Goal: Task Accomplishment & Management: Complete application form

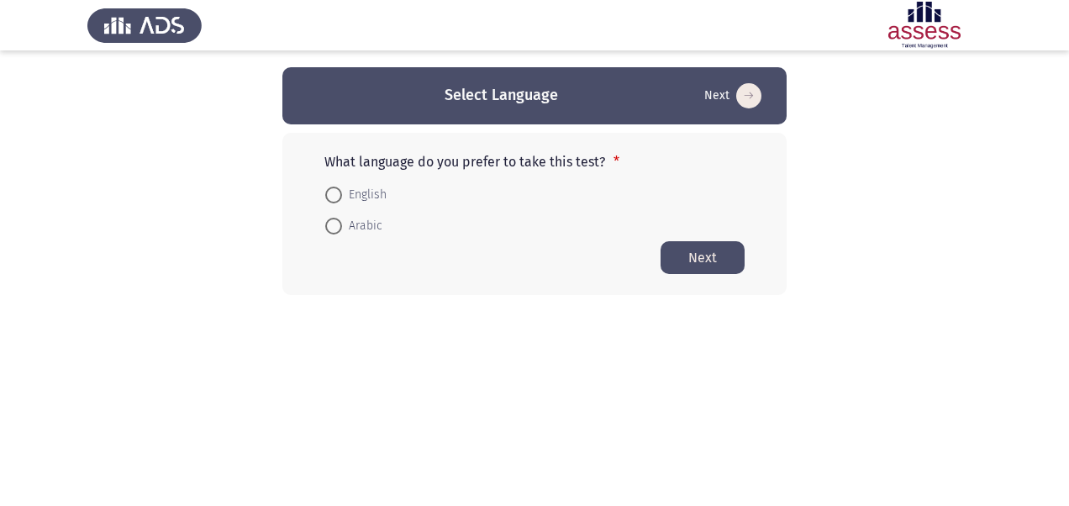
click at [351, 199] on span "English" at bounding box center [364, 195] width 45 height 20
click at [342, 199] on input "English" at bounding box center [333, 195] width 17 height 17
radio input "true"
click at [696, 257] on button "Next" at bounding box center [702, 256] width 84 height 33
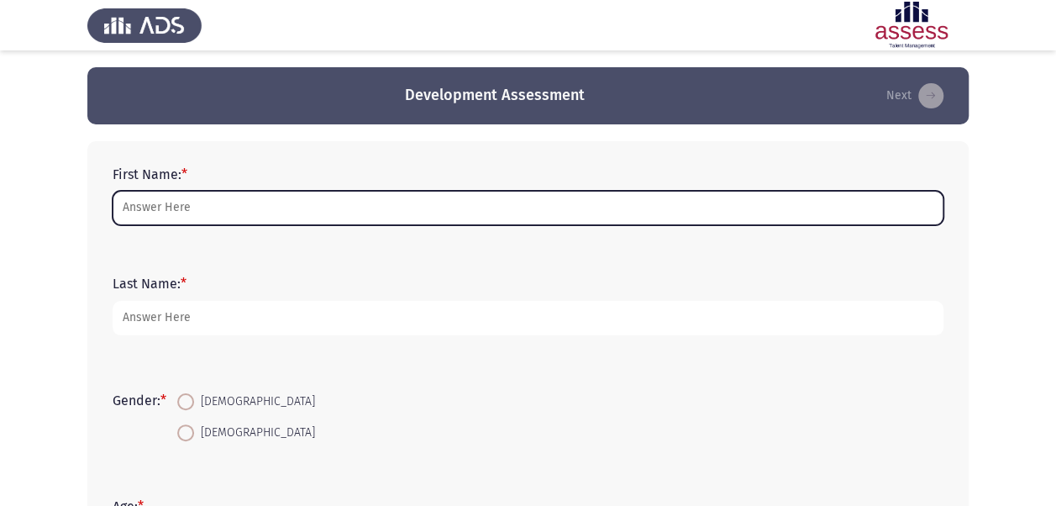
click at [212, 210] on input "First Name: *" at bounding box center [528, 208] width 831 height 34
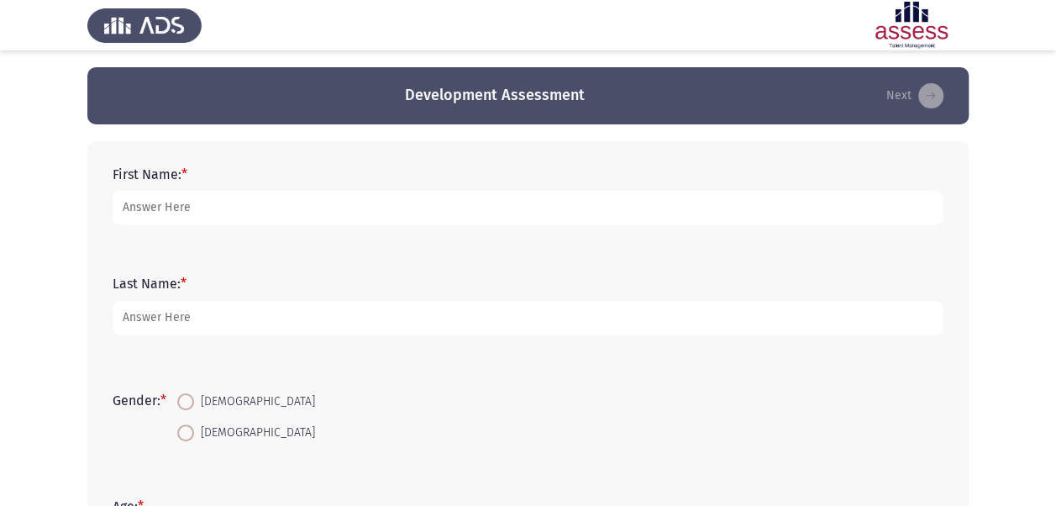
click at [592, 367] on div "Gender: * [DEMOGRAPHIC_DATA] [DEMOGRAPHIC_DATA]" at bounding box center [528, 416] width 848 height 113
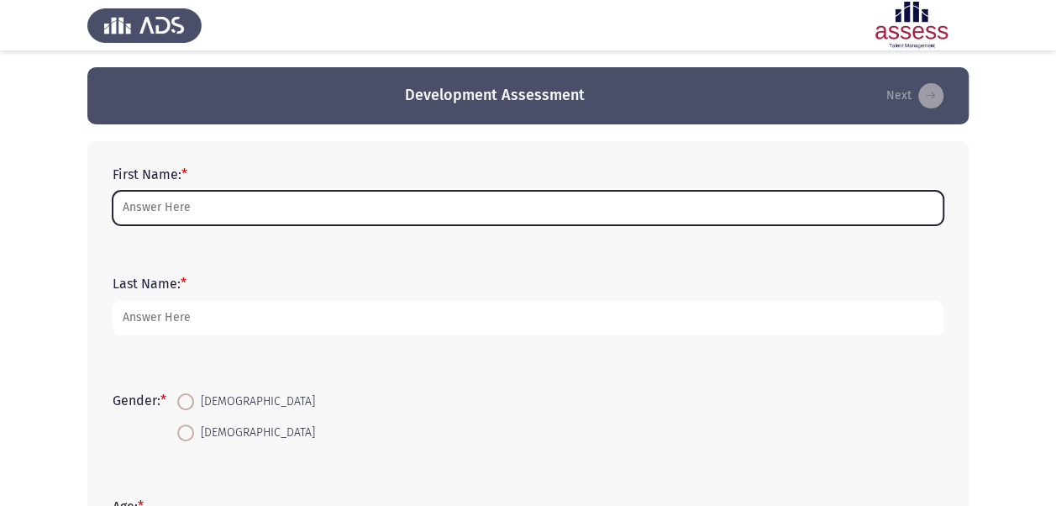
click at [192, 213] on input "First Name: *" at bounding box center [528, 208] width 831 height 34
type input "Lamya"
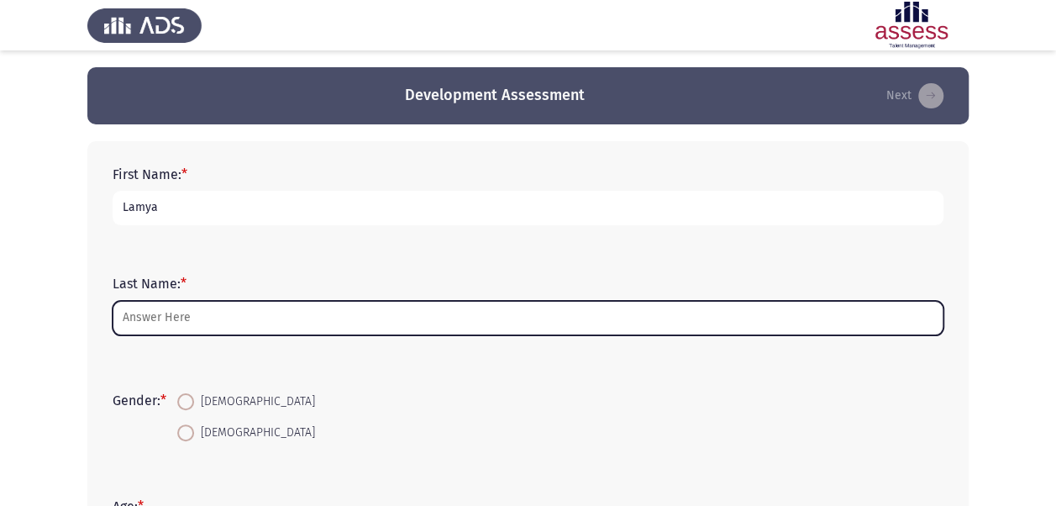
click at [192, 307] on input "Last Name: *" at bounding box center [528, 318] width 831 height 34
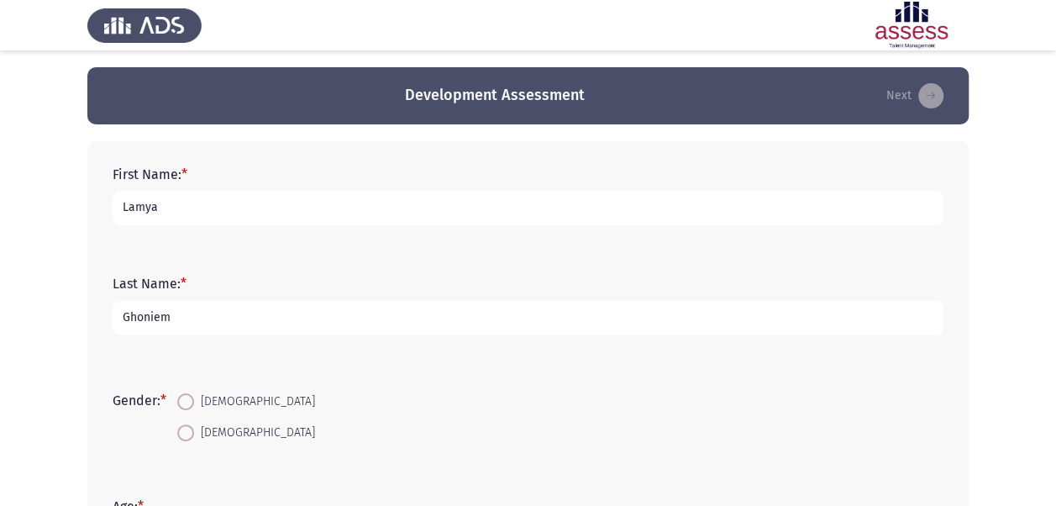
type input "[PERSON_NAME]"
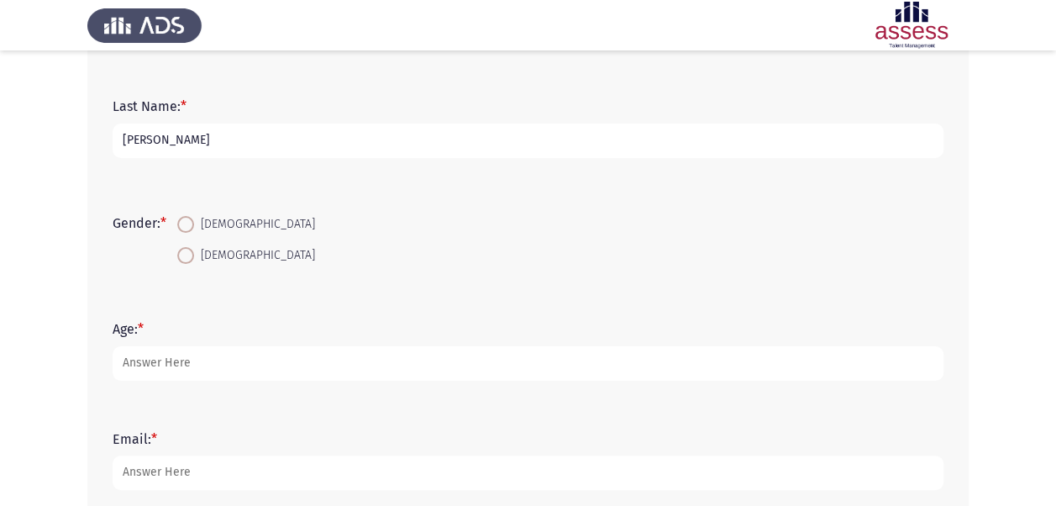
scroll to position [252, 0]
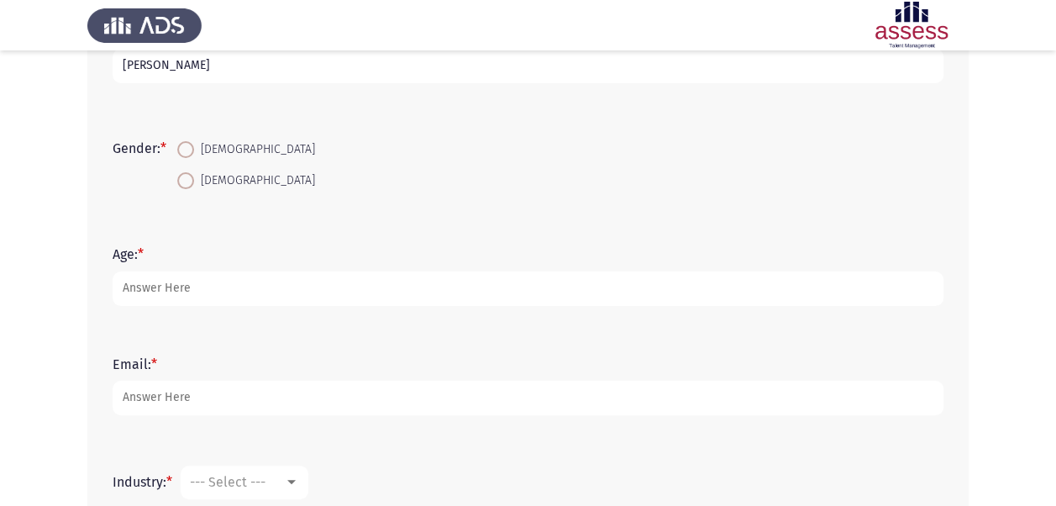
click at [185, 150] on span at bounding box center [185, 149] width 17 height 17
click at [185, 150] on input "[DEMOGRAPHIC_DATA]" at bounding box center [185, 149] width 17 height 17
radio input "true"
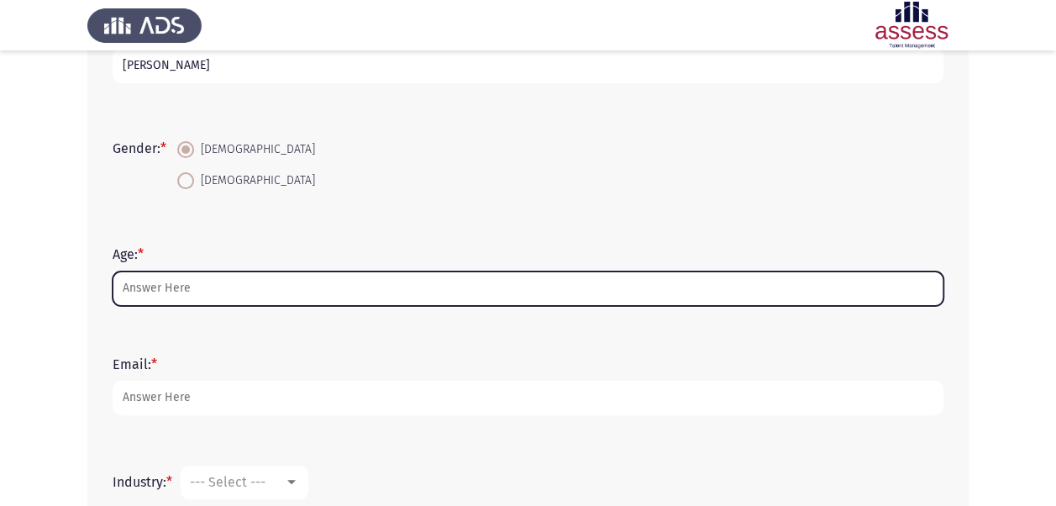
click at [194, 286] on input "Age: *" at bounding box center [528, 288] width 831 height 34
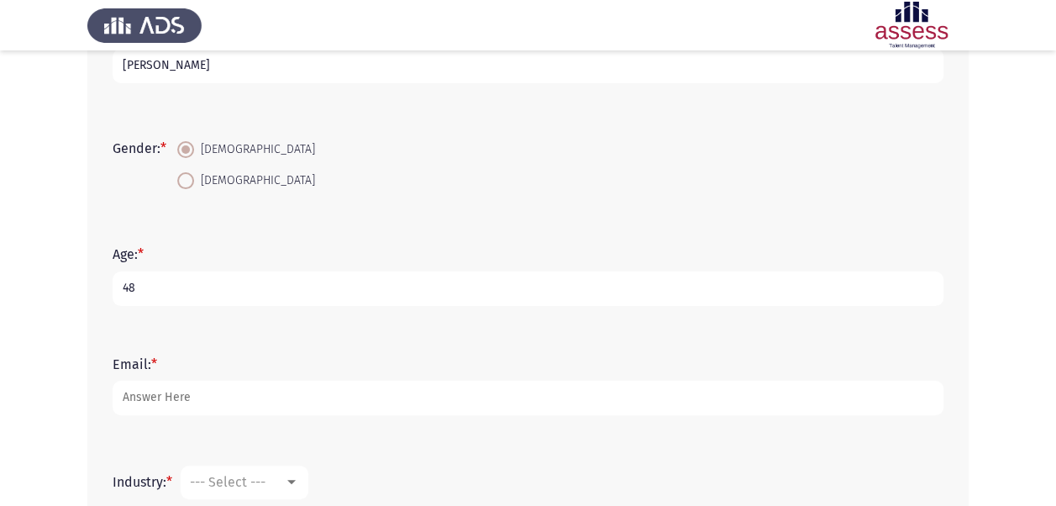
type input "48"
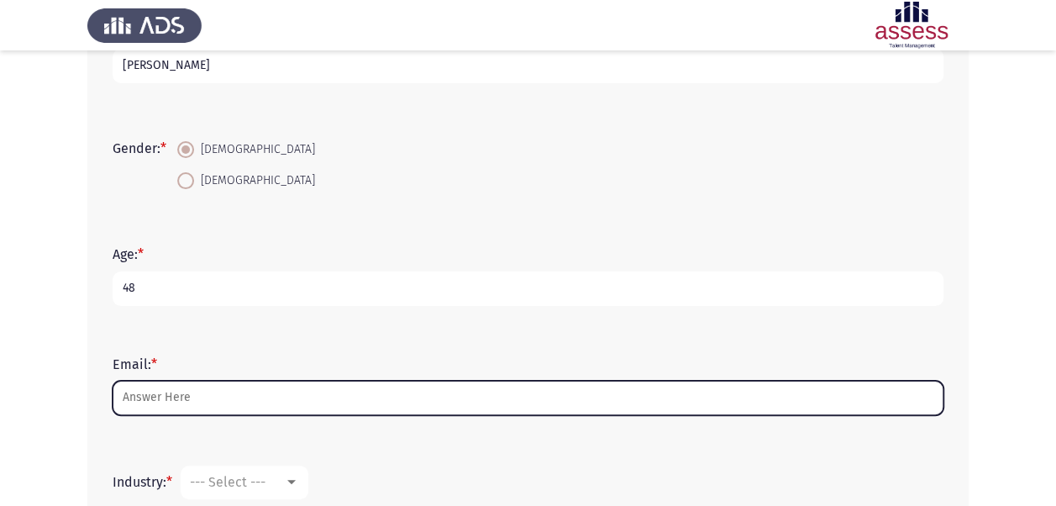
click at [209, 403] on input "Email: *" at bounding box center [528, 398] width 831 height 34
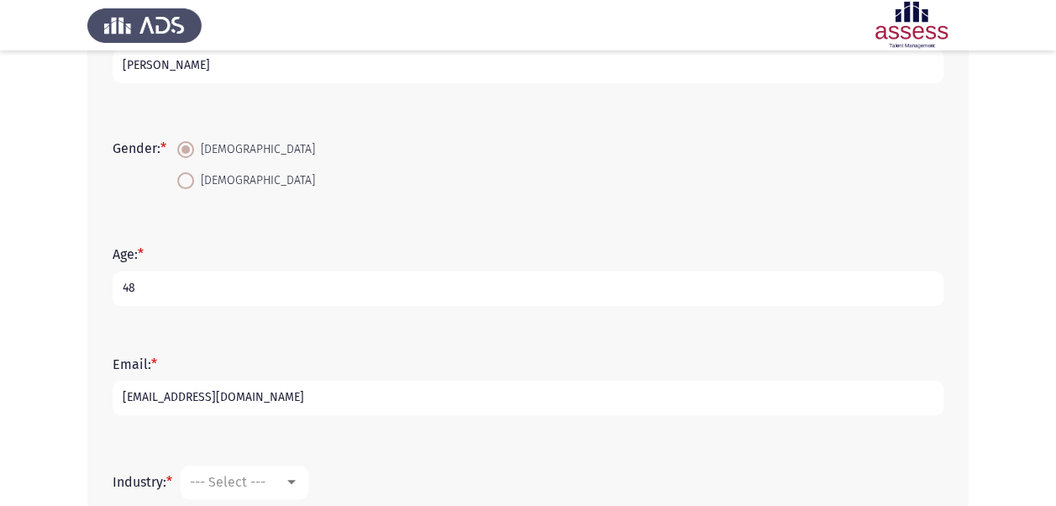
type input "[EMAIL_ADDRESS][DOMAIN_NAME]"
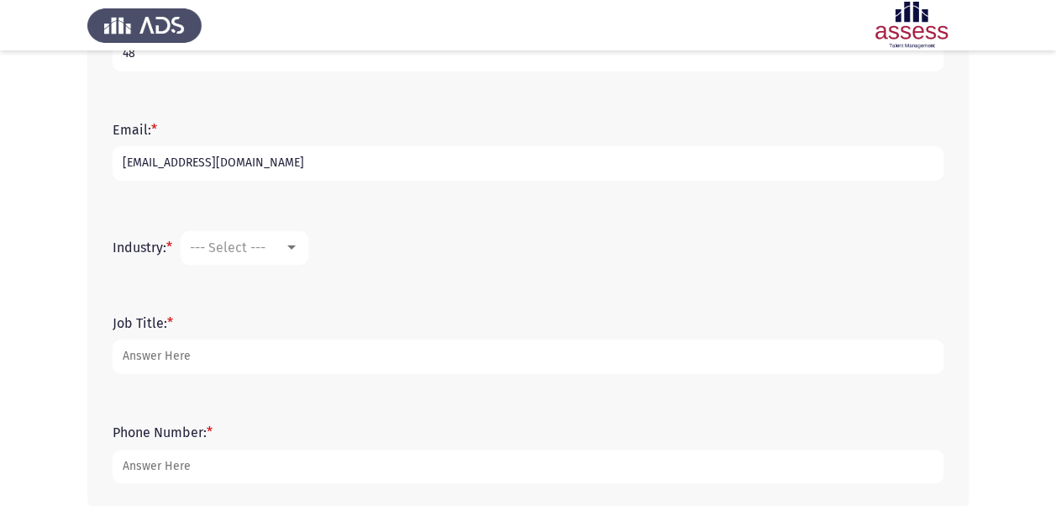
scroll to position [504, 0]
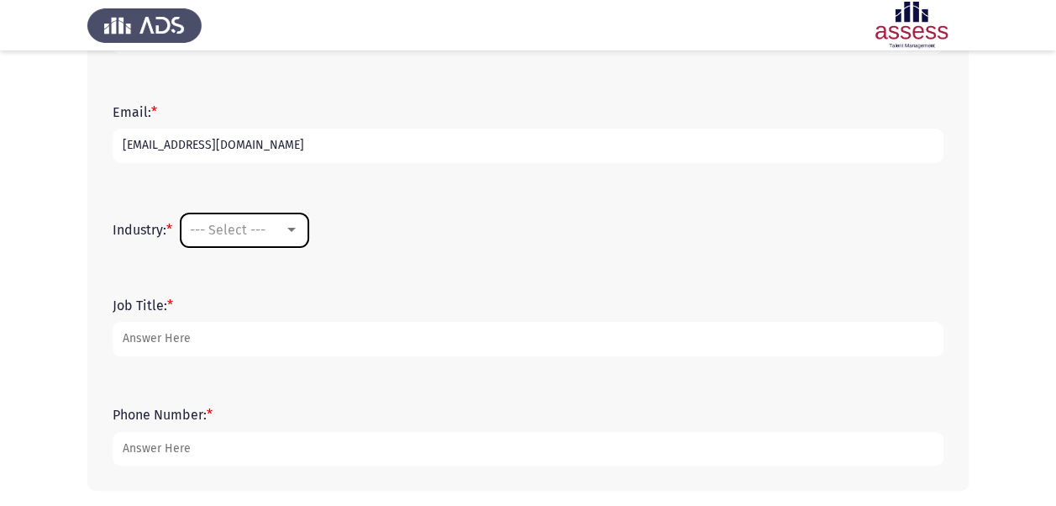
click at [296, 225] on div at bounding box center [291, 229] width 15 height 13
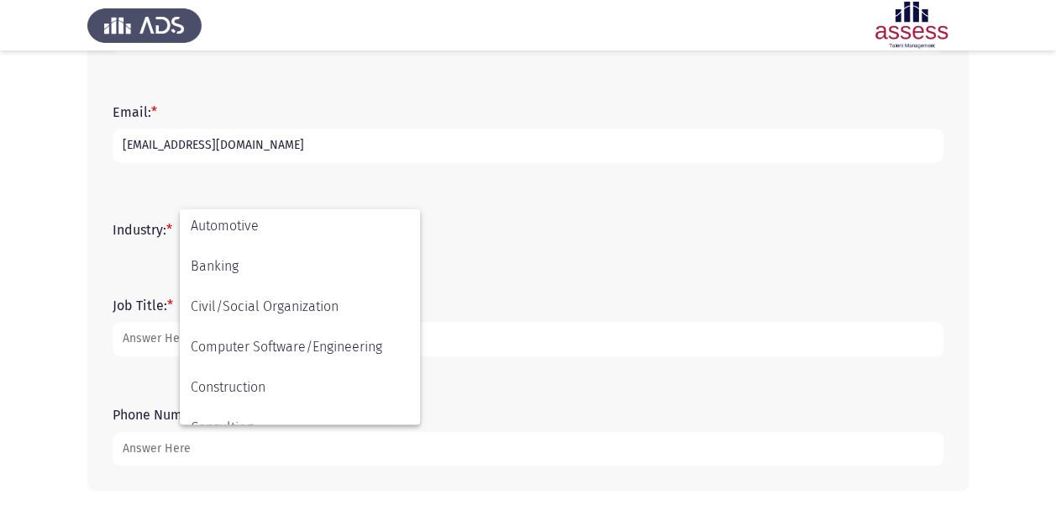
scroll to position [134, 0]
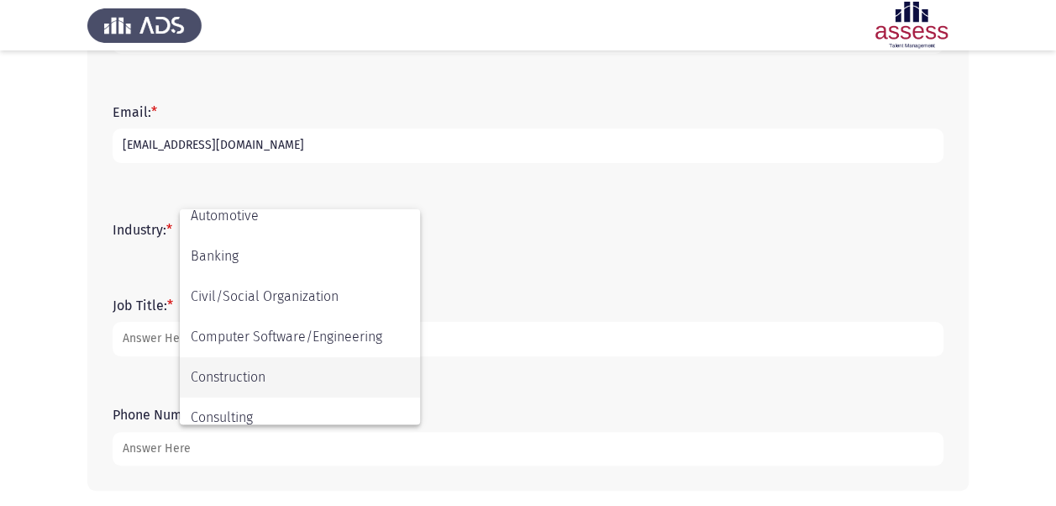
click at [281, 379] on span "Construction" at bounding box center [300, 377] width 218 height 40
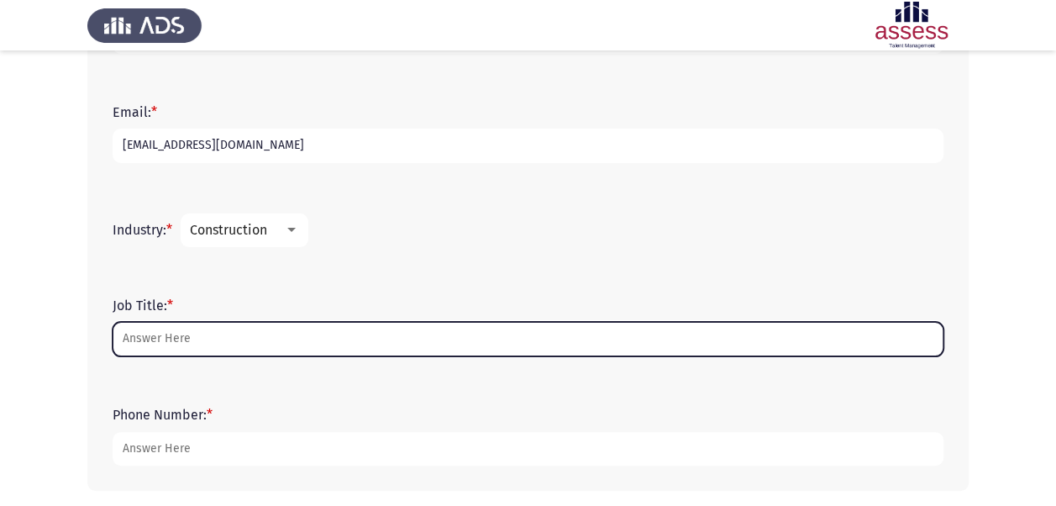
click at [181, 334] on input "Job Title: *" at bounding box center [528, 339] width 831 height 34
click at [175, 339] on input "Job Title: *" at bounding box center [528, 339] width 831 height 34
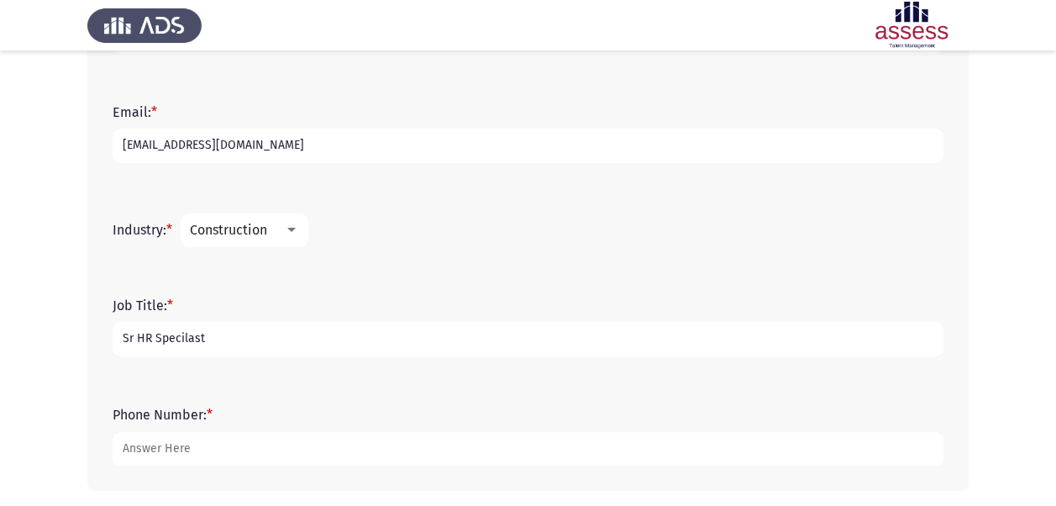
click at [289, 390] on div "Phone Number: *" at bounding box center [528, 435] width 848 height 109
click at [192, 334] on input "Sr HR Specilast" at bounding box center [528, 339] width 831 height 34
click at [170, 338] on input "Sr HR Specilast" at bounding box center [528, 339] width 831 height 34
drag, startPoint x: 205, startPoint y: 339, endPoint x: 156, endPoint y: 339, distance: 48.7
click at [156, 339] on input "Sr HR Specilast" at bounding box center [528, 339] width 831 height 34
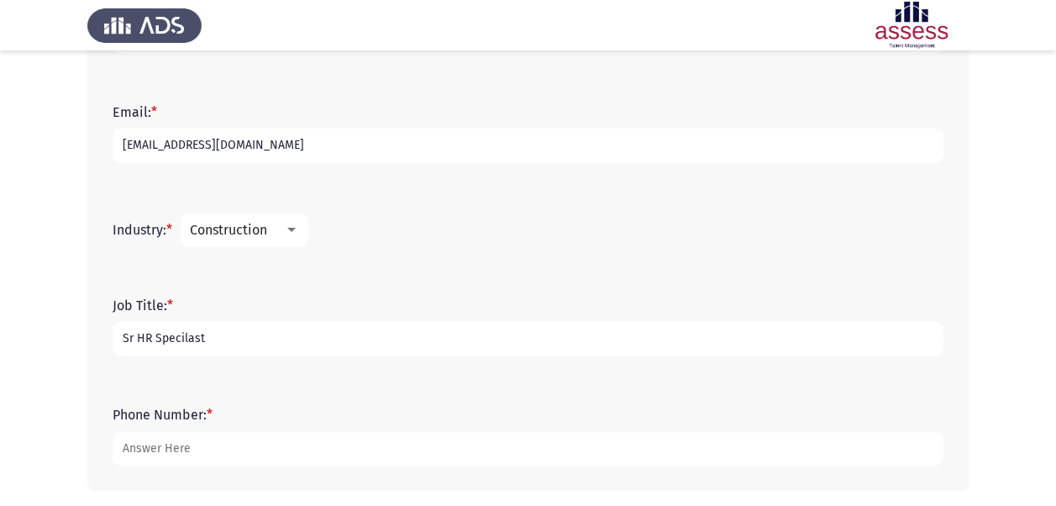
click at [176, 341] on input "Sr HR Specilast" at bounding box center [528, 339] width 831 height 34
click at [214, 336] on input "Sr HR Specilast" at bounding box center [528, 339] width 831 height 34
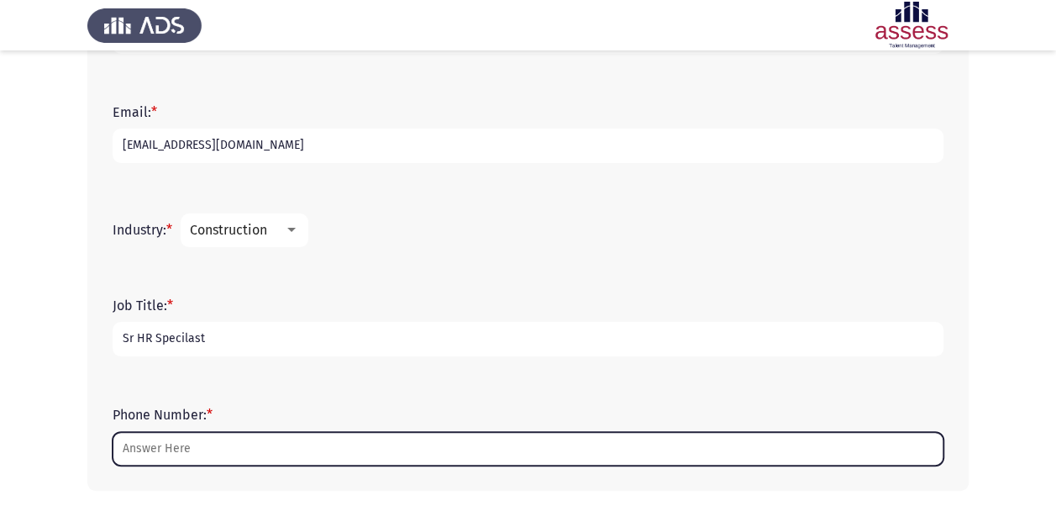
click at [203, 453] on input "Phone Number: *" at bounding box center [528, 449] width 831 height 34
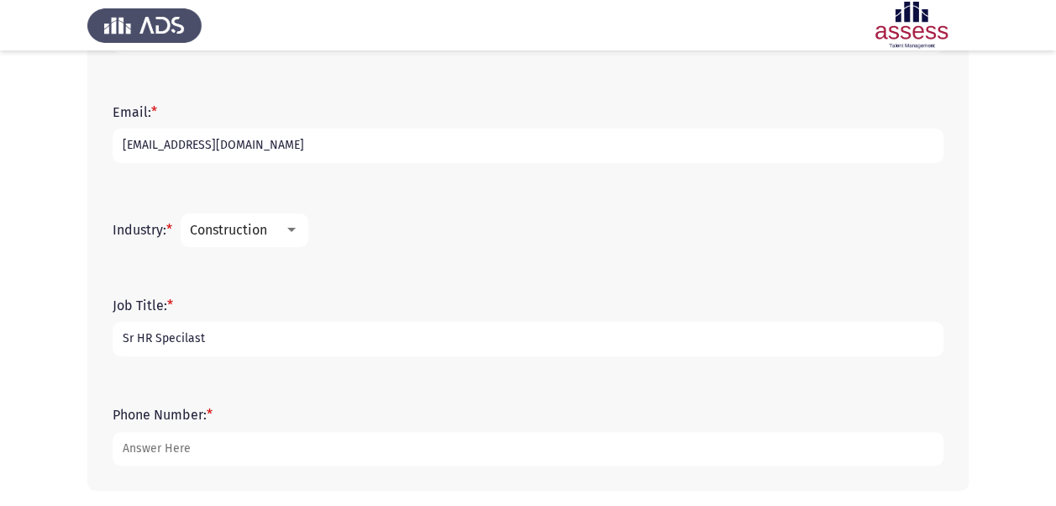
click at [220, 342] on input "Sr HR Specilast" at bounding box center [528, 339] width 831 height 34
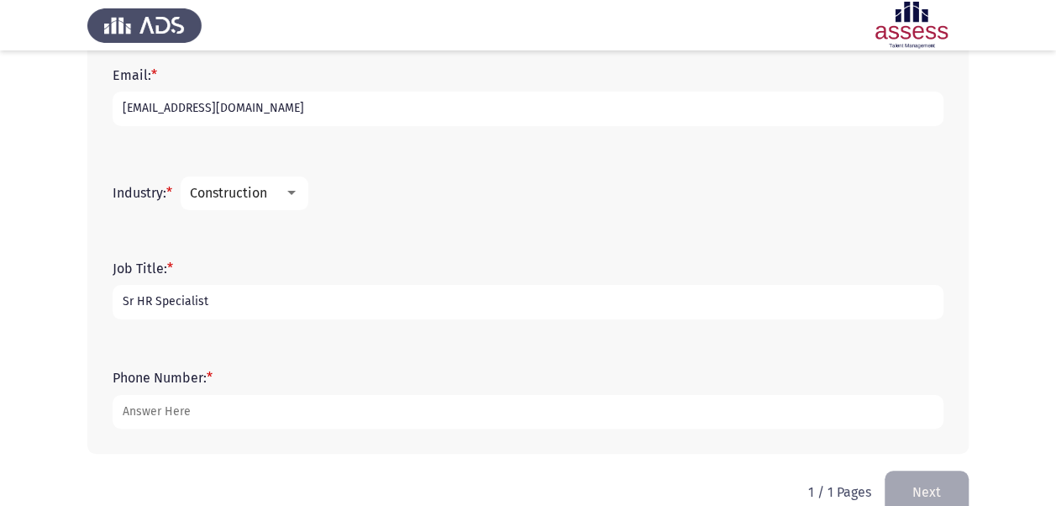
scroll to position [573, 0]
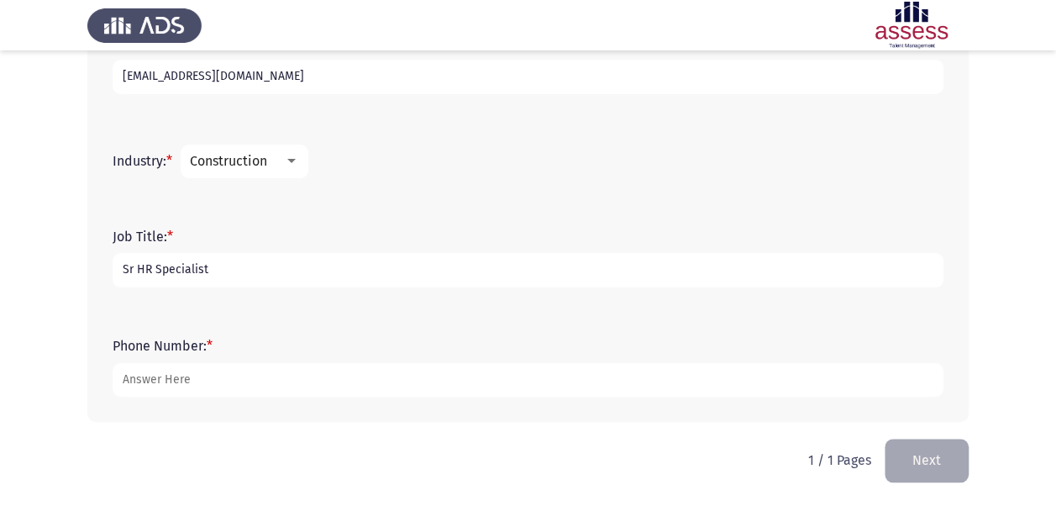
type input "Sr HR Specialist"
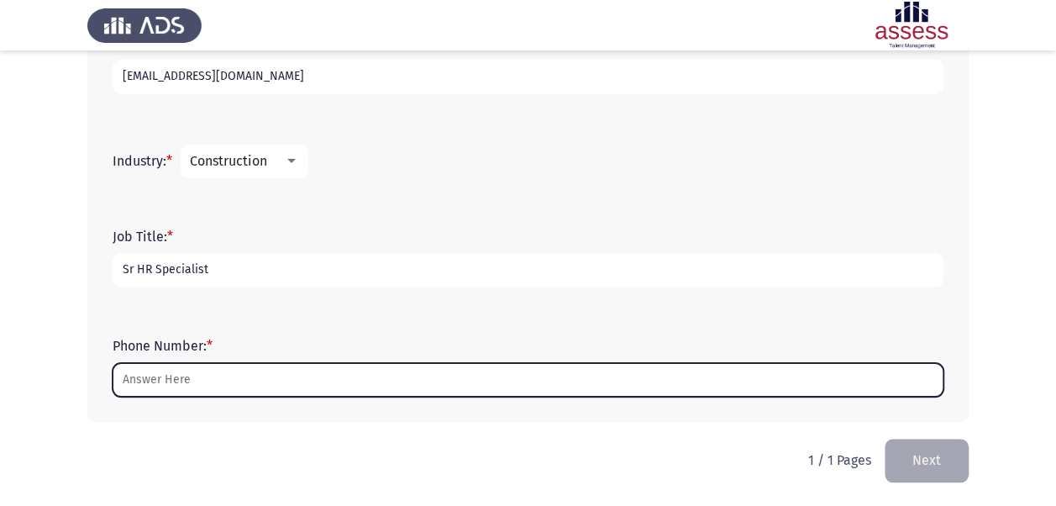
click at [214, 383] on input "Phone Number: *" at bounding box center [528, 380] width 831 height 34
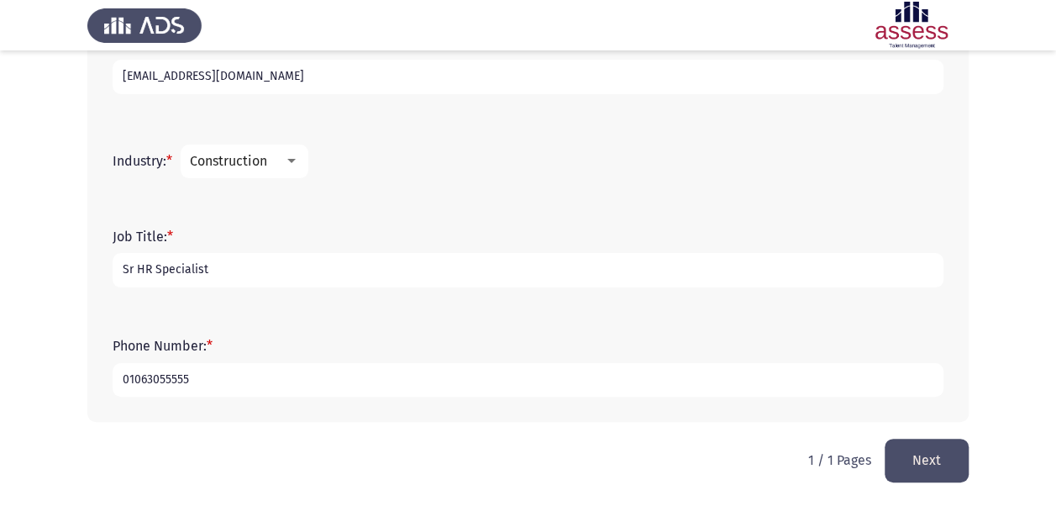
type input "01063055555"
click at [928, 463] on button "Next" at bounding box center [927, 460] width 84 height 43
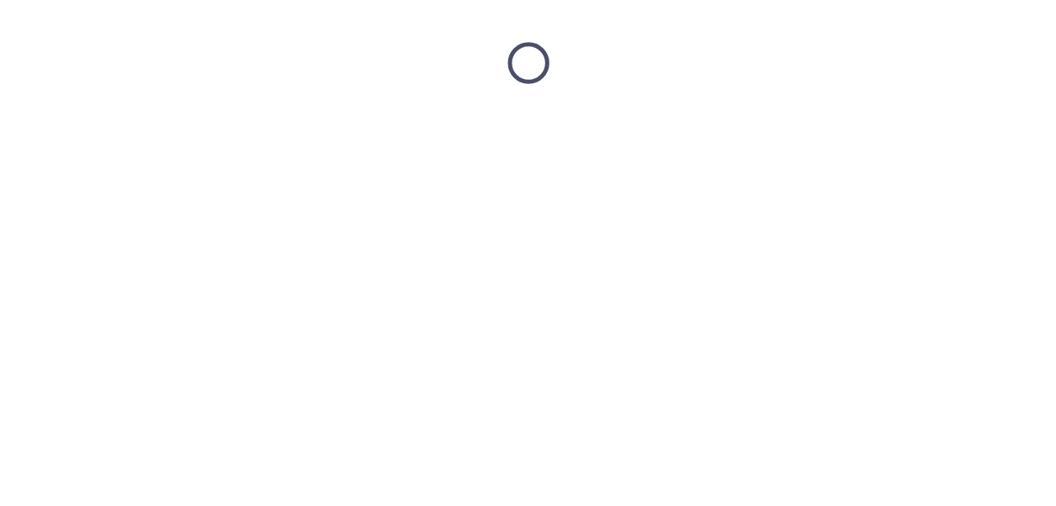
scroll to position [0, 0]
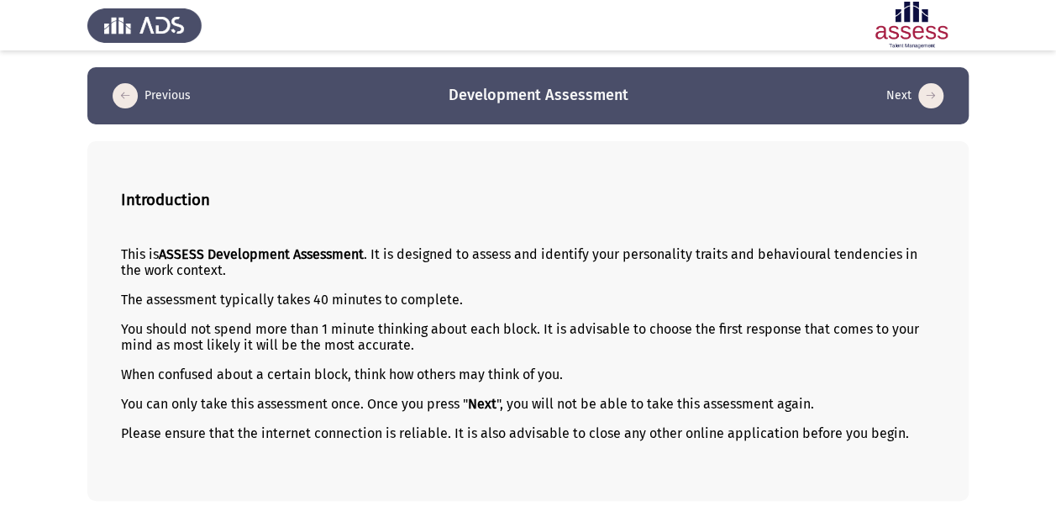
click at [714, 381] on p "When confused about a certain block, think how others may think of you." at bounding box center [528, 374] width 814 height 16
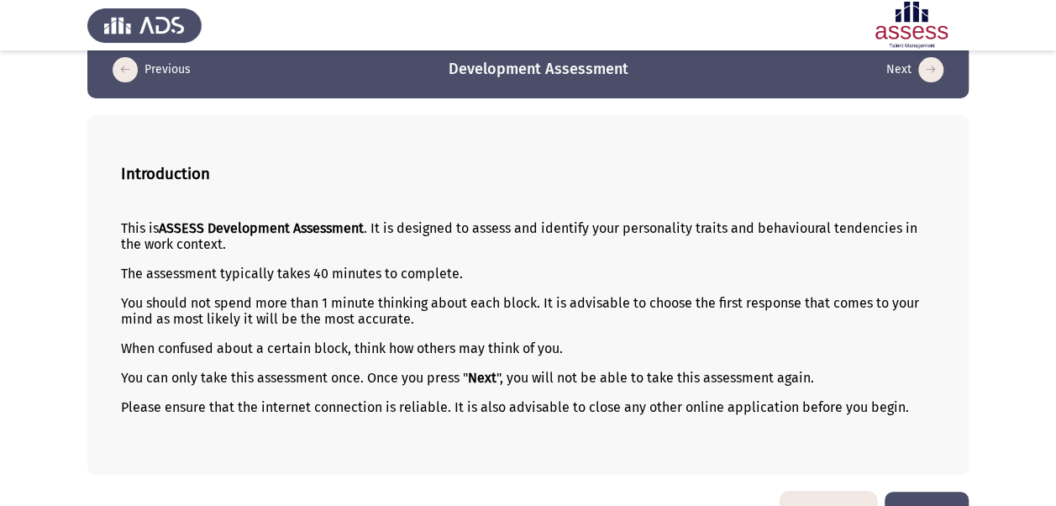
scroll to position [69, 0]
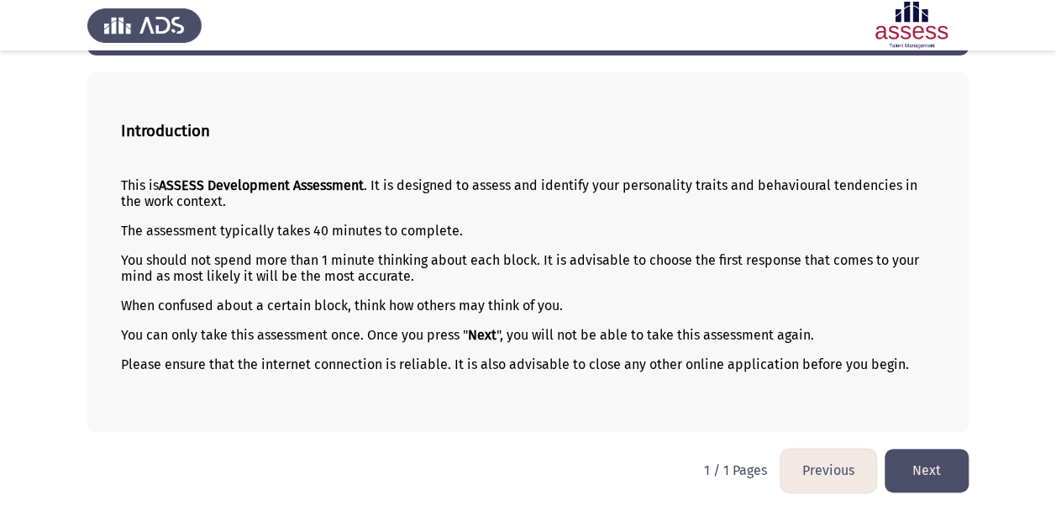
click at [933, 467] on button "Next" at bounding box center [927, 470] width 84 height 43
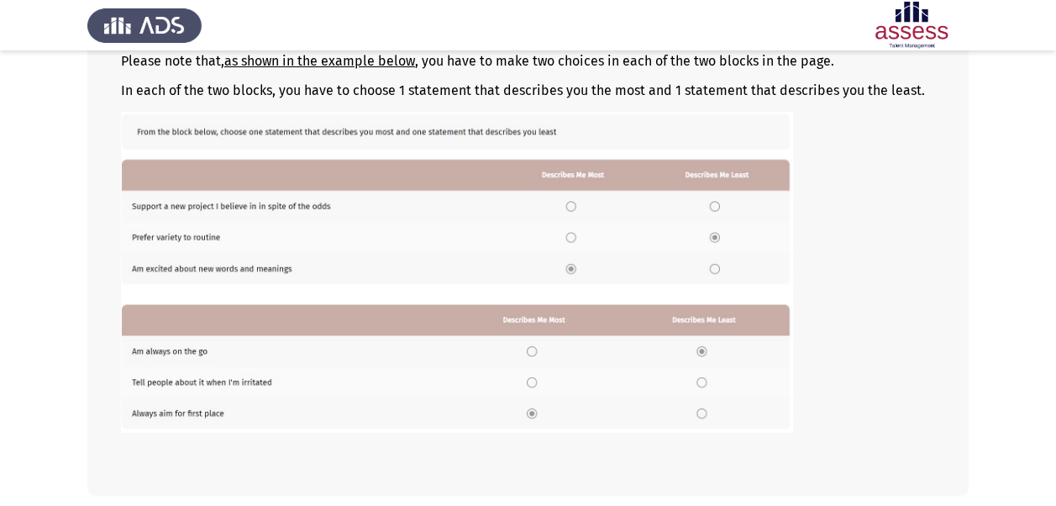
scroll to position [317, 0]
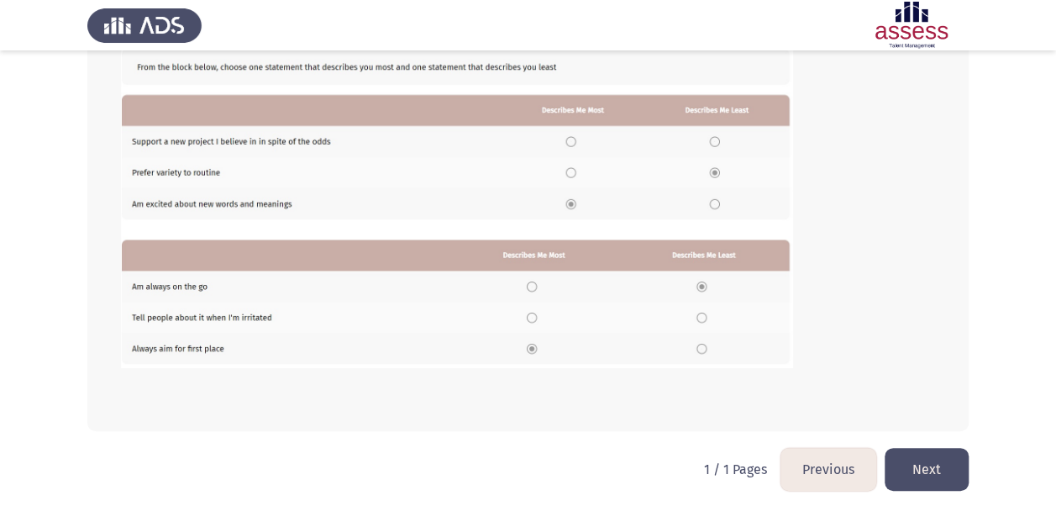
click at [923, 466] on button "Next" at bounding box center [927, 469] width 84 height 43
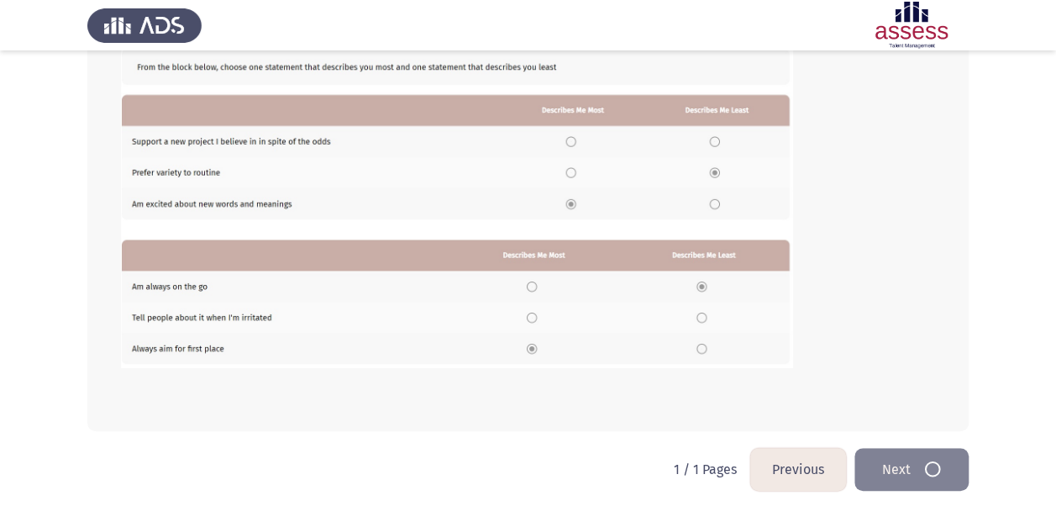
scroll to position [0, 0]
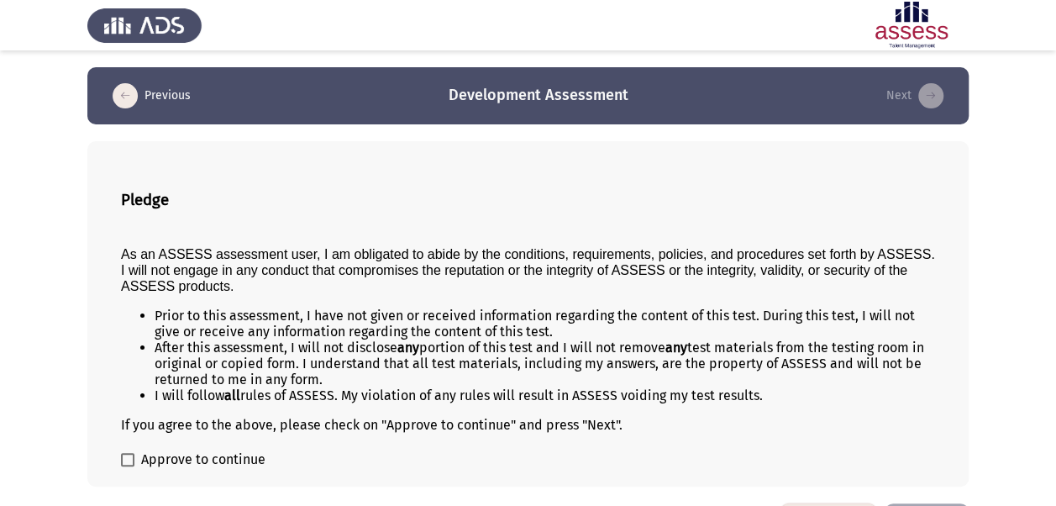
click at [118, 461] on div "Pledge As an ASSESS assessment user, I am obligated to abide by the conditions,…" at bounding box center [527, 313] width 881 height 345
click at [131, 459] on span at bounding box center [127, 459] width 13 height 13
click at [128, 466] on input "Approve to continue" at bounding box center [127, 466] width 1 height 1
checkbox input "true"
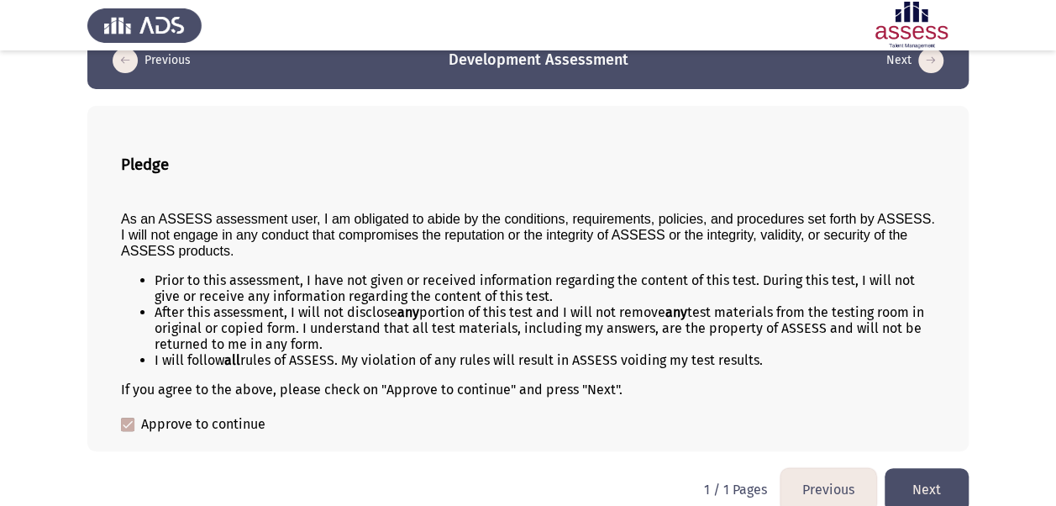
scroll to position [55, 0]
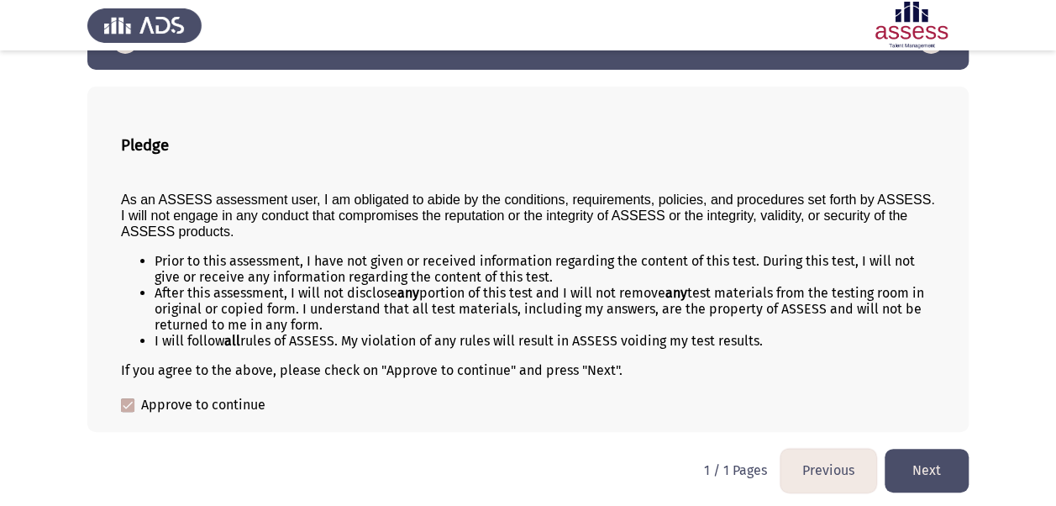
click at [927, 469] on button "Next" at bounding box center [927, 470] width 84 height 43
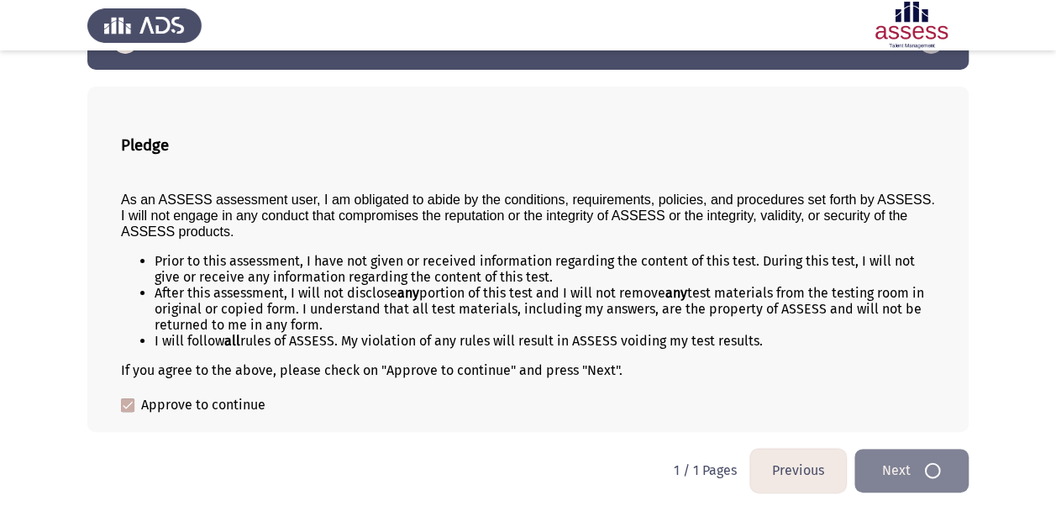
scroll to position [0, 0]
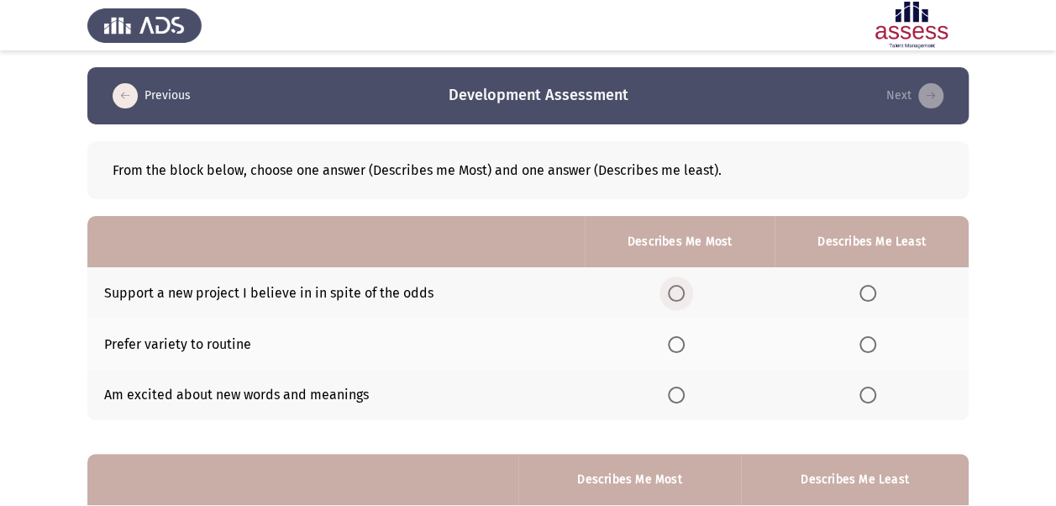
click at [681, 292] on span "Select an option" at bounding box center [676, 293] width 17 height 17
click at [681, 292] on input "Select an option" at bounding box center [676, 293] width 17 height 17
click at [868, 343] on span "Select an option" at bounding box center [867, 344] width 17 height 17
click at [868, 343] on input "Select an option" at bounding box center [867, 344] width 17 height 17
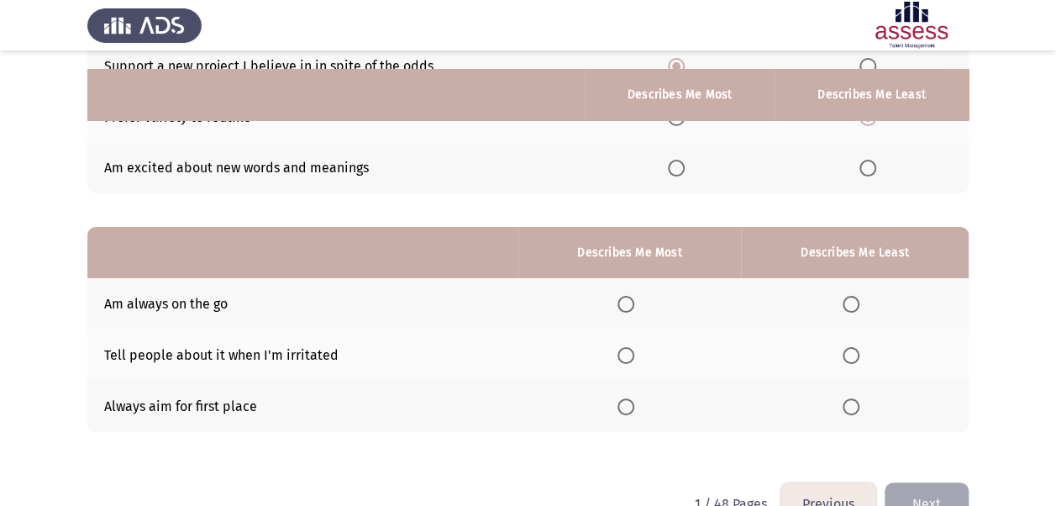
scroll to position [252, 0]
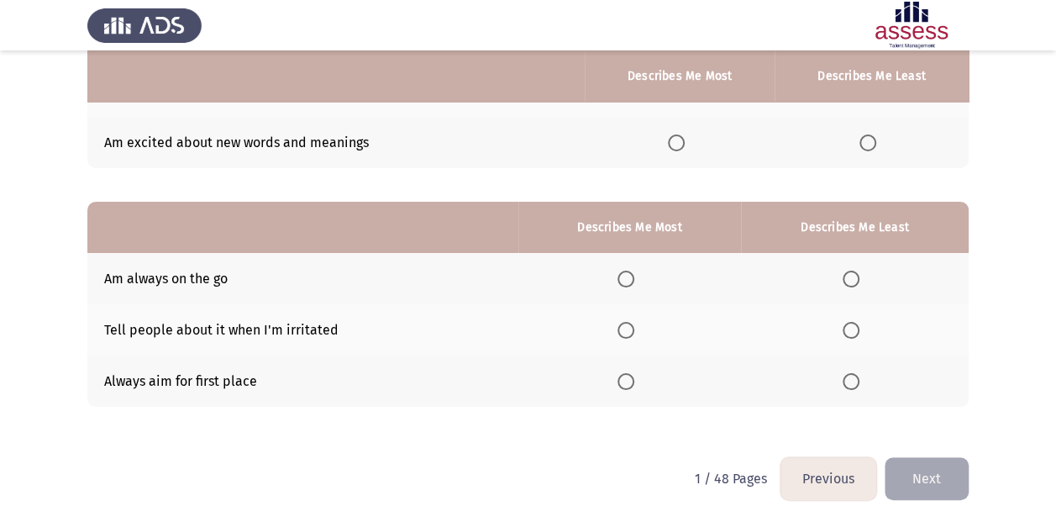
drag, startPoint x: 221, startPoint y: 274, endPoint x: 118, endPoint y: 272, distance: 103.4
click at [118, 272] on td "Am always on the go" at bounding box center [302, 278] width 431 height 51
drag, startPoint x: 96, startPoint y: 277, endPoint x: 213, endPoint y: 284, distance: 117.8
click at [213, 284] on td "Am always on the go" at bounding box center [302, 278] width 431 height 51
click at [851, 276] on span "Select an option" at bounding box center [851, 279] width 17 height 17
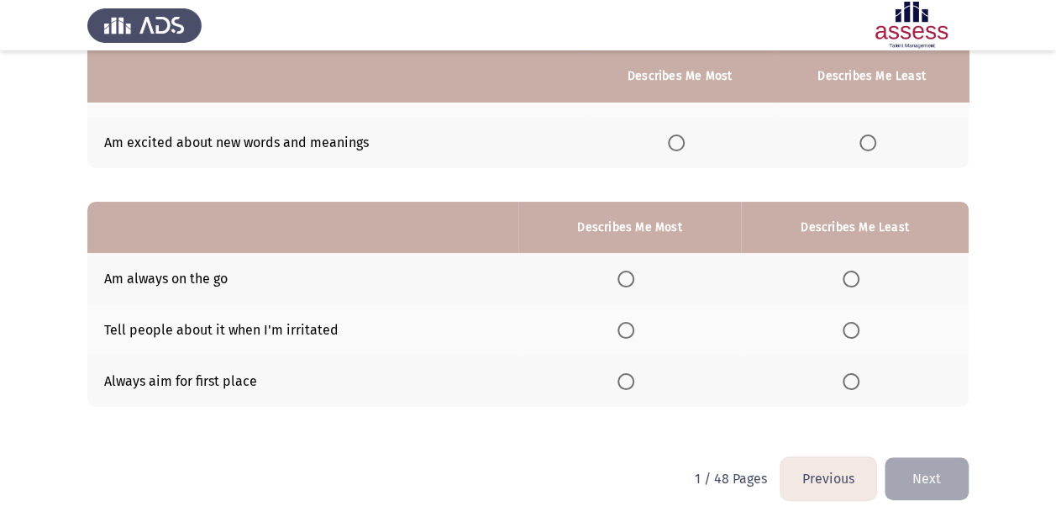
click at [851, 276] on input "Select an option" at bounding box center [851, 279] width 17 height 17
click at [625, 332] on span "Select an option" at bounding box center [626, 330] width 17 height 17
click at [625, 332] on input "Select an option" at bounding box center [626, 330] width 17 height 17
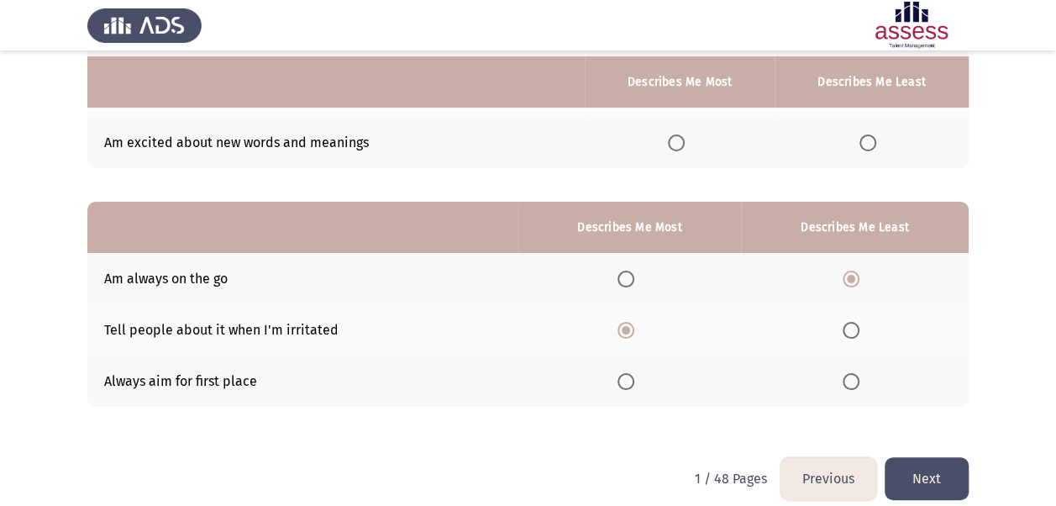
scroll to position [268, 0]
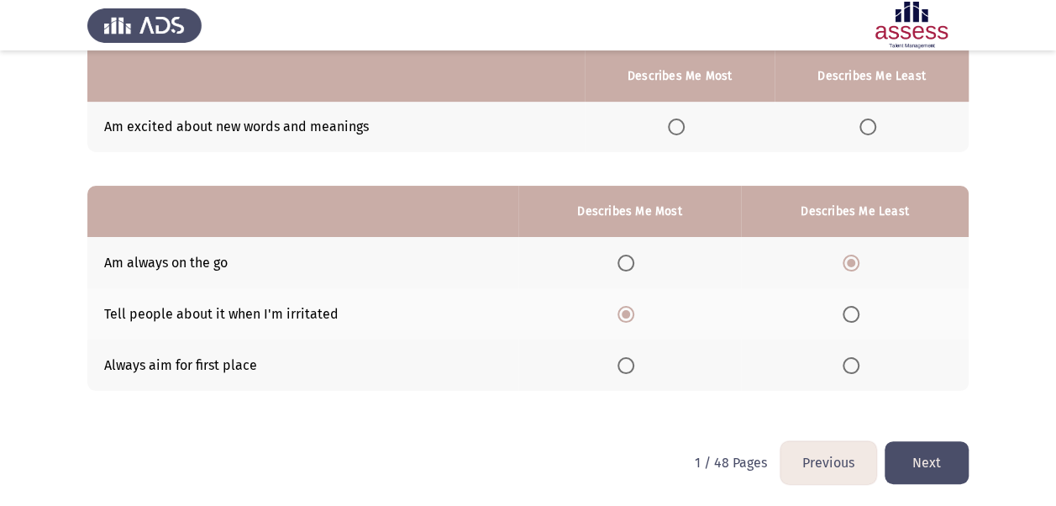
drag, startPoint x: 336, startPoint y: 312, endPoint x: 265, endPoint y: 308, distance: 71.5
click at [265, 308] on td "Tell people about it when I'm irritated" at bounding box center [302, 313] width 431 height 51
click at [934, 459] on button "Next" at bounding box center [927, 462] width 84 height 43
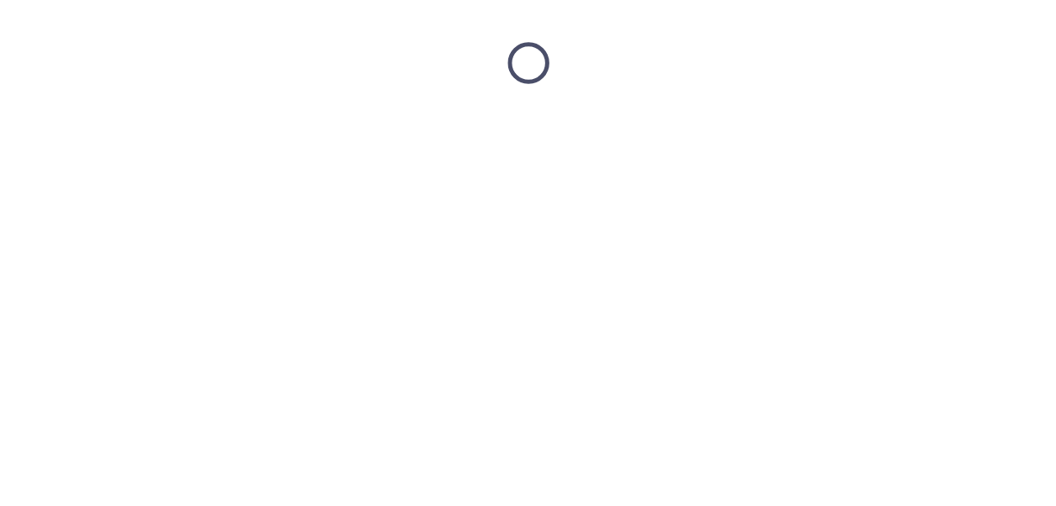
scroll to position [0, 0]
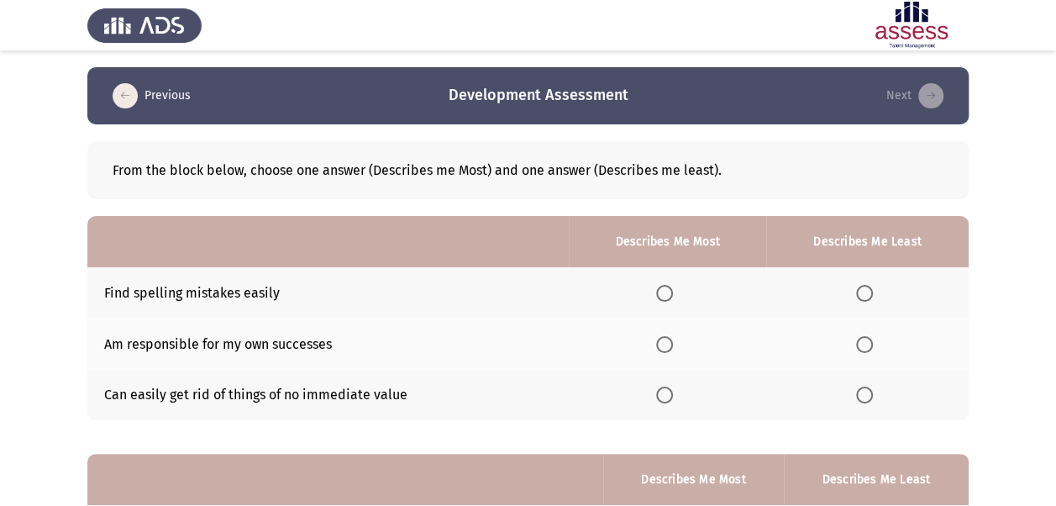
click at [672, 296] on span "Select an option" at bounding box center [664, 293] width 17 height 17
click at [672, 296] on input "Select an option" at bounding box center [664, 293] width 17 height 17
click at [865, 347] on span "Select an option" at bounding box center [864, 344] width 17 height 17
click at [865, 347] on input "Select an option" at bounding box center [864, 344] width 17 height 17
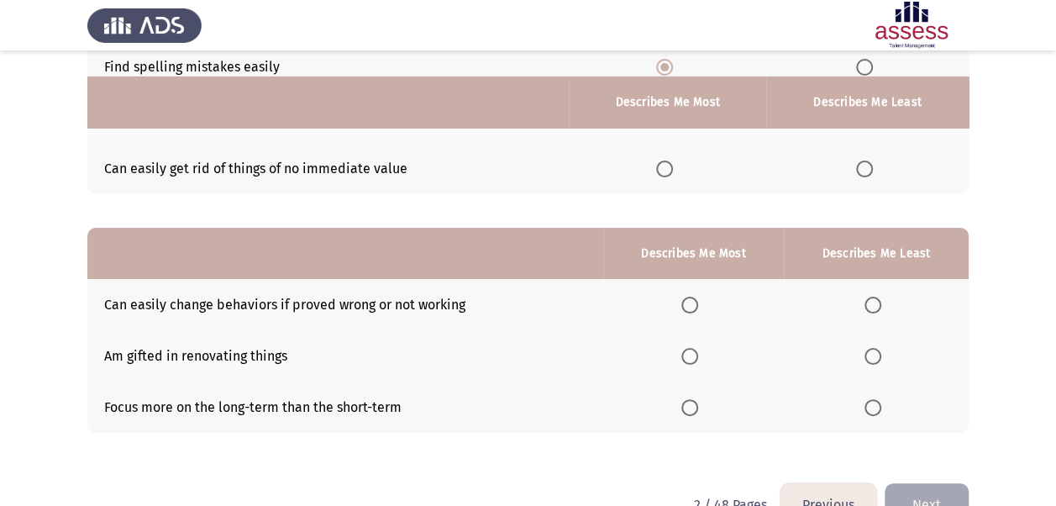
scroll to position [252, 0]
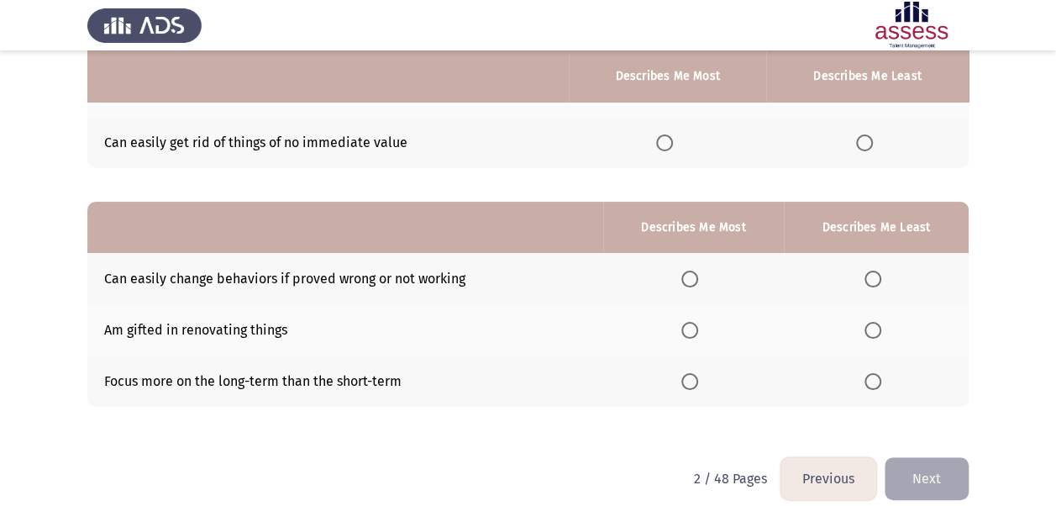
click at [696, 379] on span "Select an option" at bounding box center [689, 381] width 17 height 17
click at [696, 379] on input "Select an option" at bounding box center [689, 381] width 17 height 17
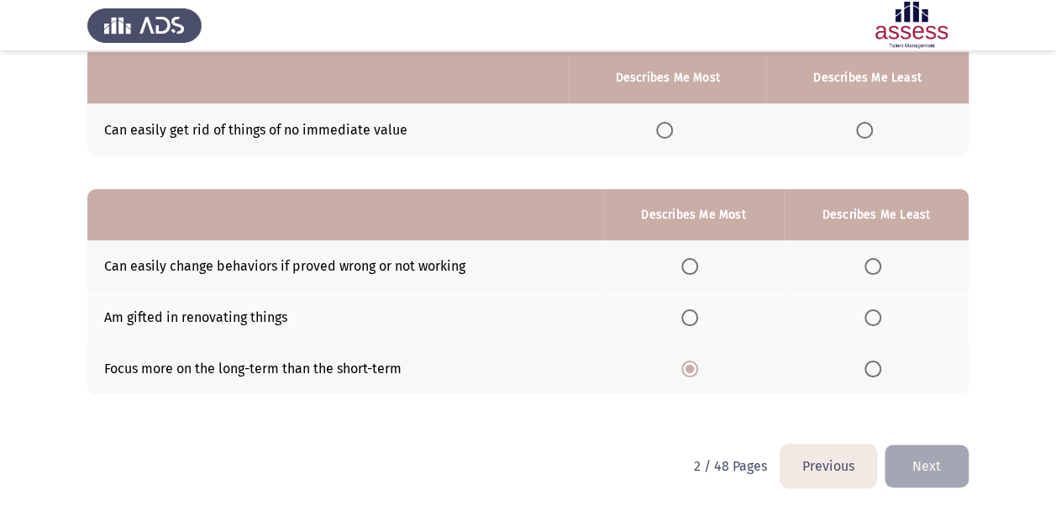
scroll to position [268, 0]
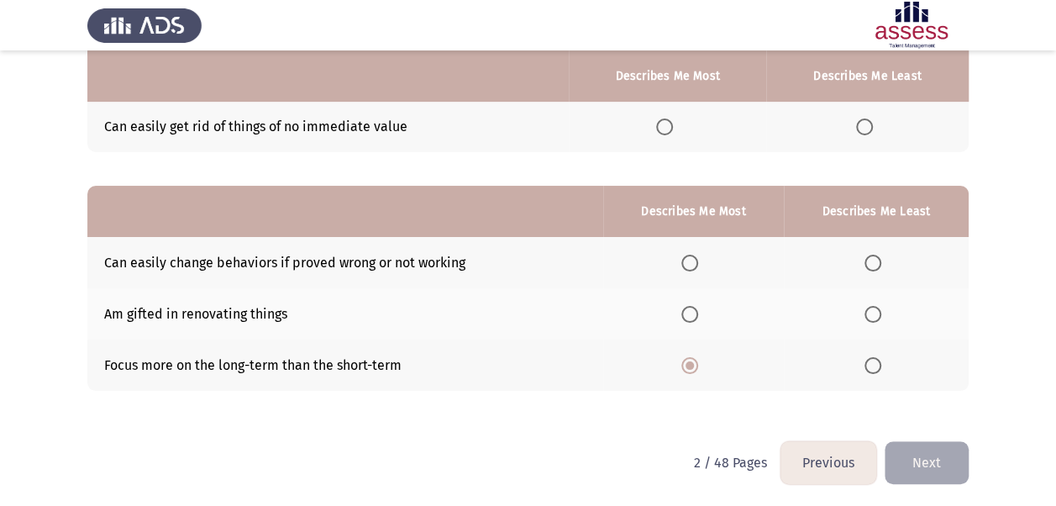
click at [928, 452] on button "Next" at bounding box center [927, 462] width 84 height 43
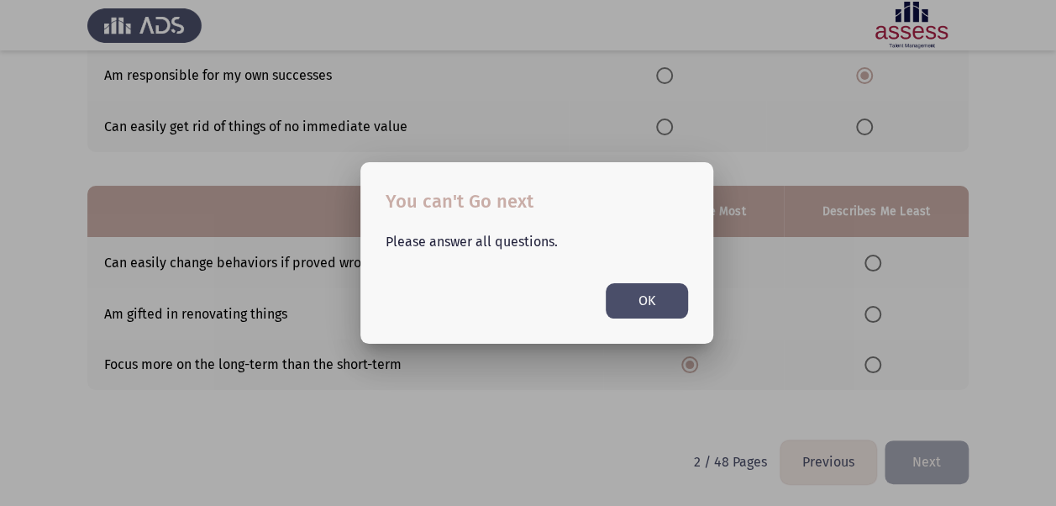
click at [642, 308] on button "OK" at bounding box center [647, 300] width 82 height 34
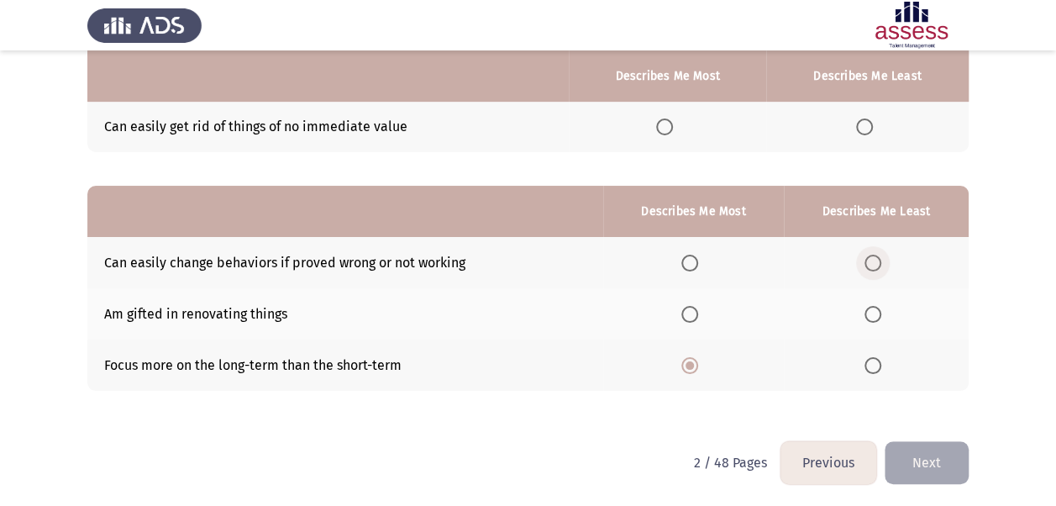
click at [877, 261] on span "Select an option" at bounding box center [873, 263] width 17 height 17
click at [877, 261] on input "Select an option" at bounding box center [873, 263] width 17 height 17
click at [927, 462] on button "Next" at bounding box center [927, 462] width 84 height 43
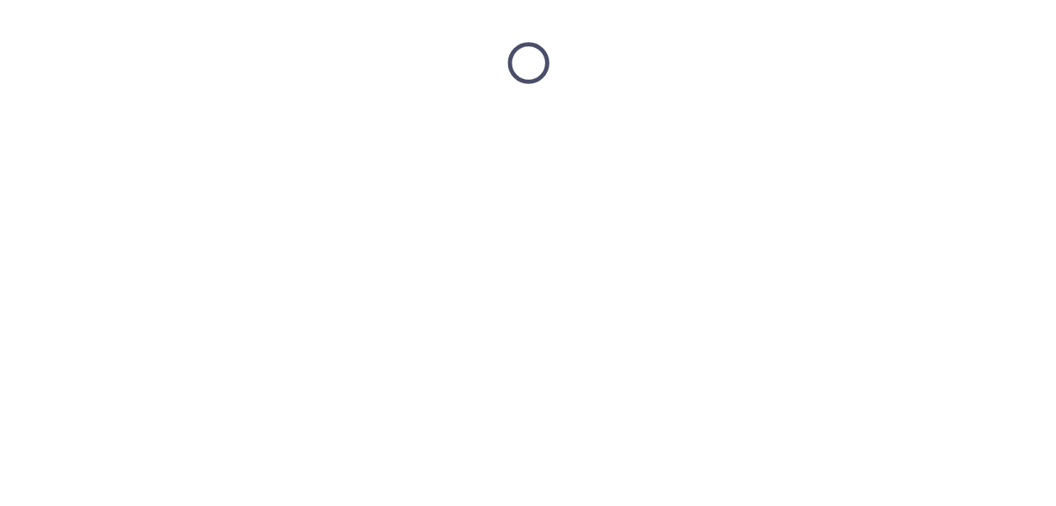
scroll to position [0, 0]
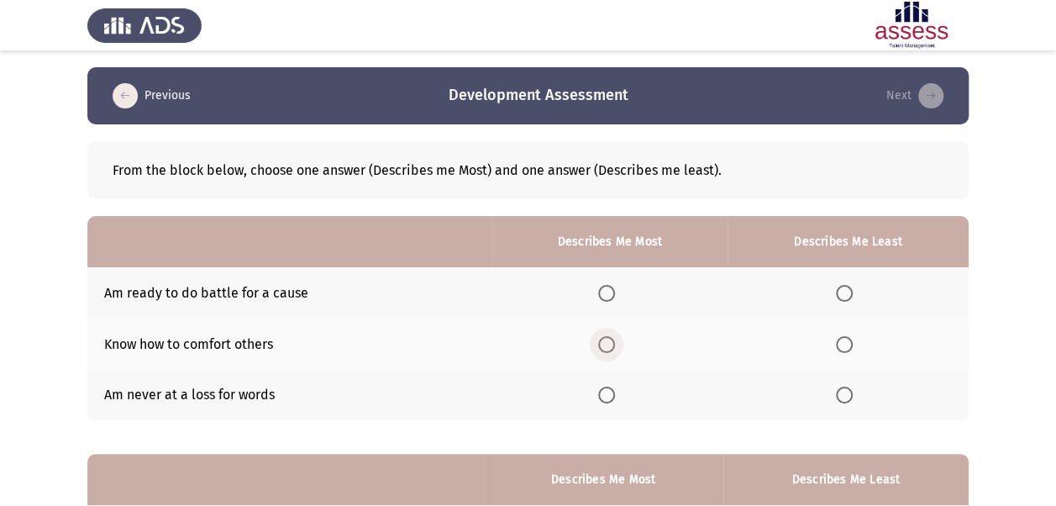
click at [612, 344] on span "Select an option" at bounding box center [606, 344] width 17 height 17
click at [612, 344] on input "Select an option" at bounding box center [606, 344] width 17 height 17
click at [844, 395] on span "Select an option" at bounding box center [844, 395] width 0 height 0
click at [845, 393] on input "Select an option" at bounding box center [844, 394] width 17 height 17
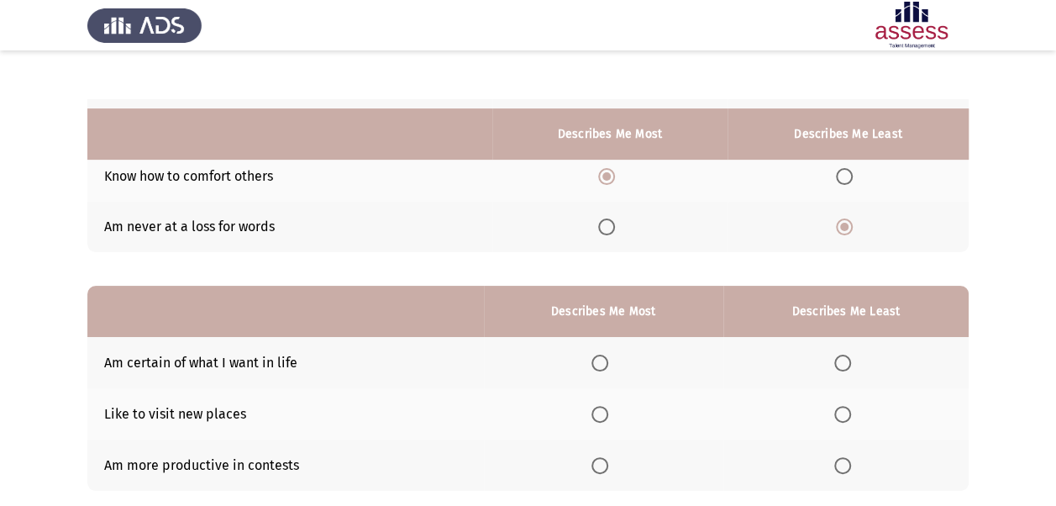
scroll to position [252, 0]
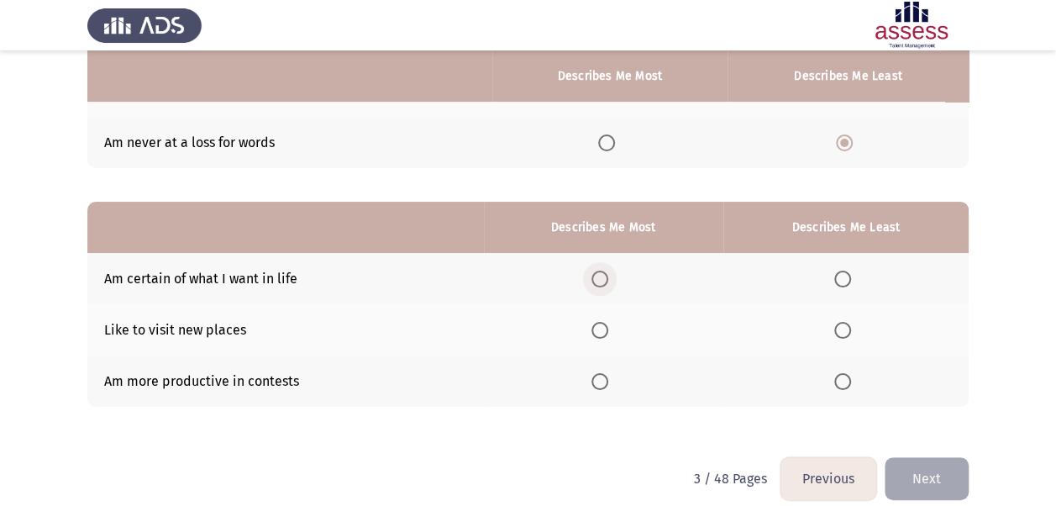
click at [603, 277] on span "Select an option" at bounding box center [599, 279] width 17 height 17
click at [603, 277] on input "Select an option" at bounding box center [599, 279] width 17 height 17
click at [845, 332] on span "Select an option" at bounding box center [842, 330] width 17 height 17
click at [845, 332] on input "Select an option" at bounding box center [842, 330] width 17 height 17
click at [924, 470] on button "Next" at bounding box center [927, 478] width 84 height 43
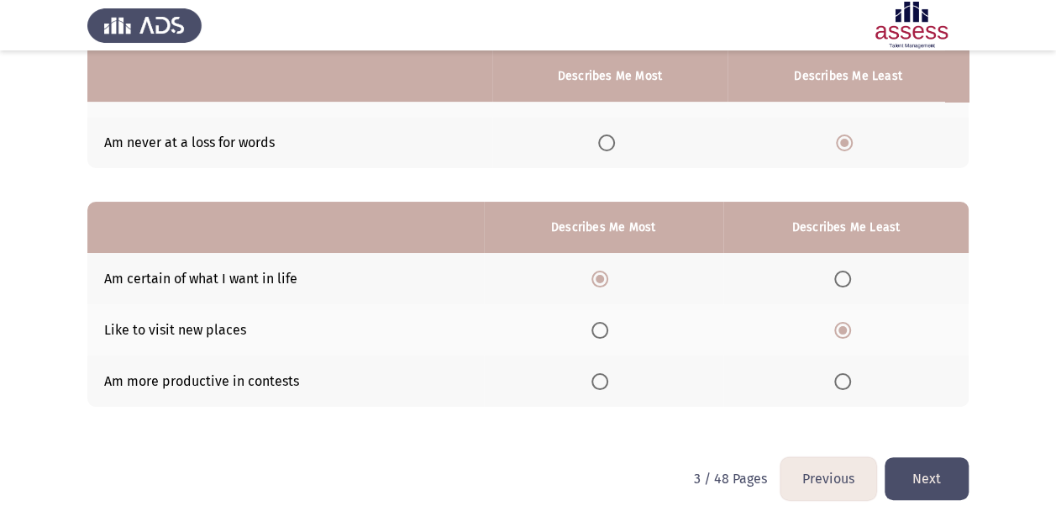
scroll to position [0, 0]
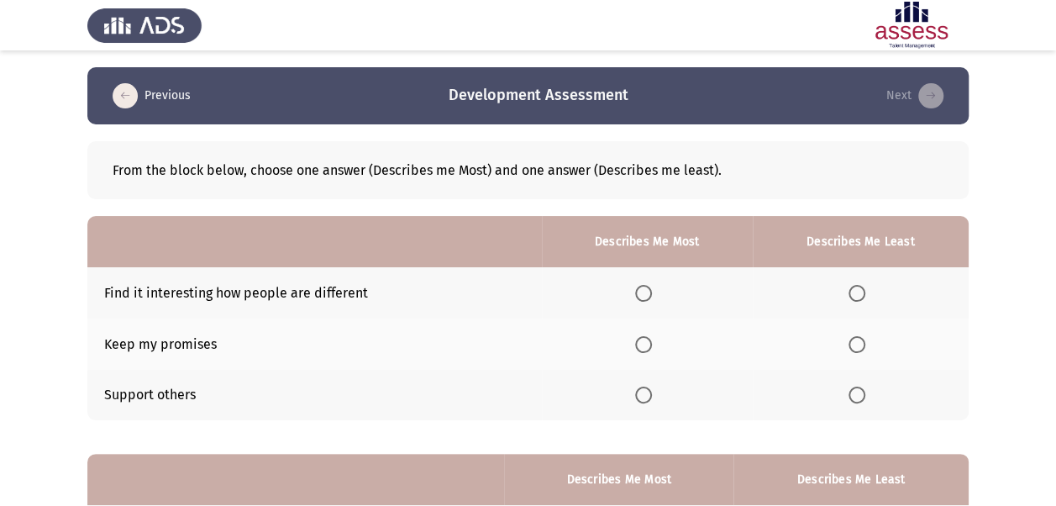
click at [645, 395] on span "Select an option" at bounding box center [643, 394] width 17 height 17
click at [645, 395] on input "Select an option" at bounding box center [643, 394] width 17 height 17
click at [858, 294] on span "Select an option" at bounding box center [857, 293] width 17 height 17
click at [858, 294] on input "Select an option" at bounding box center [857, 293] width 17 height 17
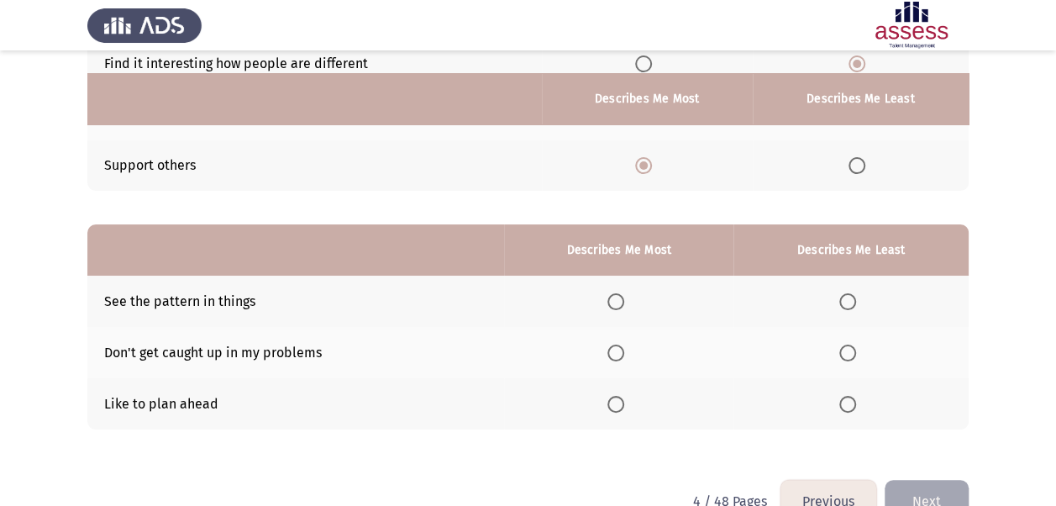
scroll to position [252, 0]
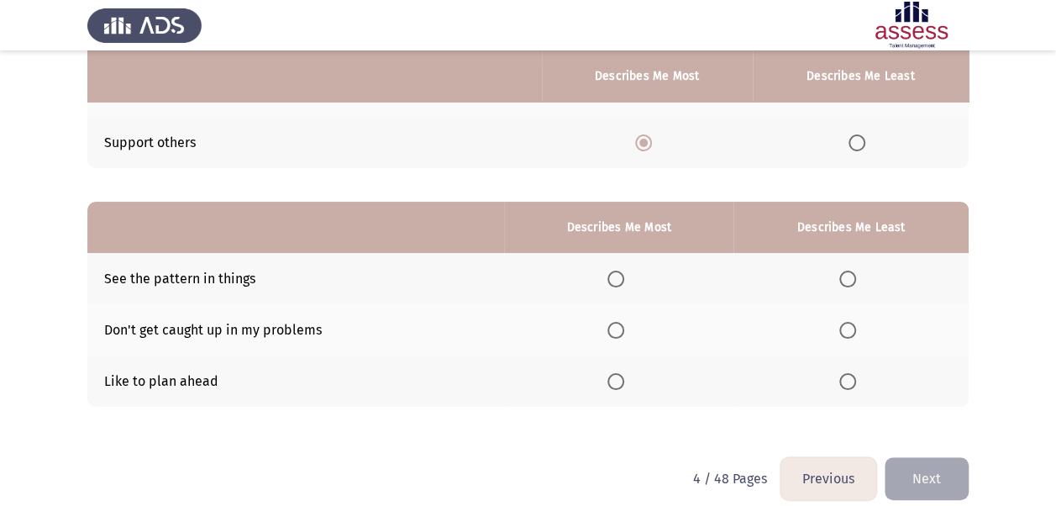
click at [618, 281] on span "Select an option" at bounding box center [615, 279] width 17 height 17
click at [618, 281] on input "Select an option" at bounding box center [615, 279] width 17 height 17
click at [849, 383] on span "Select an option" at bounding box center [847, 381] width 17 height 17
click at [849, 383] on input "Select an option" at bounding box center [847, 381] width 17 height 17
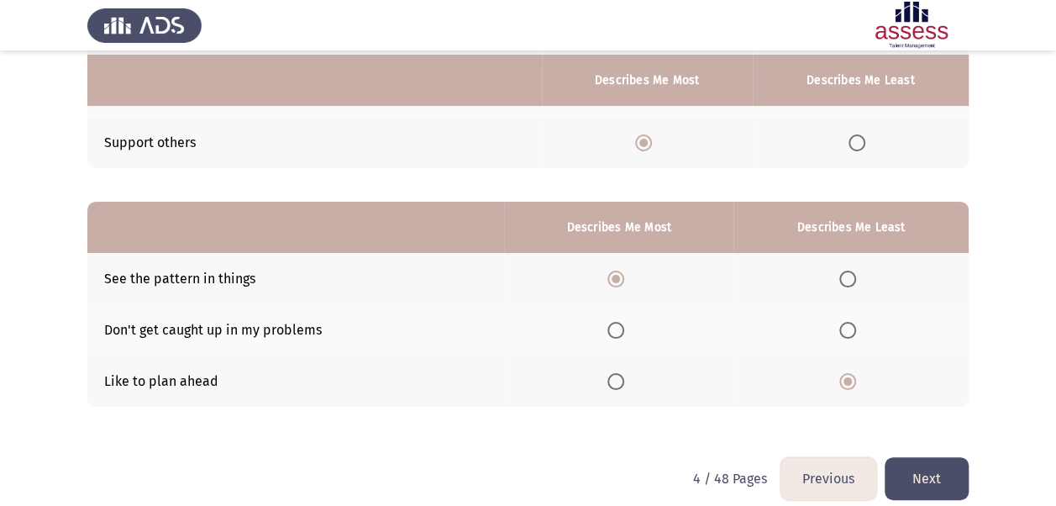
scroll to position [268, 0]
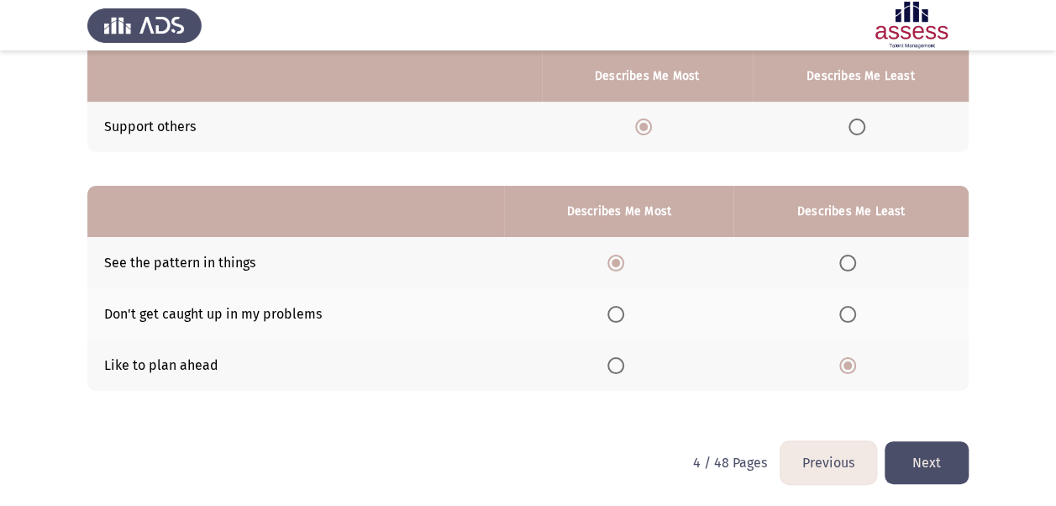
click at [619, 360] on span "Select an option" at bounding box center [615, 365] width 17 height 17
click at [619, 360] on input "Select an option" at bounding box center [615, 365] width 17 height 17
click at [848, 362] on span "Select an option" at bounding box center [847, 365] width 17 height 17
click at [848, 362] on input "Select an option" at bounding box center [847, 365] width 17 height 17
click at [622, 360] on span "Select an option" at bounding box center [615, 365] width 17 height 17
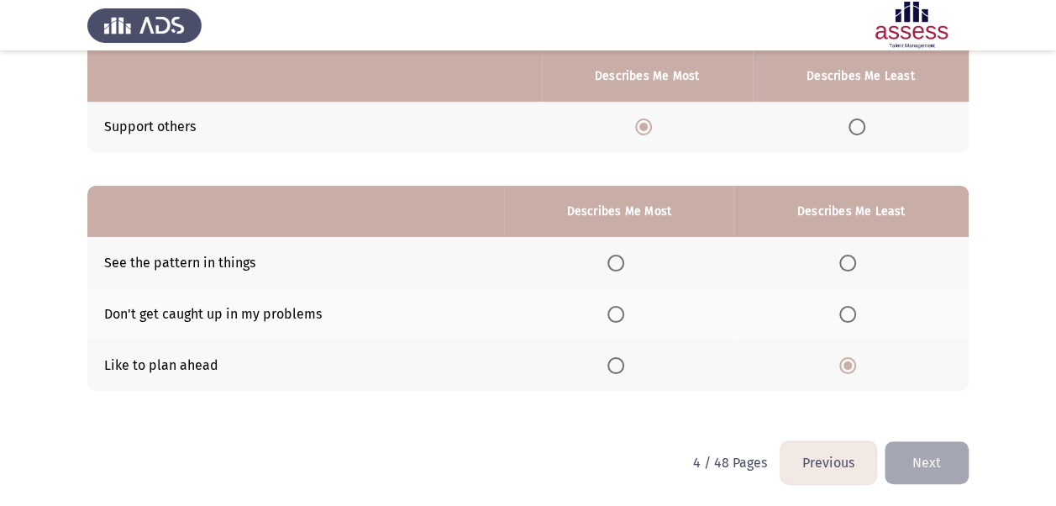
click at [622, 360] on input "Select an option" at bounding box center [615, 365] width 17 height 17
click at [852, 260] on span "Select an option" at bounding box center [847, 263] width 17 height 17
click at [852, 260] on input "Select an option" at bounding box center [847, 263] width 17 height 17
click at [941, 462] on button "Next" at bounding box center [927, 462] width 84 height 43
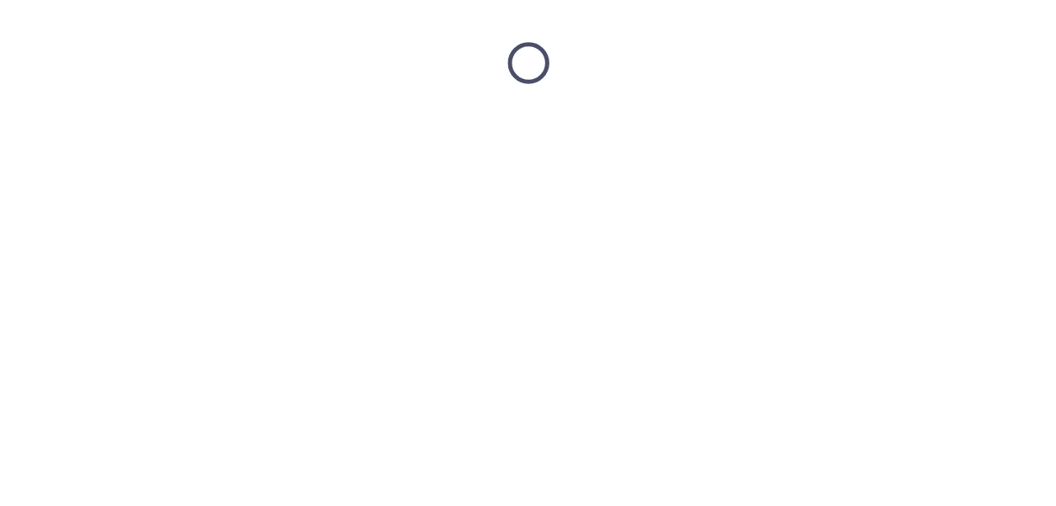
scroll to position [0, 0]
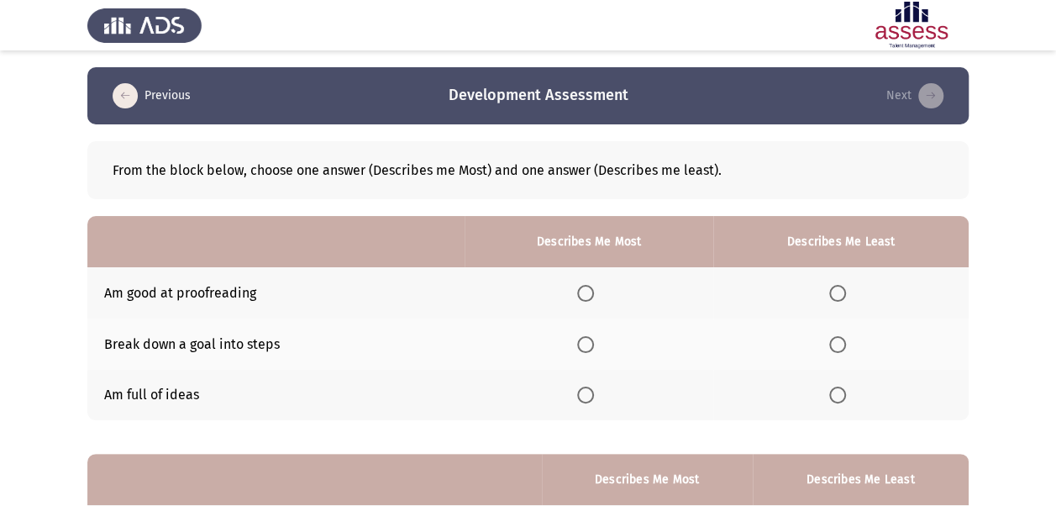
click at [590, 292] on span "Select an option" at bounding box center [585, 293] width 17 height 17
click at [590, 292] on input "Select an option" at bounding box center [585, 293] width 17 height 17
click at [464, 370] on td "Am full of ideas" at bounding box center [275, 395] width 377 height 51
click at [592, 349] on span "Select an option" at bounding box center [585, 344] width 17 height 17
click at [592, 349] on input "Select an option" at bounding box center [585, 344] width 17 height 17
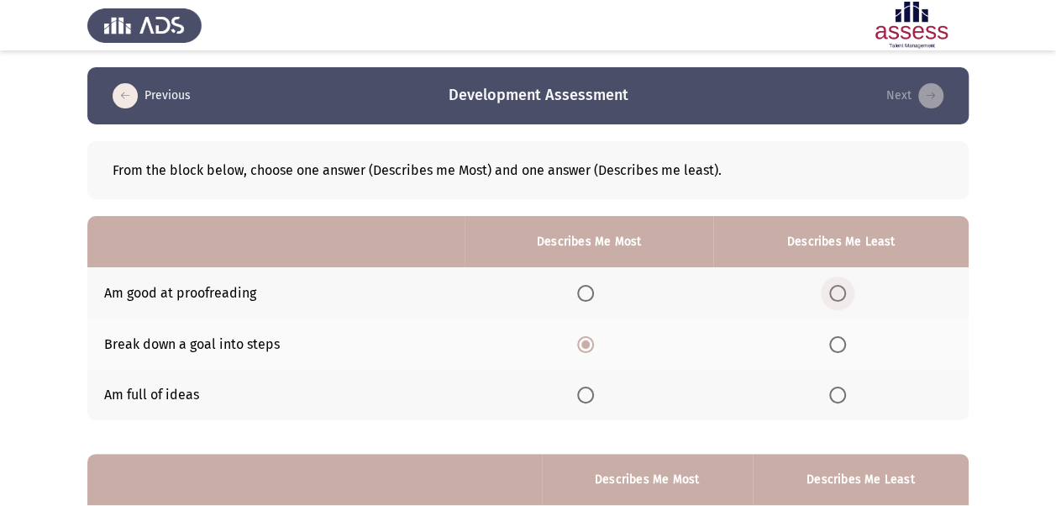
click at [840, 293] on span "Select an option" at bounding box center [837, 293] width 17 height 17
click at [840, 293] on input "Select an option" at bounding box center [837, 293] width 17 height 17
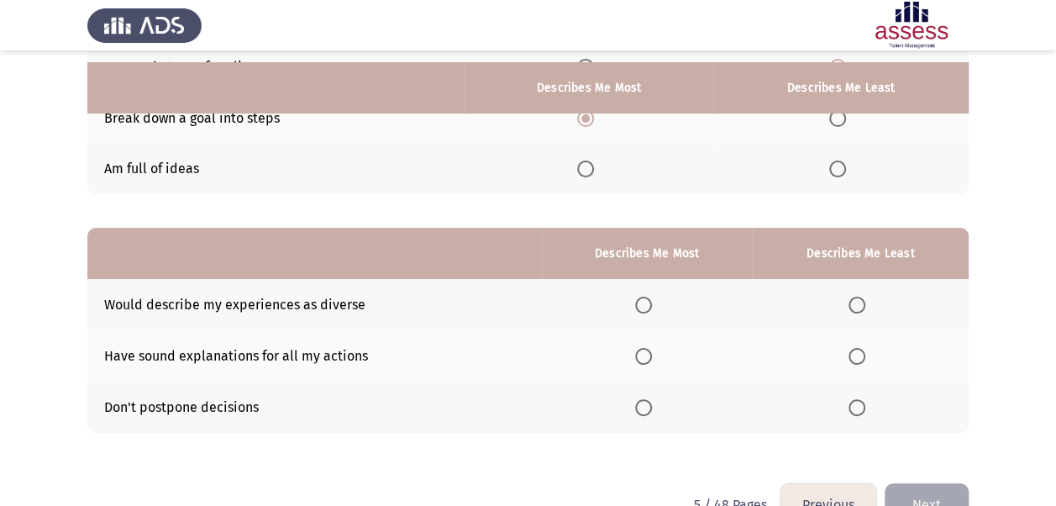
scroll to position [268, 0]
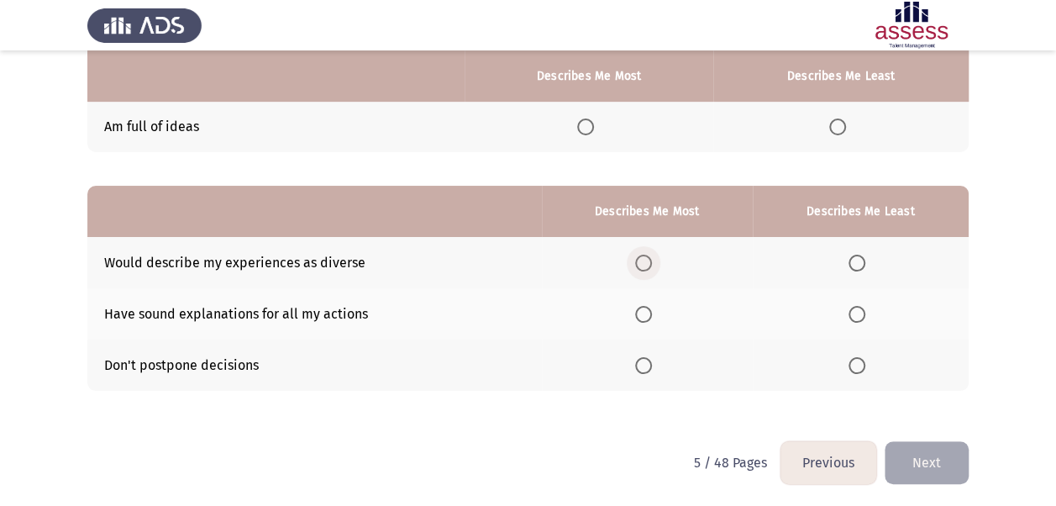
click at [649, 259] on span "Select an option" at bounding box center [643, 263] width 17 height 17
click at [649, 259] on input "Select an option" at bounding box center [643, 263] width 17 height 17
click at [862, 363] on span "Select an option" at bounding box center [857, 365] width 17 height 17
click at [862, 363] on input "Select an option" at bounding box center [857, 365] width 17 height 17
click at [927, 463] on button "Next" at bounding box center [927, 462] width 84 height 43
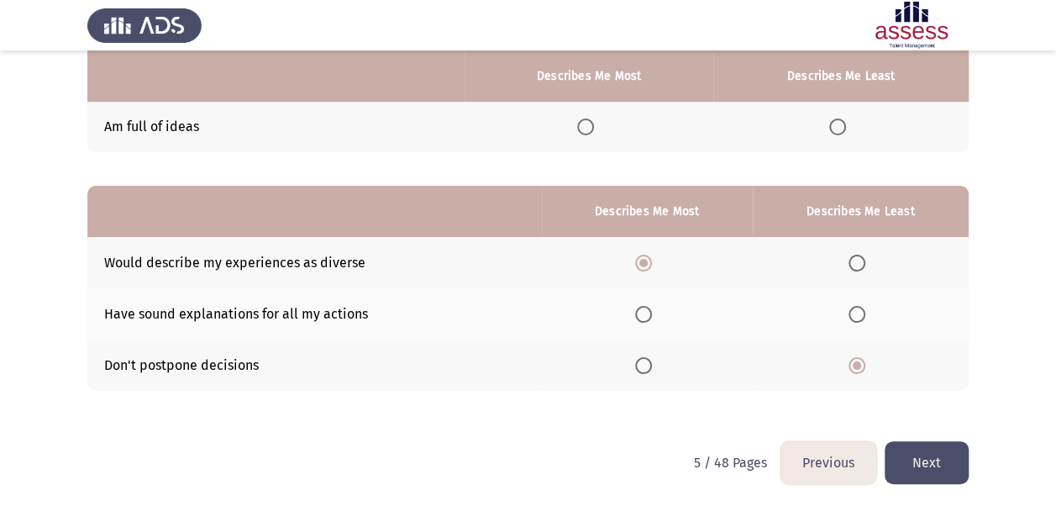
scroll to position [0, 0]
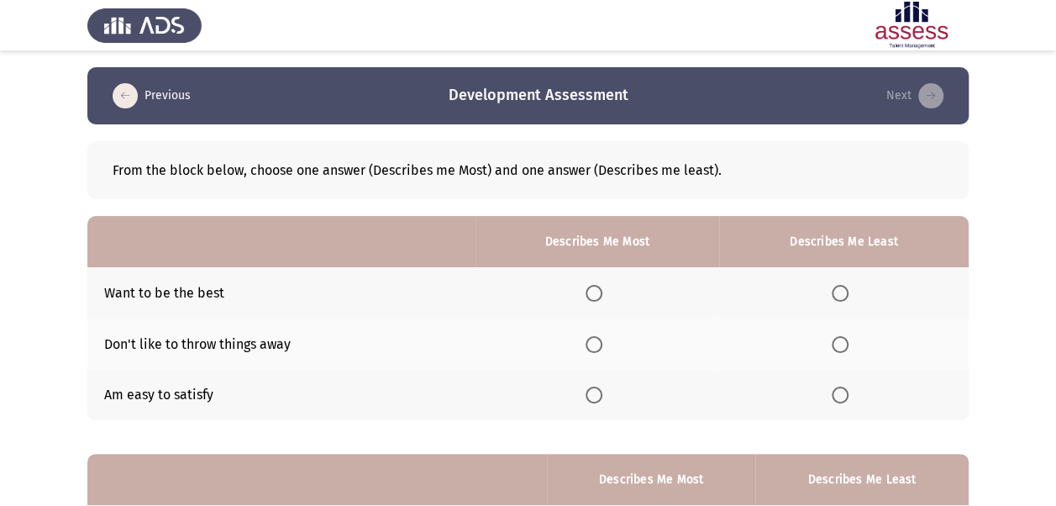
click at [597, 394] on span "Select an option" at bounding box center [594, 394] width 17 height 17
click at [597, 394] on input "Select an option" at bounding box center [594, 394] width 17 height 17
click at [843, 291] on span "Select an option" at bounding box center [840, 293] width 17 height 17
click at [843, 291] on input "Select an option" at bounding box center [840, 293] width 17 height 17
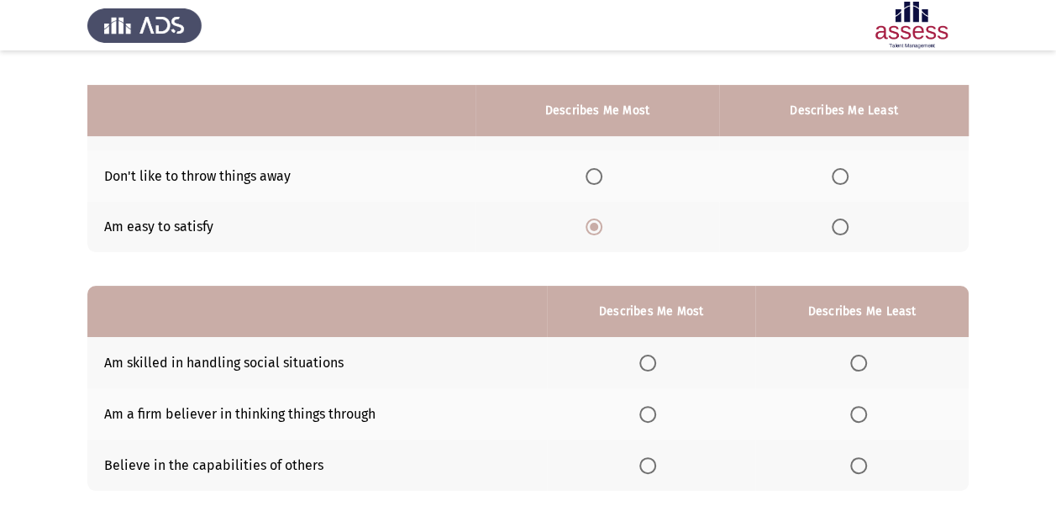
scroll to position [252, 0]
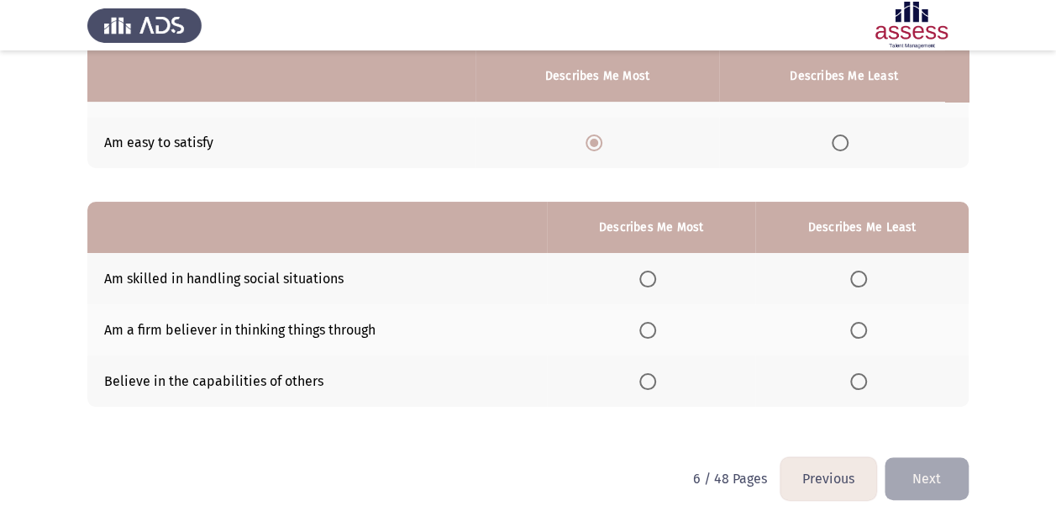
click at [654, 384] on span "Select an option" at bounding box center [647, 381] width 17 height 17
click at [654, 384] on input "Select an option" at bounding box center [647, 381] width 17 height 17
click at [864, 277] on span "Select an option" at bounding box center [858, 279] width 17 height 17
click at [864, 277] on input "Select an option" at bounding box center [858, 279] width 17 height 17
click at [865, 330] on span "Select an option" at bounding box center [858, 330] width 17 height 17
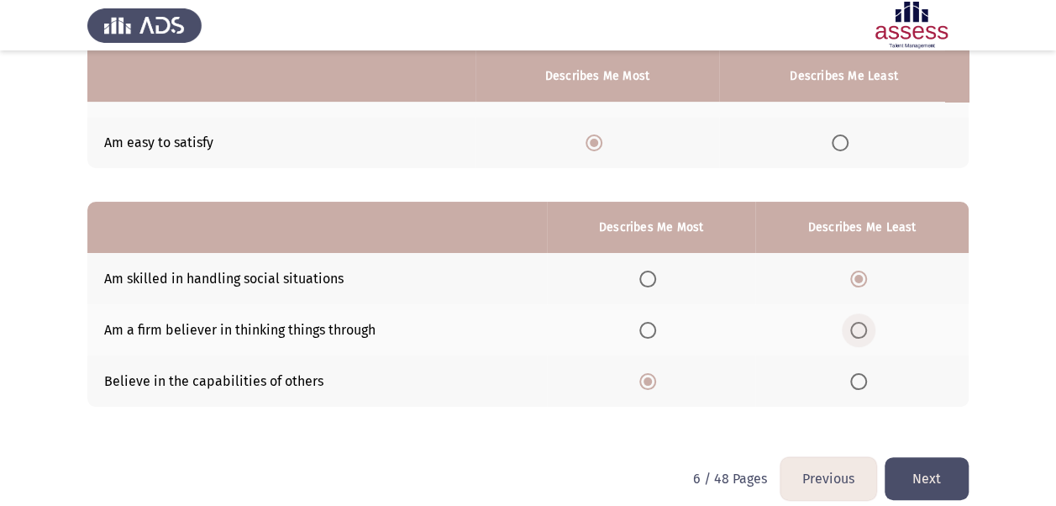
click at [865, 330] on input "Select an option" at bounding box center [858, 330] width 17 height 17
click at [865, 280] on span "Select an option" at bounding box center [858, 279] width 17 height 17
click at [865, 280] on input "Select an option" at bounding box center [858, 279] width 17 height 17
click at [915, 481] on button "Next" at bounding box center [927, 478] width 84 height 43
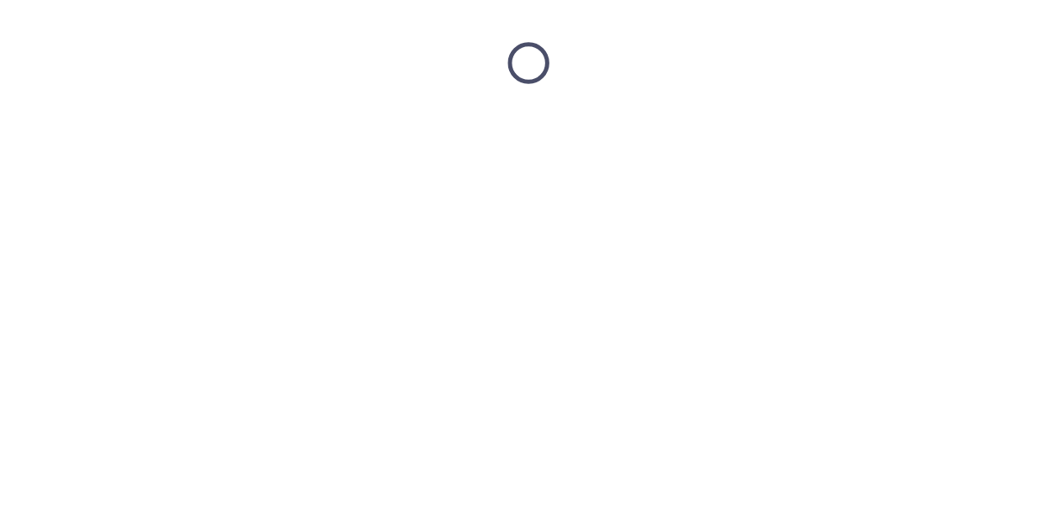
scroll to position [0, 0]
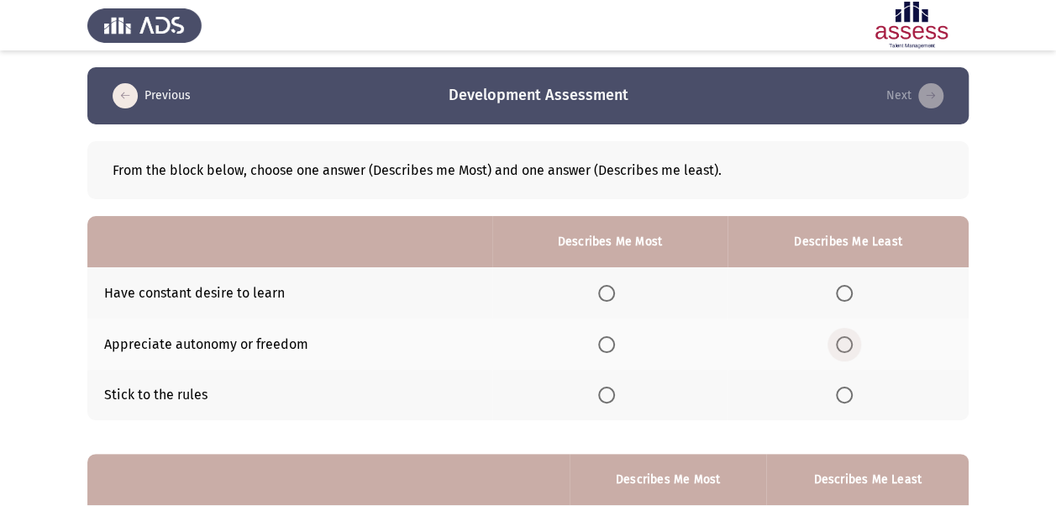
click at [847, 345] on span "Select an option" at bounding box center [844, 344] width 17 height 17
click at [847, 345] on input "Select an option" at bounding box center [844, 344] width 17 height 17
click at [609, 391] on span "Select an option" at bounding box center [606, 394] width 17 height 17
click at [609, 391] on input "Select an option" at bounding box center [606, 394] width 17 height 17
click at [605, 291] on span "Select an option" at bounding box center [606, 293] width 17 height 17
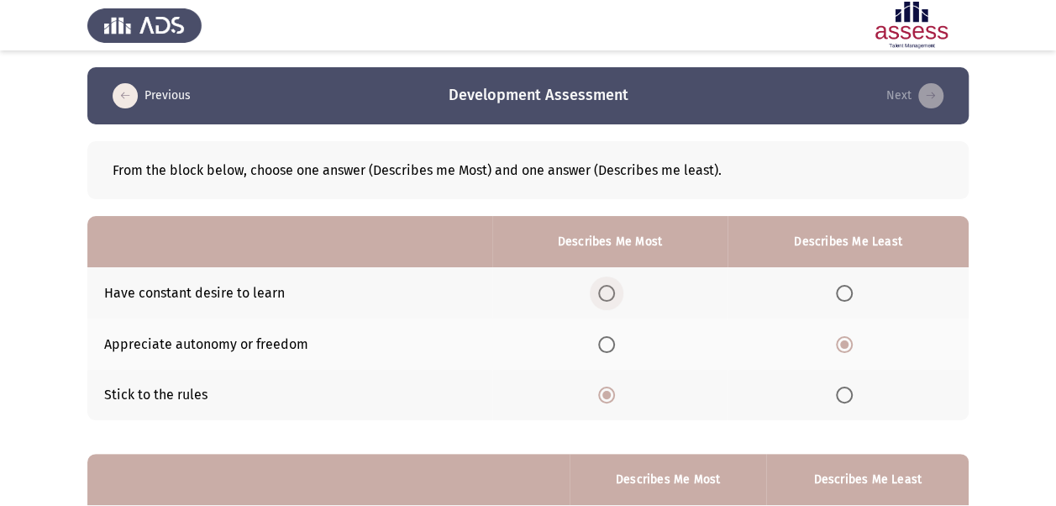
click at [605, 291] on input "Select an option" at bounding box center [606, 293] width 17 height 17
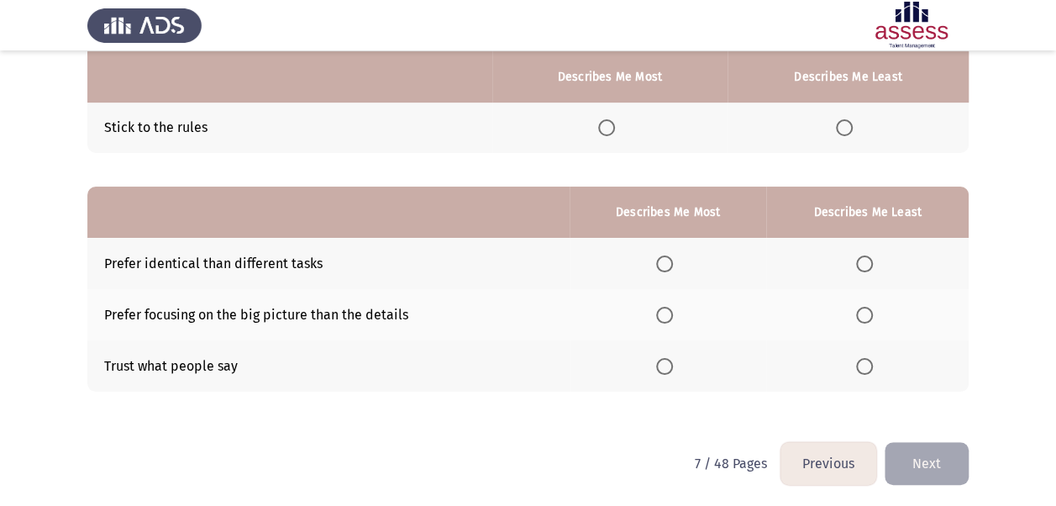
scroll to position [268, 0]
click at [665, 312] on span "Select an option" at bounding box center [664, 314] width 17 height 17
click at [665, 312] on input "Select an option" at bounding box center [664, 314] width 17 height 17
click at [869, 311] on span "Select an option" at bounding box center [864, 314] width 17 height 17
click at [869, 311] on input "Select an option" at bounding box center [864, 314] width 17 height 17
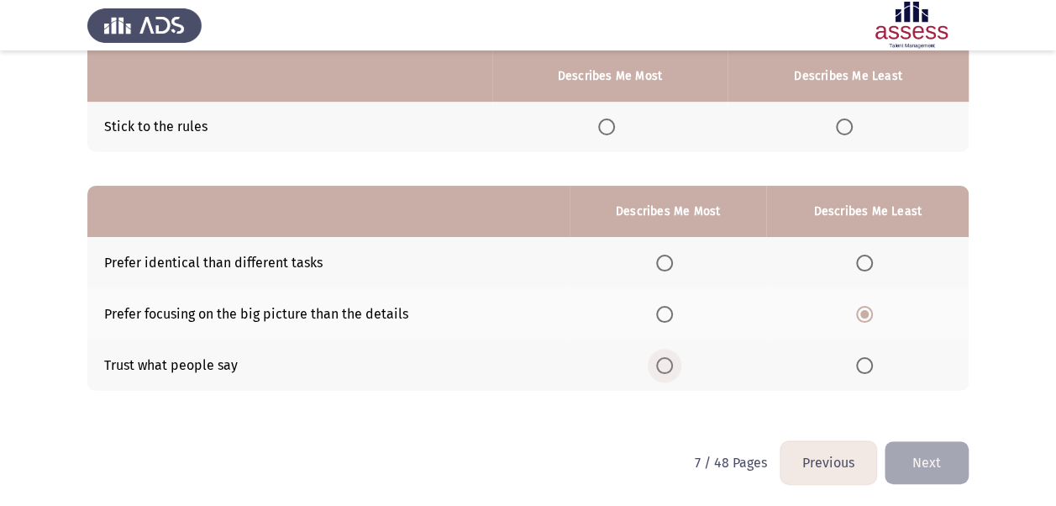
click at [669, 360] on span "Select an option" at bounding box center [664, 365] width 17 height 17
click at [669, 360] on input "Select an option" at bounding box center [664, 365] width 17 height 17
click at [923, 462] on button "Next" at bounding box center [927, 462] width 84 height 43
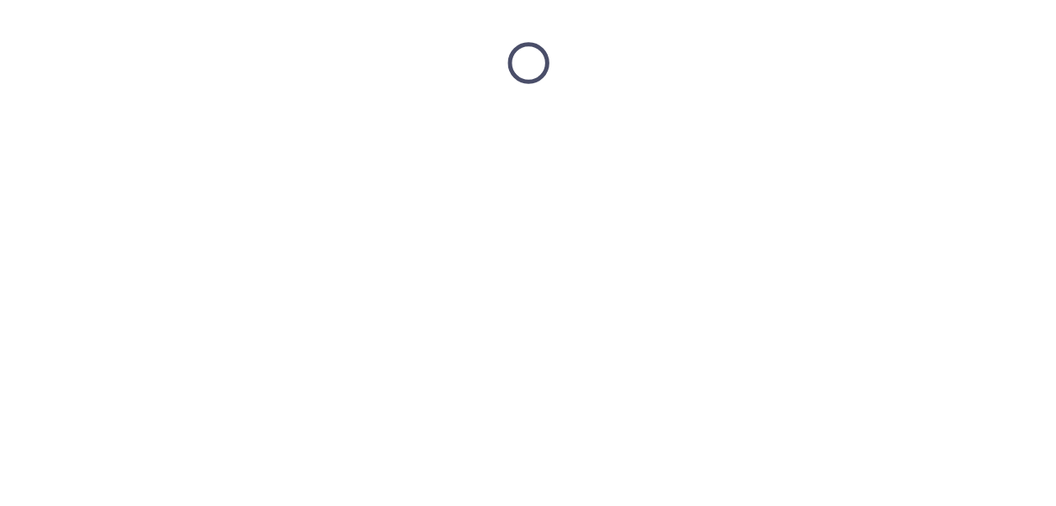
scroll to position [0, 0]
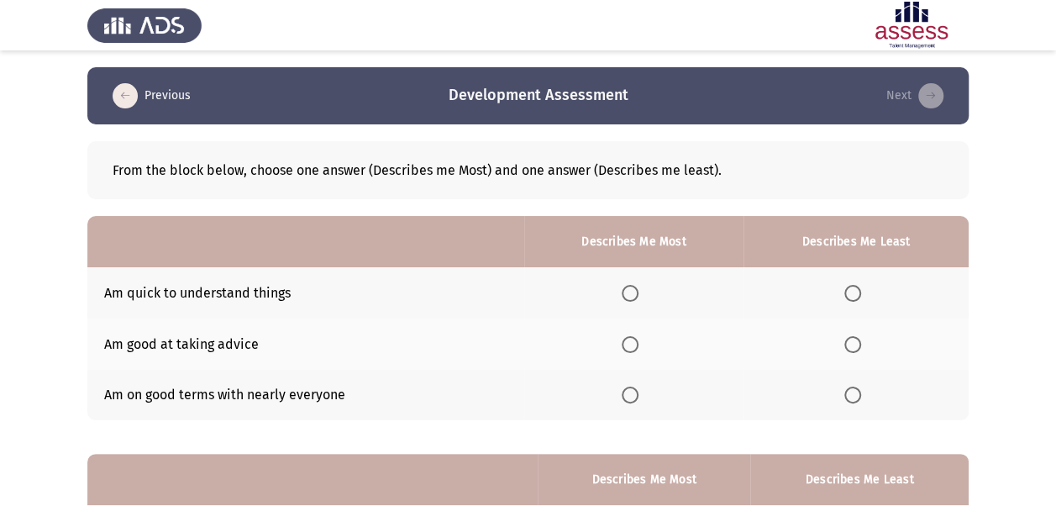
click at [630, 395] on span "Select an option" at bounding box center [630, 395] width 0 height 0
click at [634, 393] on input "Select an option" at bounding box center [630, 394] width 17 height 17
click at [858, 344] on span "Select an option" at bounding box center [852, 344] width 17 height 17
click at [858, 344] on input "Select an option" at bounding box center [852, 344] width 17 height 17
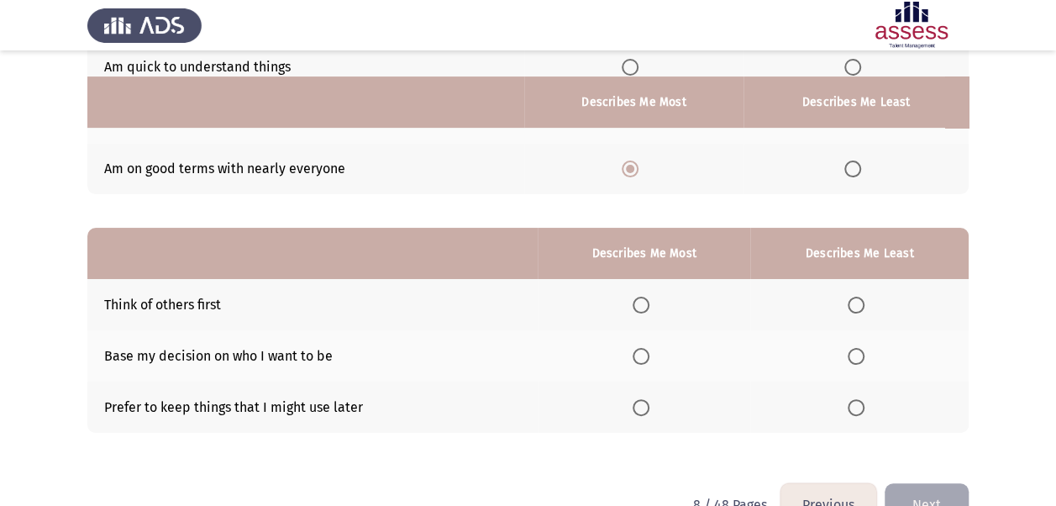
scroll to position [252, 0]
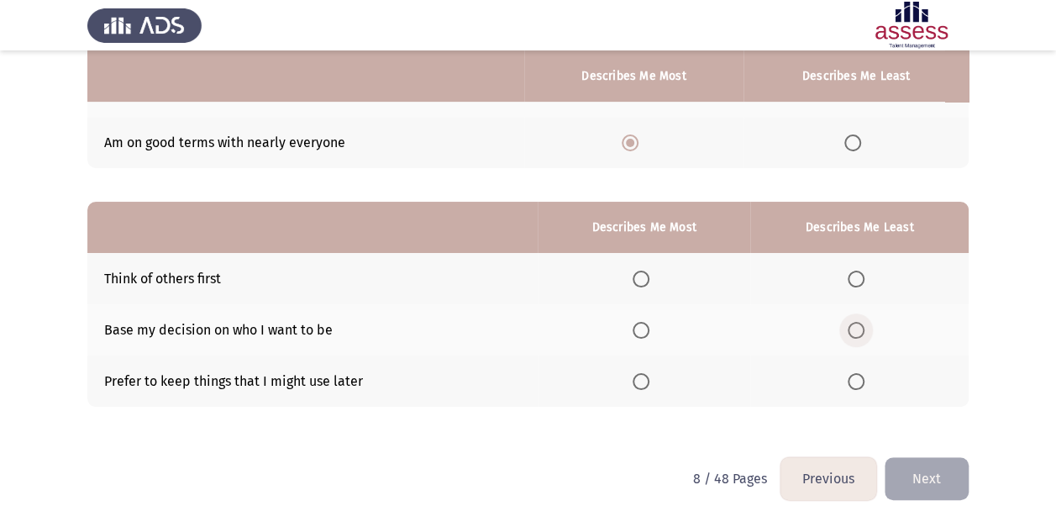
click at [862, 325] on span "Select an option" at bounding box center [856, 330] width 17 height 17
click at [862, 325] on input "Select an option" at bounding box center [856, 330] width 17 height 17
click at [644, 280] on span "Select an option" at bounding box center [641, 279] width 17 height 17
click at [644, 280] on input "Select an option" at bounding box center [641, 279] width 17 height 17
click at [918, 473] on button "Next" at bounding box center [927, 478] width 84 height 43
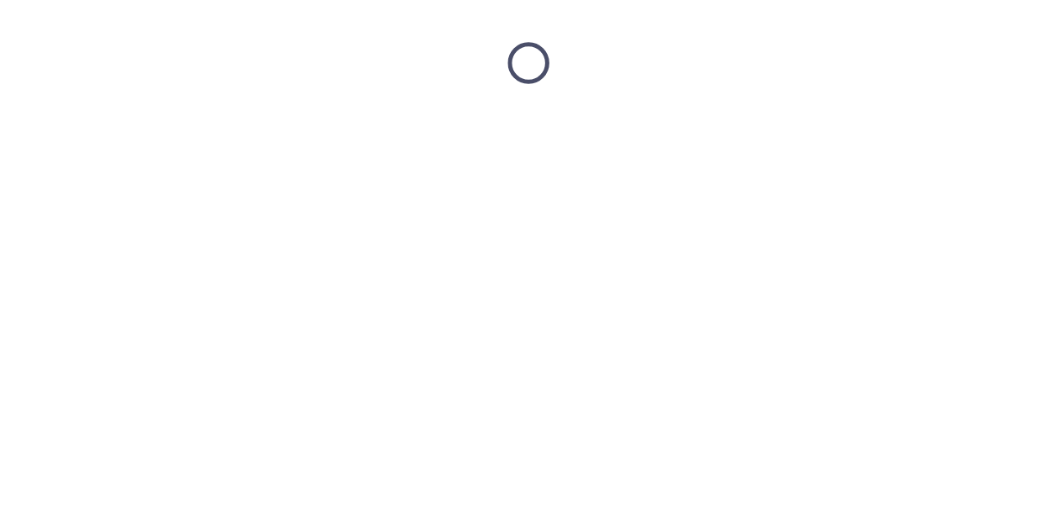
scroll to position [0, 0]
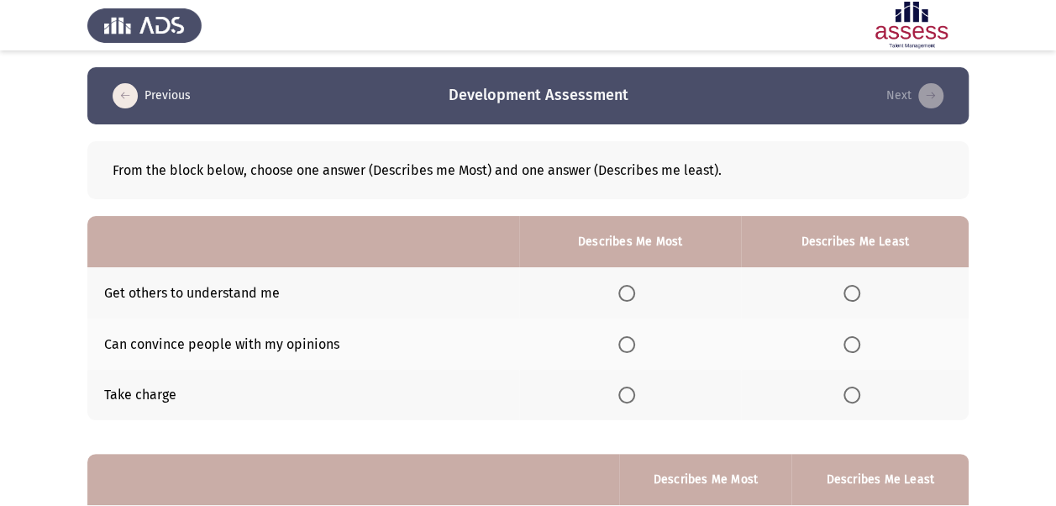
click at [858, 292] on span "Select an option" at bounding box center [852, 293] width 17 height 17
click at [858, 292] on input "Select an option" at bounding box center [852, 293] width 17 height 17
click at [623, 392] on span "Select an option" at bounding box center [626, 394] width 17 height 17
click at [623, 392] on input "Select an option" at bounding box center [626, 394] width 17 height 17
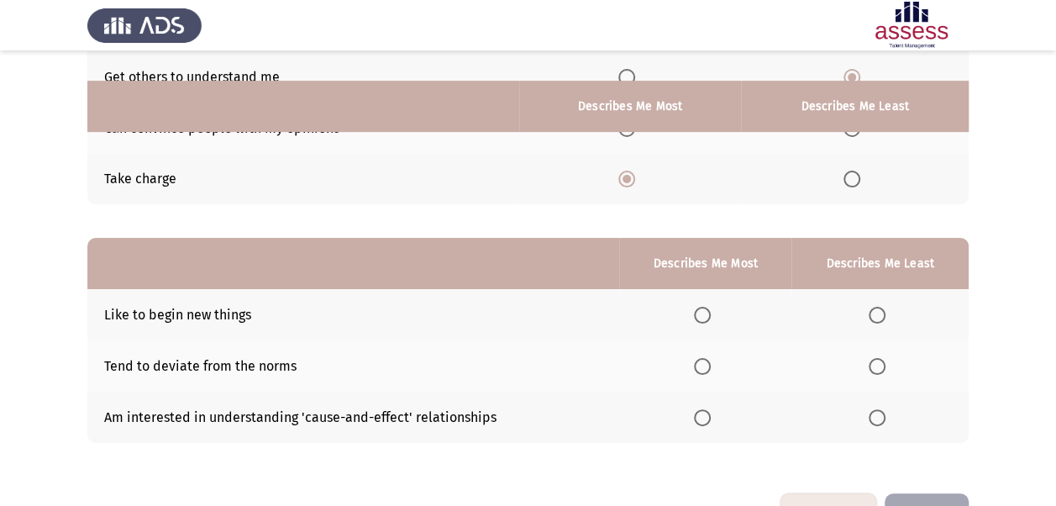
scroll to position [252, 0]
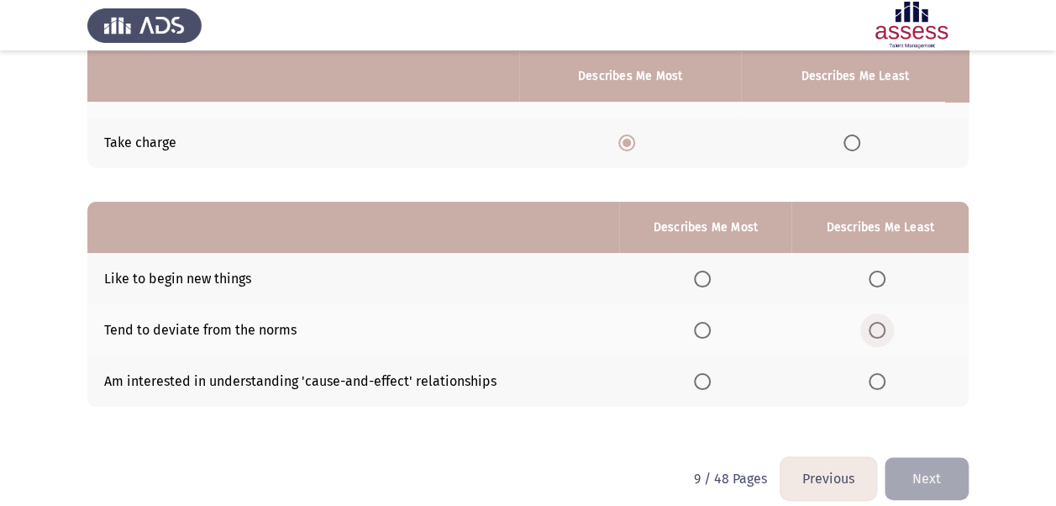
click at [879, 329] on span "Select an option" at bounding box center [877, 330] width 17 height 17
click at [879, 329] on input "Select an option" at bounding box center [877, 330] width 17 height 17
click at [702, 281] on span "Select an option" at bounding box center [702, 279] width 17 height 17
click at [702, 281] on input "Select an option" at bounding box center [702, 279] width 17 height 17
drag, startPoint x: 936, startPoint y: 474, endPoint x: 563, endPoint y: 444, distance: 374.3
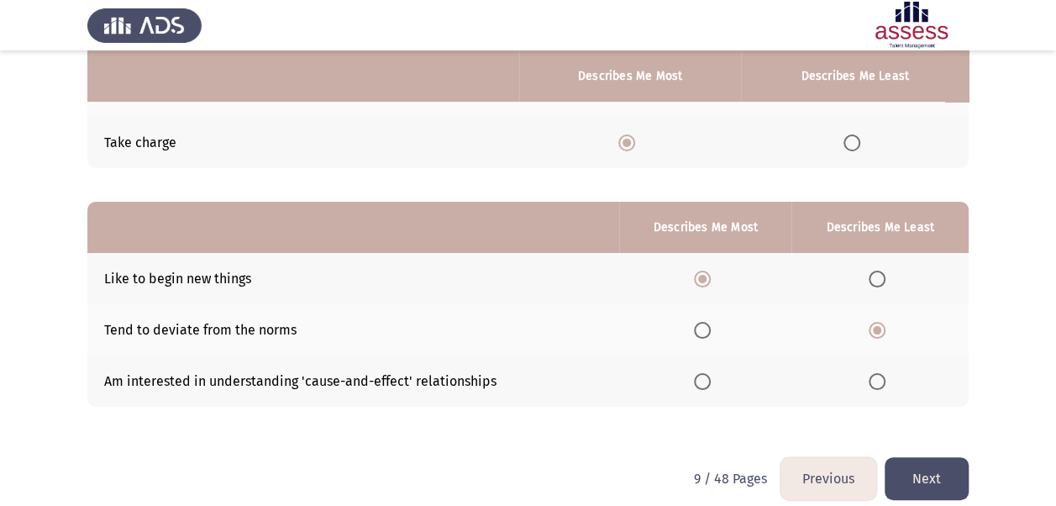
click at [563, 444] on div "Previous Development Assessment Next From the block below, choose one answer (D…" at bounding box center [527, 136] width 881 height 642
click at [703, 376] on span "Select an option" at bounding box center [702, 381] width 17 height 17
click at [703, 376] on input "Select an option" at bounding box center [702, 381] width 17 height 17
click at [922, 474] on button "Next" at bounding box center [927, 478] width 84 height 43
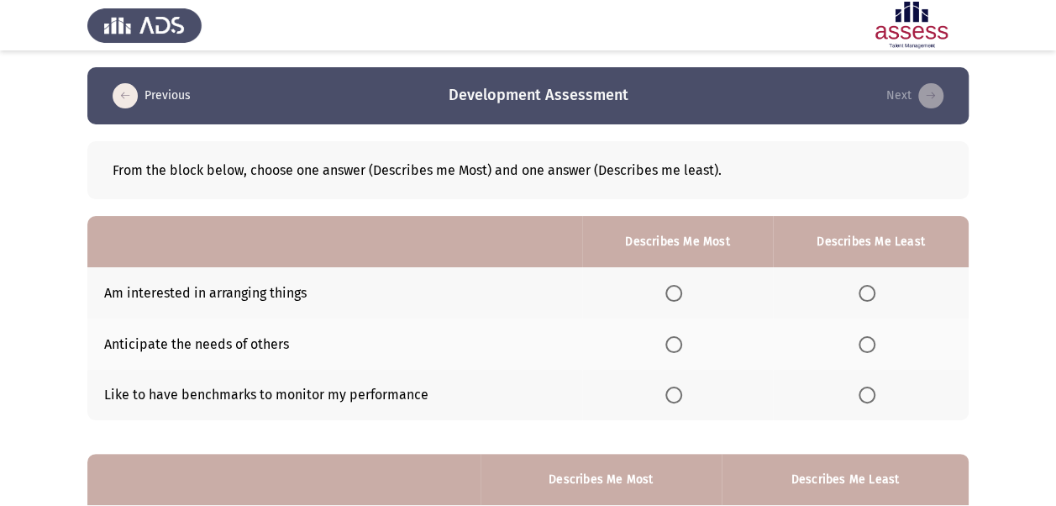
click at [681, 296] on span "Select an option" at bounding box center [673, 293] width 17 height 17
click at [681, 296] on input "Select an option" at bounding box center [673, 293] width 17 height 17
click at [875, 394] on span "Select an option" at bounding box center [867, 394] width 17 height 17
click at [875, 394] on input "Select an option" at bounding box center [867, 394] width 17 height 17
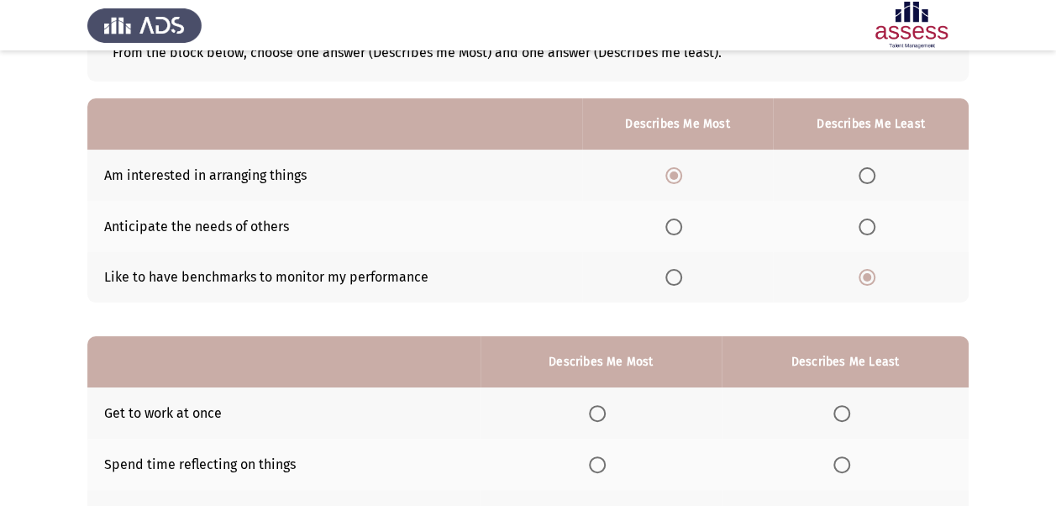
scroll to position [168, 0]
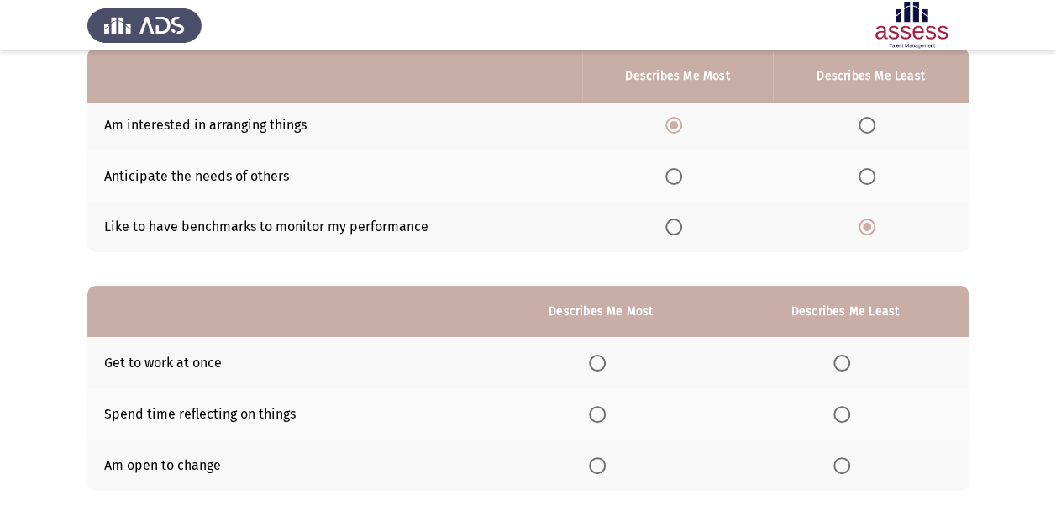
click at [864, 223] on span "Select an option" at bounding box center [867, 226] width 17 height 17
click at [864, 223] on input "Select an option" at bounding box center [867, 226] width 17 height 17
click at [681, 223] on span "Select an option" at bounding box center [673, 226] width 17 height 17
click at [681, 223] on input "Select an option" at bounding box center [673, 226] width 17 height 17
click at [671, 173] on span "Select an option" at bounding box center [673, 176] width 17 height 17
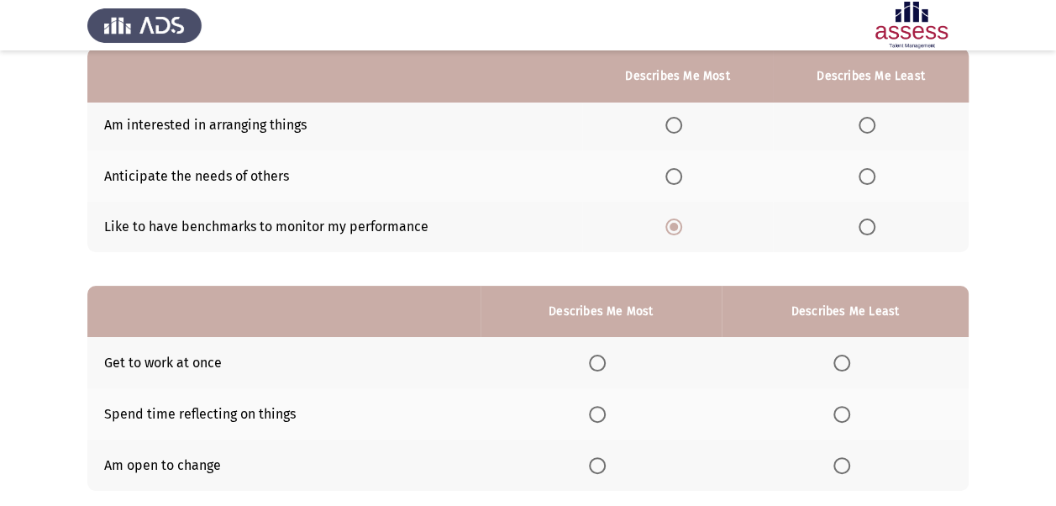
click at [671, 173] on input "Select an option" at bounding box center [673, 176] width 17 height 17
click at [869, 229] on span "Select an option" at bounding box center [867, 226] width 17 height 17
click at [869, 229] on input "Select an option" at bounding box center [867, 226] width 17 height 17
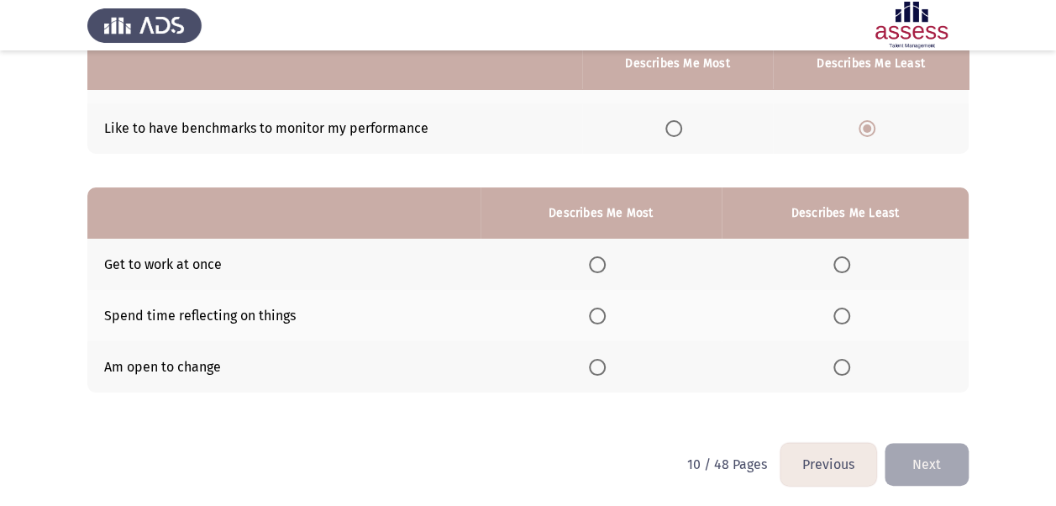
scroll to position [268, 0]
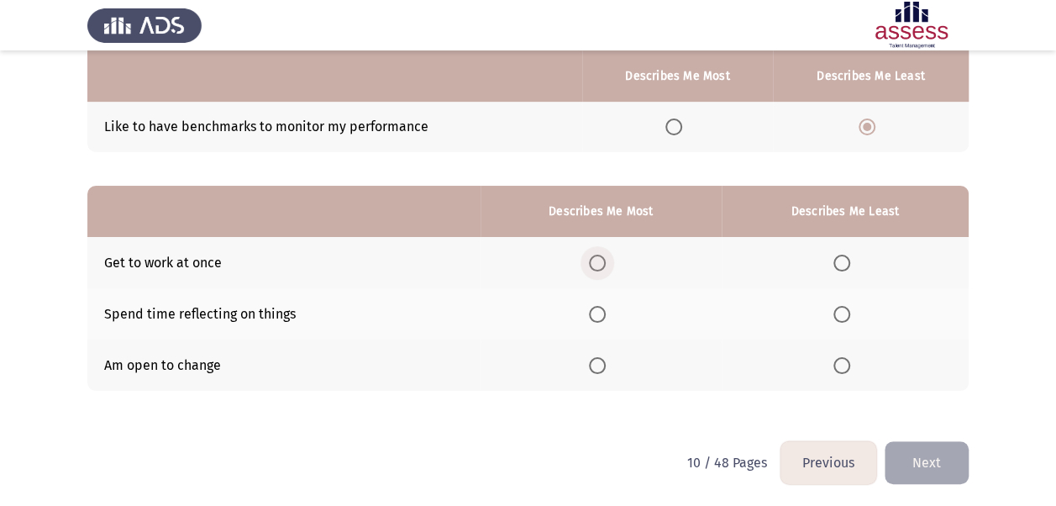
click at [602, 255] on span "Select an option" at bounding box center [597, 263] width 17 height 17
click at [602, 255] on input "Select an option" at bounding box center [597, 263] width 17 height 17
click at [838, 365] on span "Select an option" at bounding box center [841, 365] width 17 height 17
click at [838, 365] on input "Select an option" at bounding box center [841, 365] width 17 height 17
click at [938, 457] on button "Next" at bounding box center [927, 462] width 84 height 43
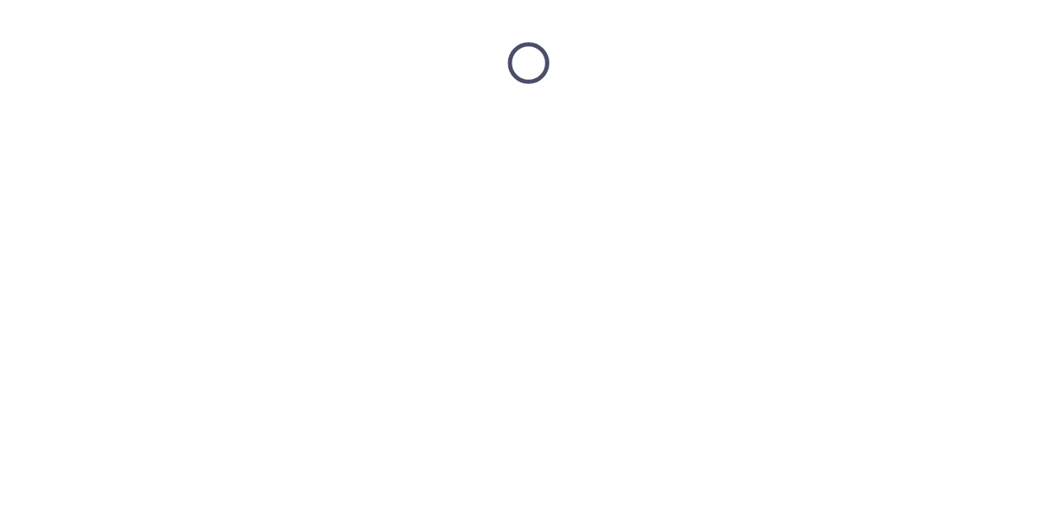
scroll to position [0, 0]
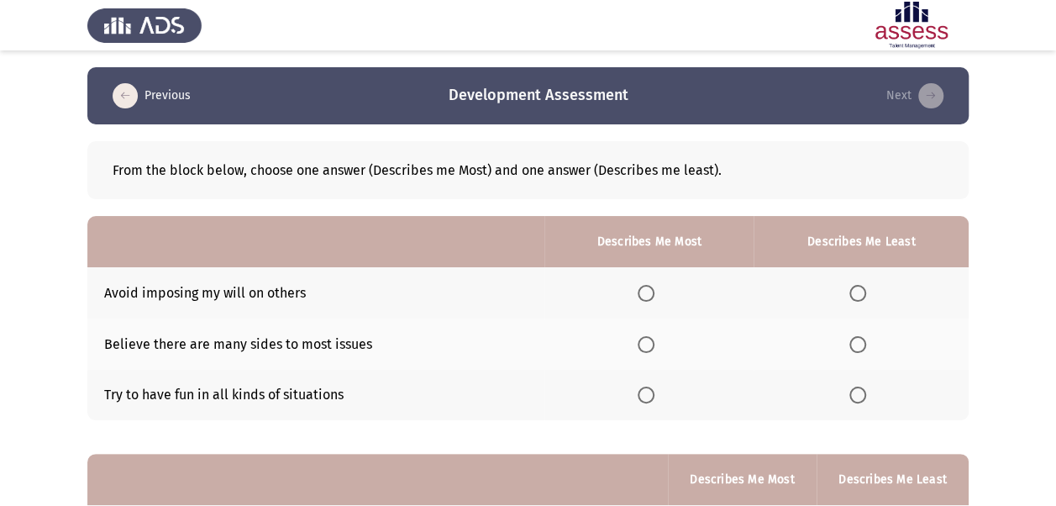
click at [863, 398] on span "Select an option" at bounding box center [857, 394] width 17 height 17
click at [863, 398] on input "Select an option" at bounding box center [857, 394] width 17 height 17
click at [649, 344] on span "Select an option" at bounding box center [646, 344] width 17 height 17
click at [649, 344] on input "Select an option" at bounding box center [646, 344] width 17 height 17
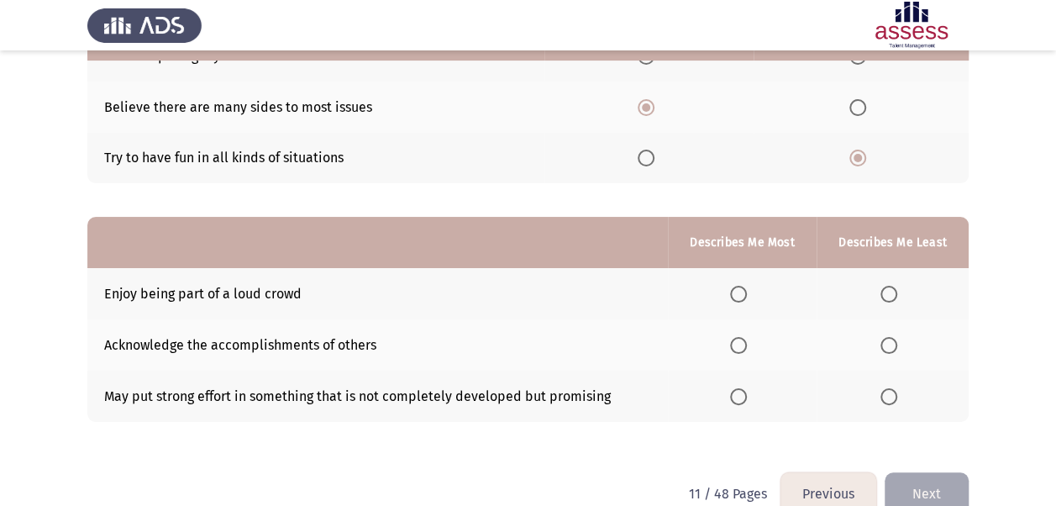
scroll to position [252, 0]
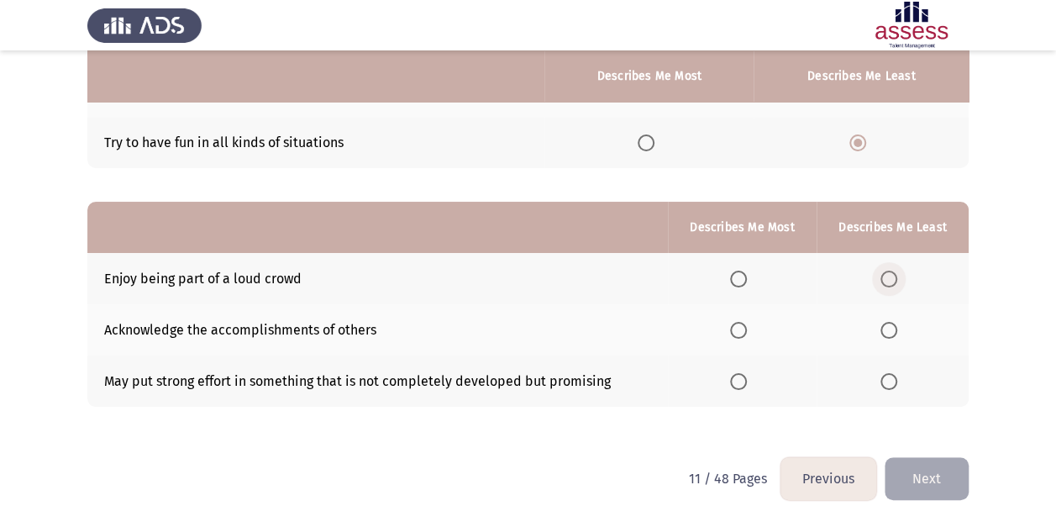
click at [896, 277] on span "Select an option" at bounding box center [888, 279] width 17 height 17
click at [896, 277] on input "Select an option" at bounding box center [888, 279] width 17 height 17
click at [735, 330] on span "Select an option" at bounding box center [738, 330] width 17 height 17
click at [735, 330] on input "Select an option" at bounding box center [738, 330] width 17 height 17
click at [744, 379] on span "Select an option" at bounding box center [738, 381] width 17 height 17
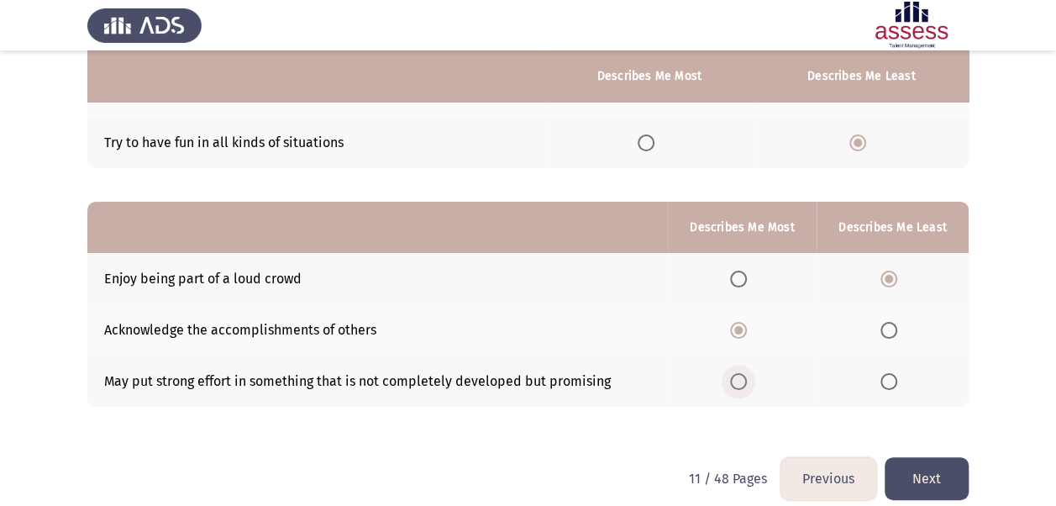
click at [744, 379] on input "Select an option" at bounding box center [738, 381] width 17 height 17
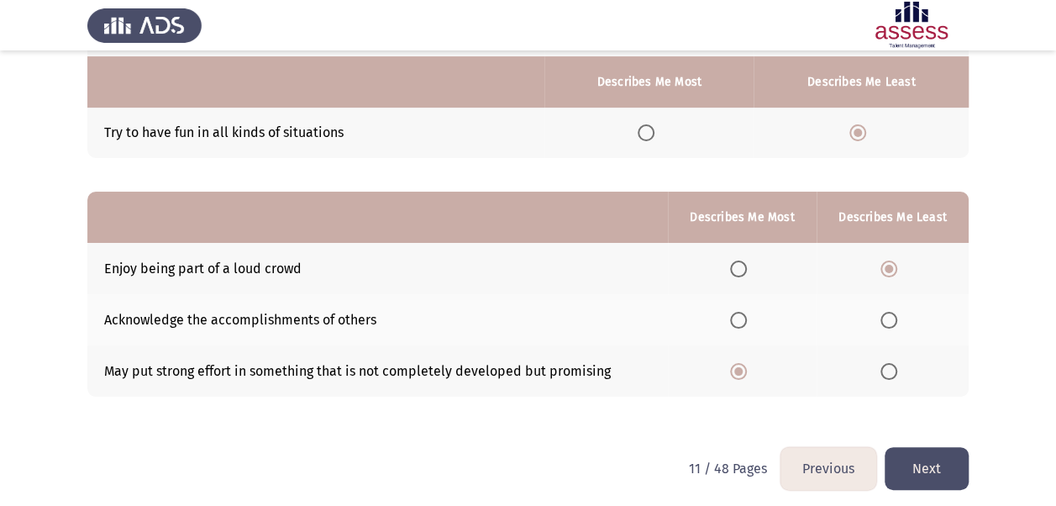
scroll to position [268, 0]
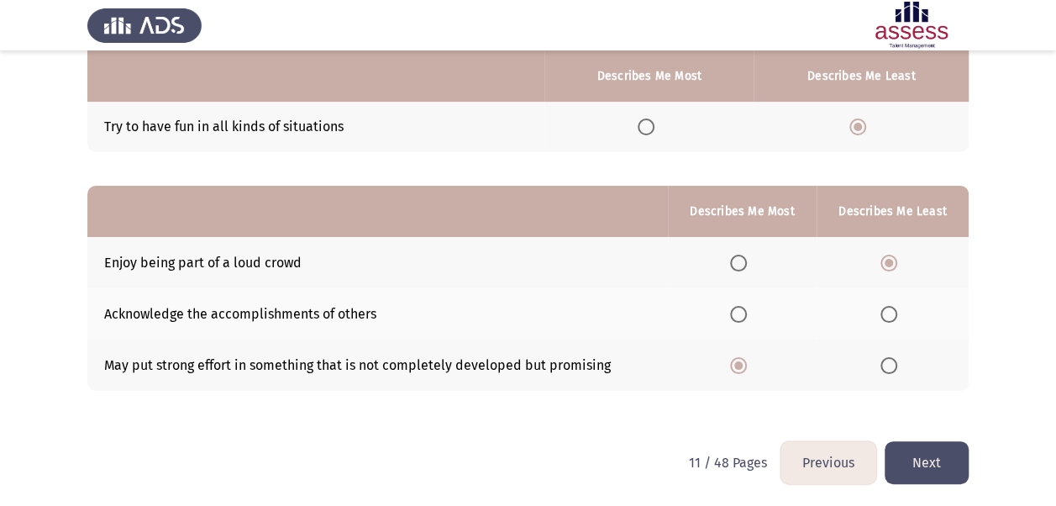
click at [941, 454] on button "Next" at bounding box center [927, 462] width 84 height 43
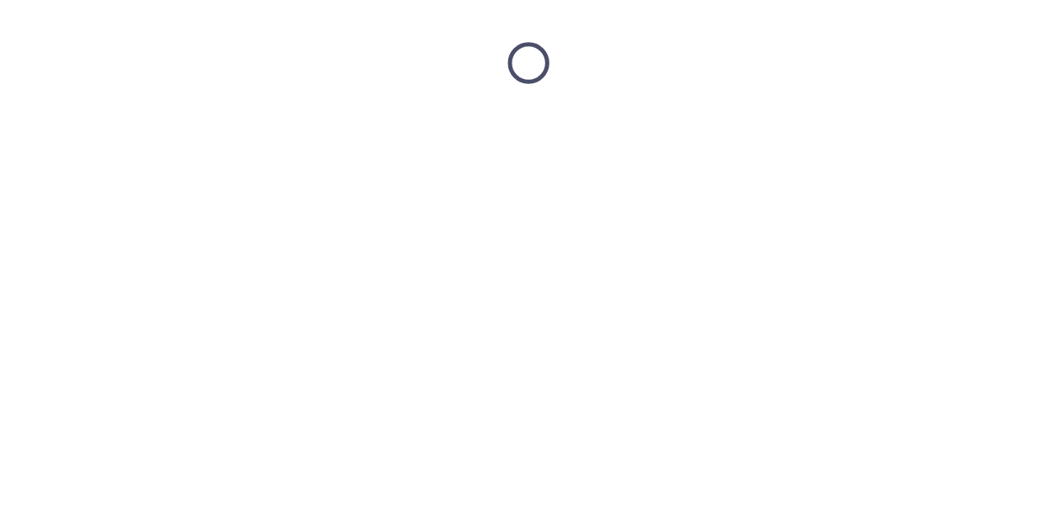
scroll to position [0, 0]
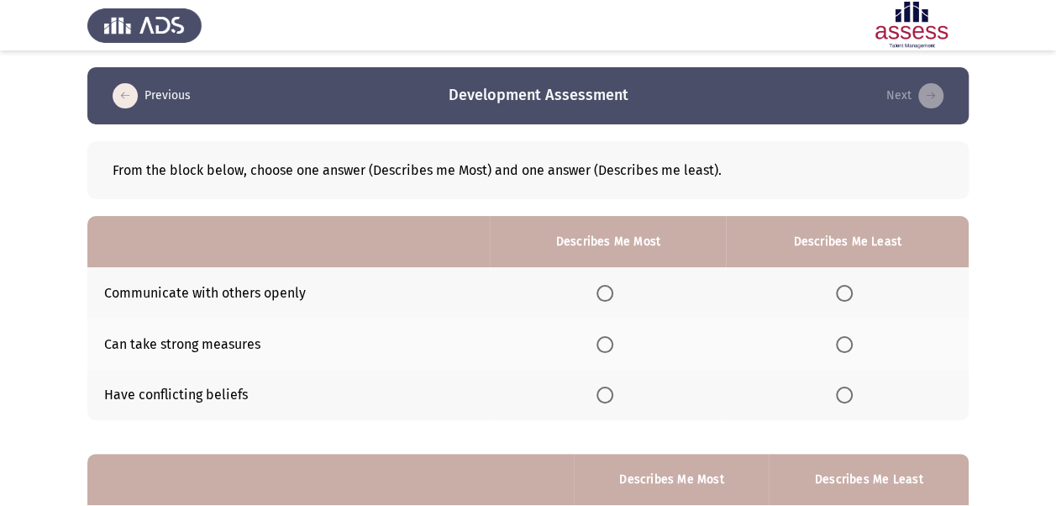
click at [847, 397] on span "Select an option" at bounding box center [844, 394] width 17 height 17
click at [847, 397] on input "Select an option" at bounding box center [844, 394] width 17 height 17
click at [612, 288] on span "Select an option" at bounding box center [605, 293] width 17 height 17
click at [612, 288] on input "Select an option" at bounding box center [605, 293] width 17 height 17
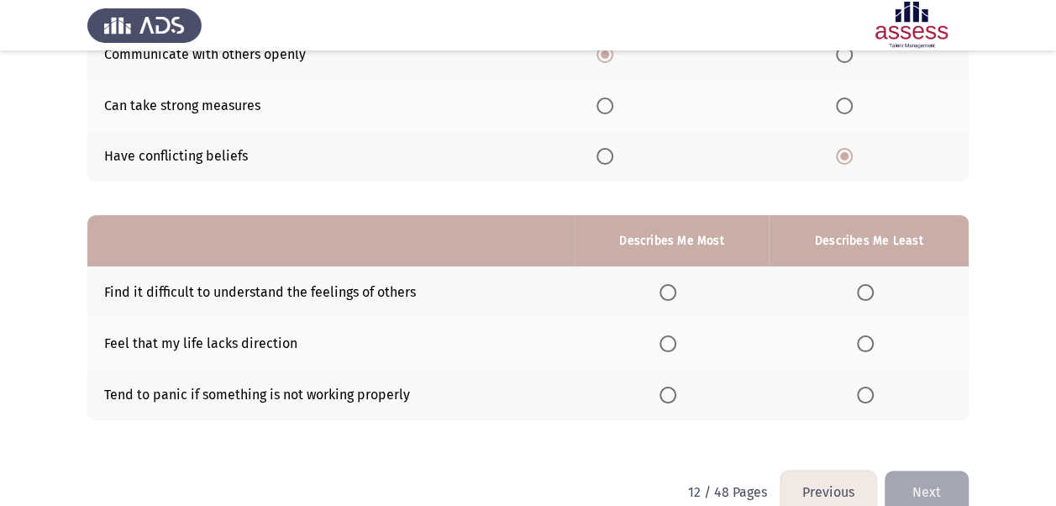
scroll to position [252, 0]
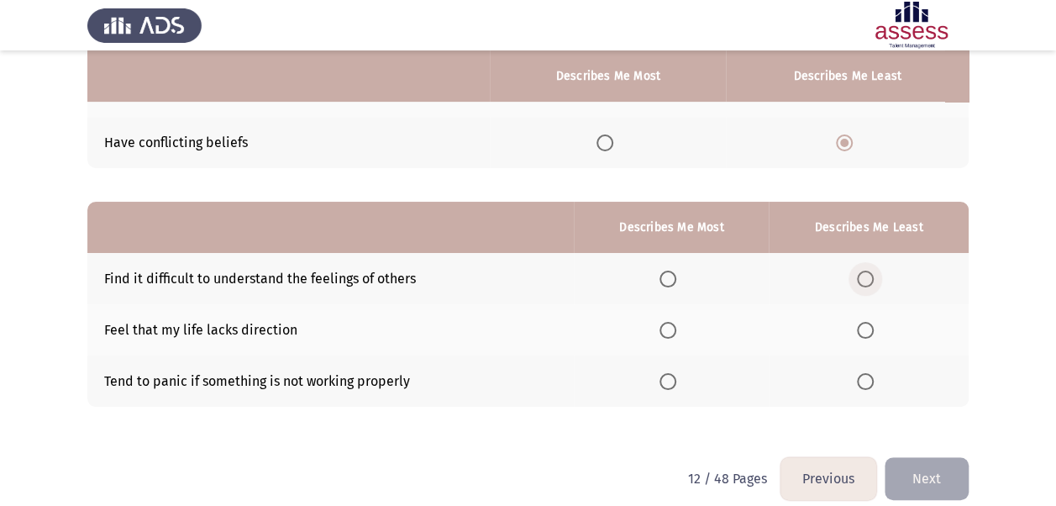
click at [870, 277] on span "Select an option" at bounding box center [865, 279] width 17 height 17
click at [870, 277] on input "Select an option" at bounding box center [865, 279] width 17 height 17
click at [669, 327] on span "Select an option" at bounding box center [668, 330] width 17 height 17
click at [669, 327] on input "Select an option" at bounding box center [668, 330] width 17 height 17
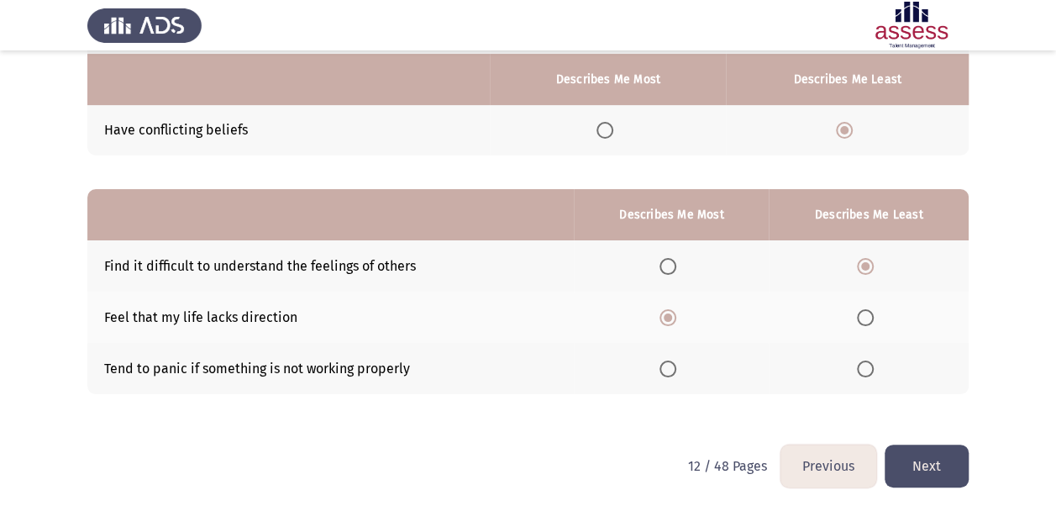
scroll to position [268, 0]
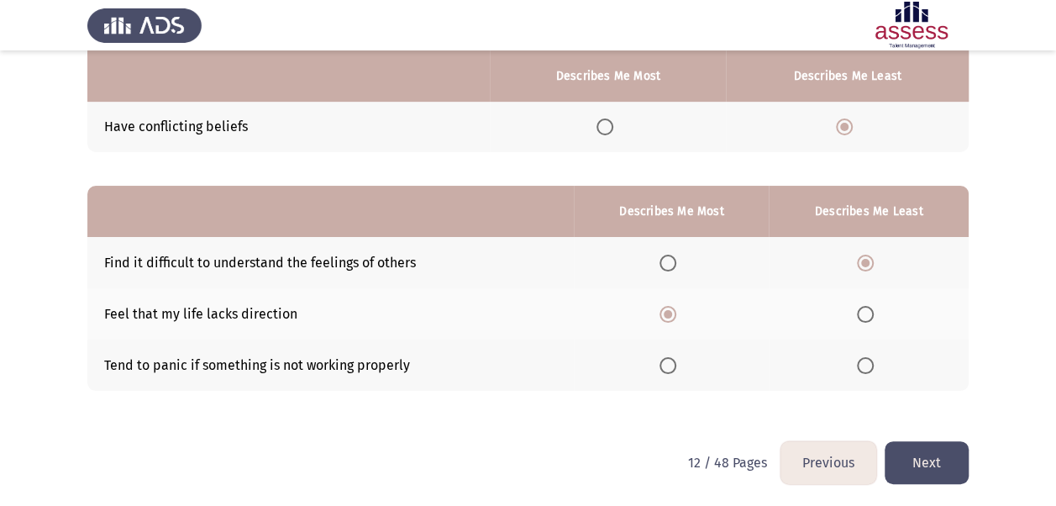
click at [933, 457] on button "Next" at bounding box center [927, 462] width 84 height 43
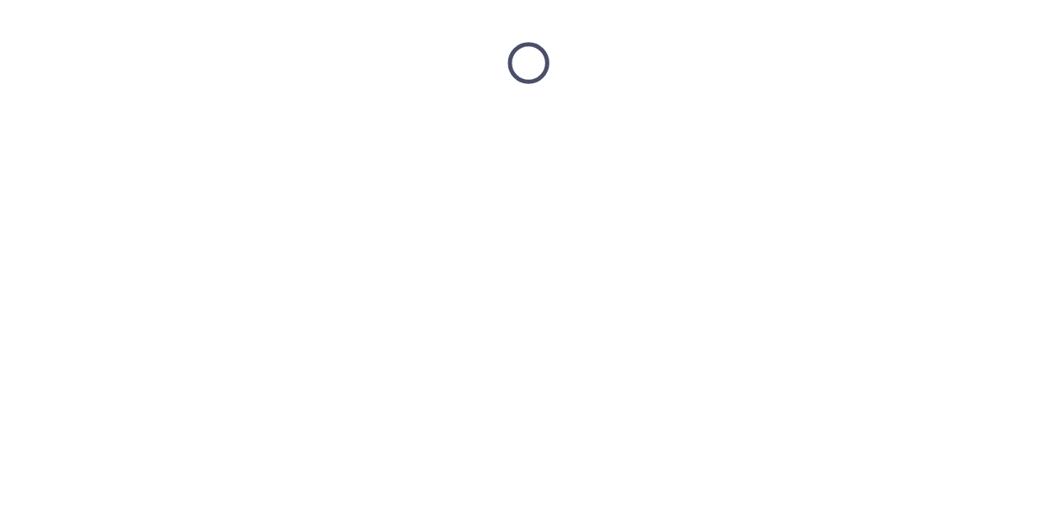
scroll to position [0, 0]
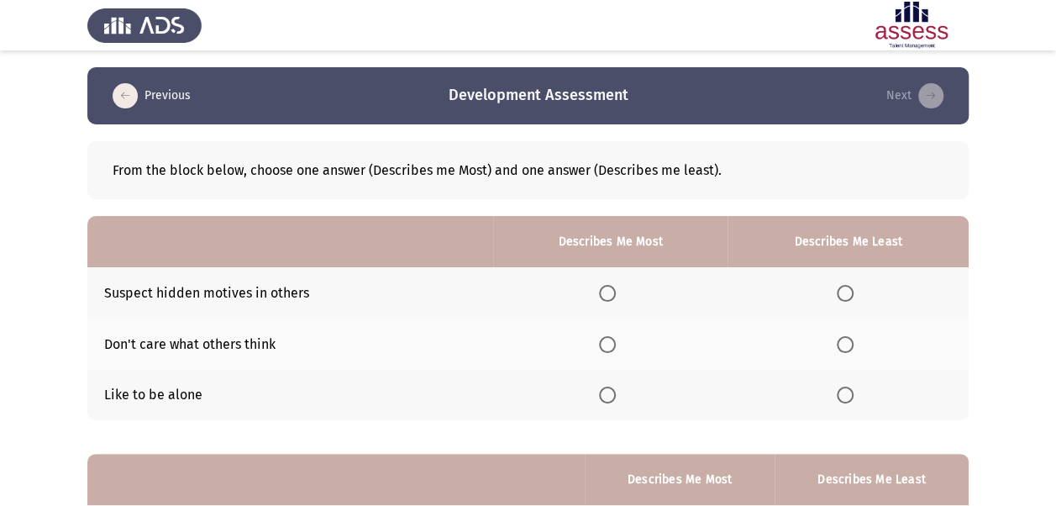
click at [844, 397] on span "Select an option" at bounding box center [845, 394] width 17 height 17
click at [844, 397] on input "Select an option" at bounding box center [845, 394] width 17 height 17
click at [615, 296] on span "Select an option" at bounding box center [607, 293] width 17 height 17
click at [615, 296] on input "Select an option" at bounding box center [607, 293] width 17 height 17
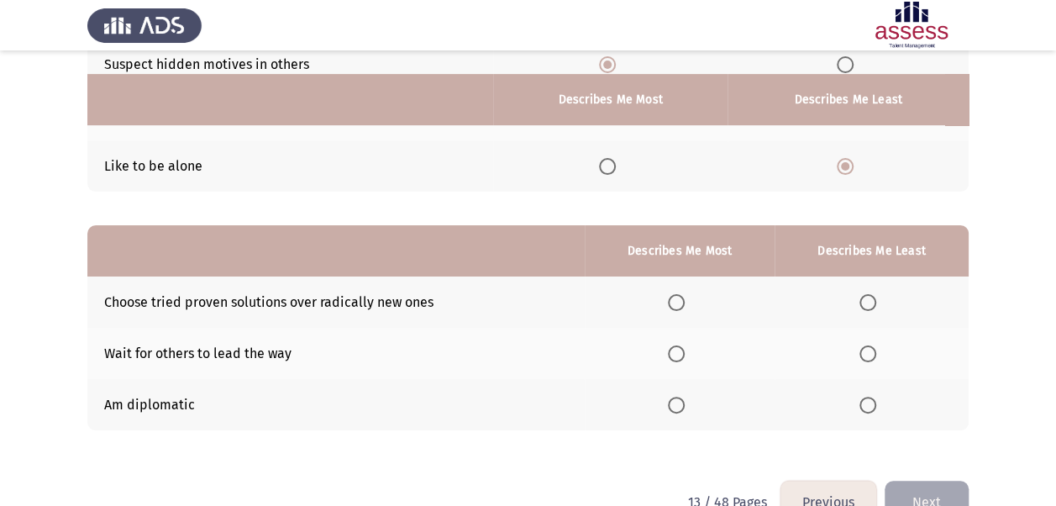
scroll to position [252, 0]
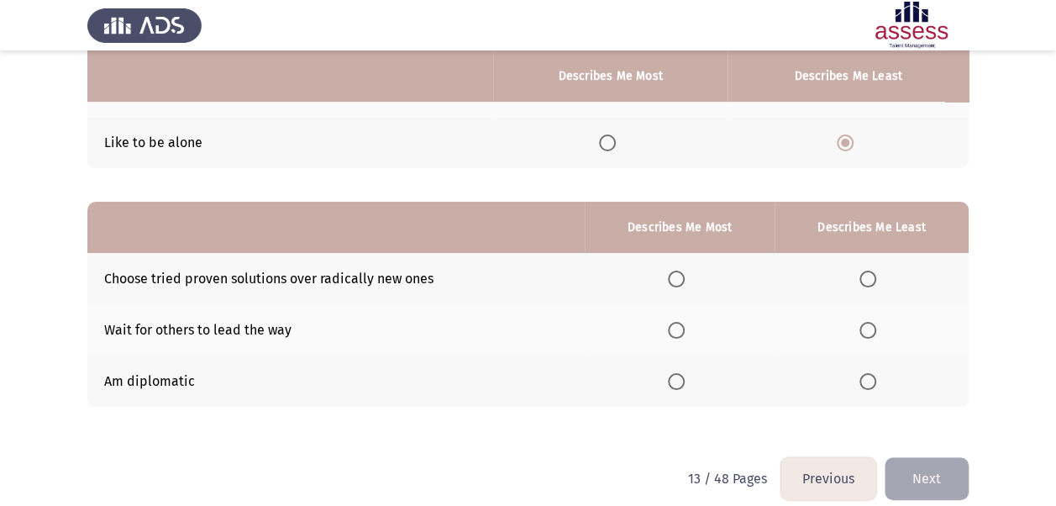
click at [684, 380] on span "Select an option" at bounding box center [676, 381] width 17 height 17
click at [684, 380] on input "Select an option" at bounding box center [676, 381] width 17 height 17
click at [872, 326] on span "Select an option" at bounding box center [867, 330] width 17 height 17
click at [872, 326] on input "Select an option" at bounding box center [867, 330] width 17 height 17
click at [922, 472] on button "Next" at bounding box center [927, 478] width 84 height 43
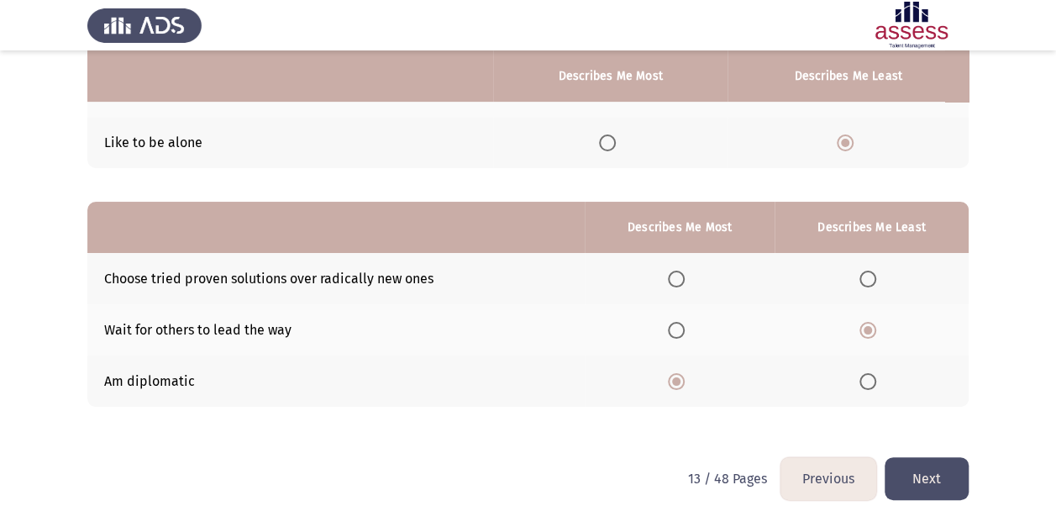
scroll to position [0, 0]
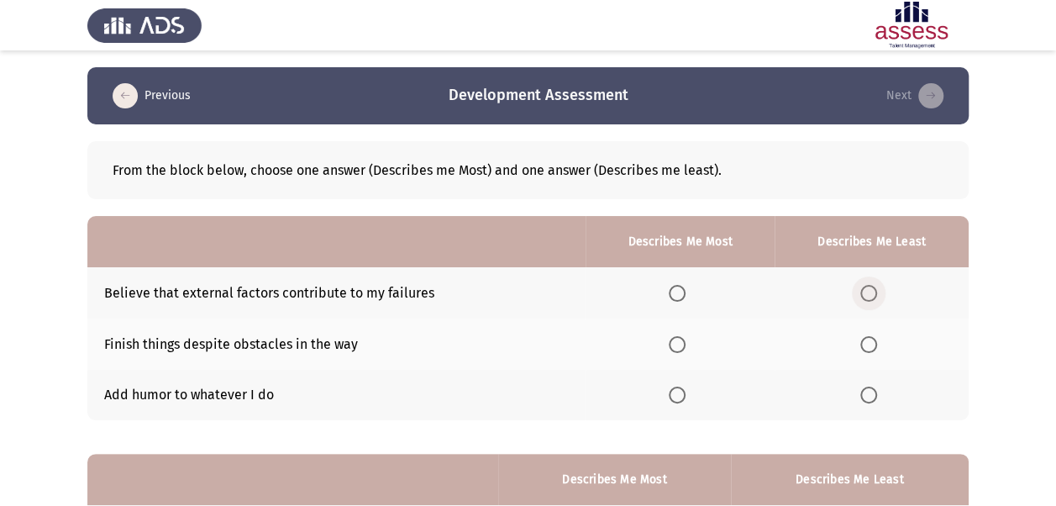
click at [865, 293] on span "Select an option" at bounding box center [868, 293] width 17 height 17
click at [865, 293] on input "Select an option" at bounding box center [868, 293] width 17 height 17
click at [675, 338] on span "Select an option" at bounding box center [677, 344] width 17 height 17
click at [675, 338] on input "Select an option" at bounding box center [677, 344] width 17 height 17
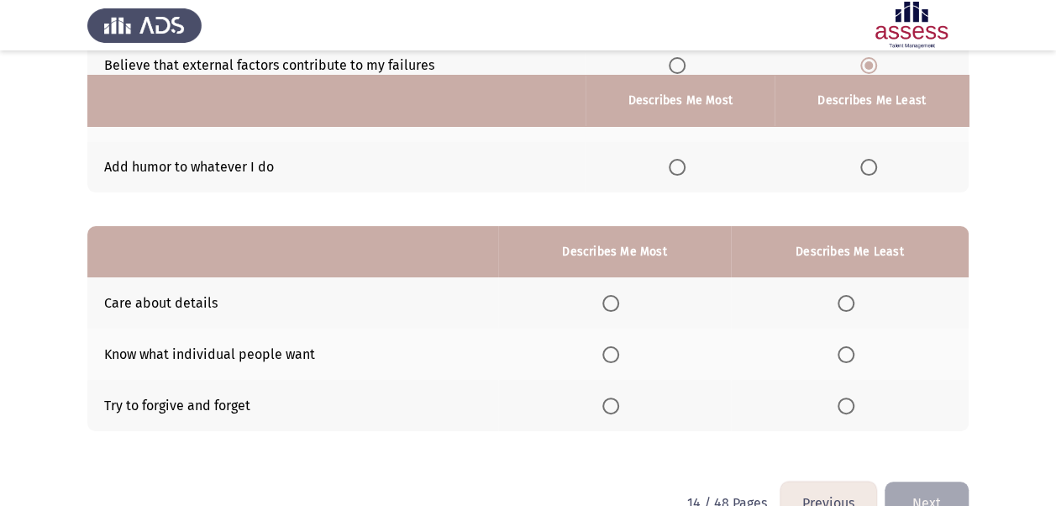
scroll to position [252, 0]
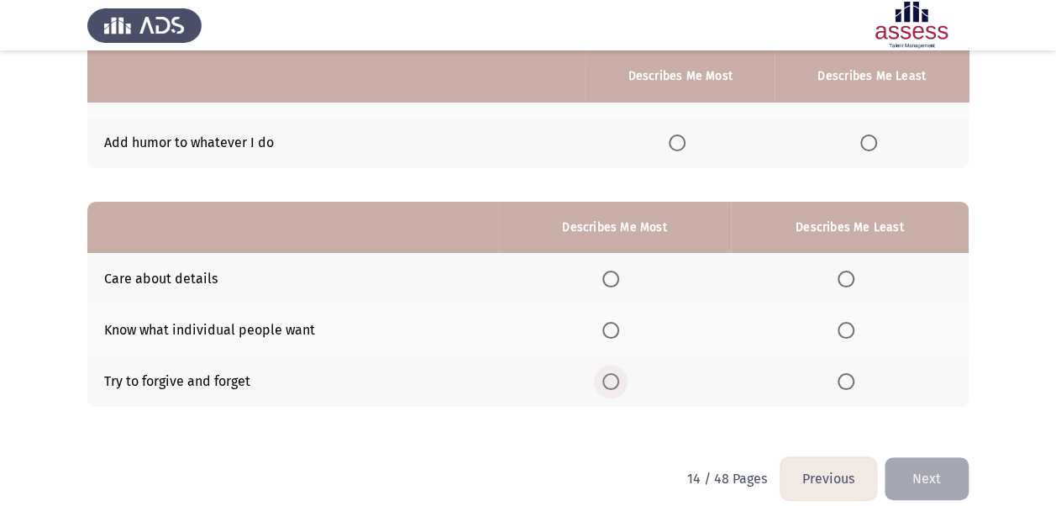
click at [623, 383] on label "Select an option" at bounding box center [614, 381] width 24 height 17
click at [619, 383] on input "Select an option" at bounding box center [610, 381] width 17 height 17
click at [847, 326] on span "Select an option" at bounding box center [846, 330] width 17 height 17
click at [847, 326] on input "Select an option" at bounding box center [846, 330] width 17 height 17
click at [932, 474] on button "Next" at bounding box center [927, 478] width 84 height 43
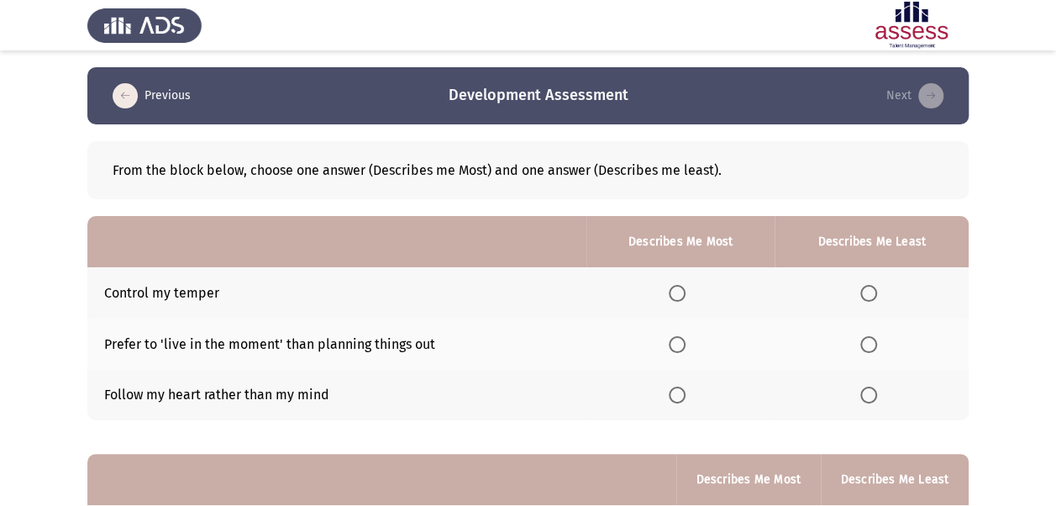
scroll to position [84, 0]
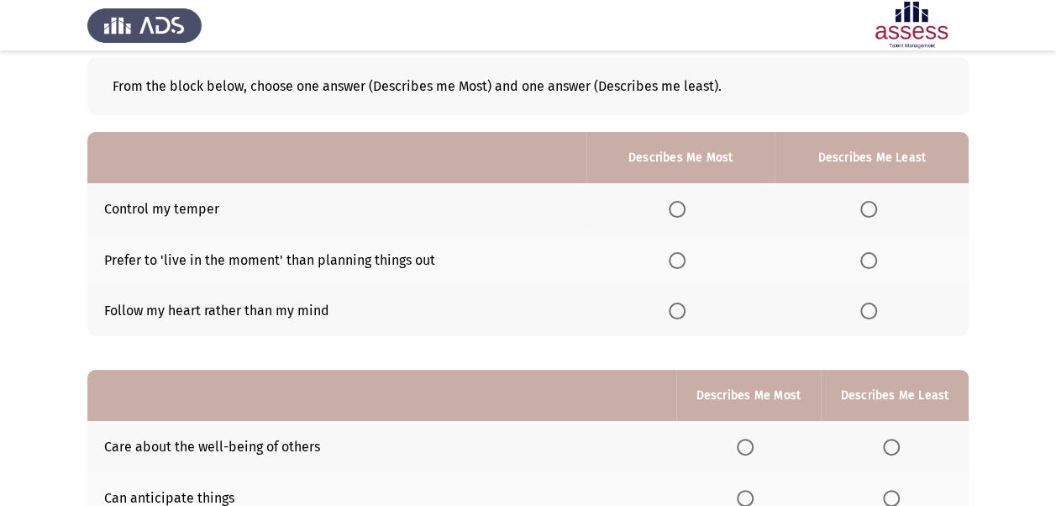
click at [871, 259] on span "Select an option" at bounding box center [868, 260] width 17 height 17
click at [871, 259] on input "Select an option" at bounding box center [868, 260] width 17 height 17
click at [679, 210] on span "Select an option" at bounding box center [677, 209] width 17 height 17
click at [679, 210] on input "Select an option" at bounding box center [677, 209] width 17 height 17
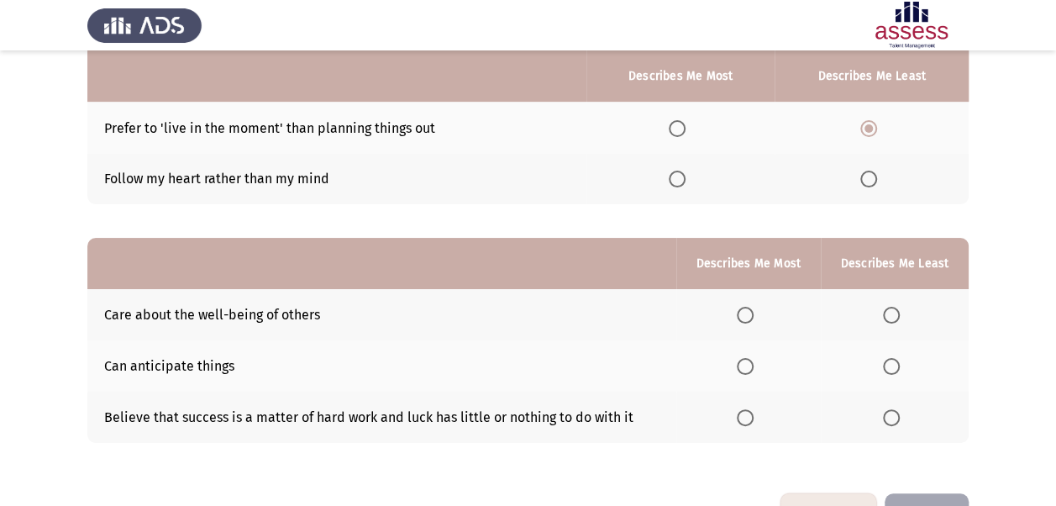
scroll to position [252, 0]
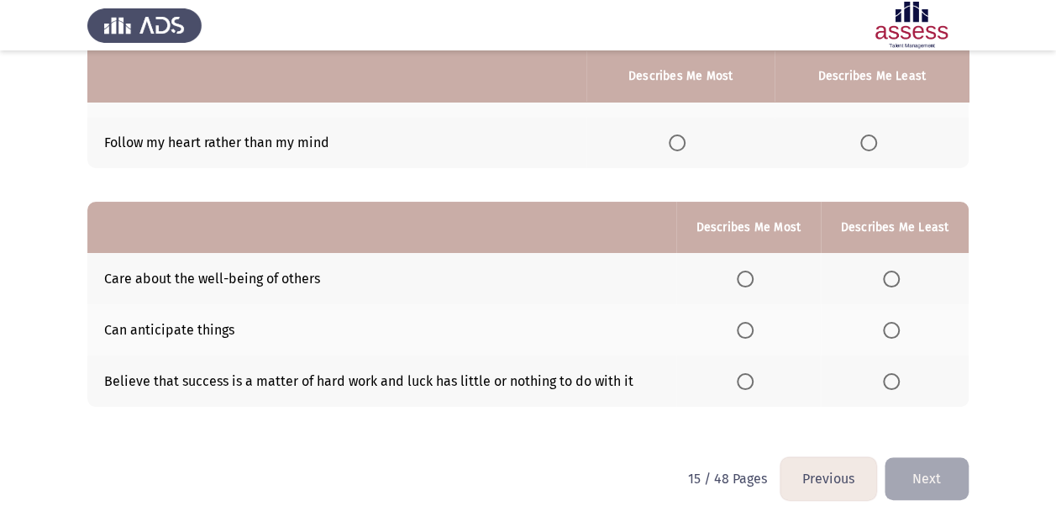
click at [748, 282] on span "Select an option" at bounding box center [745, 279] width 17 height 17
click at [748, 282] on input "Select an option" at bounding box center [745, 279] width 17 height 17
click at [897, 378] on span "Select an option" at bounding box center [891, 381] width 17 height 17
click at [897, 378] on input "Select an option" at bounding box center [891, 381] width 17 height 17
click at [938, 477] on button "Next" at bounding box center [927, 478] width 84 height 43
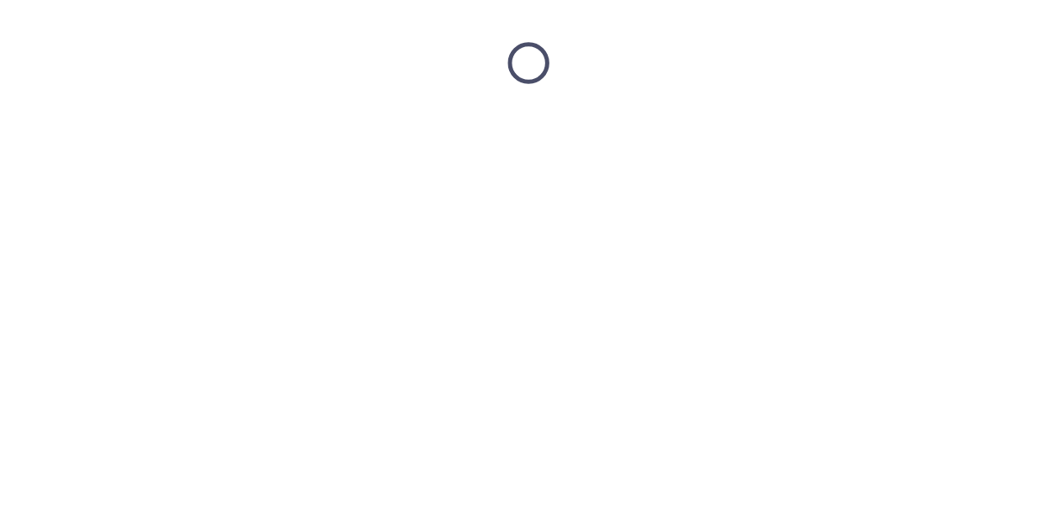
scroll to position [0, 0]
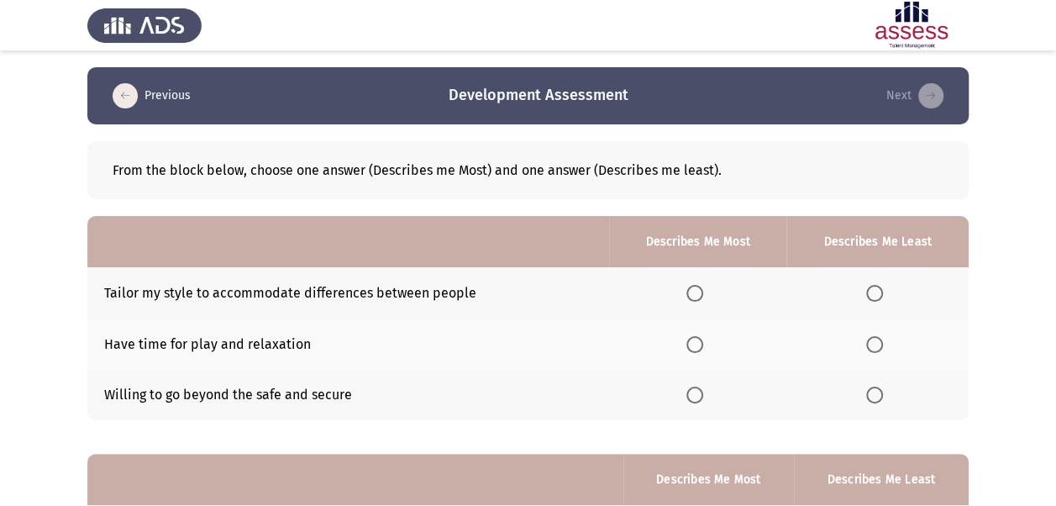
click at [879, 348] on span "Select an option" at bounding box center [874, 344] width 17 height 17
click at [879, 348] on input "Select an option" at bounding box center [874, 344] width 17 height 17
click at [873, 393] on span "Select an option" at bounding box center [874, 394] width 17 height 17
click at [873, 393] on input "Select an option" at bounding box center [874, 394] width 17 height 17
click at [696, 288] on span "Select an option" at bounding box center [694, 293] width 17 height 17
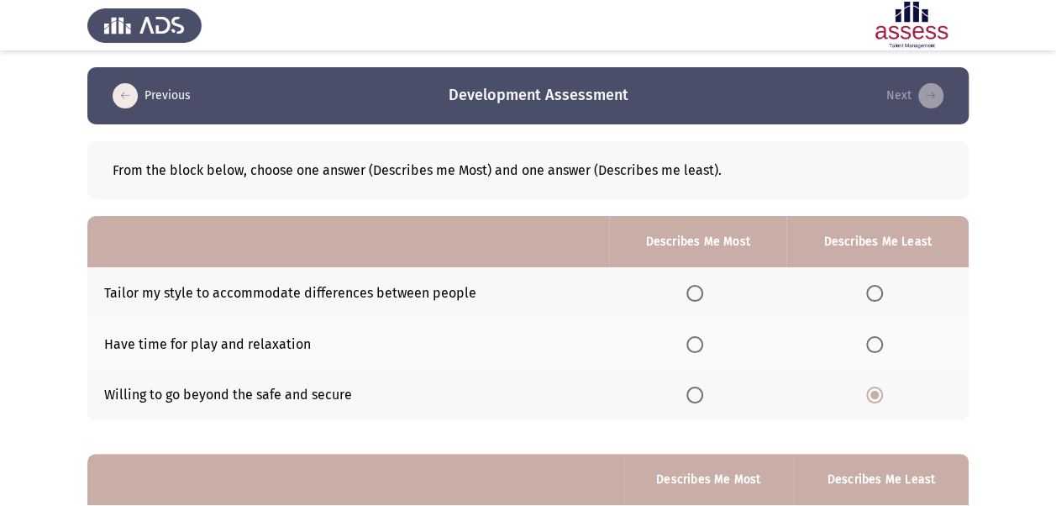
click at [696, 288] on input "Select an option" at bounding box center [694, 293] width 17 height 17
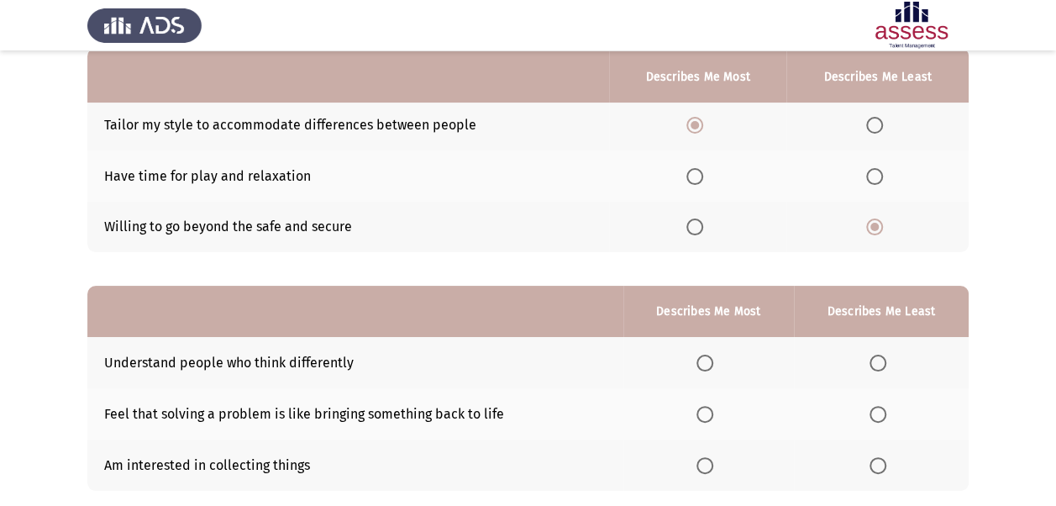
scroll to position [252, 0]
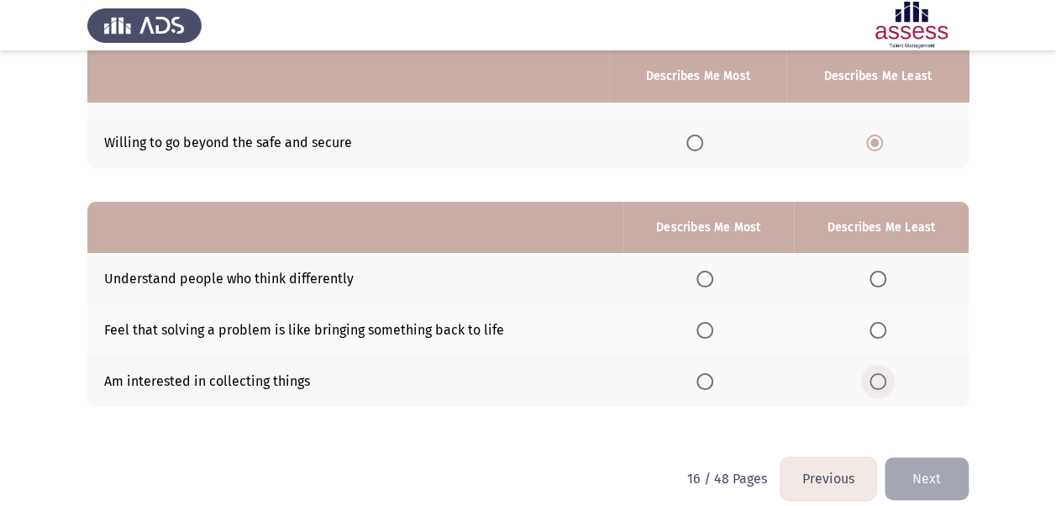
click at [874, 378] on span "Select an option" at bounding box center [878, 381] width 17 height 17
click at [874, 378] on input "Select an option" at bounding box center [878, 381] width 17 height 17
click at [712, 332] on span "Select an option" at bounding box center [704, 330] width 17 height 17
click at [712, 332] on input "Select an option" at bounding box center [704, 330] width 17 height 17
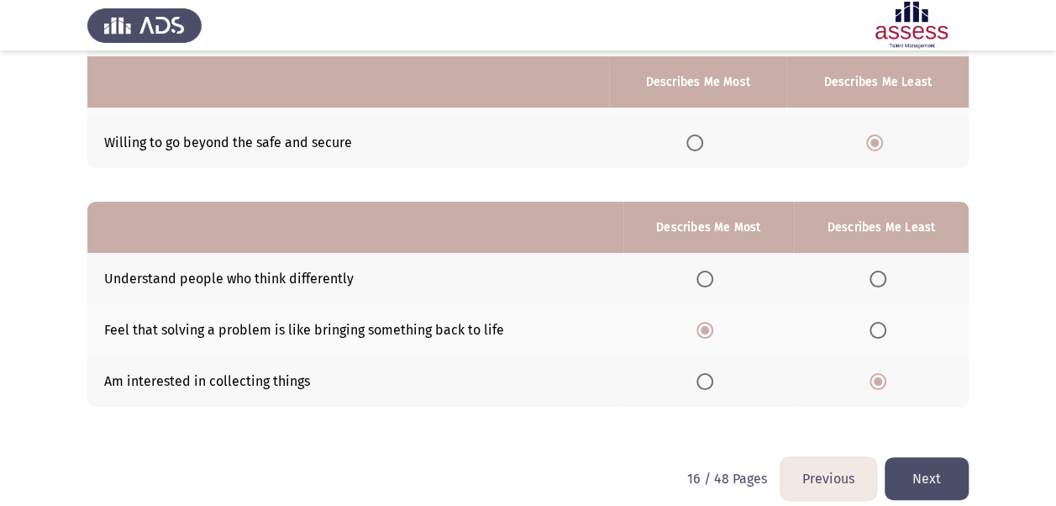
scroll to position [268, 0]
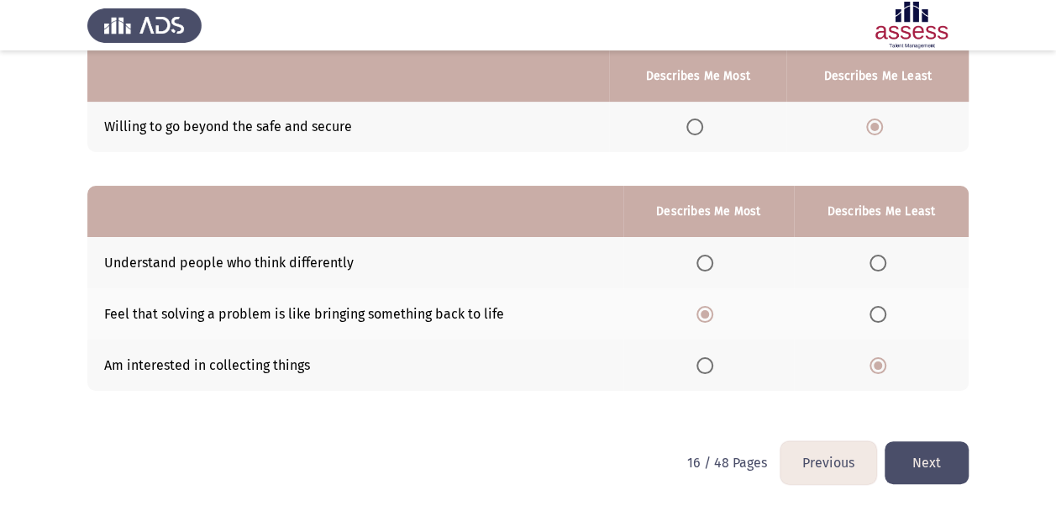
click at [922, 462] on button "Next" at bounding box center [927, 462] width 84 height 43
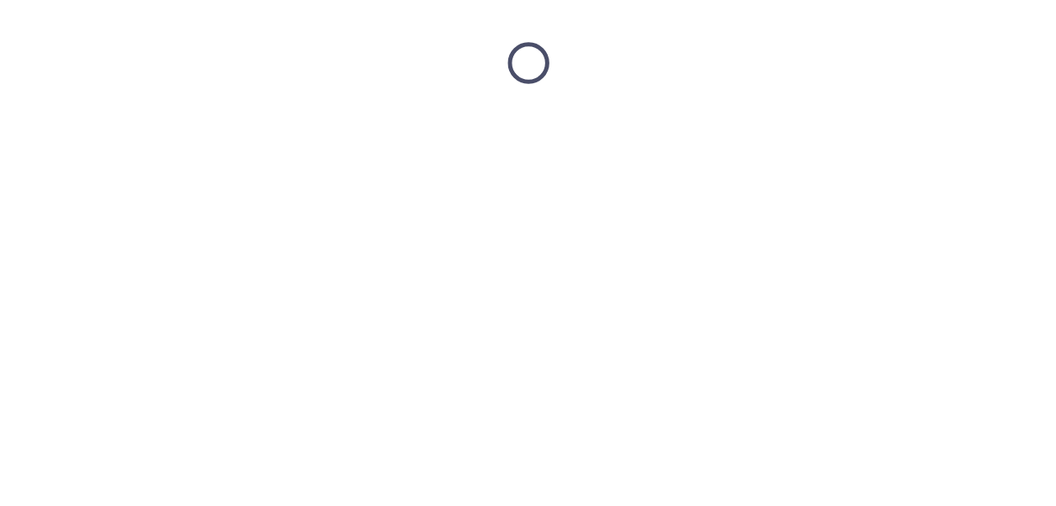
scroll to position [0, 0]
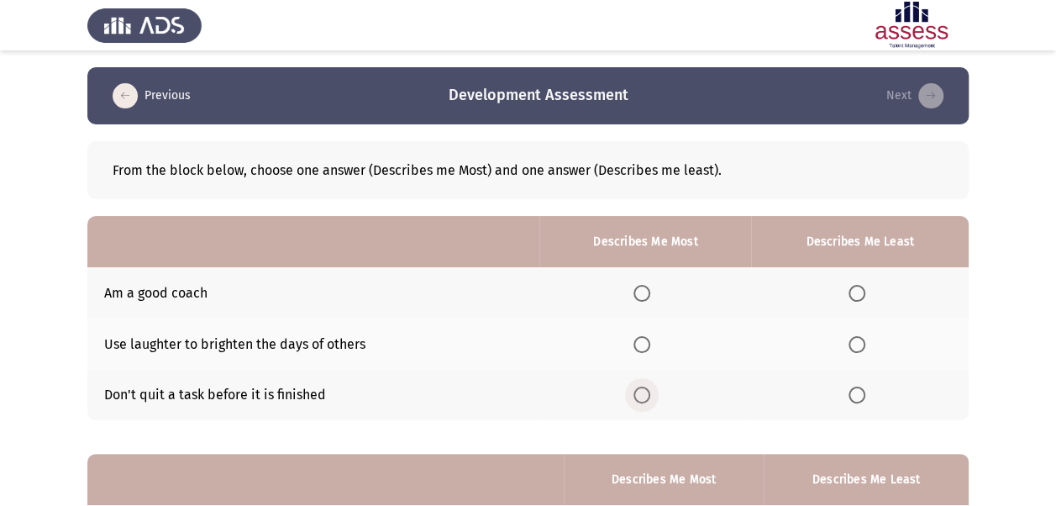
click at [641, 397] on span "Select an option" at bounding box center [641, 394] width 17 height 17
click at [641, 397] on input "Select an option" at bounding box center [641, 394] width 17 height 17
click at [857, 344] on span "Select an option" at bounding box center [857, 344] width 17 height 17
click at [857, 344] on input "Select an option" at bounding box center [857, 344] width 17 height 17
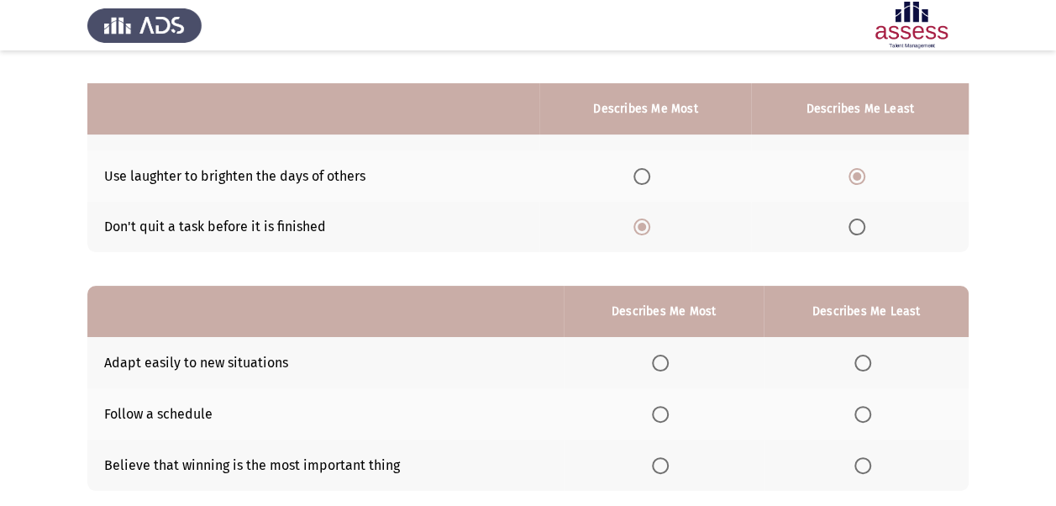
scroll to position [252, 0]
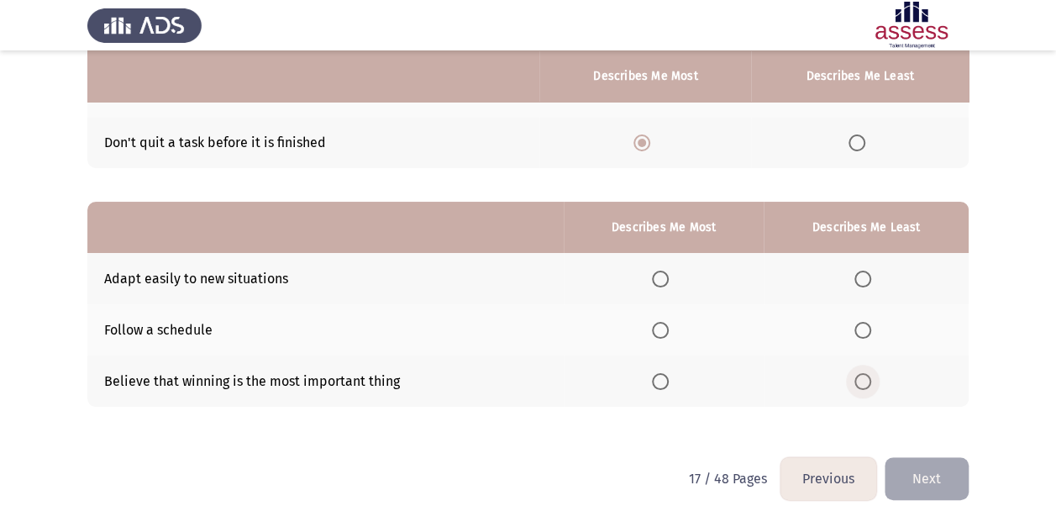
click at [865, 380] on span "Select an option" at bounding box center [862, 381] width 17 height 17
click at [865, 380] on input "Select an option" at bounding box center [862, 381] width 17 height 17
click at [669, 279] on span "Select an option" at bounding box center [660, 279] width 17 height 17
click at [669, 279] on input "Select an option" at bounding box center [660, 279] width 17 height 17
click at [924, 472] on button "Next" at bounding box center [927, 478] width 84 height 43
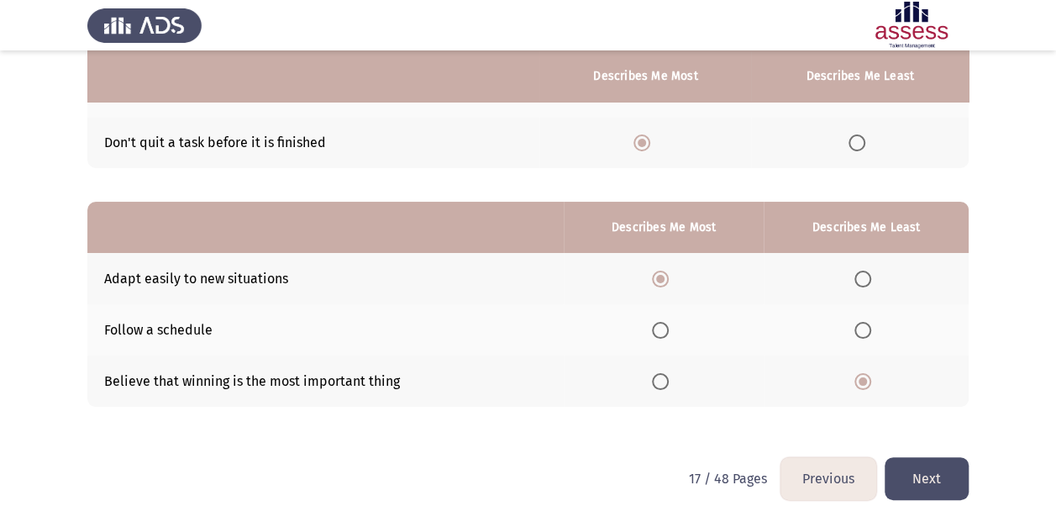
scroll to position [0, 0]
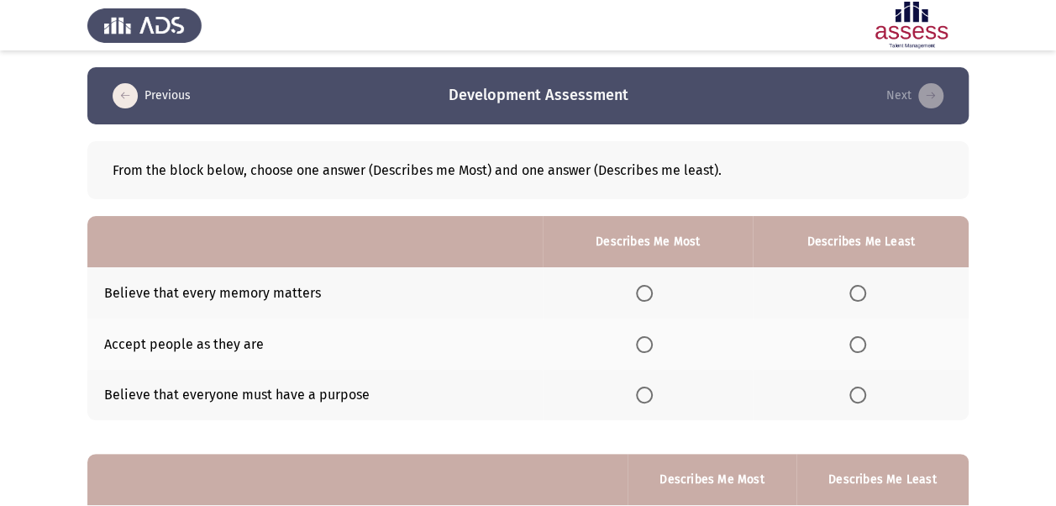
click at [647, 347] on span "Select an option" at bounding box center [644, 344] width 17 height 17
click at [647, 347] on input "Select an option" at bounding box center [644, 344] width 17 height 17
click at [652, 390] on span "Select an option" at bounding box center [644, 394] width 17 height 17
click at [652, 390] on input "Select an option" at bounding box center [644, 394] width 17 height 17
click at [648, 345] on span "Select an option" at bounding box center [644, 344] width 17 height 17
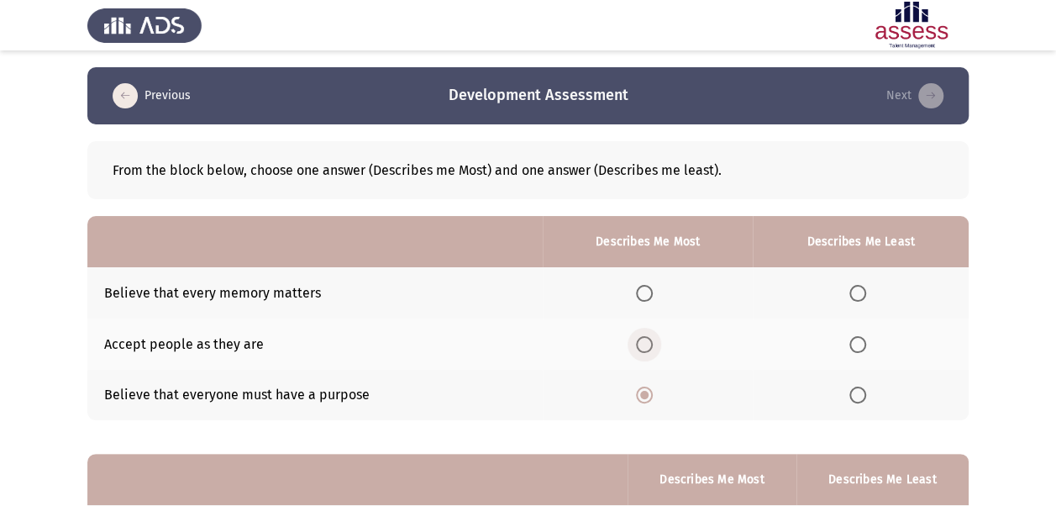
click at [648, 345] on input "Select an option" at bounding box center [644, 344] width 17 height 17
click at [858, 397] on span "Select an option" at bounding box center [857, 394] width 17 height 17
click at [858, 397] on input "Select an option" at bounding box center [857, 394] width 17 height 17
click at [857, 294] on span "Select an option" at bounding box center [857, 293] width 17 height 17
click at [857, 294] on input "Select an option" at bounding box center [857, 293] width 17 height 17
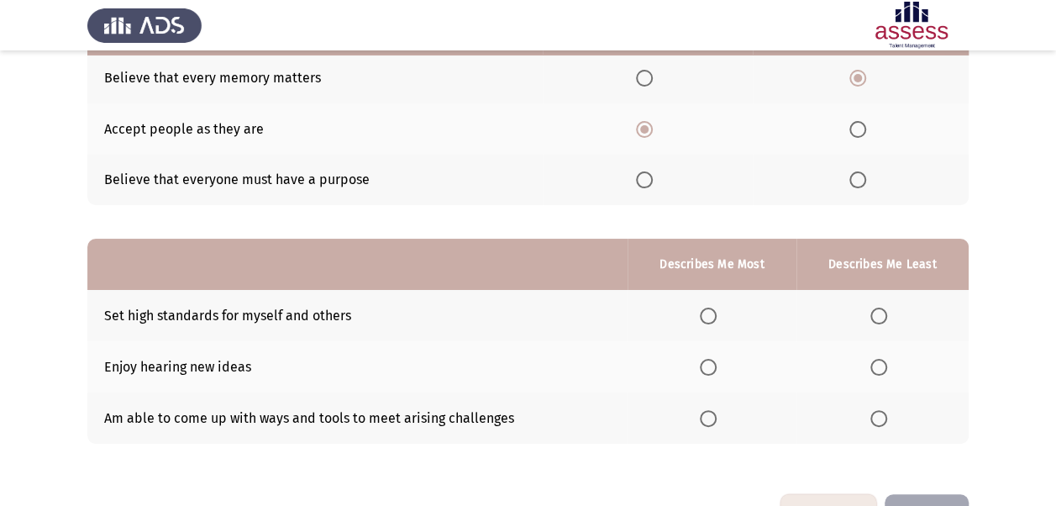
scroll to position [252, 0]
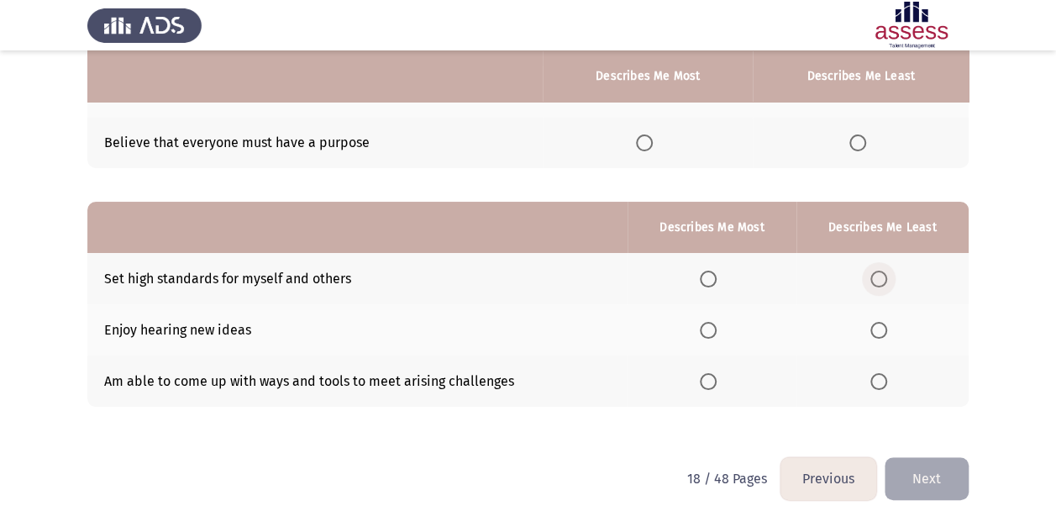
click at [880, 282] on span "Select an option" at bounding box center [878, 279] width 17 height 17
click at [880, 282] on input "Select an option" at bounding box center [878, 279] width 17 height 17
click at [706, 375] on span "Select an option" at bounding box center [708, 381] width 17 height 17
click at [706, 375] on input "Select an option" at bounding box center [708, 381] width 17 height 17
click at [933, 479] on button "Next" at bounding box center [927, 478] width 84 height 43
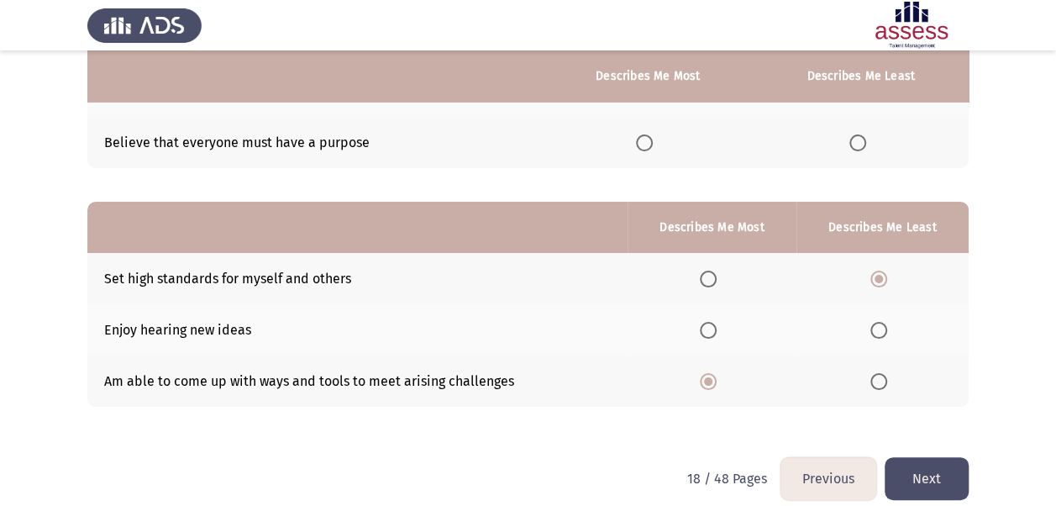
scroll to position [0, 0]
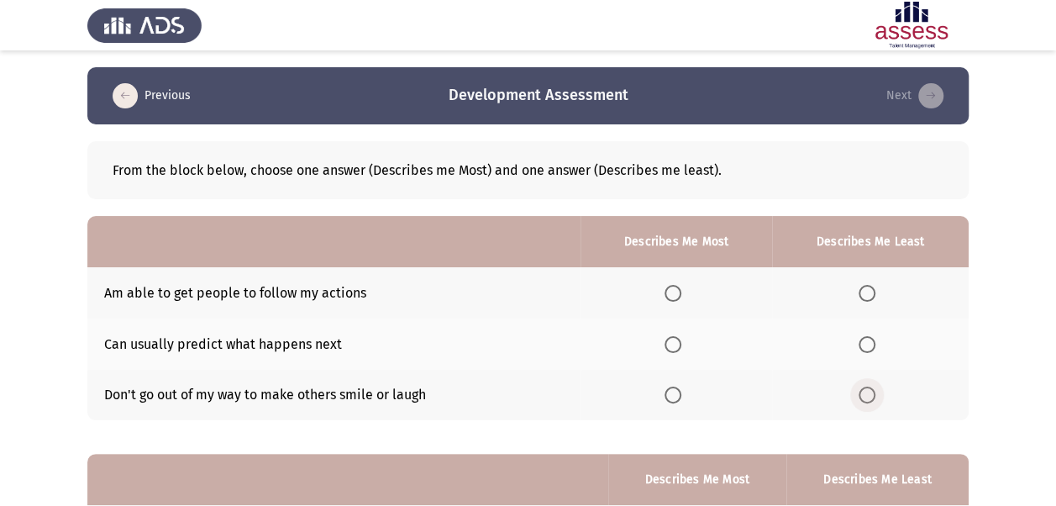
click at [874, 402] on span "Select an option" at bounding box center [867, 394] width 17 height 17
click at [874, 402] on input "Select an option" at bounding box center [867, 394] width 17 height 17
click at [675, 292] on span "Select an option" at bounding box center [673, 293] width 17 height 17
click at [675, 292] on input "Select an option" at bounding box center [673, 293] width 17 height 17
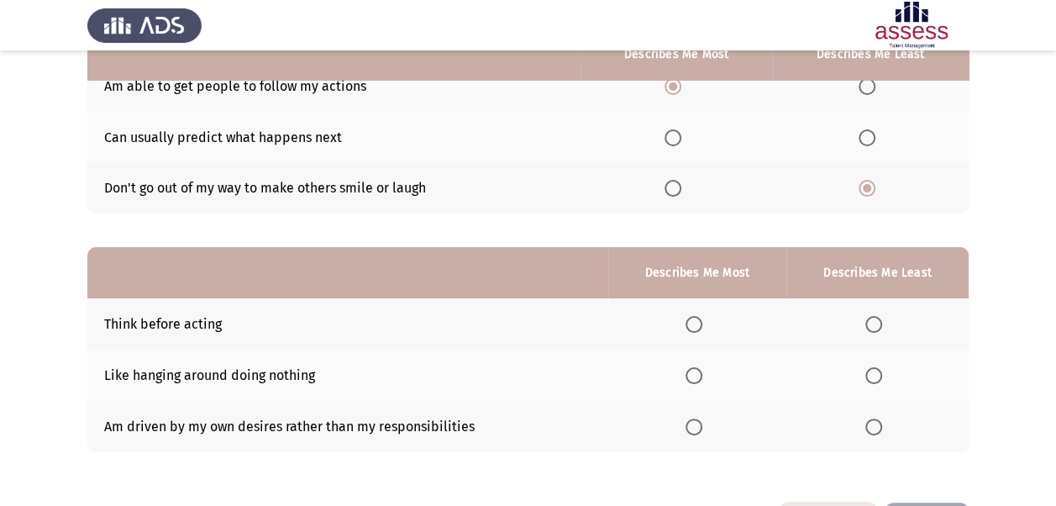
scroll to position [252, 0]
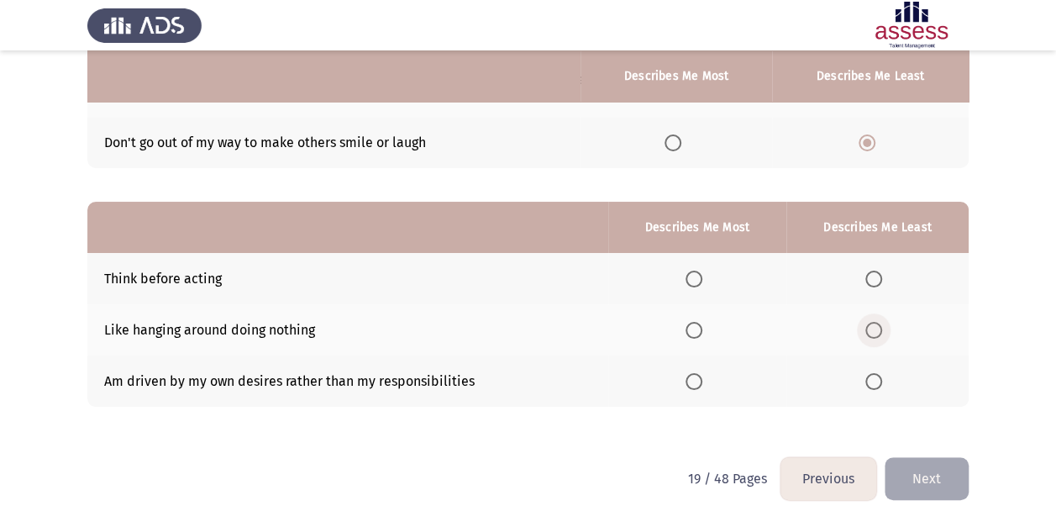
click at [882, 329] on span "Select an option" at bounding box center [873, 330] width 17 height 17
click at [882, 329] on input "Select an option" at bounding box center [873, 330] width 17 height 17
click at [690, 276] on span "Select an option" at bounding box center [694, 279] width 17 height 17
click at [690, 276] on input "Select an option" at bounding box center [694, 279] width 17 height 17
click at [914, 476] on button "Next" at bounding box center [927, 478] width 84 height 43
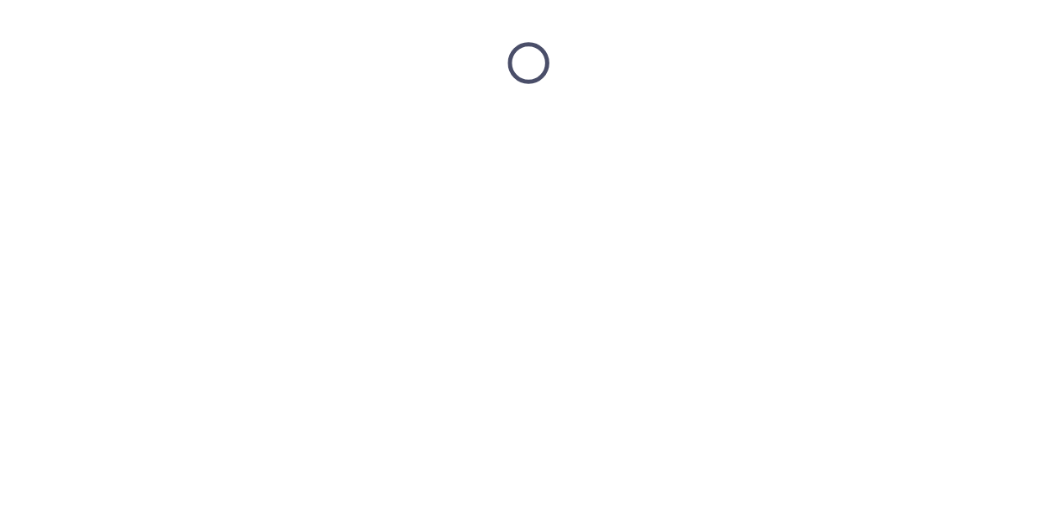
scroll to position [0, 0]
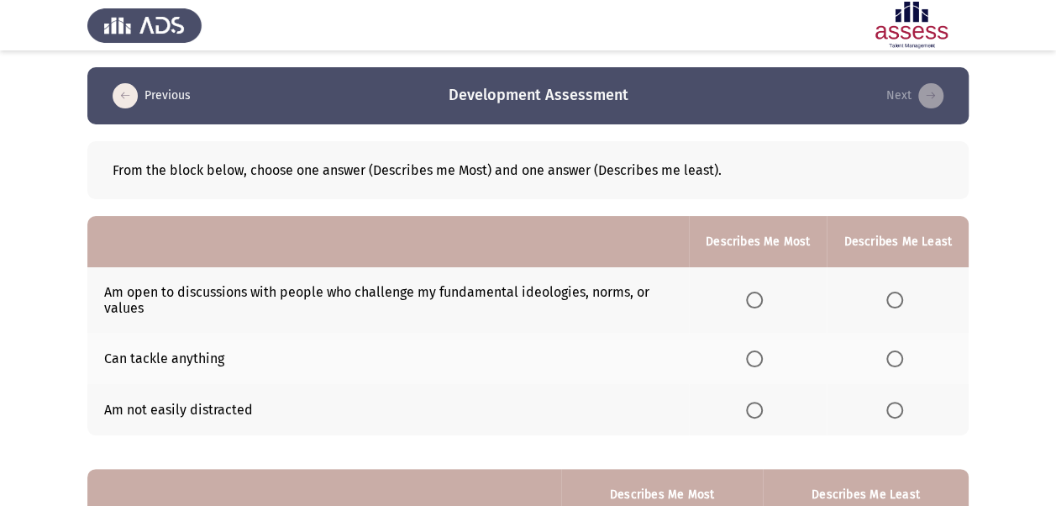
click at [752, 410] on span "Select an option" at bounding box center [754, 410] width 17 height 17
click at [752, 410] on input "Select an option" at bounding box center [754, 410] width 17 height 17
click at [763, 360] on span "Select an option" at bounding box center [754, 358] width 17 height 17
click at [763, 360] on input "Select an option" at bounding box center [754, 358] width 17 height 17
click at [894, 302] on span "Select an option" at bounding box center [894, 300] width 17 height 17
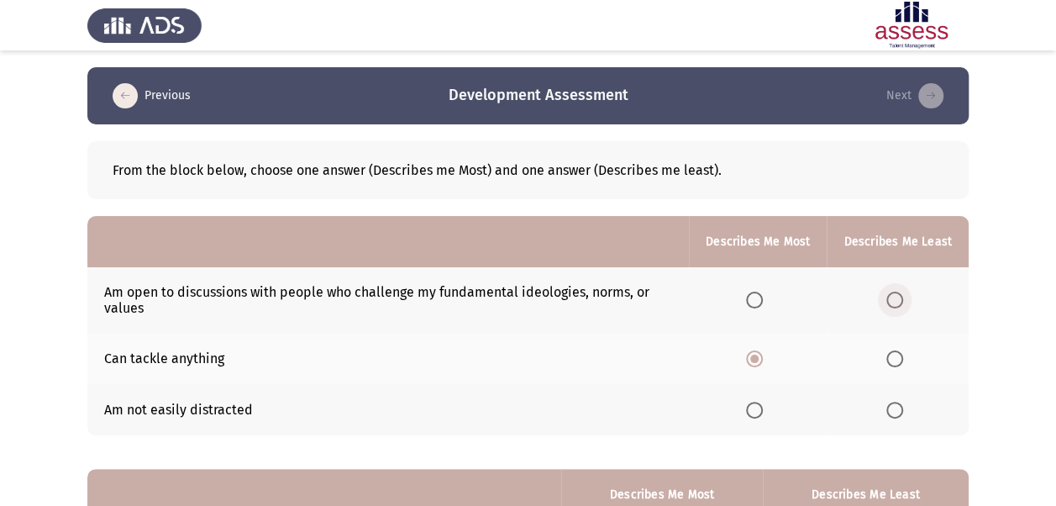
click at [894, 302] on input "Select an option" at bounding box center [894, 300] width 17 height 17
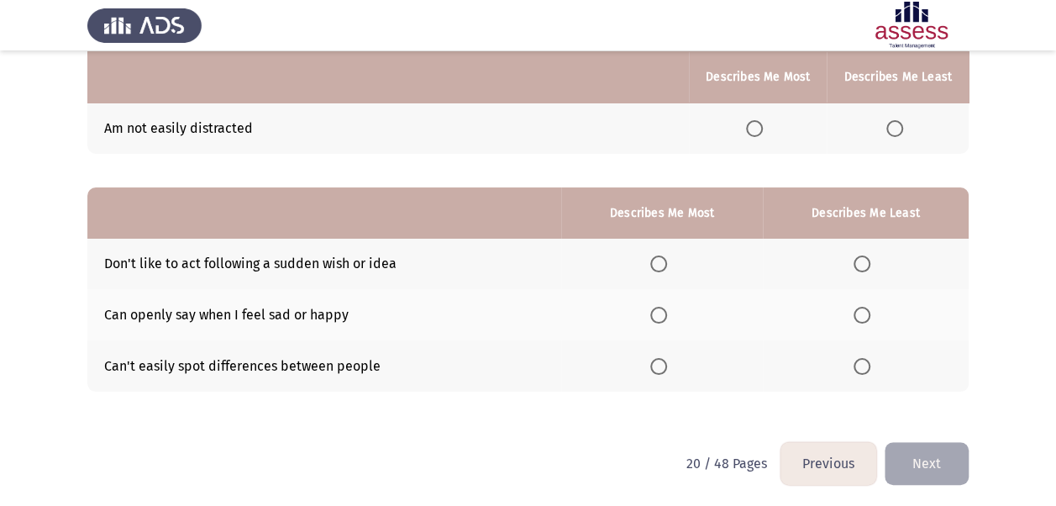
scroll to position [282, 0]
click at [661, 365] on span "Select an option" at bounding box center [658, 365] width 17 height 17
click at [661, 365] on input "Select an option" at bounding box center [658, 365] width 17 height 17
click at [865, 255] on span "Select an option" at bounding box center [862, 263] width 17 height 17
click at [865, 255] on input "Select an option" at bounding box center [862, 263] width 17 height 17
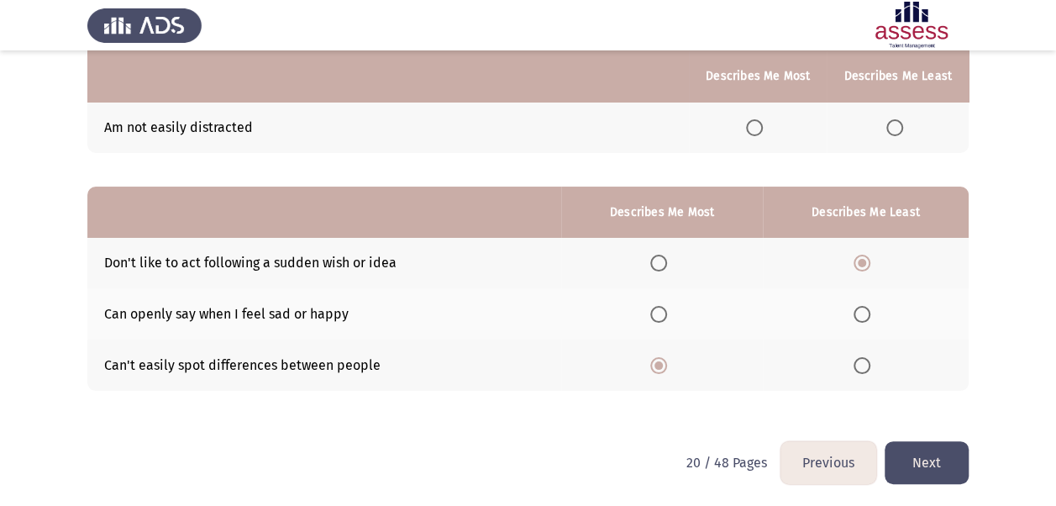
click at [938, 459] on button "Next" at bounding box center [927, 462] width 84 height 43
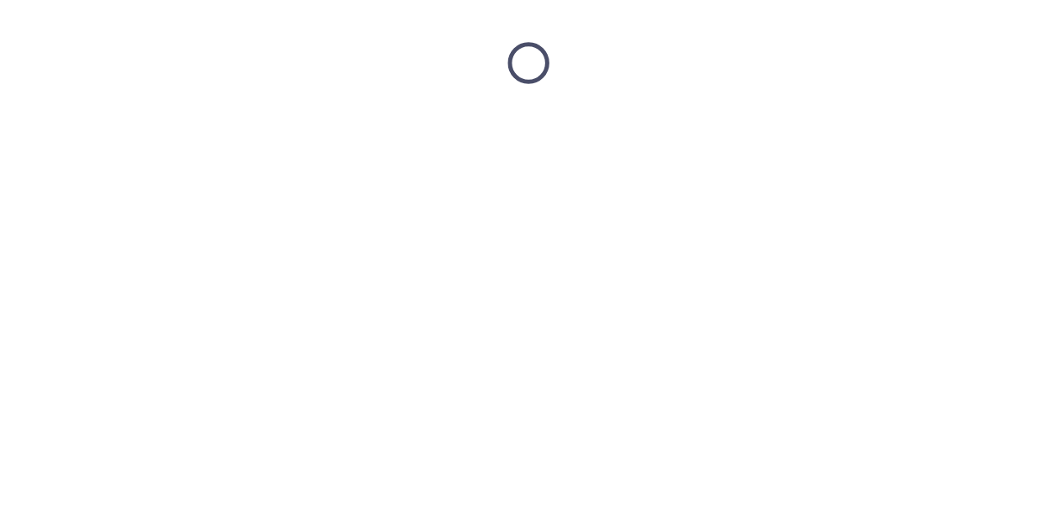
scroll to position [0, 0]
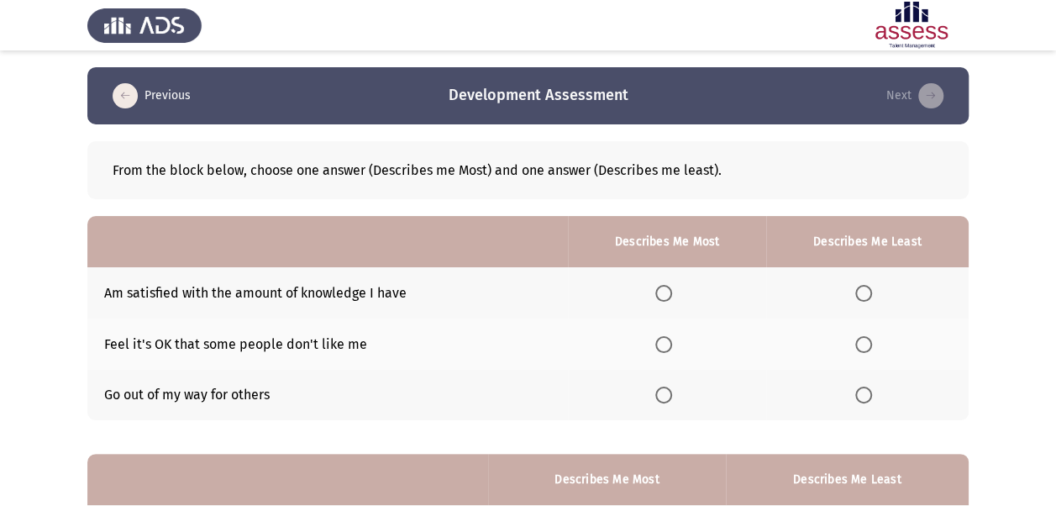
click at [670, 348] on span "Select an option" at bounding box center [663, 344] width 17 height 17
click at [670, 348] on input "Select an option" at bounding box center [663, 344] width 17 height 17
click at [866, 291] on span "Select an option" at bounding box center [863, 293] width 17 height 17
click at [866, 291] on input "Select an option" at bounding box center [863, 293] width 17 height 17
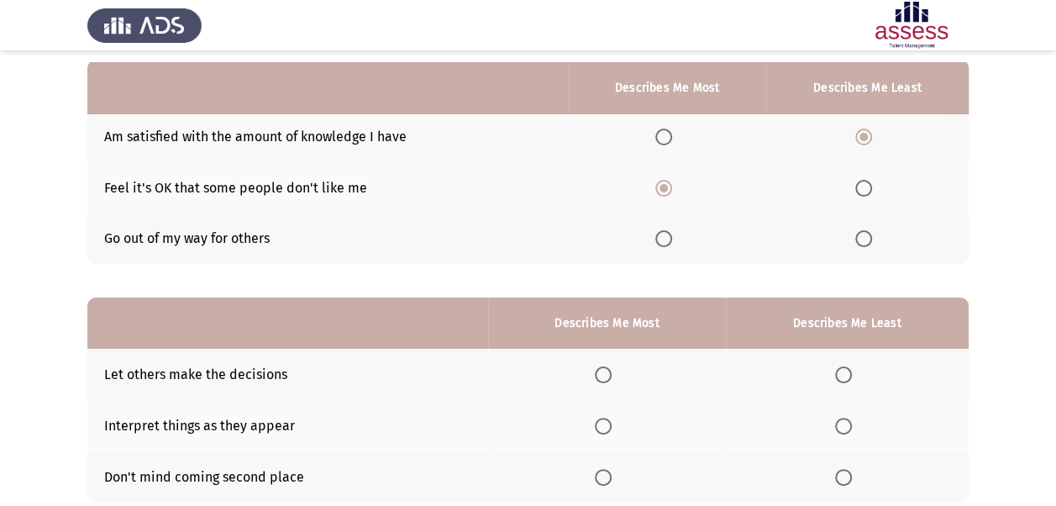
scroll to position [168, 0]
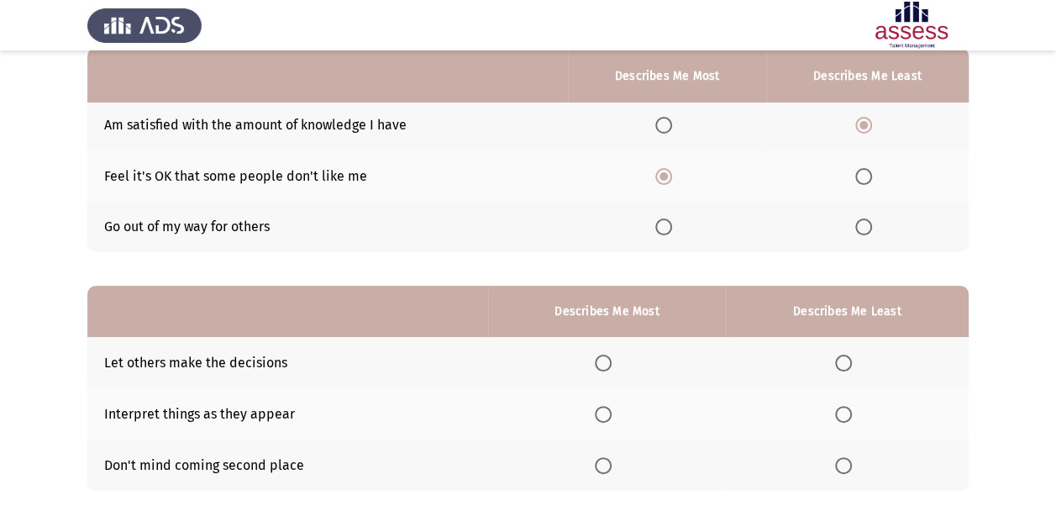
click at [604, 460] on span "Select an option" at bounding box center [603, 465] width 17 height 17
click at [604, 460] on input "Select an option" at bounding box center [603, 465] width 17 height 17
click at [844, 371] on th at bounding box center [847, 362] width 243 height 51
click at [847, 365] on span "Select an option" at bounding box center [843, 363] width 17 height 17
click at [847, 365] on input "Select an option" at bounding box center [843, 363] width 17 height 17
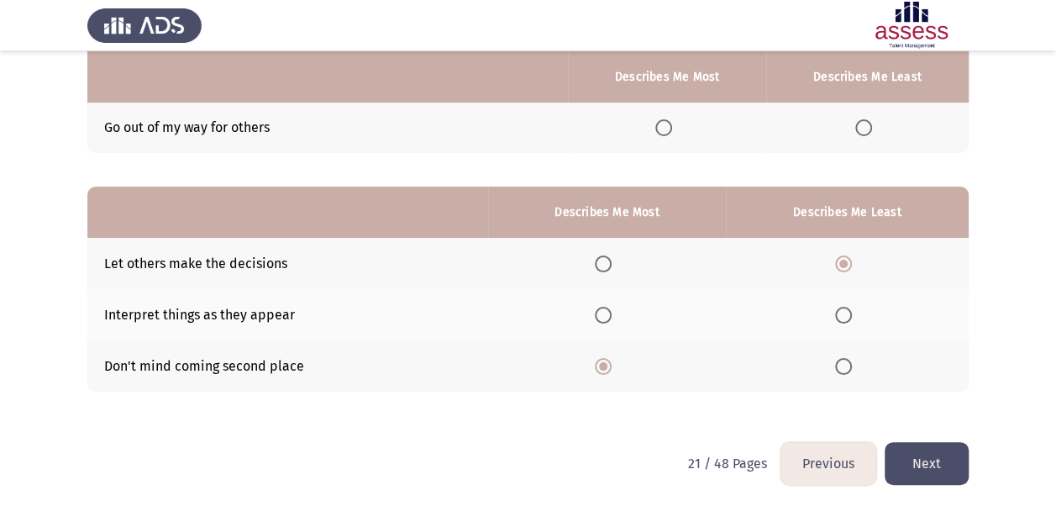
scroll to position [268, 0]
click at [928, 455] on button "Next" at bounding box center [927, 462] width 84 height 43
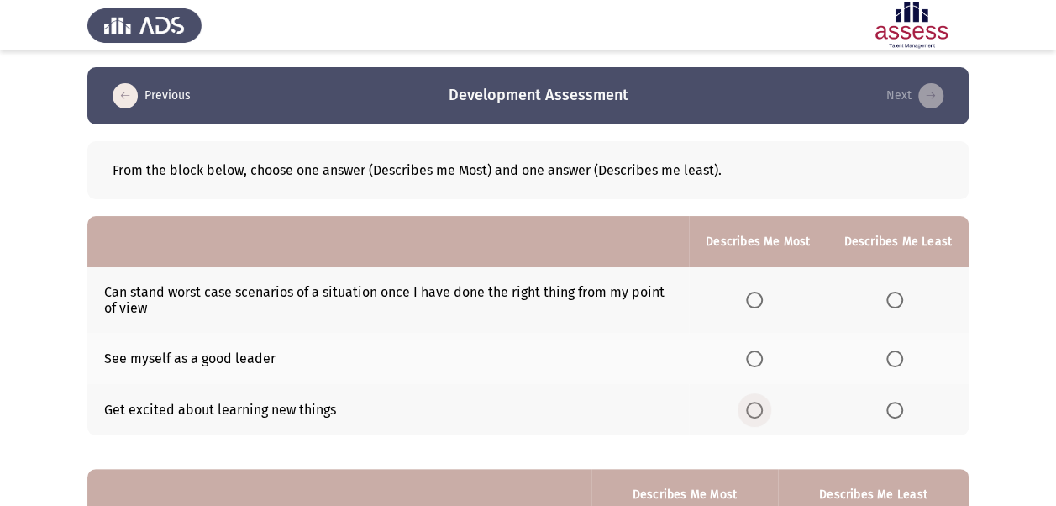
click at [756, 407] on span "Select an option" at bounding box center [754, 410] width 17 height 17
click at [756, 407] on input "Select an option" at bounding box center [754, 410] width 17 height 17
click at [892, 304] on span "Select an option" at bounding box center [894, 300] width 17 height 17
click at [892, 304] on input "Select an option" at bounding box center [894, 300] width 17 height 17
click at [758, 303] on span "Select an option" at bounding box center [754, 300] width 17 height 17
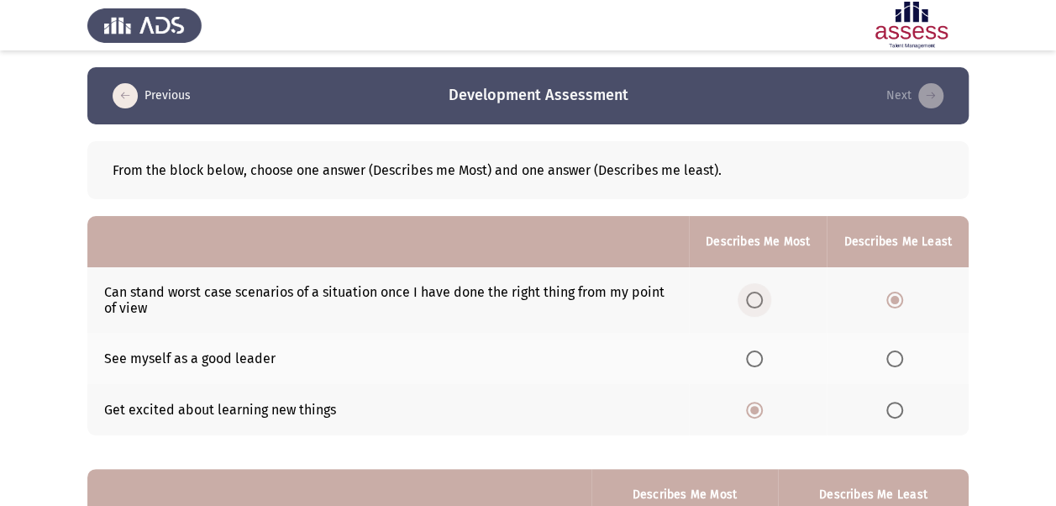
click at [758, 303] on input "Select an option" at bounding box center [754, 300] width 17 height 17
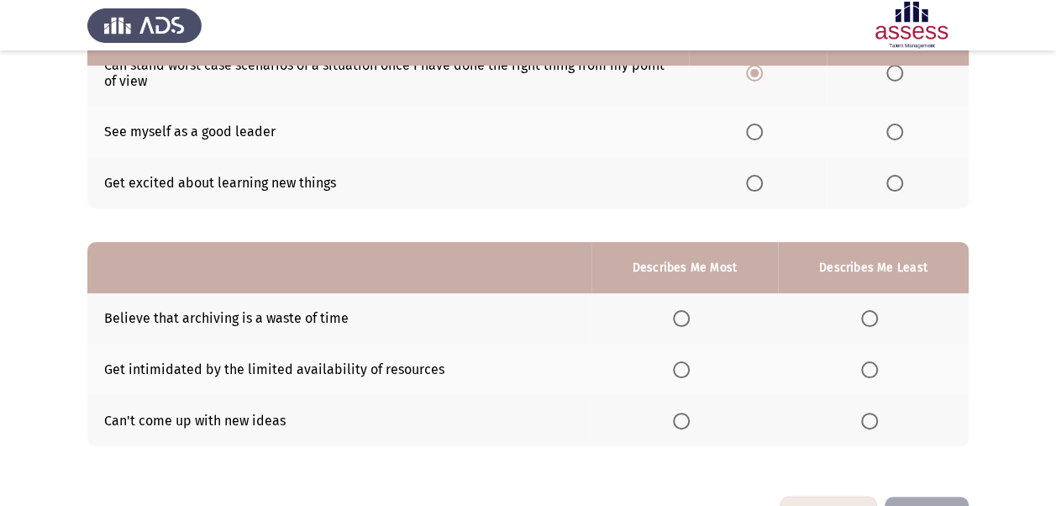
scroll to position [252, 0]
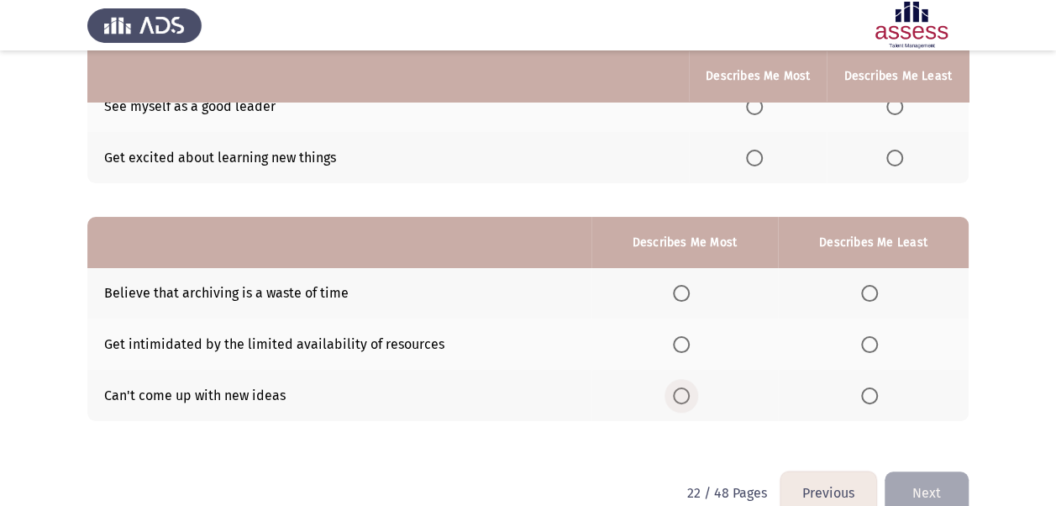
click at [677, 392] on span "Select an option" at bounding box center [681, 395] width 17 height 17
click at [677, 392] on input "Select an option" at bounding box center [681, 395] width 17 height 17
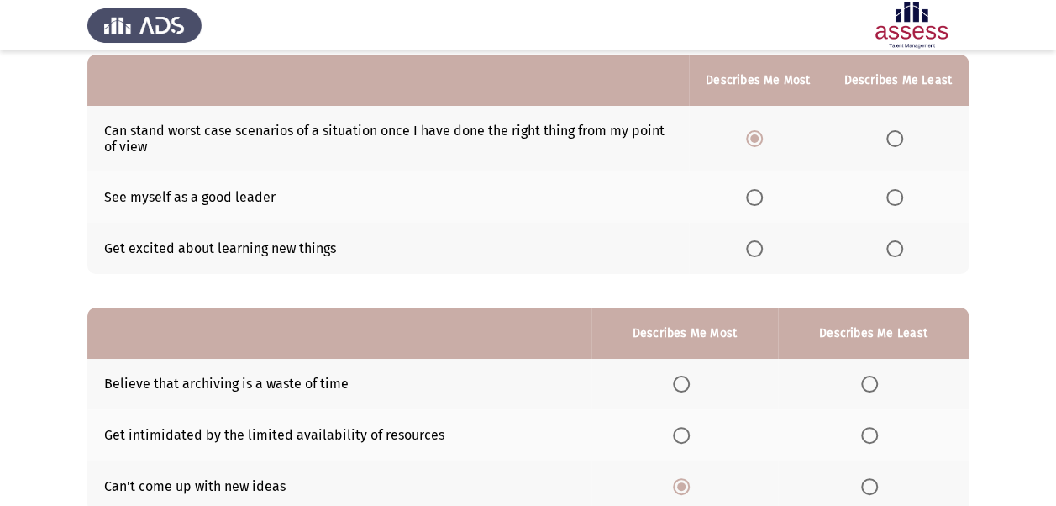
scroll to position [84, 0]
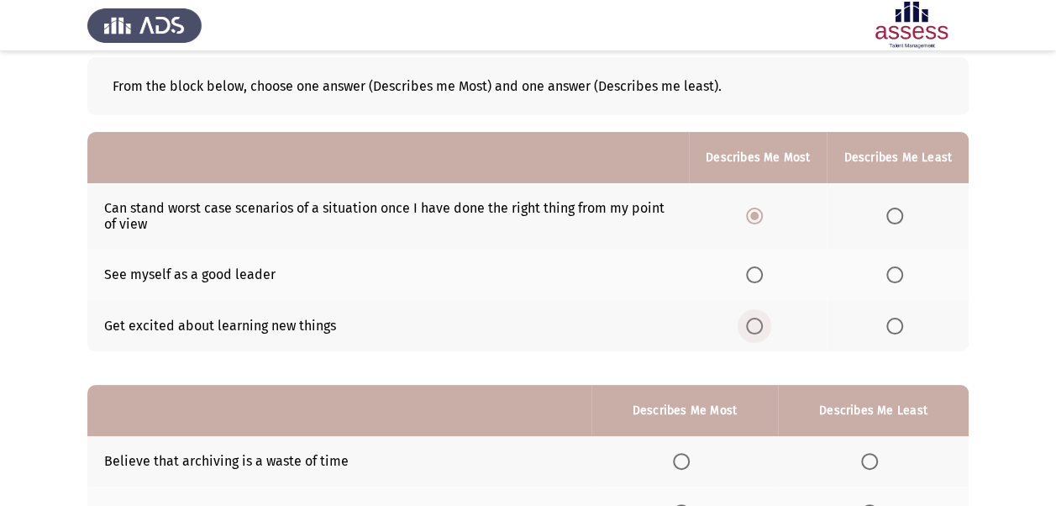
click at [759, 323] on span "Select an option" at bounding box center [754, 326] width 17 height 17
click at [759, 323] on input "Select an option" at bounding box center [754, 326] width 17 height 17
click at [896, 219] on span "Select an option" at bounding box center [894, 216] width 17 height 17
click at [896, 219] on input "Select an option" at bounding box center [894, 216] width 17 height 17
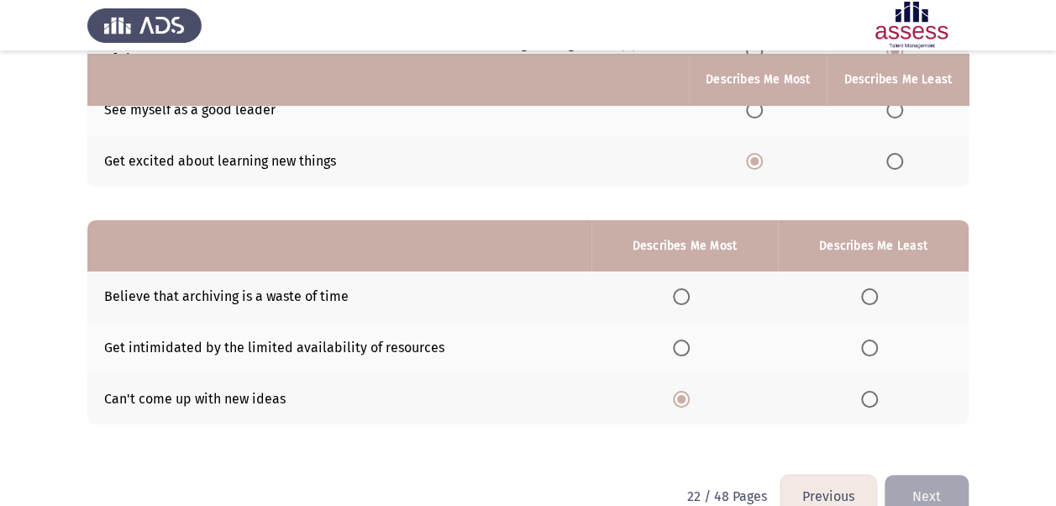
scroll to position [252, 0]
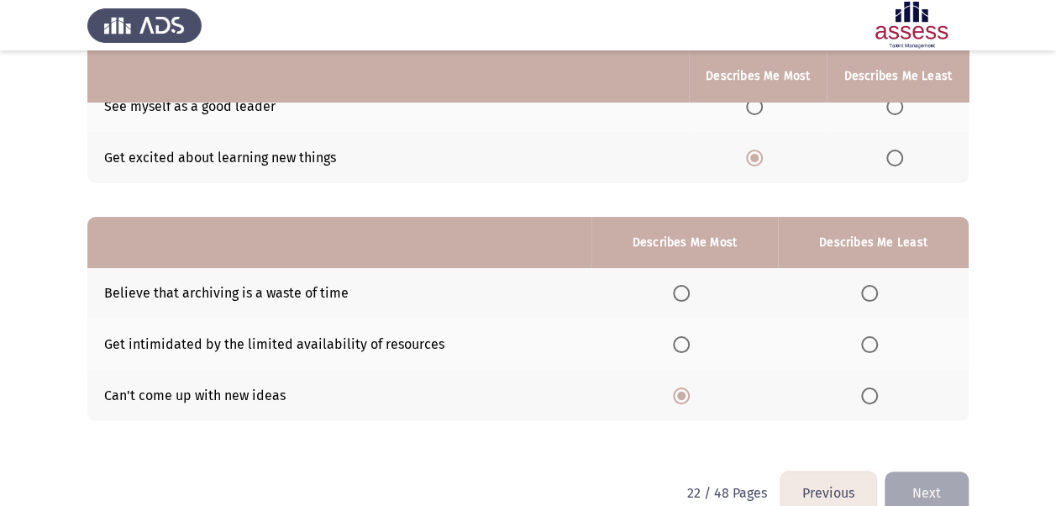
click at [870, 398] on span "Select an option" at bounding box center [869, 395] width 17 height 17
click at [870, 398] on input "Select an option" at bounding box center [869, 395] width 17 height 17
click at [682, 294] on span "Select an option" at bounding box center [681, 293] width 17 height 17
click at [682, 294] on input "Select an option" at bounding box center [681, 293] width 17 height 17
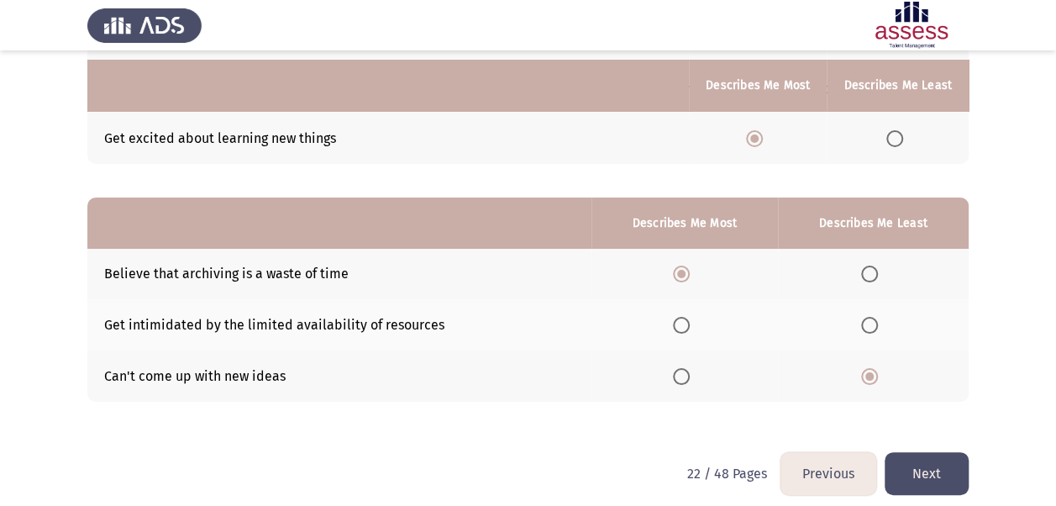
scroll to position [282, 0]
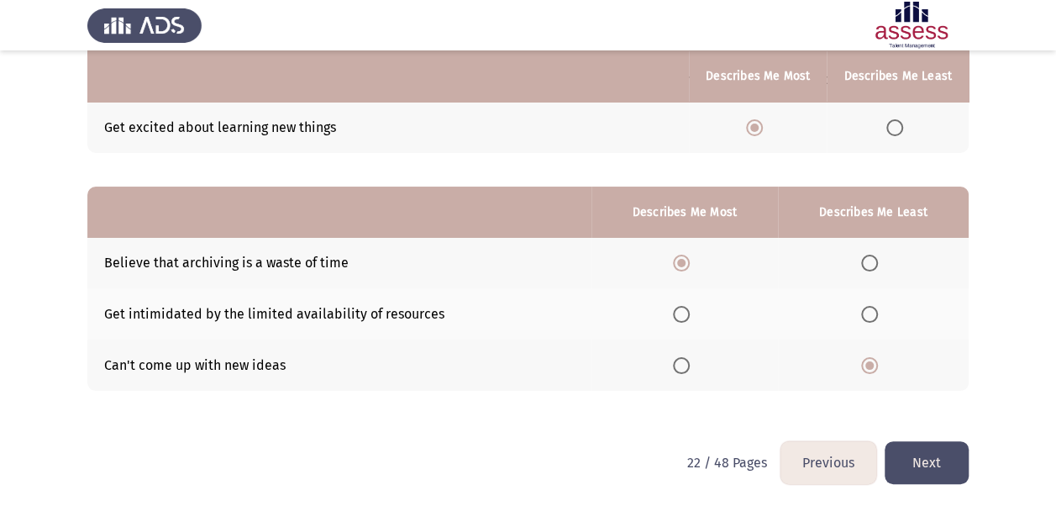
click at [928, 460] on button "Next" at bounding box center [927, 462] width 84 height 43
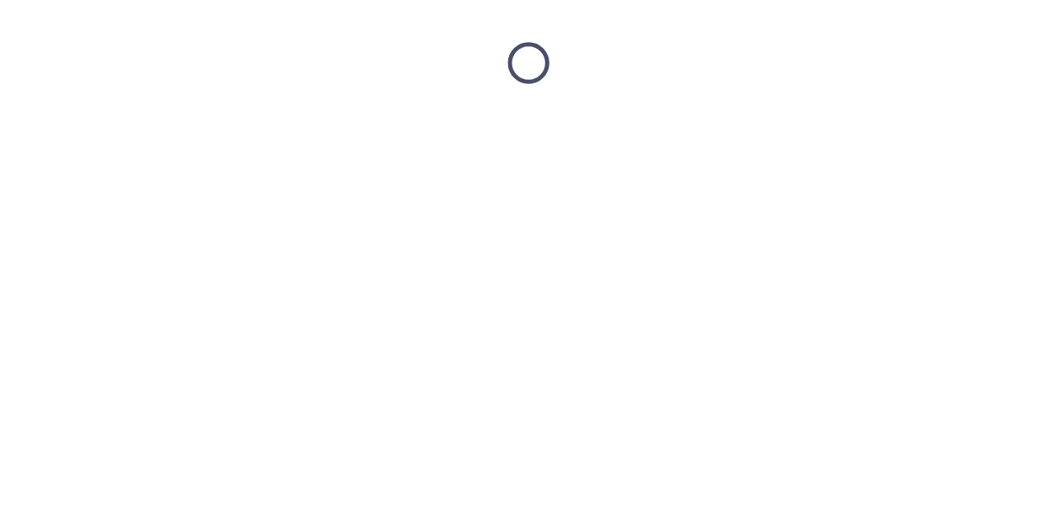
scroll to position [0, 0]
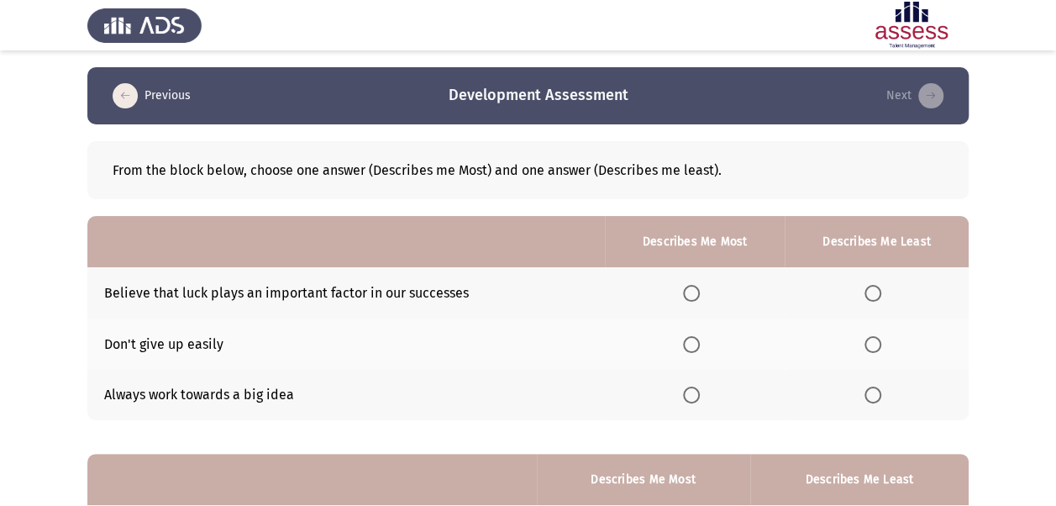
click at [694, 340] on span "Select an option" at bounding box center [691, 344] width 17 height 17
click at [694, 340] on input "Select an option" at bounding box center [691, 344] width 17 height 17
click at [875, 292] on span "Select an option" at bounding box center [873, 293] width 17 height 17
click at [875, 292] on input "Select an option" at bounding box center [873, 293] width 17 height 17
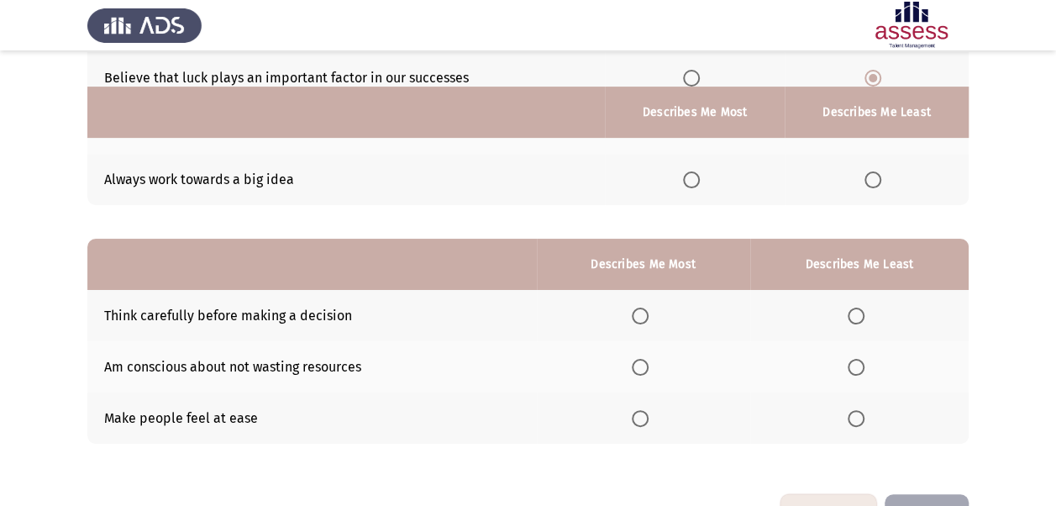
scroll to position [252, 0]
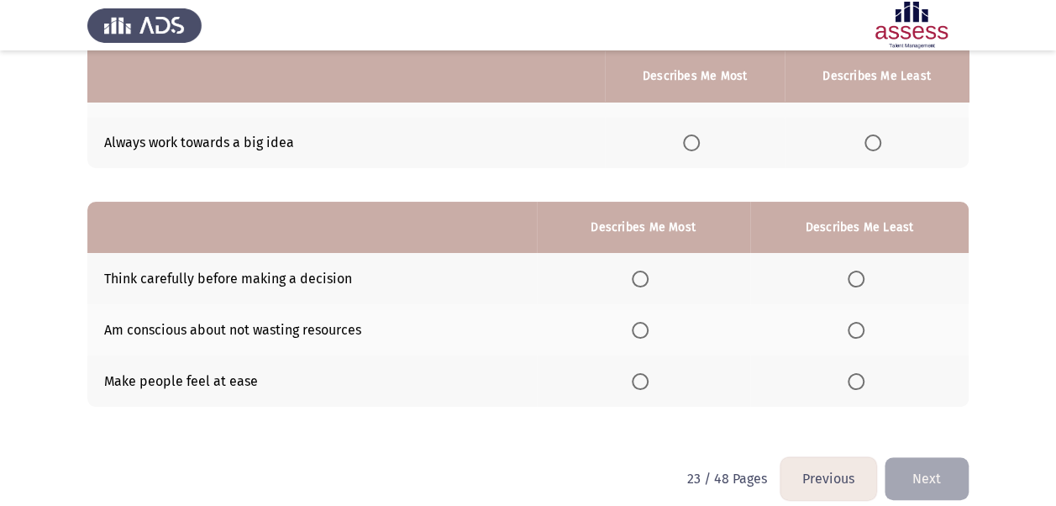
click at [644, 276] on span "Select an option" at bounding box center [640, 279] width 17 height 17
click at [644, 276] on input "Select an option" at bounding box center [640, 279] width 17 height 17
click at [861, 381] on span "Select an option" at bounding box center [856, 381] width 17 height 17
click at [861, 381] on input "Select an option" at bounding box center [856, 381] width 17 height 17
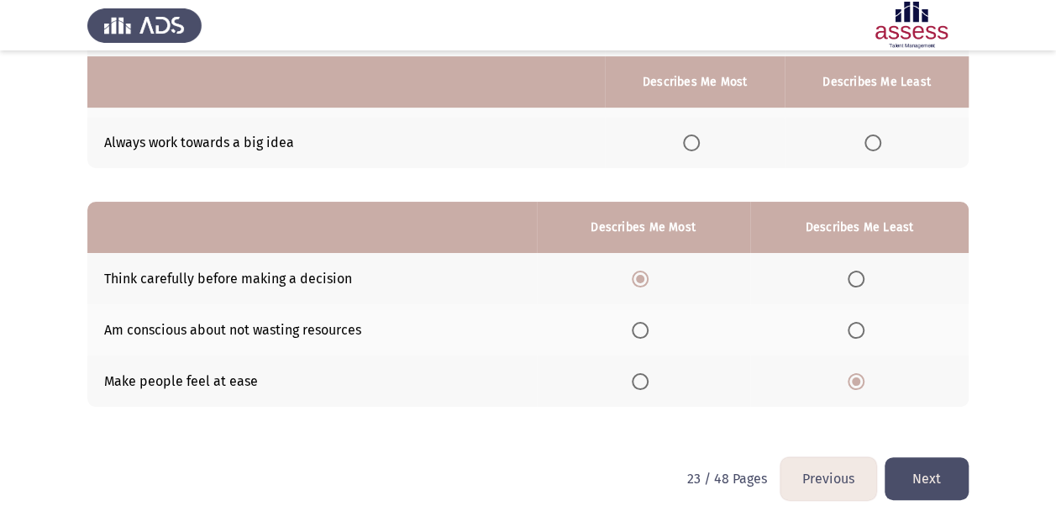
scroll to position [268, 0]
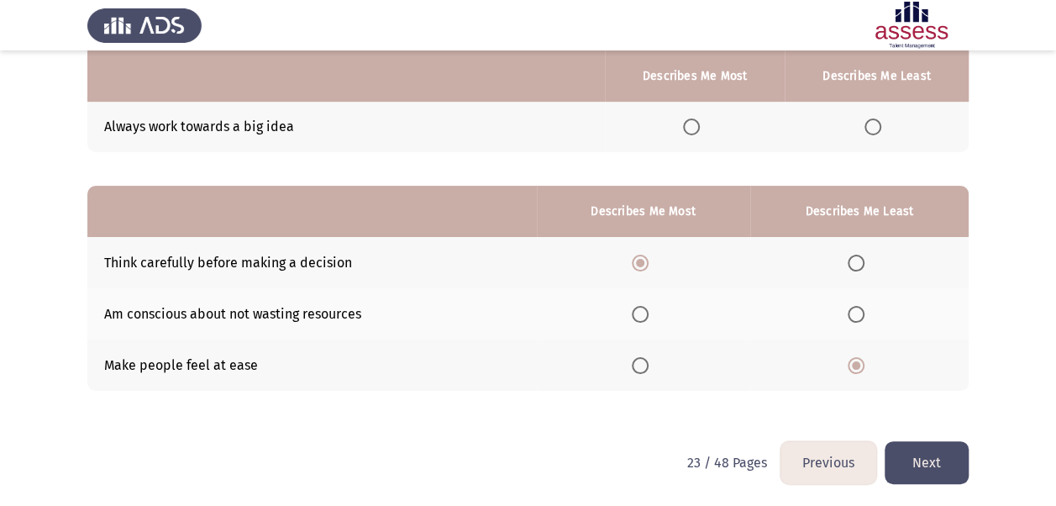
click at [931, 460] on button "Next" at bounding box center [927, 462] width 84 height 43
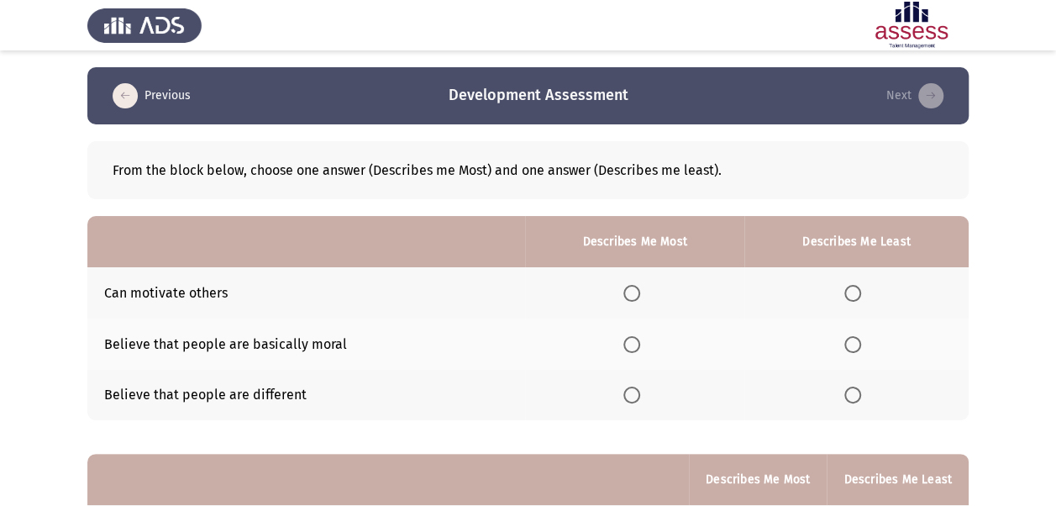
click at [856, 395] on span "Select an option" at bounding box center [852, 394] width 17 height 17
click at [856, 395] on input "Select an option" at bounding box center [852, 394] width 17 height 17
click at [629, 286] on span "Select an option" at bounding box center [631, 293] width 17 height 17
click at [629, 286] on input "Select an option" at bounding box center [631, 293] width 17 height 17
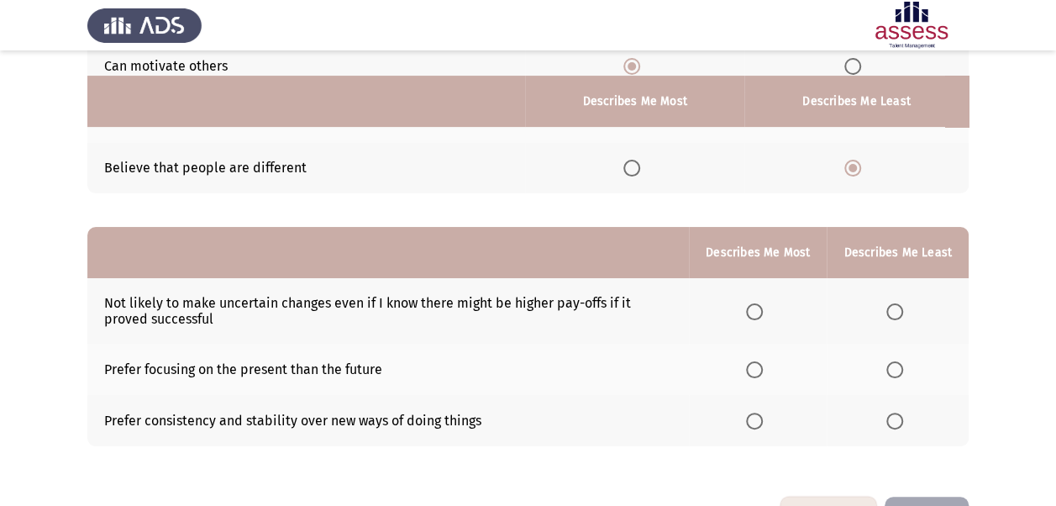
scroll to position [252, 0]
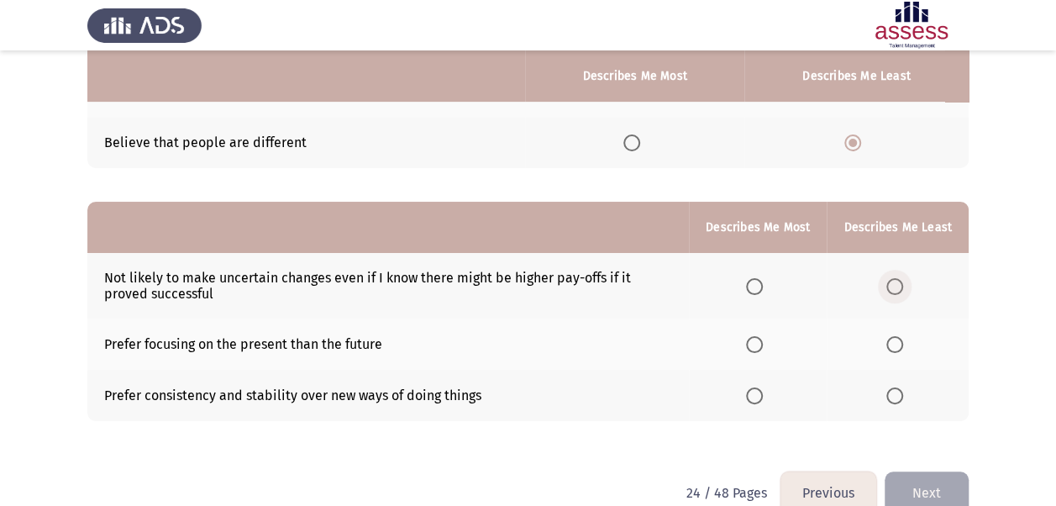
click at [901, 285] on label "Select an option" at bounding box center [898, 286] width 24 height 17
click at [901, 285] on input "Select an option" at bounding box center [894, 286] width 17 height 17
click at [756, 397] on span "Select an option" at bounding box center [754, 395] width 17 height 17
click at [756, 397] on input "Select an option" at bounding box center [754, 395] width 17 height 17
click at [938, 486] on button "Next" at bounding box center [927, 492] width 84 height 43
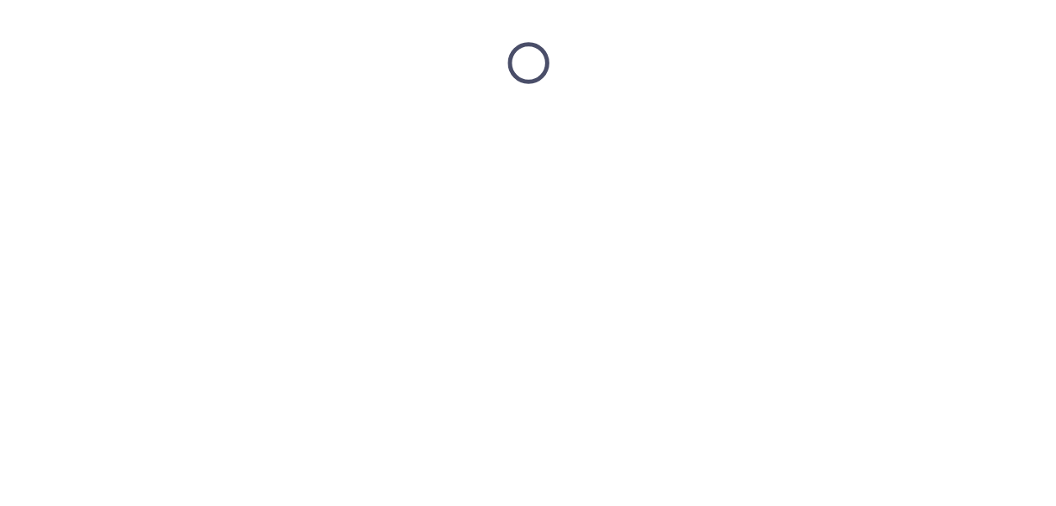
scroll to position [0, 0]
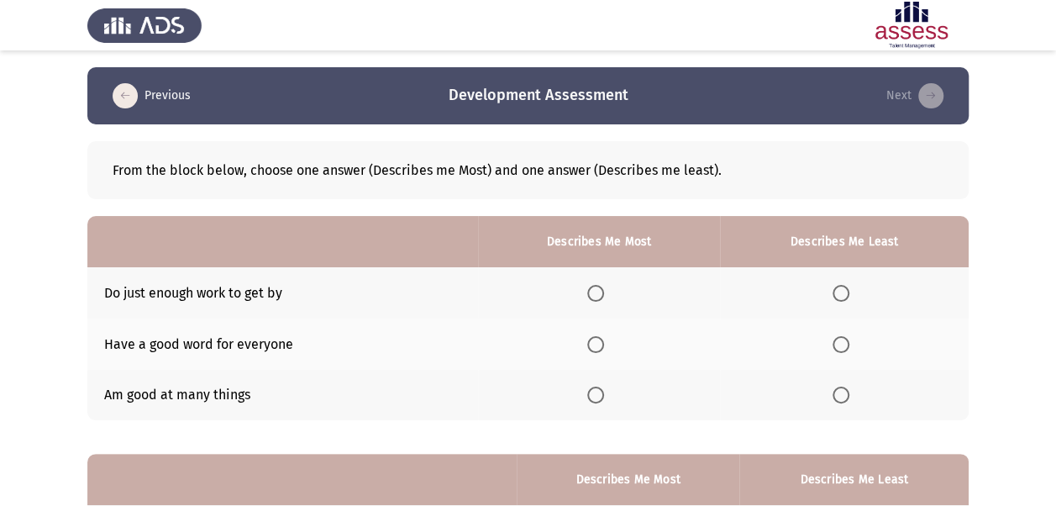
click at [597, 343] on span "Select an option" at bounding box center [595, 344] width 17 height 17
click at [597, 343] on input "Select an option" at bounding box center [595, 344] width 17 height 17
click at [848, 292] on span "Select an option" at bounding box center [841, 293] width 17 height 17
click at [848, 292] on input "Select an option" at bounding box center [841, 293] width 17 height 17
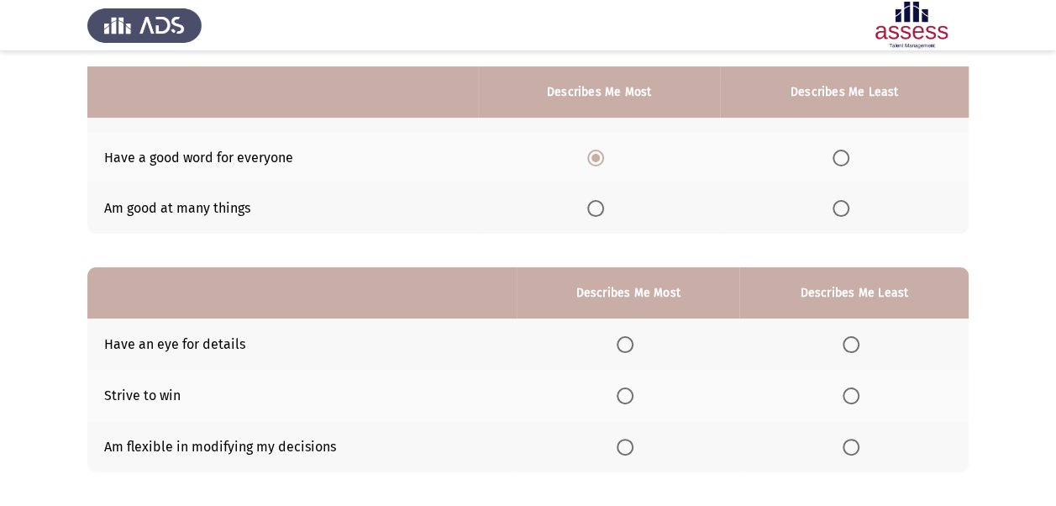
scroll to position [252, 0]
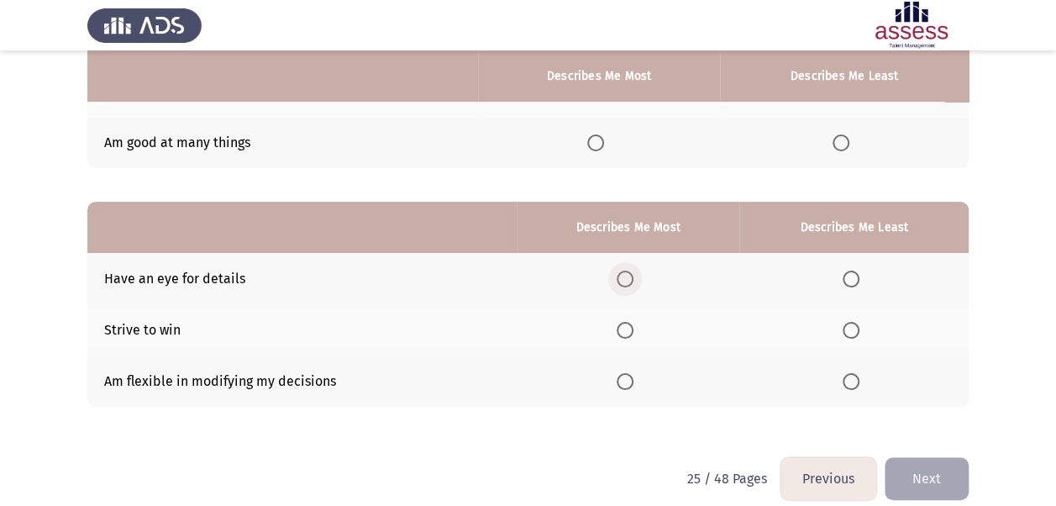
click at [632, 279] on span "Select an option" at bounding box center [625, 279] width 17 height 17
click at [632, 279] on input "Select an option" at bounding box center [625, 279] width 17 height 17
click at [857, 385] on span "Select an option" at bounding box center [851, 381] width 17 height 17
click at [857, 385] on input "Select an option" at bounding box center [851, 381] width 17 height 17
click at [918, 464] on button "Next" at bounding box center [927, 478] width 84 height 43
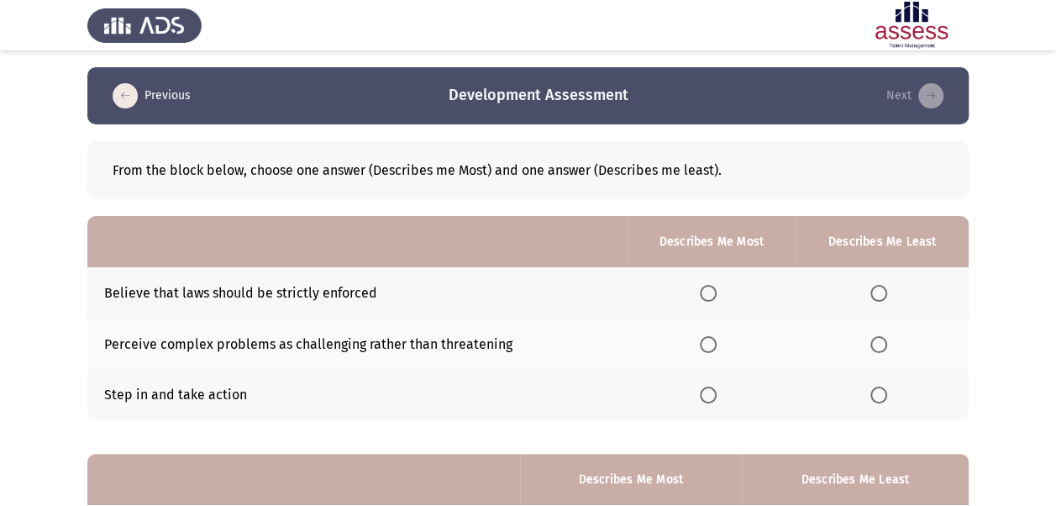
scroll to position [84, 0]
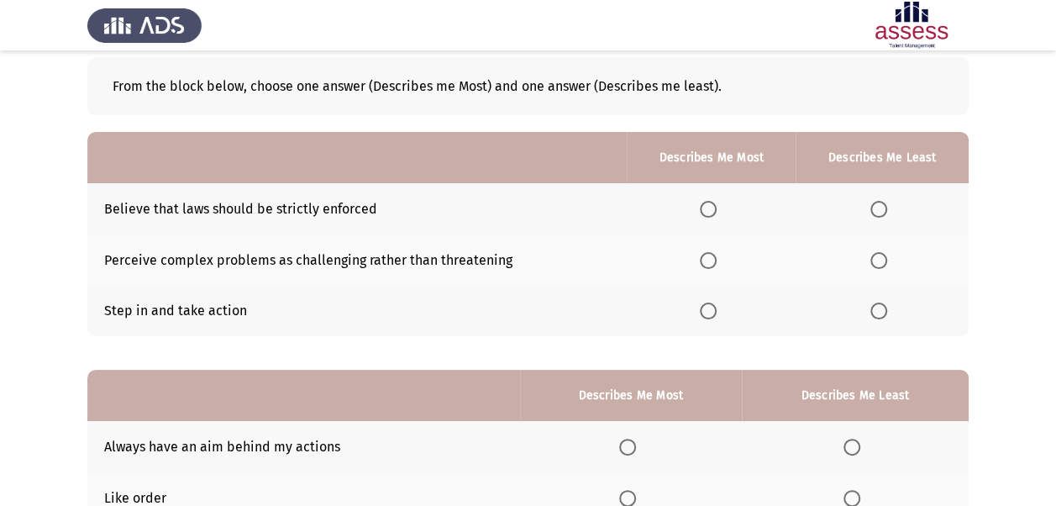
click at [710, 255] on span "Select an option" at bounding box center [708, 260] width 17 height 17
click at [710, 255] on input "Select an option" at bounding box center [708, 260] width 17 height 17
click at [879, 207] on span "Select an option" at bounding box center [878, 209] width 17 height 17
click at [879, 207] on input "Select an option" at bounding box center [878, 209] width 17 height 17
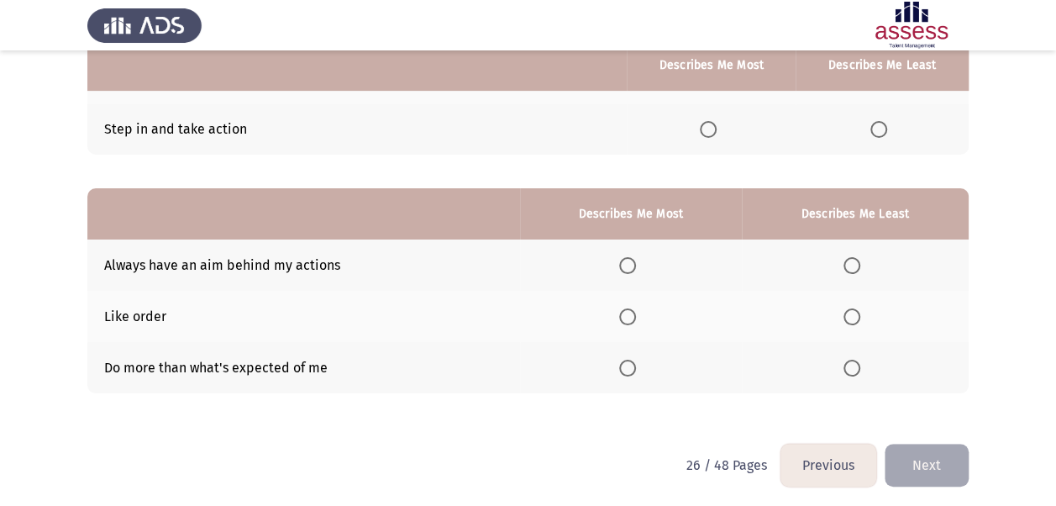
scroll to position [268, 0]
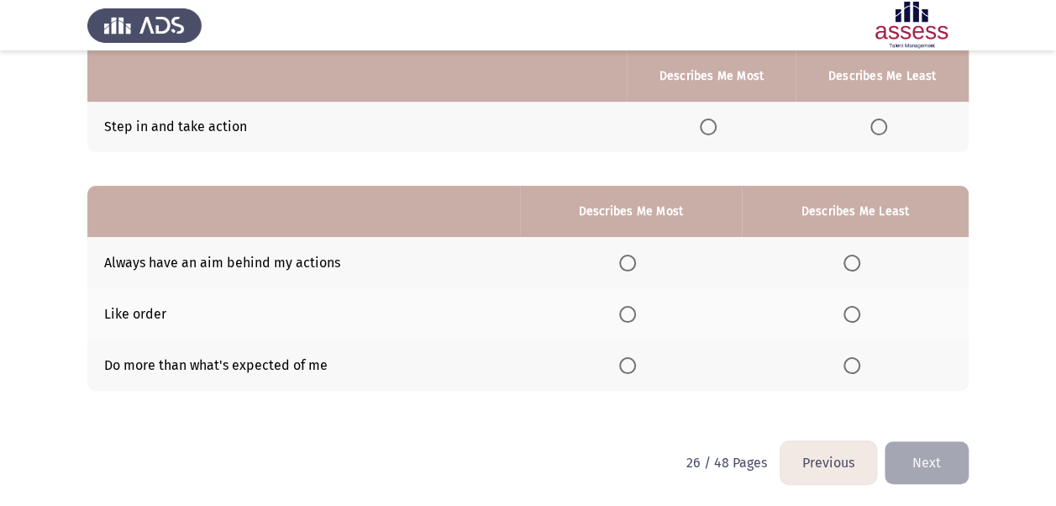
click at [139, 439] on html "Previous Development Assessment Next From the block below, choose one answer (D…" at bounding box center [528, 120] width 1056 height 776
click at [849, 316] on span "Select an option" at bounding box center [852, 314] width 17 height 17
click at [849, 316] on input "Select an option" at bounding box center [852, 314] width 17 height 17
click at [628, 264] on span "Select an option" at bounding box center [627, 263] width 17 height 17
click at [628, 264] on input "Select an option" at bounding box center [627, 263] width 17 height 17
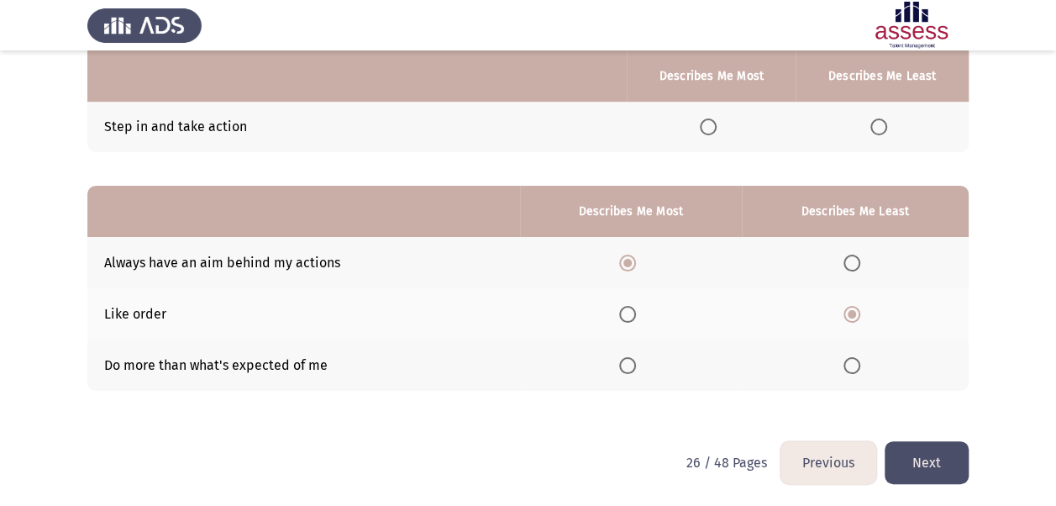
click at [941, 453] on button "Next" at bounding box center [927, 462] width 84 height 43
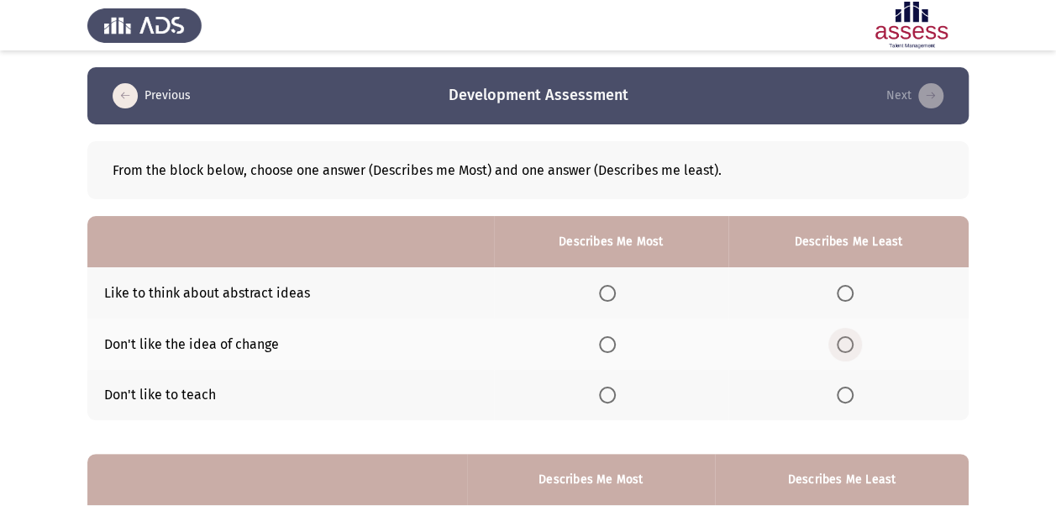
click at [845, 348] on span "Select an option" at bounding box center [845, 344] width 17 height 17
click at [845, 348] on input "Select an option" at bounding box center [845, 344] width 17 height 17
click at [847, 399] on span "Select an option" at bounding box center [845, 394] width 17 height 17
click at [847, 399] on input "Select an option" at bounding box center [845, 394] width 17 height 17
click at [608, 292] on span "Select an option" at bounding box center [607, 293] width 17 height 17
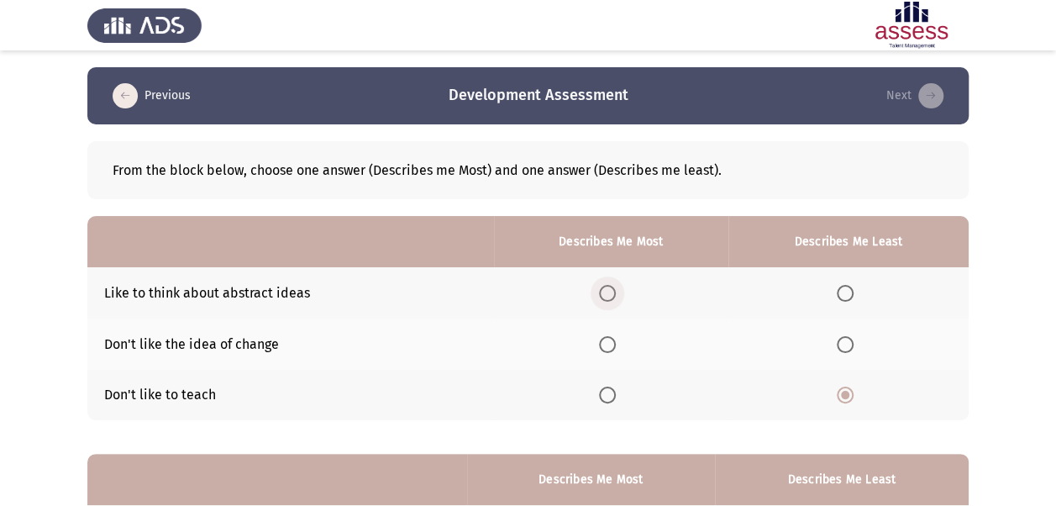
click at [608, 292] on input "Select an option" at bounding box center [607, 293] width 17 height 17
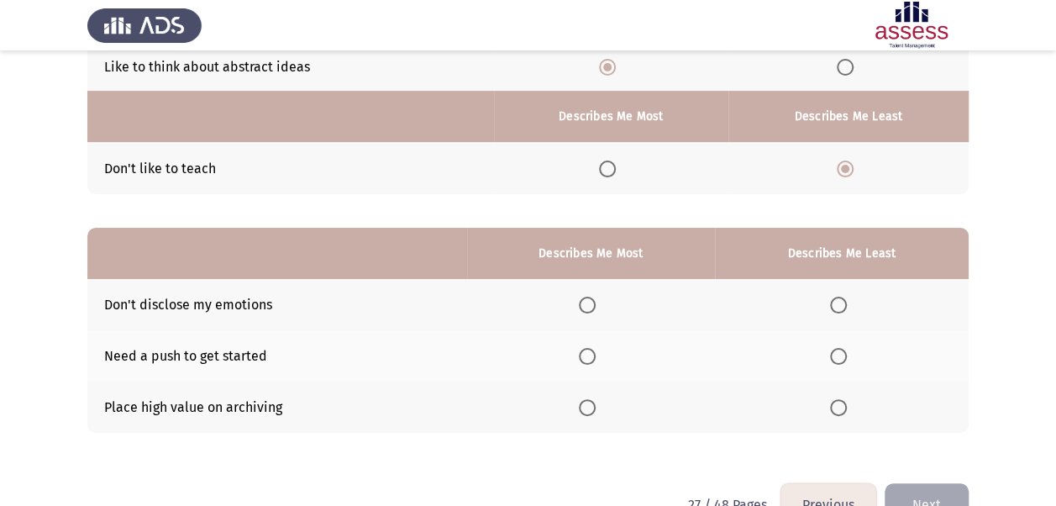
scroll to position [268, 0]
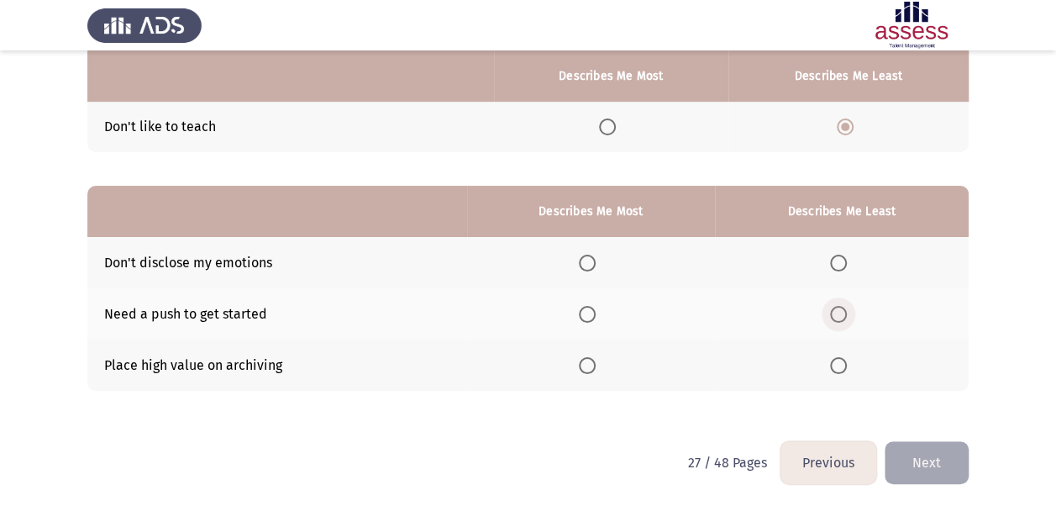
click at [840, 313] on span "Select an option" at bounding box center [838, 314] width 17 height 17
click at [840, 313] on input "Select an option" at bounding box center [838, 314] width 17 height 17
click at [591, 366] on span "Select an option" at bounding box center [587, 365] width 17 height 17
click at [591, 366] on input "Select an option" at bounding box center [587, 365] width 17 height 17
click at [933, 460] on button "Next" at bounding box center [927, 462] width 84 height 43
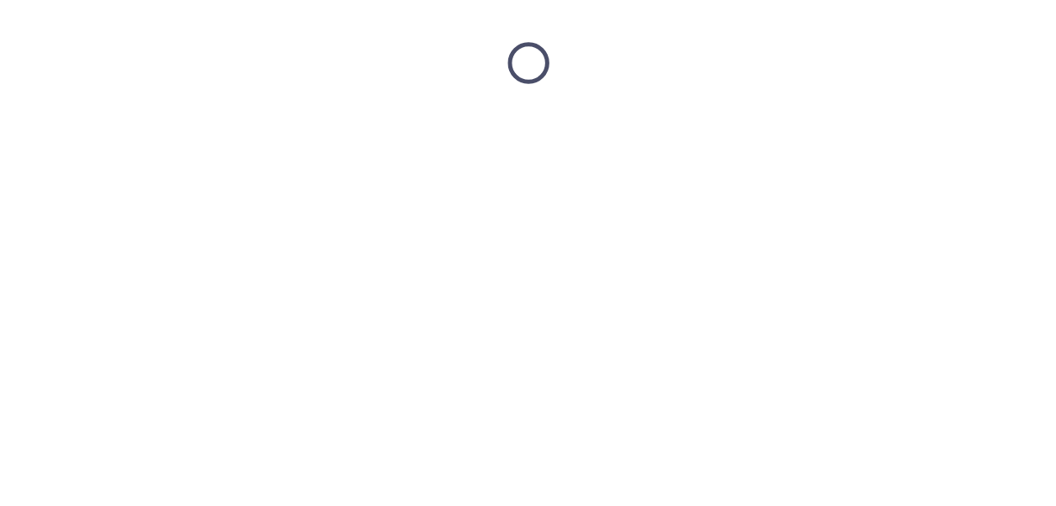
scroll to position [0, 0]
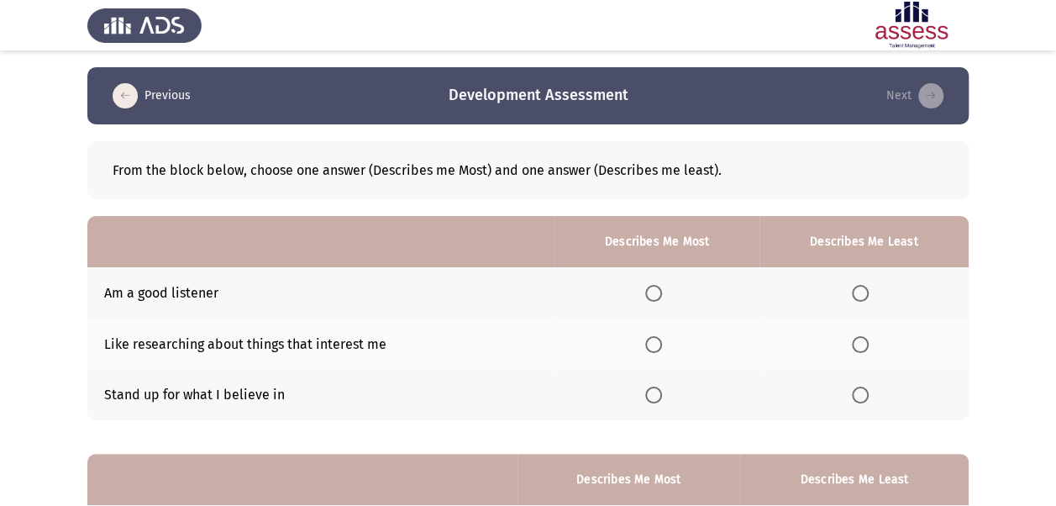
click at [657, 292] on span "Select an option" at bounding box center [653, 293] width 17 height 17
click at [657, 292] on input "Select an option" at bounding box center [653, 293] width 17 height 17
click at [865, 343] on span "Select an option" at bounding box center [860, 344] width 17 height 17
click at [865, 343] on input "Select an option" at bounding box center [860, 344] width 17 height 17
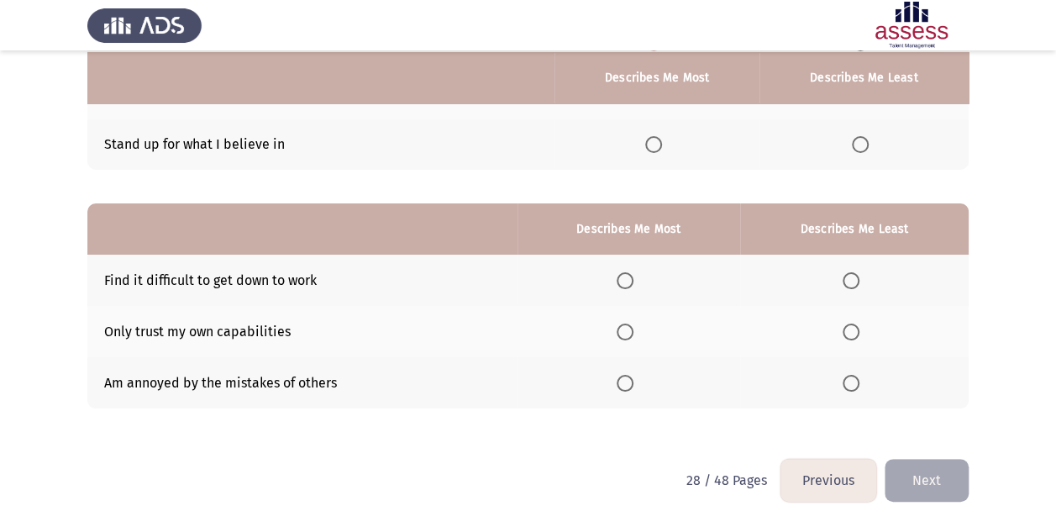
scroll to position [252, 0]
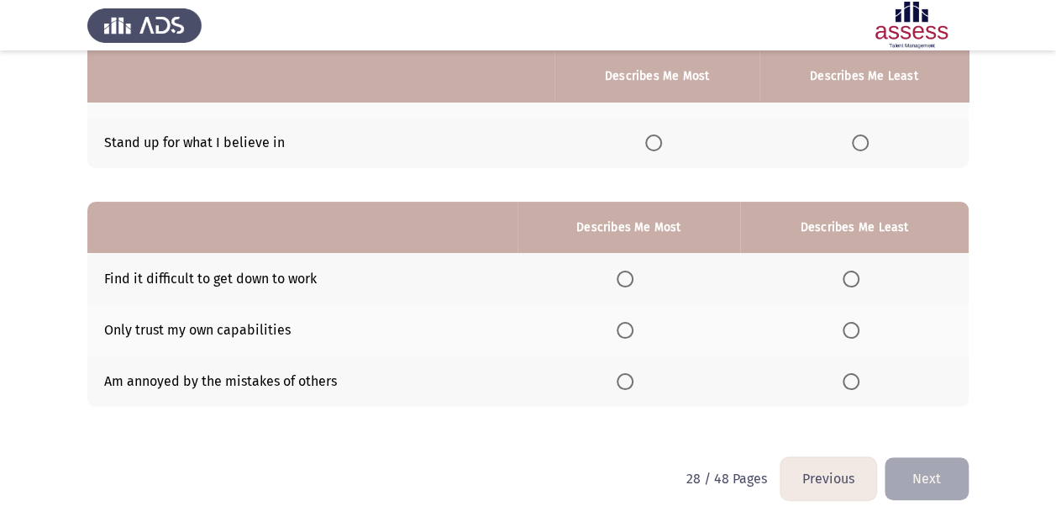
click at [849, 376] on span "Select an option" at bounding box center [851, 381] width 17 height 17
click at [849, 376] on input "Select an option" at bounding box center [851, 381] width 17 height 17
click at [631, 276] on span "Select an option" at bounding box center [625, 279] width 17 height 17
click at [631, 276] on input "Select an option" at bounding box center [625, 279] width 17 height 17
click at [849, 276] on span "Select an option" at bounding box center [851, 279] width 17 height 17
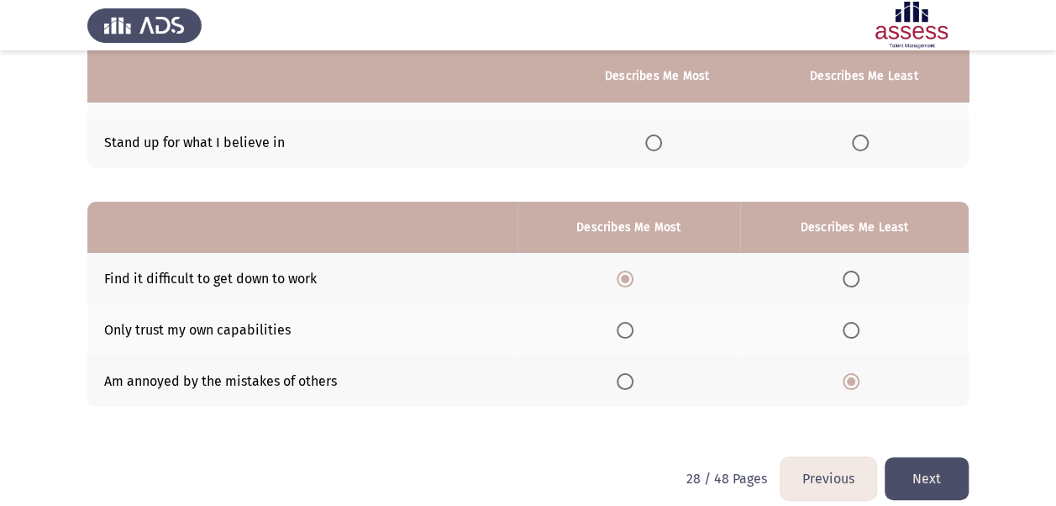
click at [849, 276] on input "Select an option" at bounding box center [851, 279] width 17 height 17
click at [855, 378] on span "Select an option" at bounding box center [851, 381] width 17 height 17
click at [855, 378] on input "Select an option" at bounding box center [851, 381] width 17 height 17
click at [625, 275] on span "Select an option" at bounding box center [625, 279] width 17 height 17
click at [625, 275] on input "Select an option" at bounding box center [625, 279] width 17 height 17
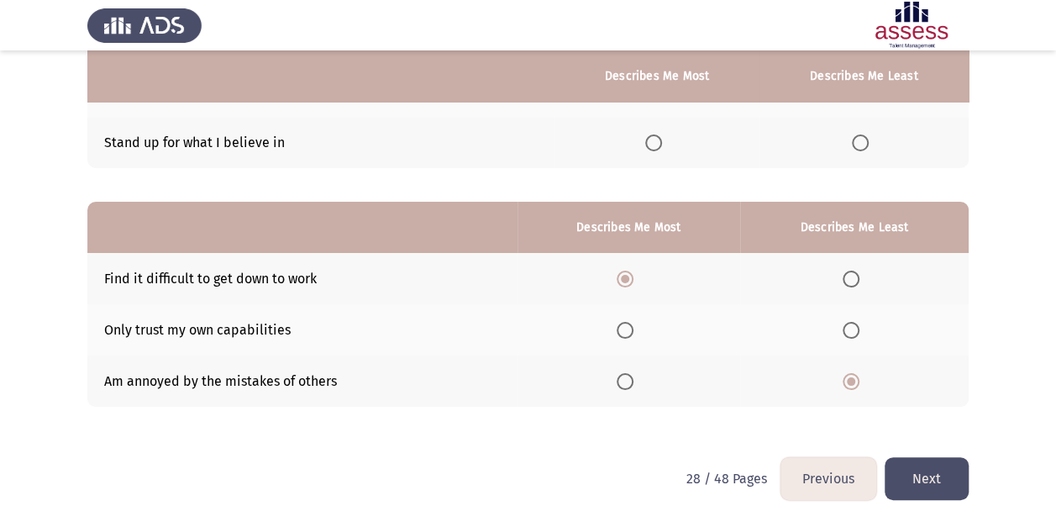
click at [920, 470] on button "Next" at bounding box center [927, 478] width 84 height 43
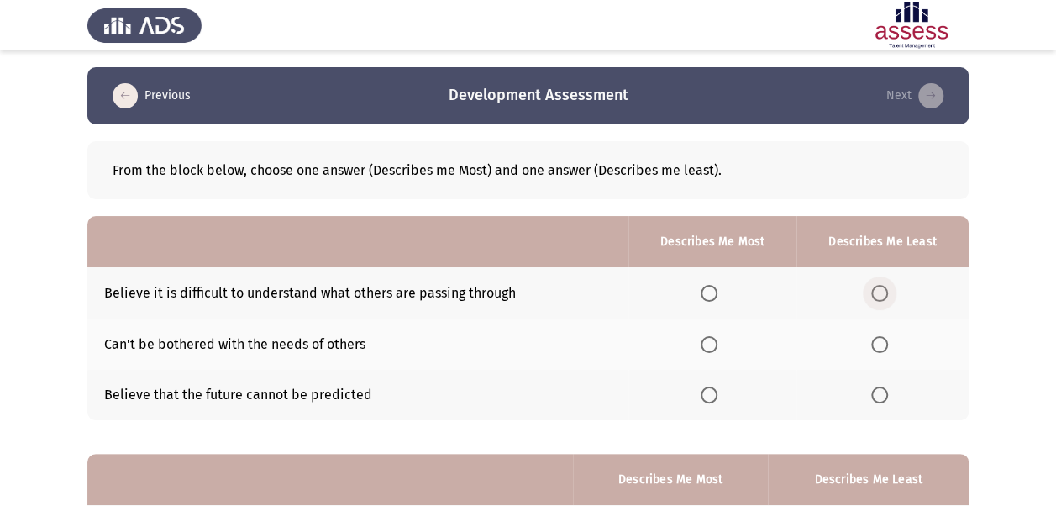
click at [881, 292] on span "Select an option" at bounding box center [879, 293] width 17 height 17
click at [881, 292] on input "Select an option" at bounding box center [879, 293] width 17 height 17
click at [881, 292] on span "Select an option" at bounding box center [879, 293] width 8 height 8
click at [881, 292] on input "Select an option" at bounding box center [879, 293] width 17 height 17
click at [715, 395] on span "Select an option" at bounding box center [709, 394] width 17 height 17
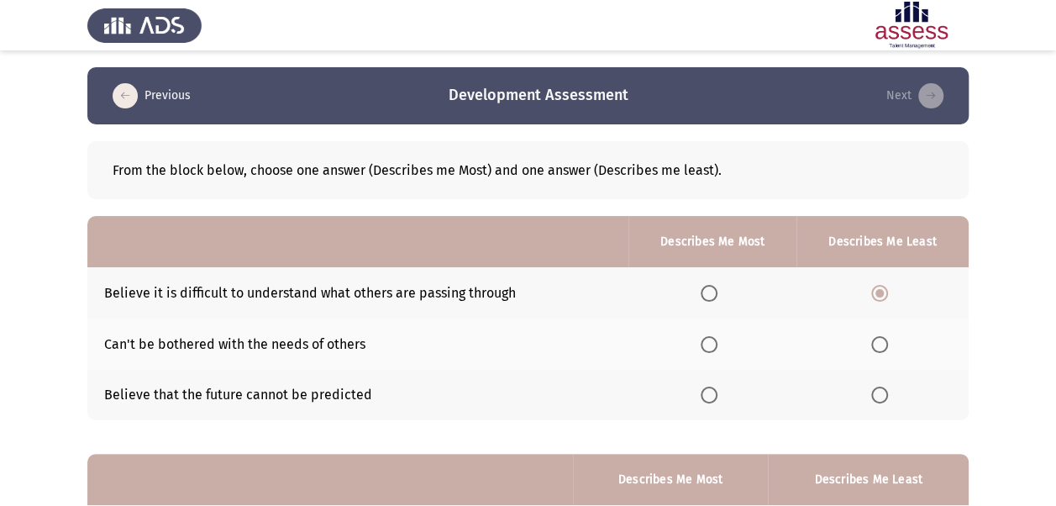
click at [715, 395] on input "Select an option" at bounding box center [709, 394] width 17 height 17
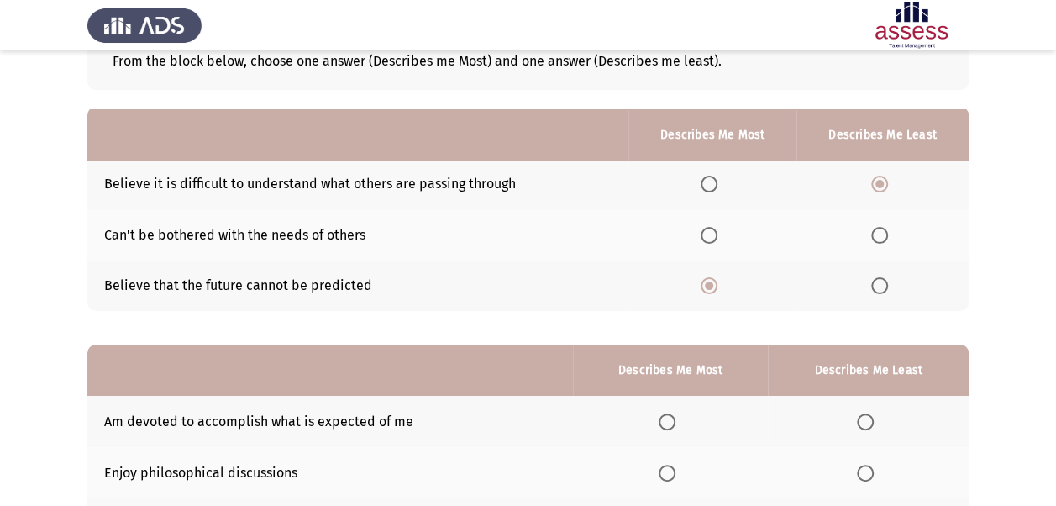
scroll to position [84, 0]
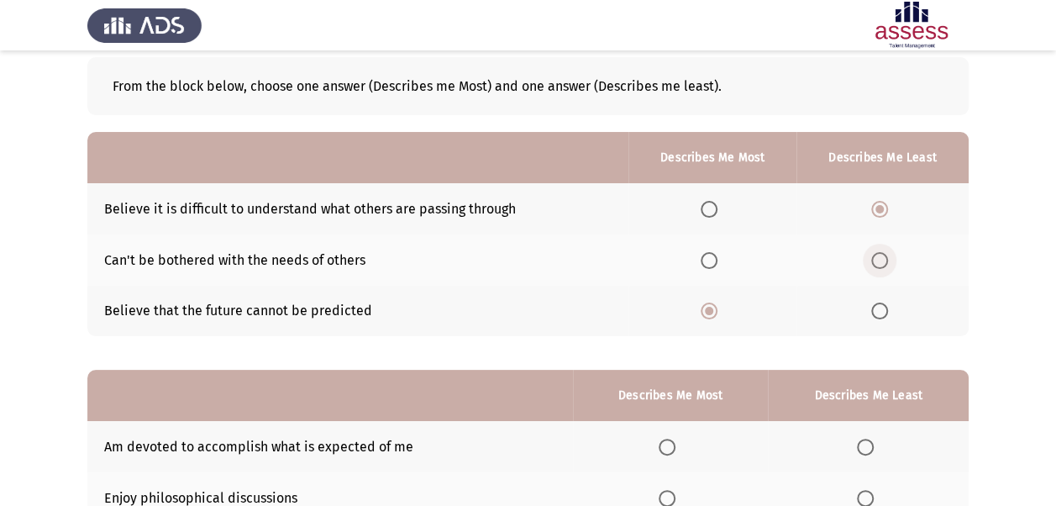
click at [880, 260] on span "Select an option" at bounding box center [879, 260] width 17 height 17
click at [880, 260] on input "Select an option" at bounding box center [879, 260] width 17 height 17
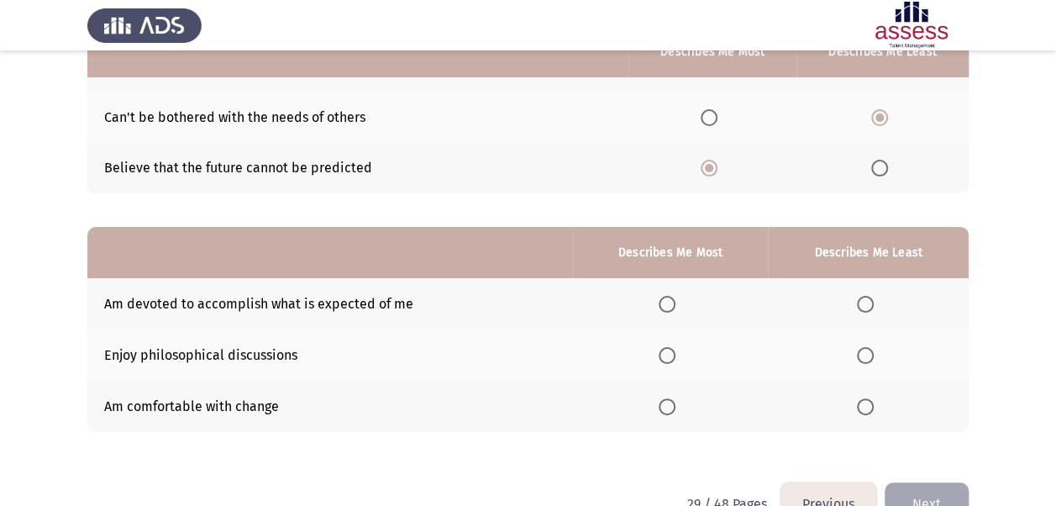
scroll to position [252, 0]
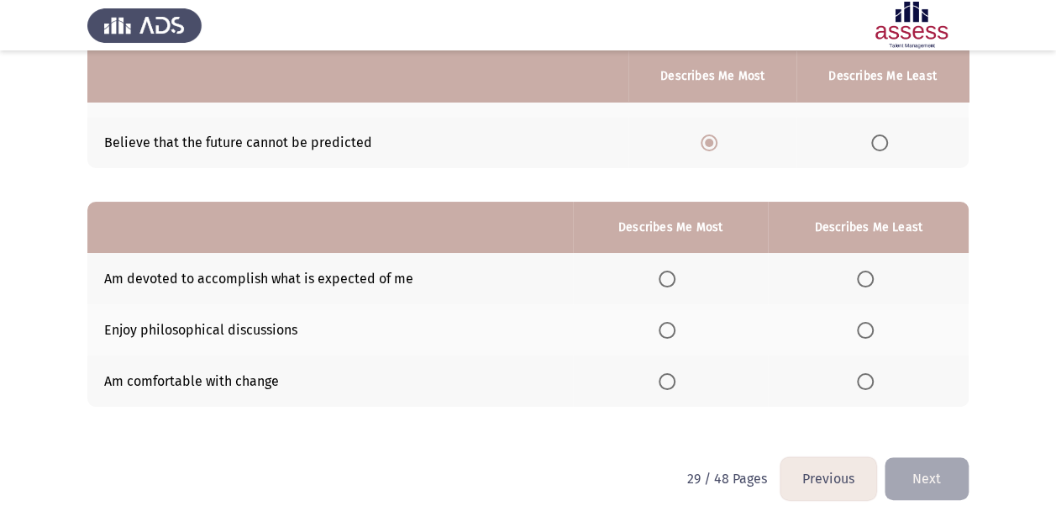
click at [870, 383] on span "Select an option" at bounding box center [865, 381] width 17 height 17
click at [870, 383] on input "Select an option" at bounding box center [865, 381] width 17 height 17
click at [666, 276] on span "Select an option" at bounding box center [667, 279] width 17 height 17
click at [666, 276] on input "Select an option" at bounding box center [667, 279] width 17 height 17
click at [916, 470] on button "Next" at bounding box center [927, 478] width 84 height 43
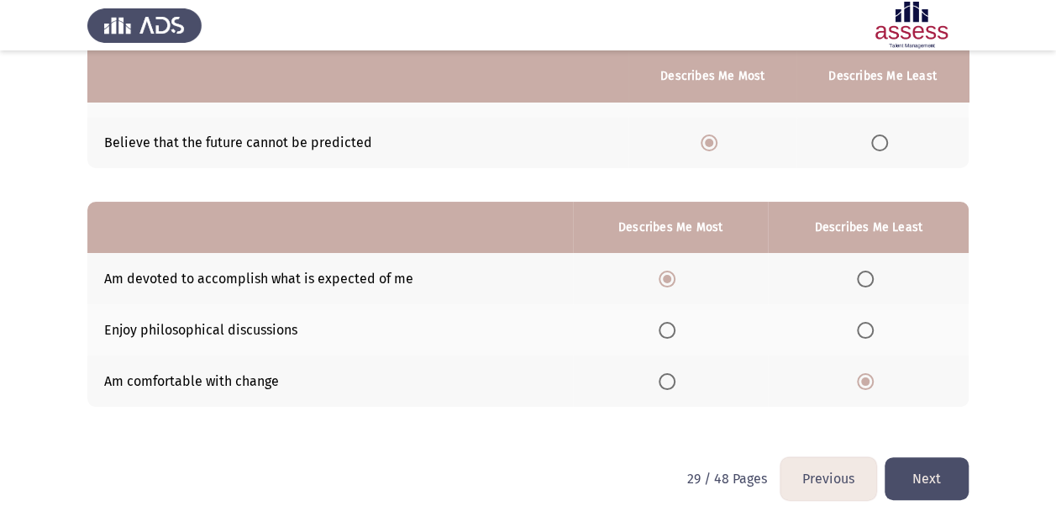
scroll to position [0, 0]
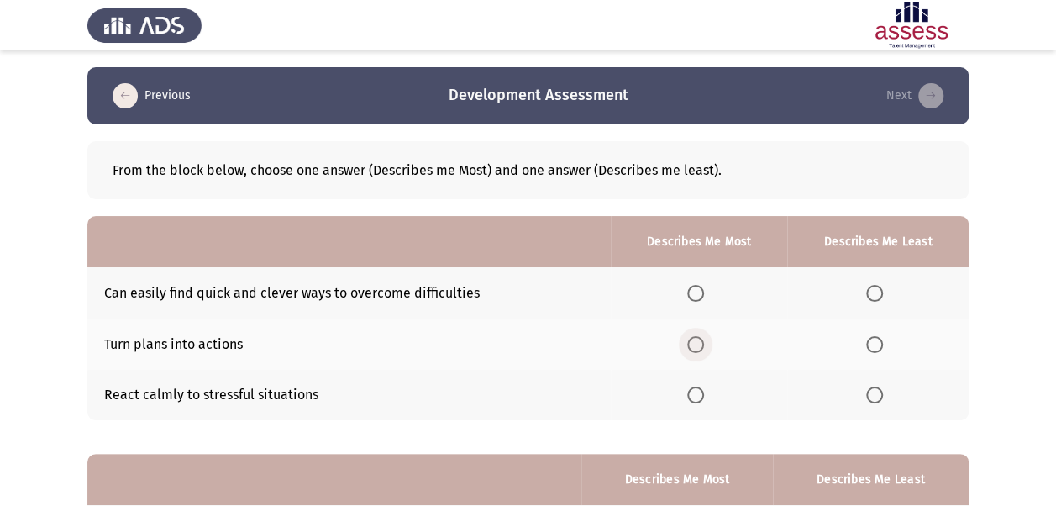
click at [697, 342] on span "Select an option" at bounding box center [695, 344] width 17 height 17
click at [697, 342] on input "Select an option" at bounding box center [695, 344] width 17 height 17
click at [695, 297] on span "Select an option" at bounding box center [695, 293] width 17 height 17
click at [695, 297] on input "Select an option" at bounding box center [695, 293] width 17 height 17
click at [874, 395] on span "Select an option" at bounding box center [874, 394] width 17 height 17
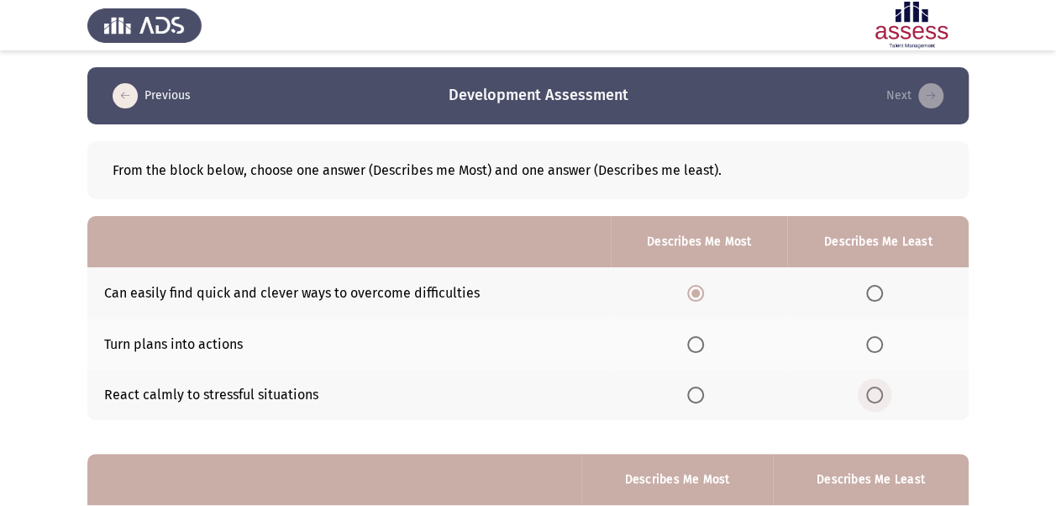
click at [874, 395] on input "Select an option" at bounding box center [874, 394] width 17 height 17
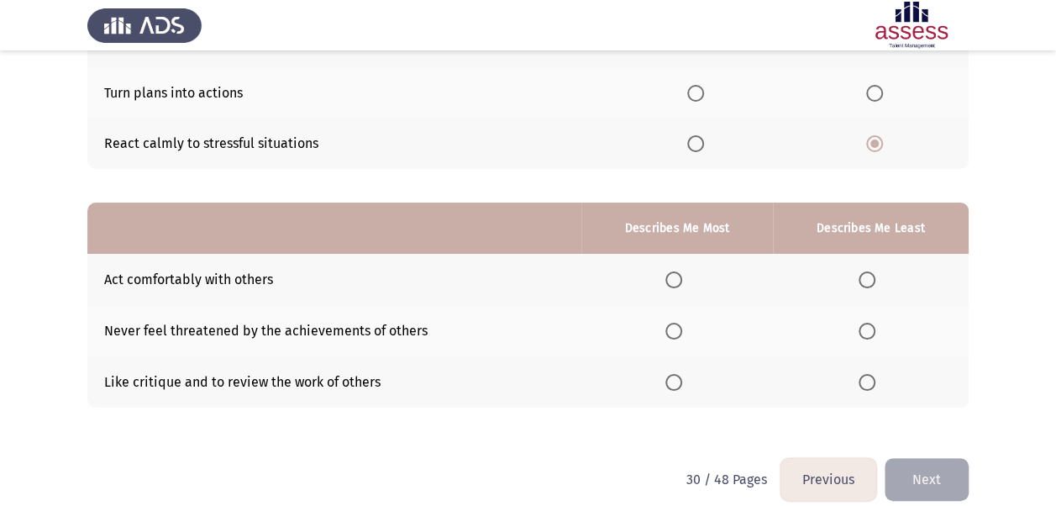
scroll to position [252, 0]
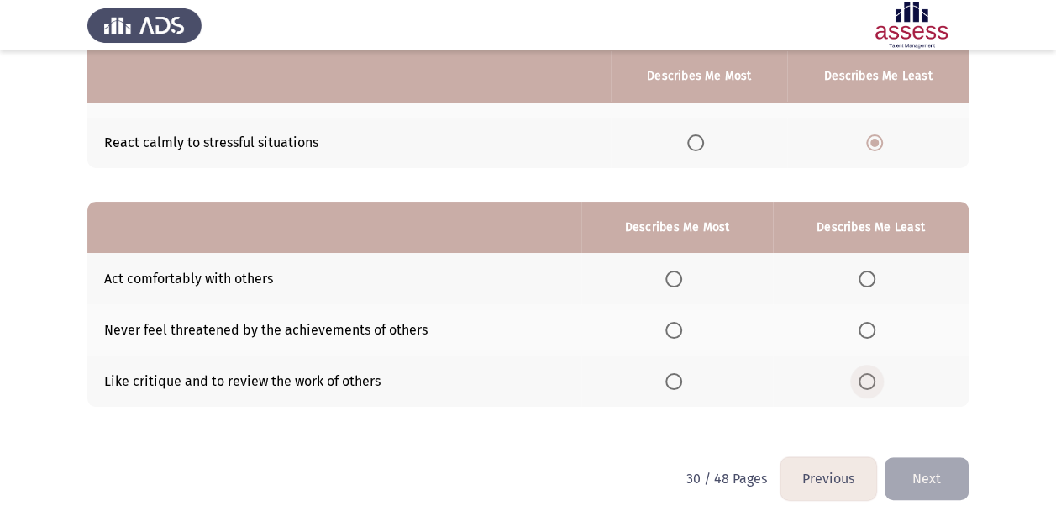
click at [862, 382] on span "Select an option" at bounding box center [867, 381] width 17 height 17
click at [862, 382] on input "Select an option" at bounding box center [867, 381] width 17 height 17
click at [670, 279] on span "Select an option" at bounding box center [673, 279] width 17 height 17
click at [670, 279] on input "Select an option" at bounding box center [673, 279] width 17 height 17
click at [922, 473] on button "Next" at bounding box center [927, 478] width 84 height 43
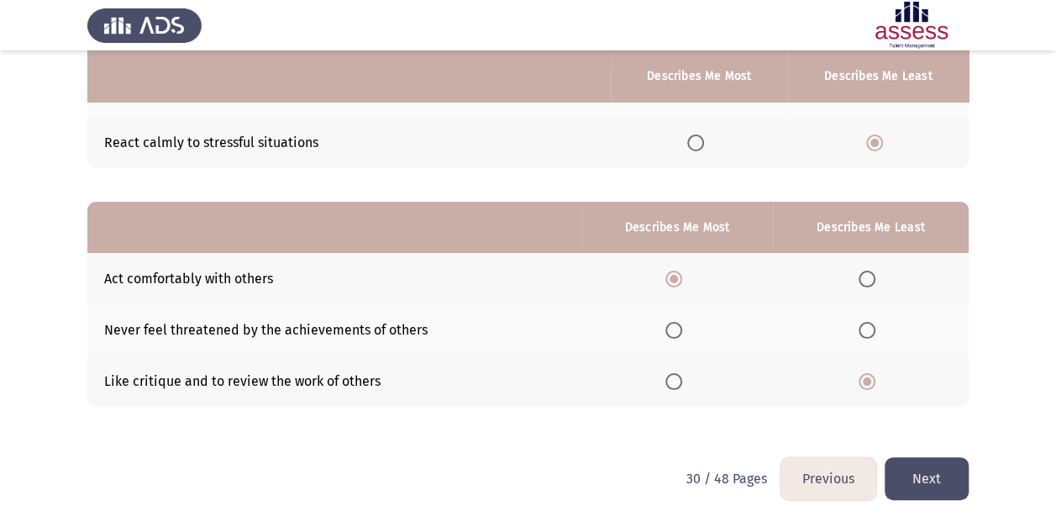
scroll to position [0, 0]
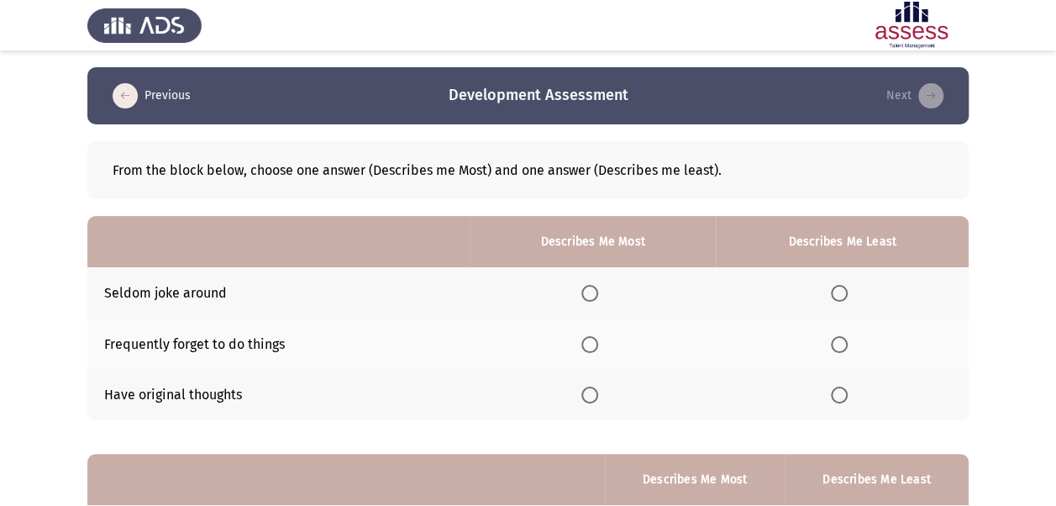
click at [844, 292] on span "Select an option" at bounding box center [839, 293] width 17 height 17
click at [844, 292] on input "Select an option" at bounding box center [839, 293] width 17 height 17
click at [589, 397] on span "Select an option" at bounding box center [589, 394] width 17 height 17
click at [589, 397] on input "Select an option" at bounding box center [589, 394] width 17 height 17
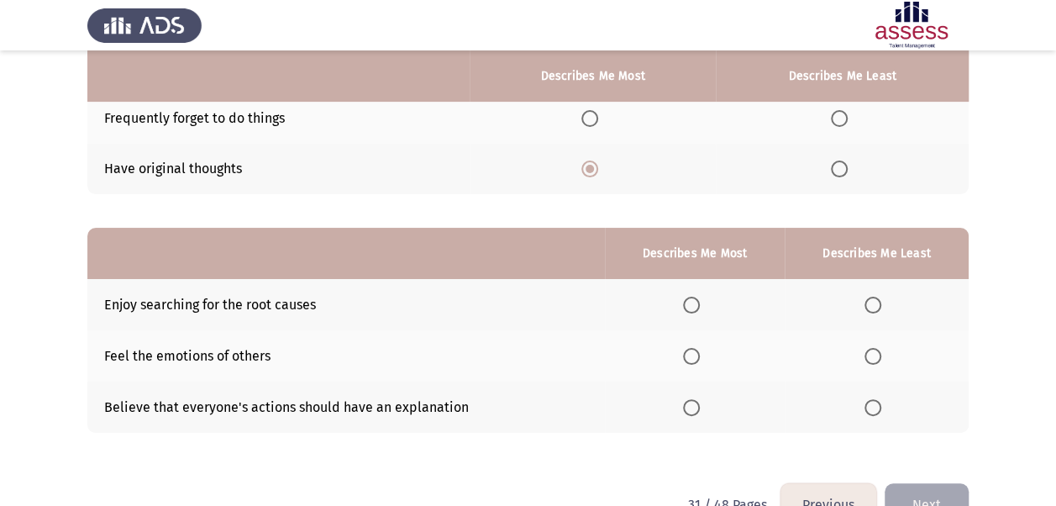
scroll to position [252, 0]
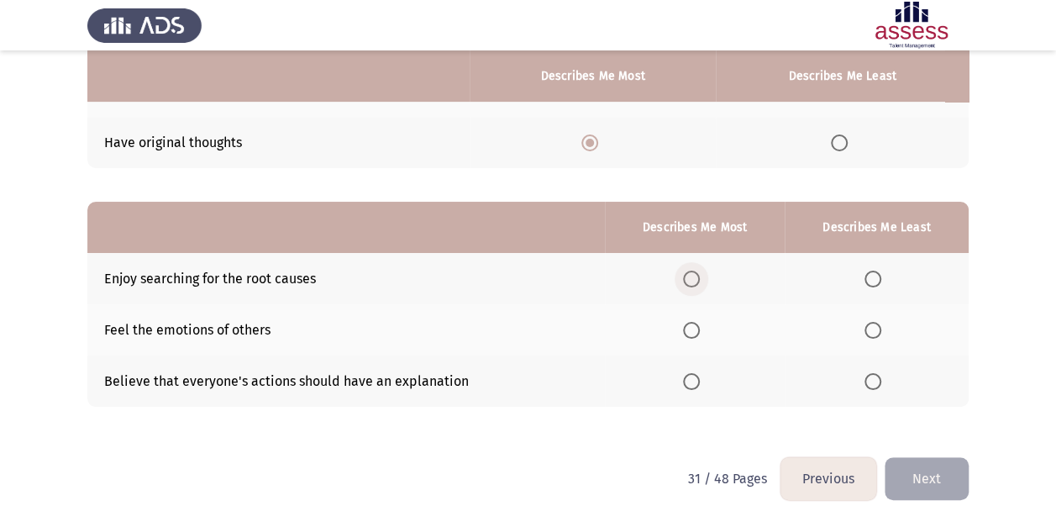
click at [688, 271] on span "Select an option" at bounding box center [691, 279] width 17 height 17
click at [688, 271] on input "Select an option" at bounding box center [691, 279] width 17 height 17
click at [874, 383] on span "Select an option" at bounding box center [873, 381] width 17 height 17
click at [874, 383] on input "Select an option" at bounding box center [873, 381] width 17 height 17
click at [931, 473] on button "Next" at bounding box center [927, 478] width 84 height 43
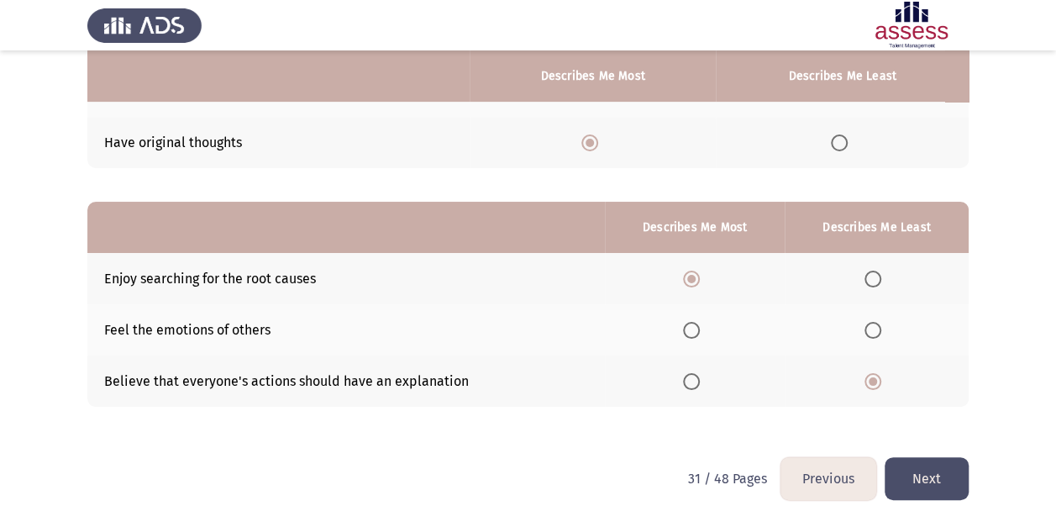
scroll to position [0, 0]
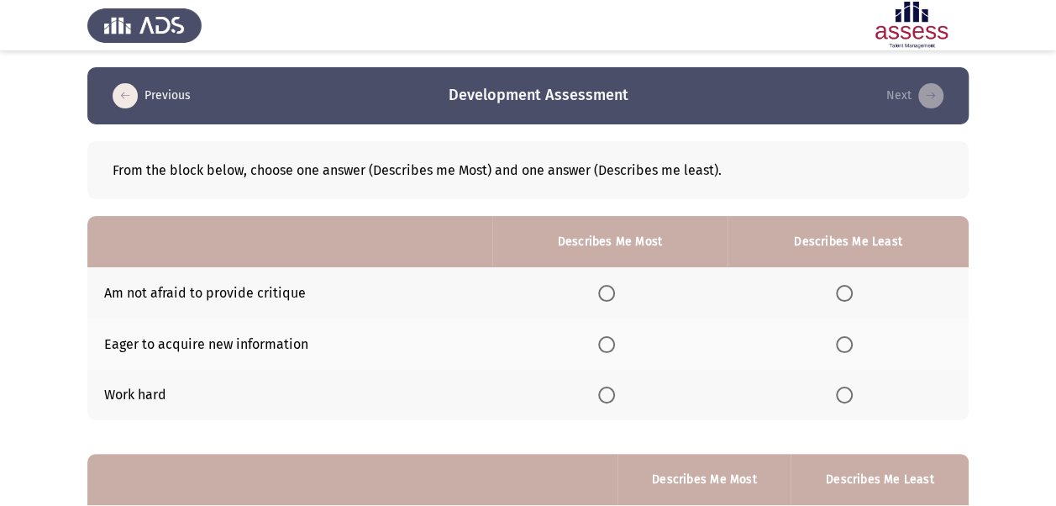
click at [614, 396] on span "Select an option" at bounding box center [606, 394] width 17 height 17
click at [614, 396] on input "Select an option" at bounding box center [606, 394] width 17 height 17
click at [849, 291] on span "Select an option" at bounding box center [844, 293] width 17 height 17
click at [849, 291] on input "Select an option" at bounding box center [844, 293] width 17 height 17
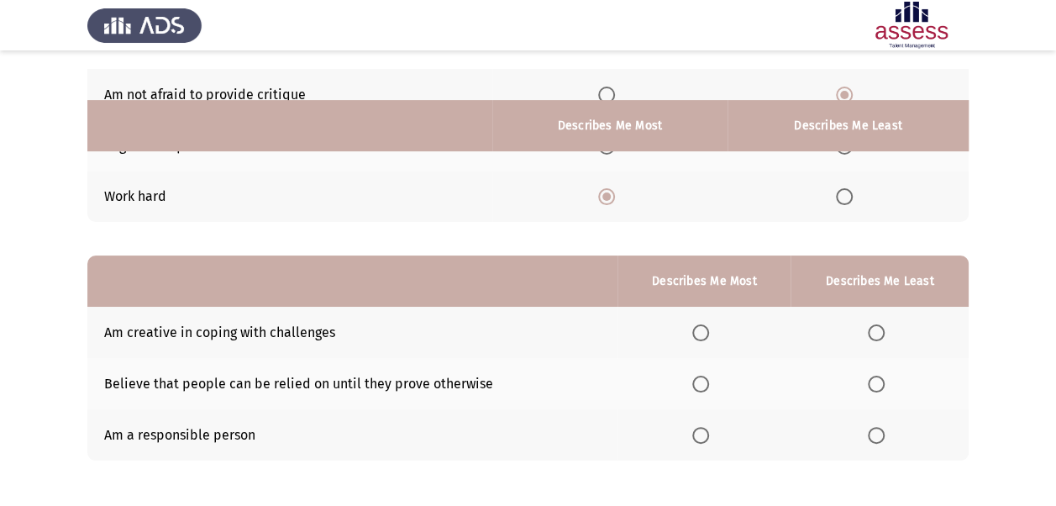
scroll to position [252, 0]
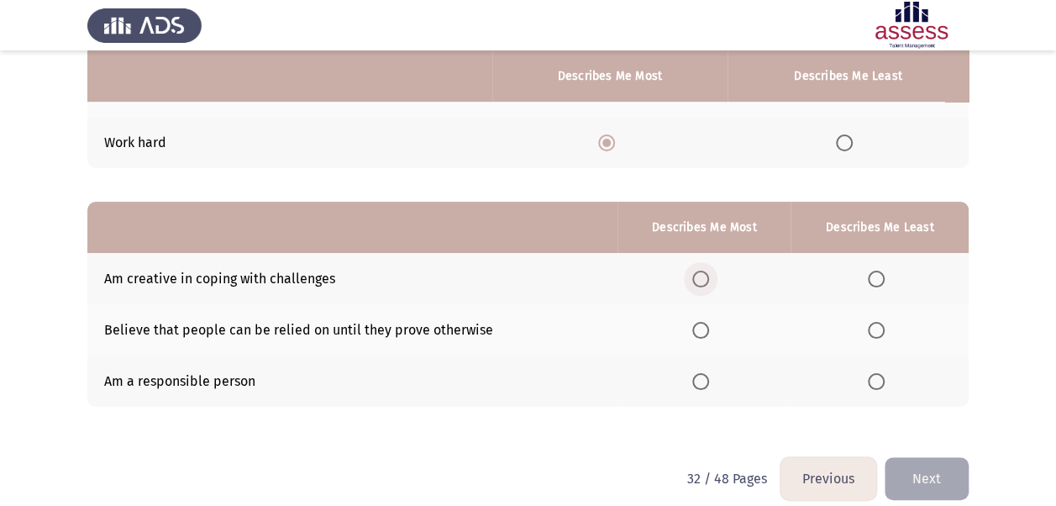
click at [702, 279] on span "Select an option" at bounding box center [700, 279] width 17 height 17
click at [702, 279] on input "Select an option" at bounding box center [700, 279] width 17 height 17
click at [874, 332] on span "Select an option" at bounding box center [876, 330] width 17 height 17
click at [874, 332] on input "Select an option" at bounding box center [876, 330] width 17 height 17
click at [929, 474] on button "Next" at bounding box center [927, 478] width 84 height 43
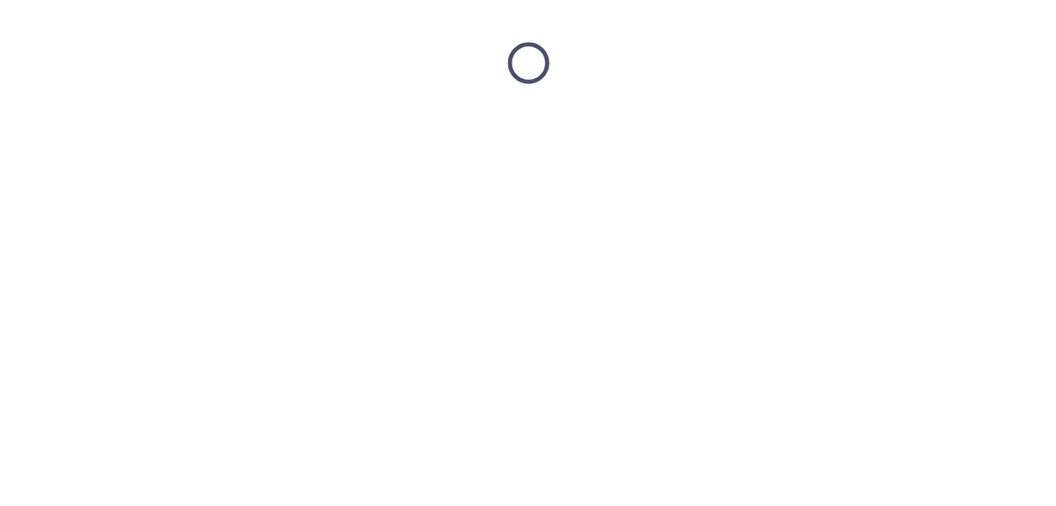
scroll to position [0, 0]
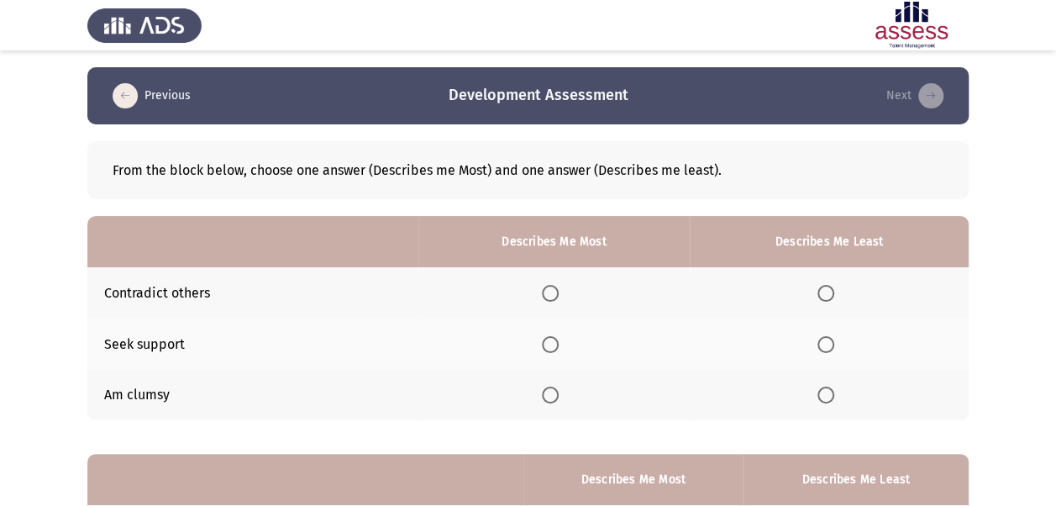
click at [818, 386] on th at bounding box center [829, 395] width 279 height 51
click at [825, 391] on span "Select an option" at bounding box center [825, 394] width 17 height 17
click at [825, 391] on input "Select an option" at bounding box center [825, 394] width 17 height 17
click at [833, 295] on span "Select an option" at bounding box center [825, 293] width 17 height 17
click at [833, 295] on input "Select an option" at bounding box center [825, 293] width 17 height 17
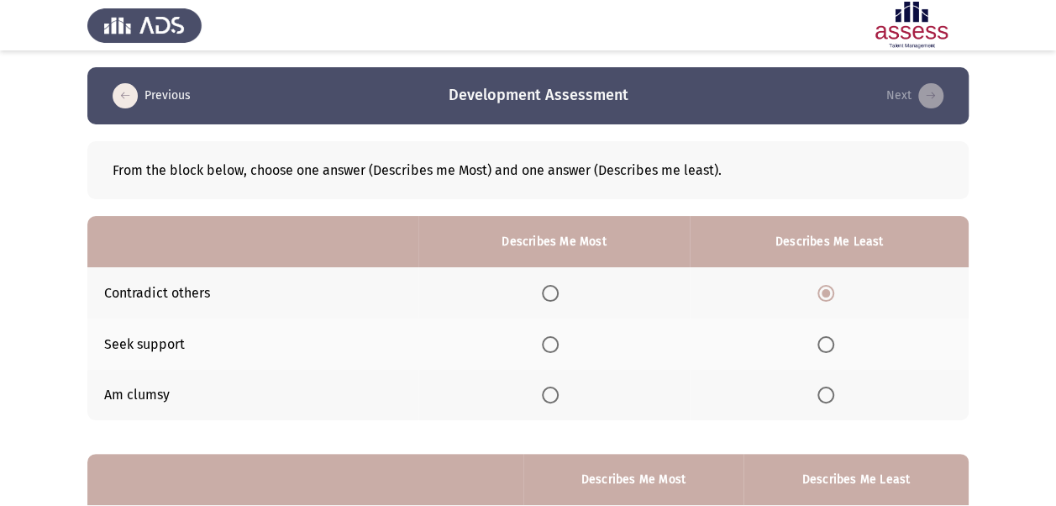
click at [559, 346] on span "Select an option" at bounding box center [550, 344] width 17 height 17
click at [559, 346] on input "Select an option" at bounding box center [550, 344] width 17 height 17
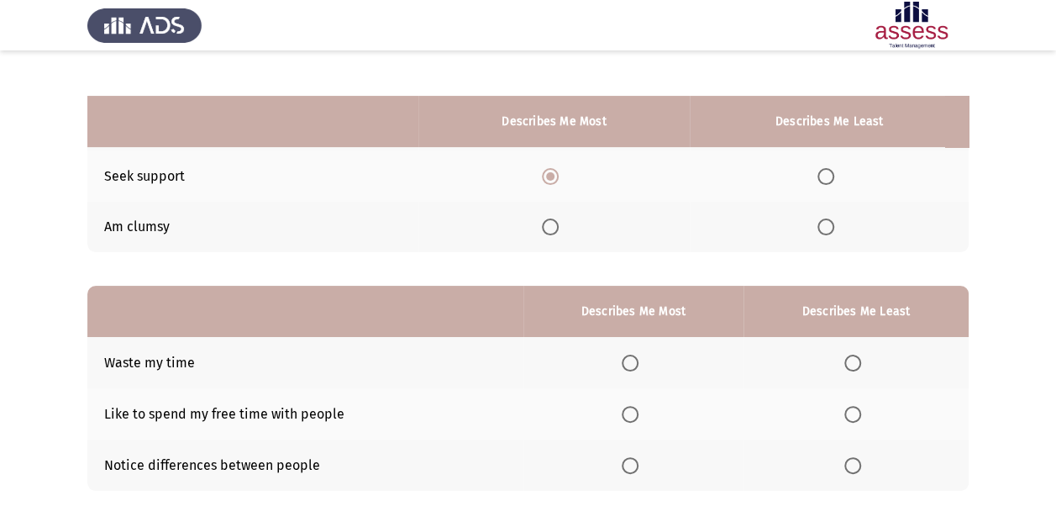
scroll to position [252, 0]
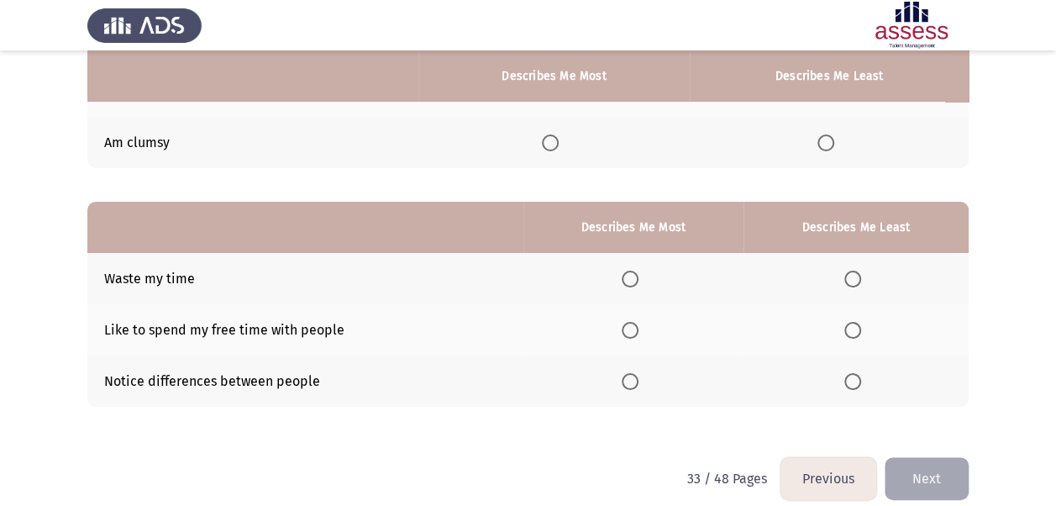
click at [630, 382] on span "Select an option" at bounding box center [630, 381] width 17 height 17
click at [630, 382] on input "Select an option" at bounding box center [630, 381] width 17 height 17
click at [858, 276] on span "Select an option" at bounding box center [852, 279] width 17 height 17
click at [858, 276] on input "Select an option" at bounding box center [852, 279] width 17 height 17
click at [917, 471] on button "Next" at bounding box center [927, 478] width 84 height 43
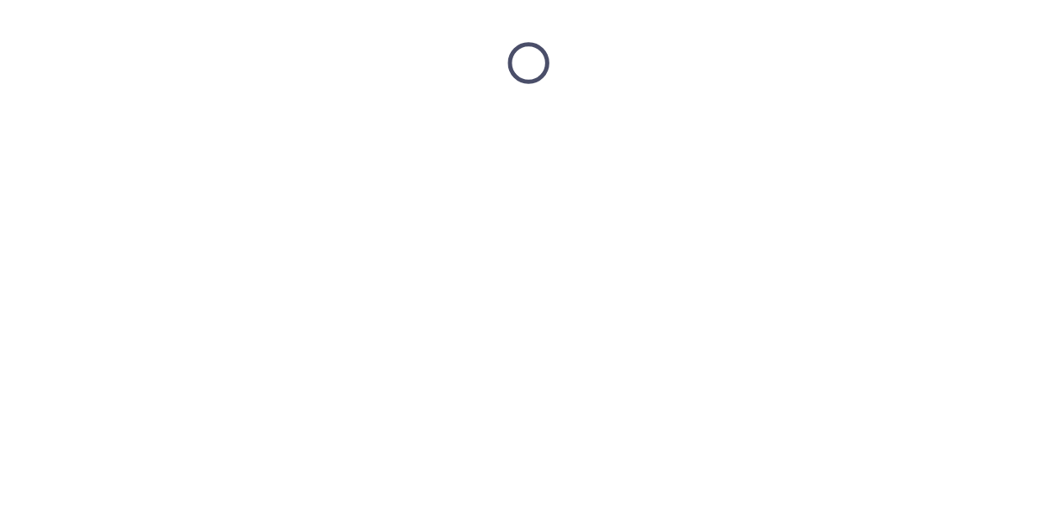
scroll to position [0, 0]
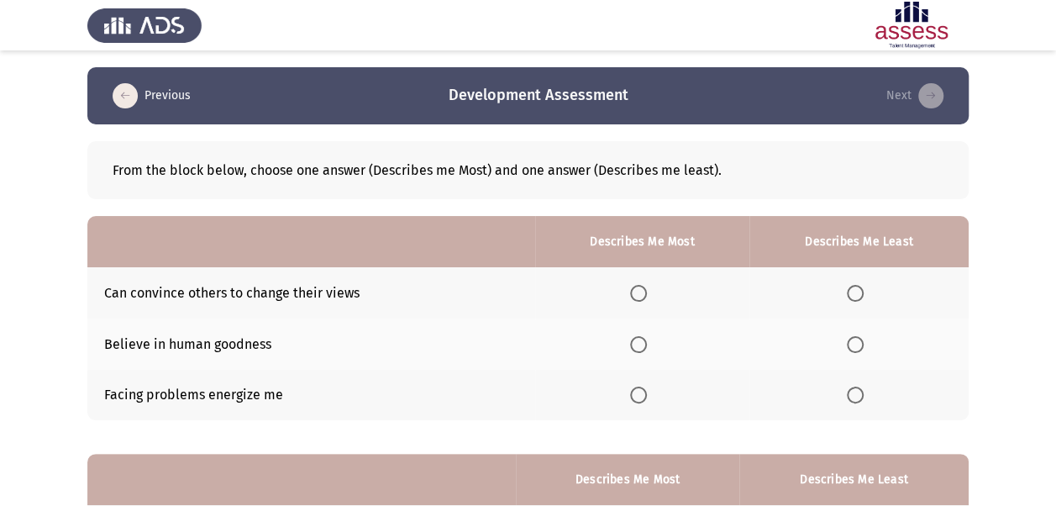
click at [854, 287] on span "Select an option" at bounding box center [855, 293] width 17 height 17
click at [854, 287] on input "Select an option" at bounding box center [855, 293] width 17 height 17
click at [647, 396] on span "Select an option" at bounding box center [638, 394] width 17 height 17
click at [647, 396] on input "Select an option" at bounding box center [638, 394] width 17 height 17
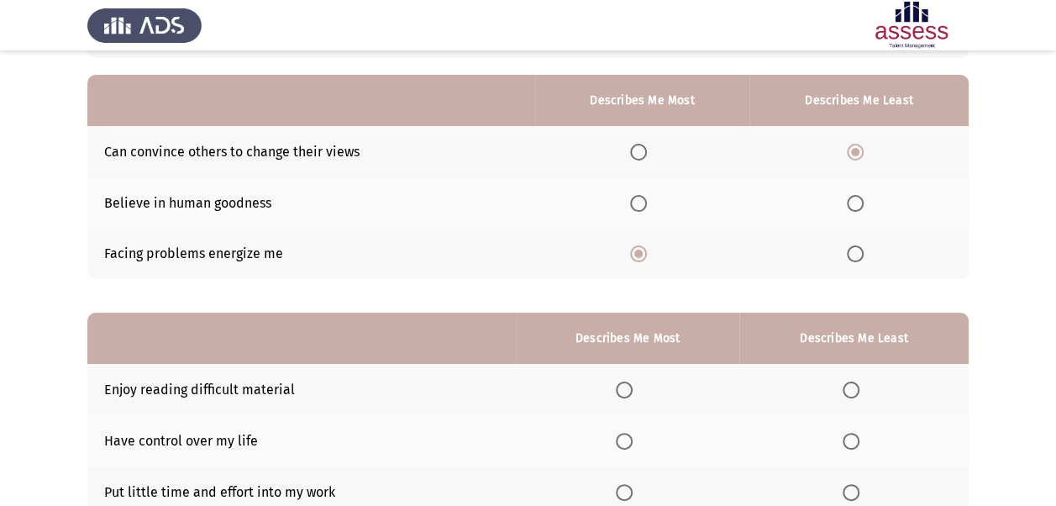
scroll to position [252, 0]
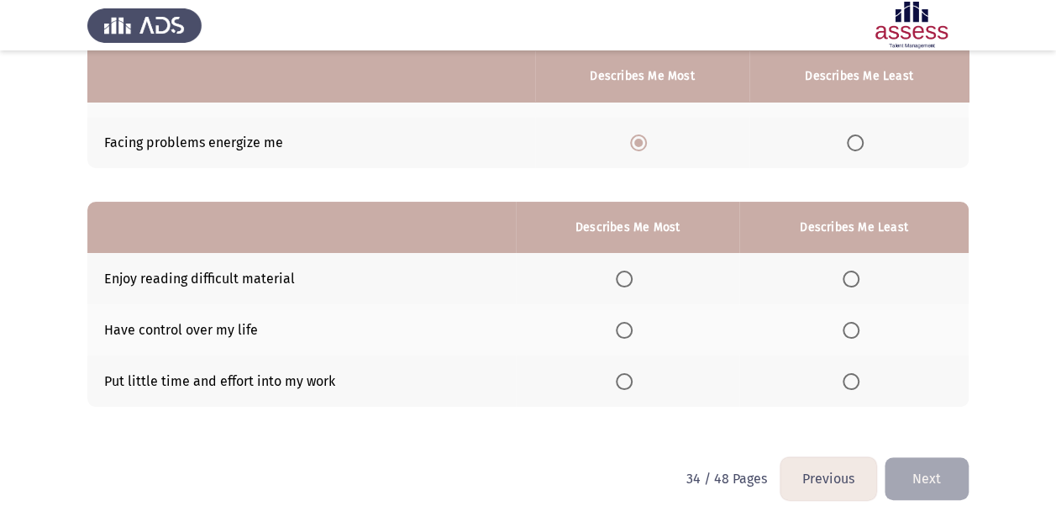
click at [853, 378] on span "Select an option" at bounding box center [851, 381] width 17 height 17
click at [853, 378] on input "Select an option" at bounding box center [851, 381] width 17 height 17
click at [633, 281] on span "Select an option" at bounding box center [624, 279] width 17 height 17
click at [633, 281] on input "Select an option" at bounding box center [624, 279] width 17 height 17
click at [929, 478] on button "Next" at bounding box center [927, 478] width 84 height 43
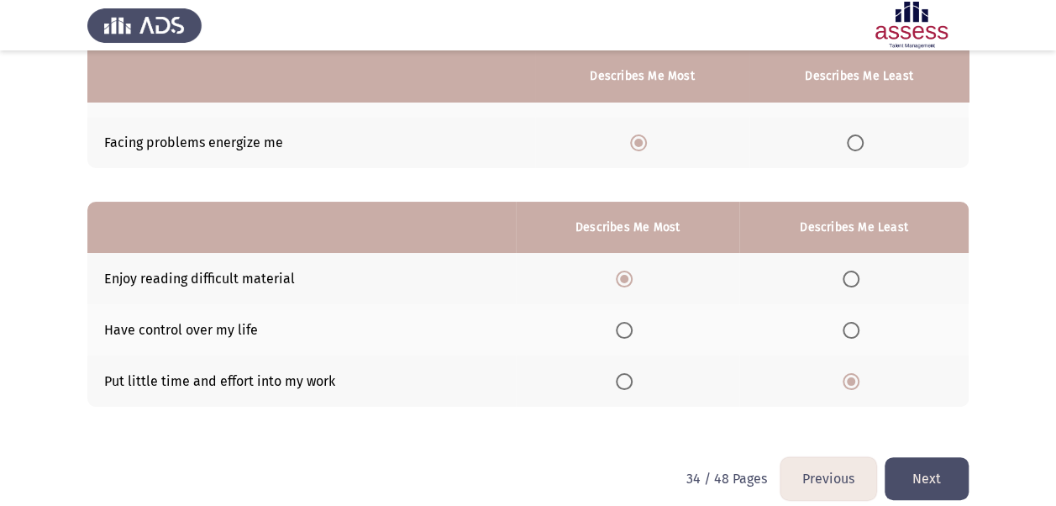
scroll to position [0, 0]
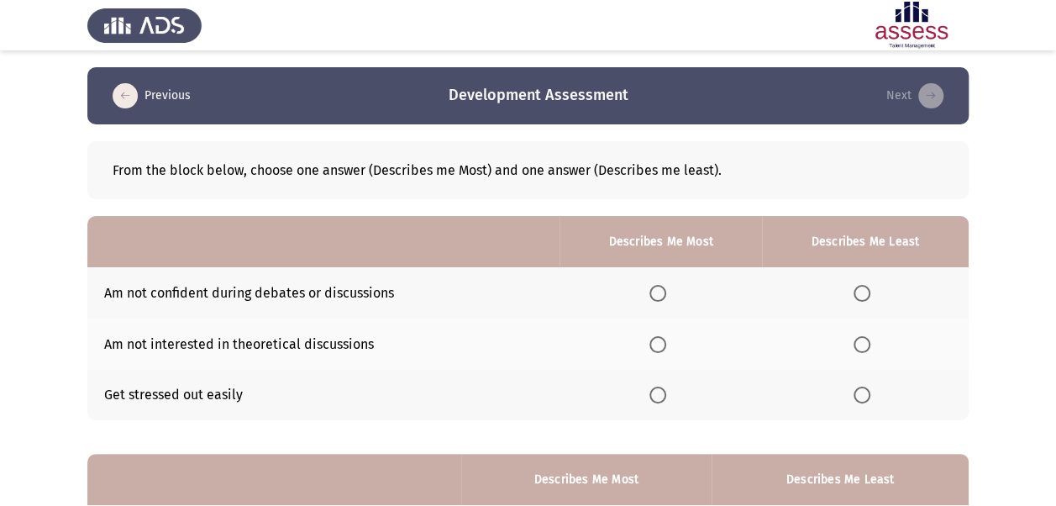
click at [869, 292] on span "Select an option" at bounding box center [862, 293] width 17 height 17
click at [869, 292] on input "Select an option" at bounding box center [862, 293] width 17 height 17
click at [666, 392] on span "Select an option" at bounding box center [657, 394] width 17 height 17
click at [666, 392] on input "Select an option" at bounding box center [657, 394] width 17 height 17
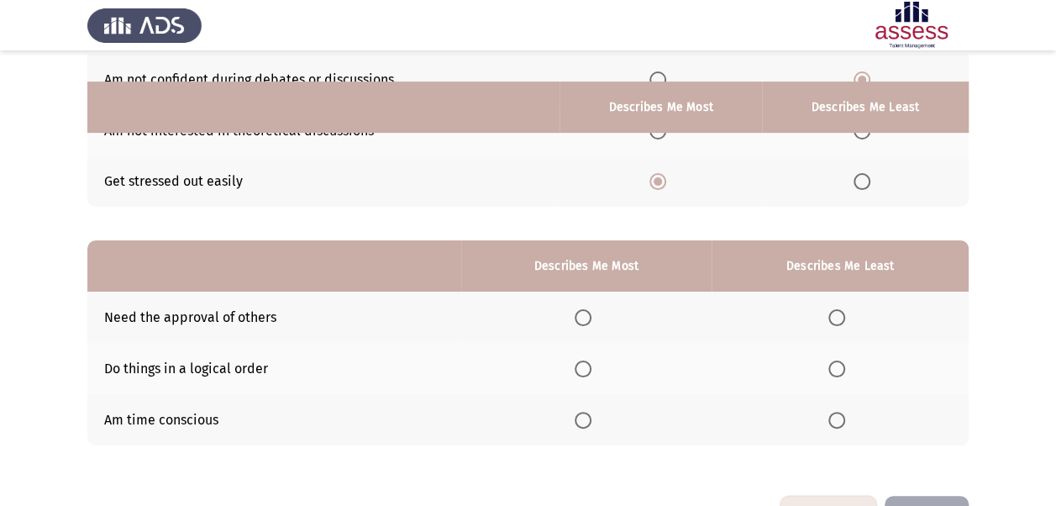
scroll to position [252, 0]
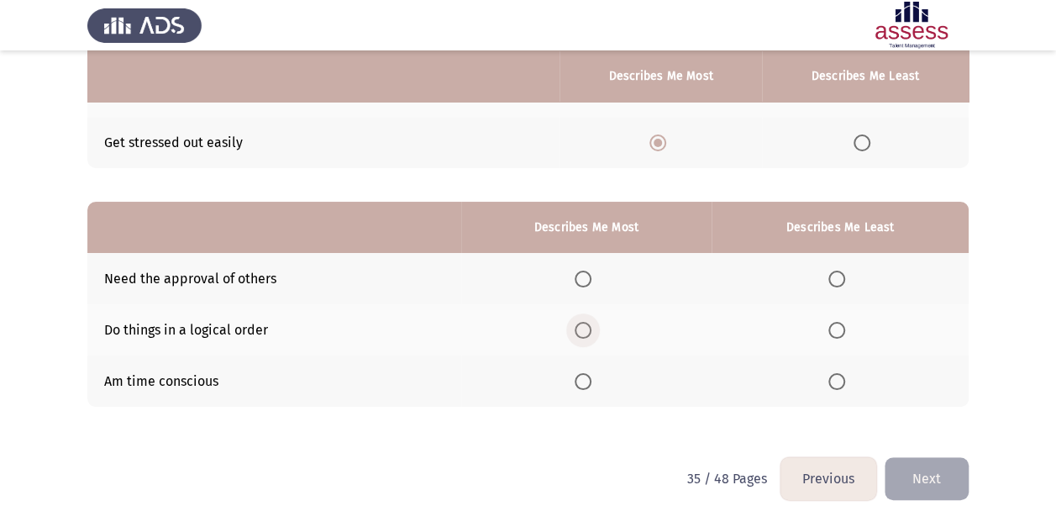
click at [588, 329] on span "Select an option" at bounding box center [583, 330] width 17 height 17
click at [588, 329] on input "Select an option" at bounding box center [583, 330] width 17 height 17
click at [838, 274] on span "Select an option" at bounding box center [836, 279] width 17 height 17
click at [838, 274] on input "Select an option" at bounding box center [836, 279] width 17 height 17
click at [928, 476] on button "Next" at bounding box center [927, 478] width 84 height 43
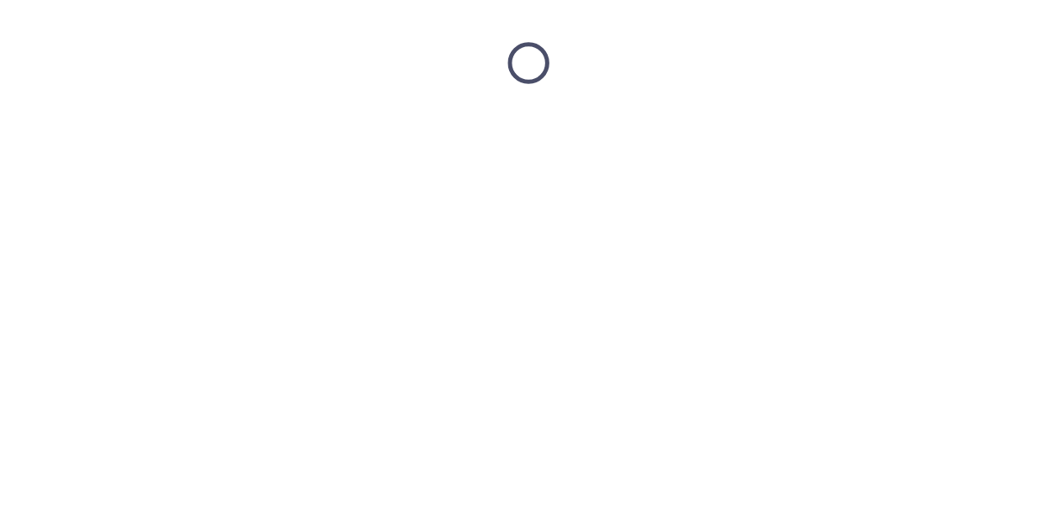
scroll to position [0, 0]
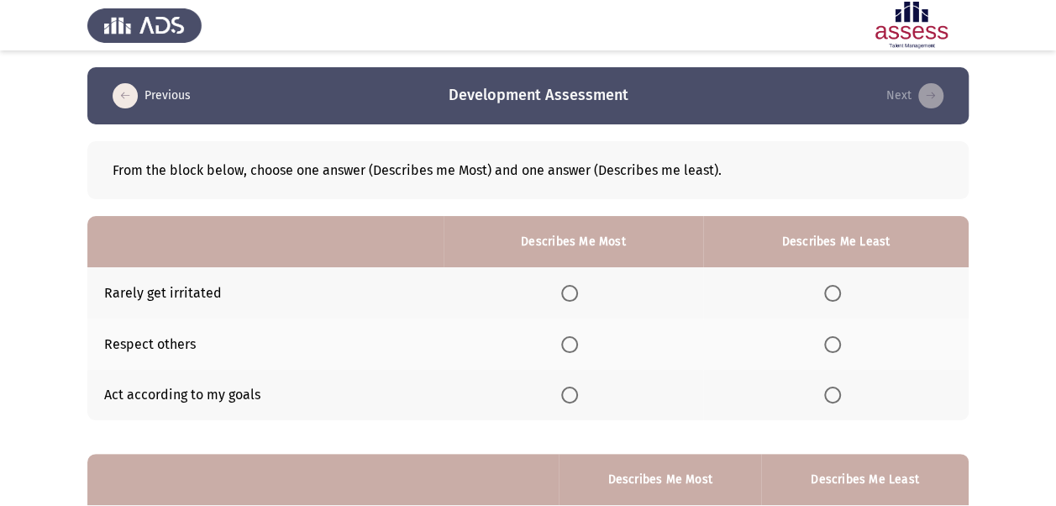
click at [573, 342] on span "Select an option" at bounding box center [569, 344] width 17 height 17
click at [573, 342] on input "Select an option" at bounding box center [569, 344] width 17 height 17
click at [832, 296] on span "Select an option" at bounding box center [832, 293] width 17 height 17
click at [832, 296] on input "Select an option" at bounding box center [832, 293] width 17 height 17
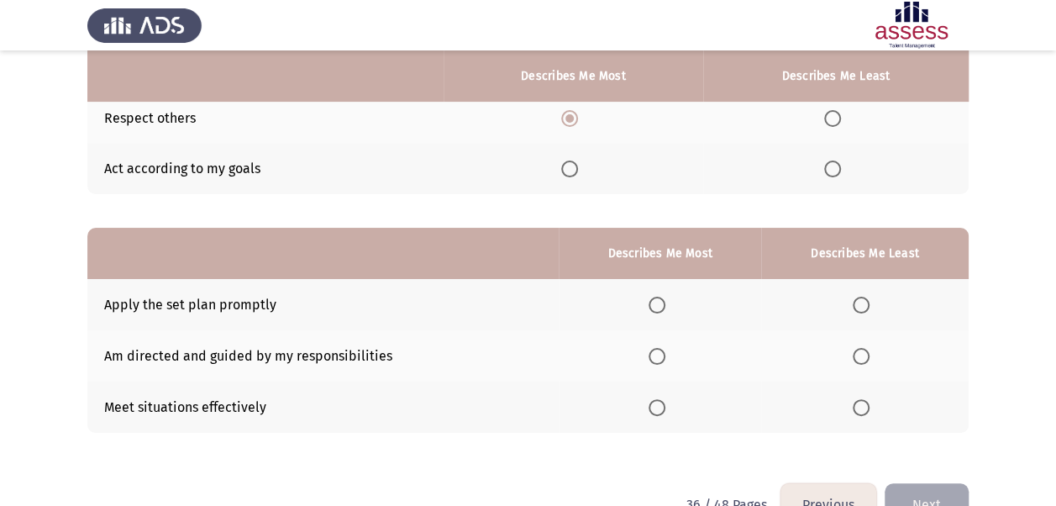
scroll to position [252, 0]
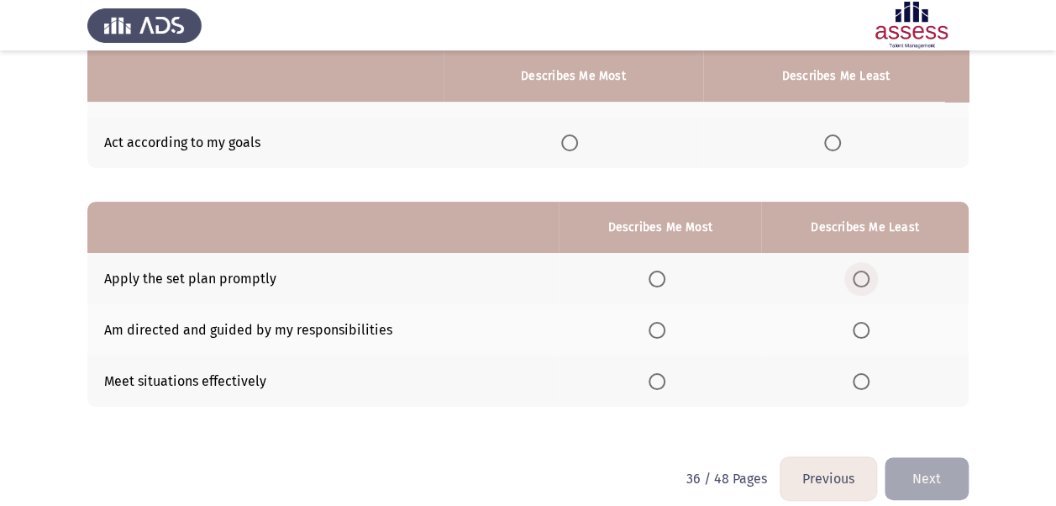
click at [867, 276] on span "Select an option" at bounding box center [861, 279] width 17 height 17
click at [867, 276] on input "Select an option" at bounding box center [861, 279] width 17 height 17
click at [664, 381] on span "Select an option" at bounding box center [657, 381] width 17 height 17
click at [664, 381] on input "Select an option" at bounding box center [657, 381] width 17 height 17
click at [925, 477] on button "Next" at bounding box center [927, 478] width 84 height 43
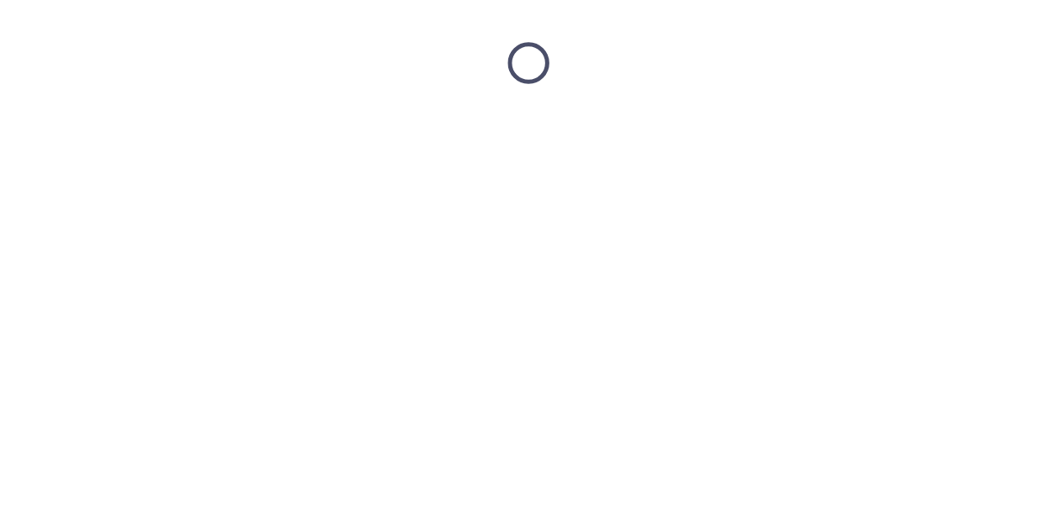
scroll to position [0, 0]
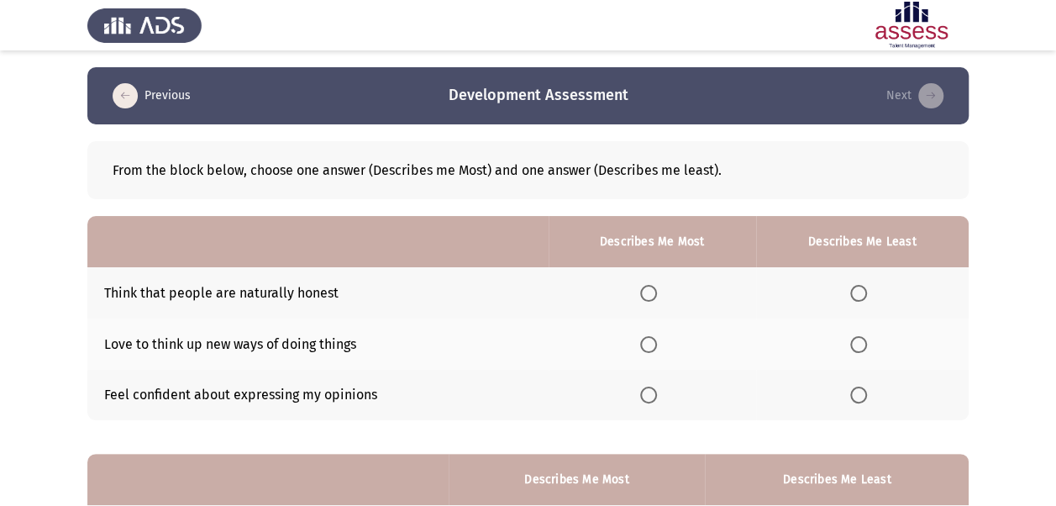
click at [858, 395] on span "Select an option" at bounding box center [858, 394] width 17 height 17
click at [858, 395] on input "Select an option" at bounding box center [858, 394] width 17 height 17
click at [647, 341] on span "Select an option" at bounding box center [648, 344] width 17 height 17
click at [647, 341] on input "Select an option" at bounding box center [648, 344] width 17 height 17
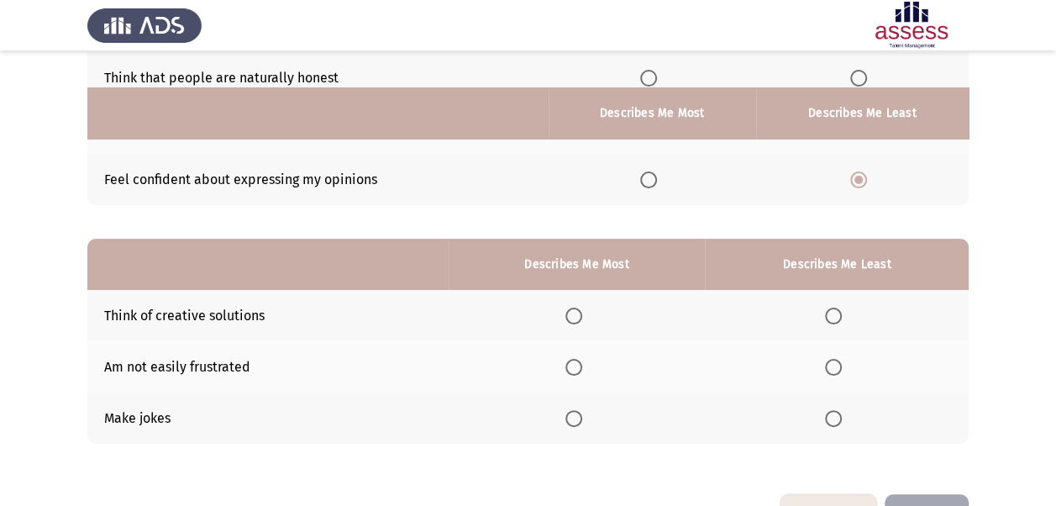
scroll to position [252, 0]
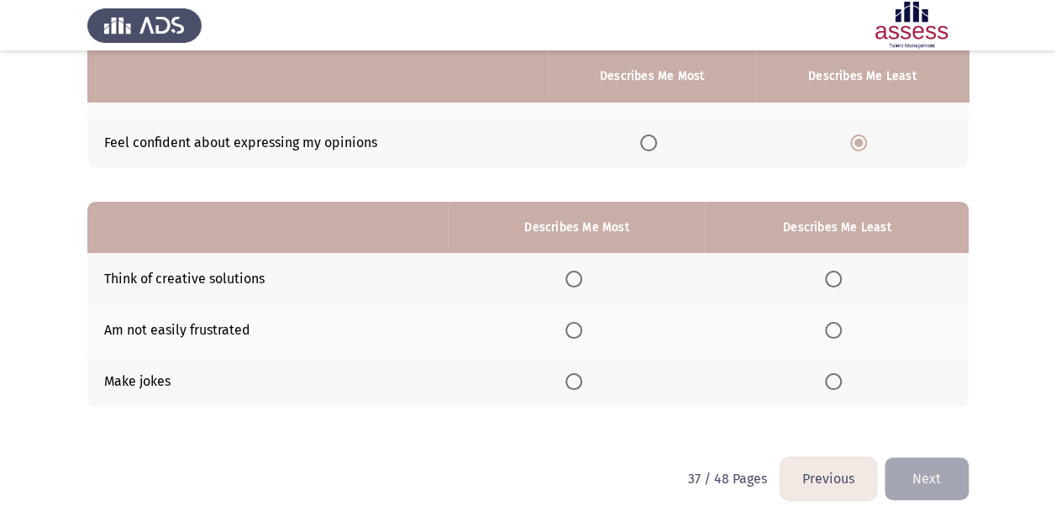
click at [581, 278] on span "Select an option" at bounding box center [573, 279] width 17 height 17
click at [581, 278] on input "Select an option" at bounding box center [573, 279] width 17 height 17
click at [833, 378] on span "Select an option" at bounding box center [833, 381] width 17 height 17
click at [833, 378] on input "Select an option" at bounding box center [833, 381] width 17 height 17
click at [938, 470] on button "Next" at bounding box center [927, 478] width 84 height 43
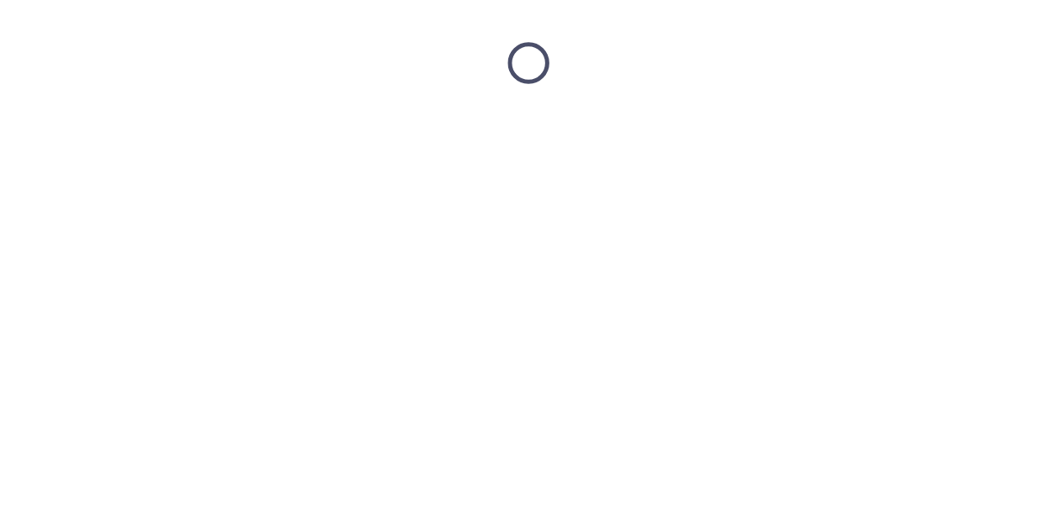
scroll to position [0, 0]
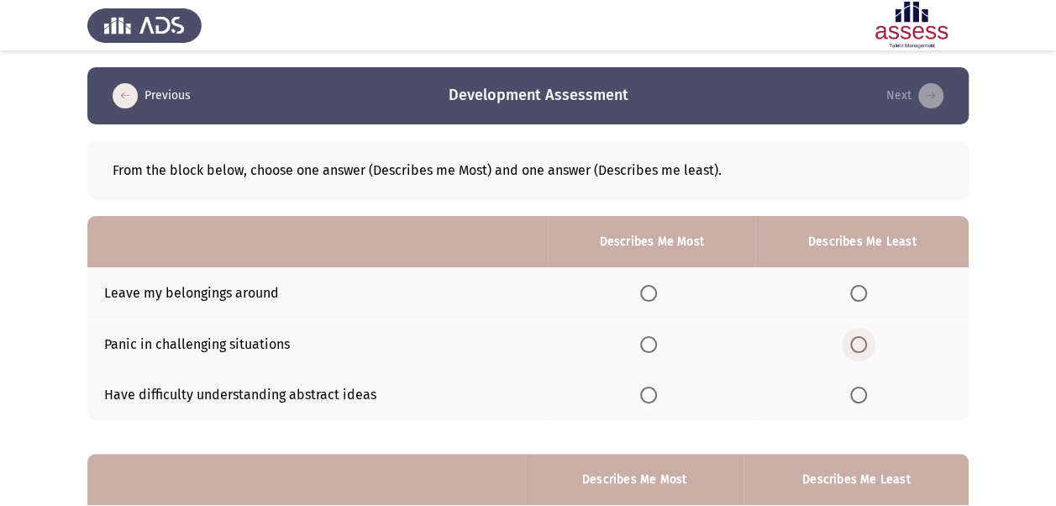
click at [865, 343] on span "Select an option" at bounding box center [858, 344] width 17 height 17
click at [865, 343] on input "Select an option" at bounding box center [858, 344] width 17 height 17
click at [651, 297] on span "Select an option" at bounding box center [648, 293] width 17 height 17
click at [651, 297] on input "Select an option" at bounding box center [648, 293] width 17 height 17
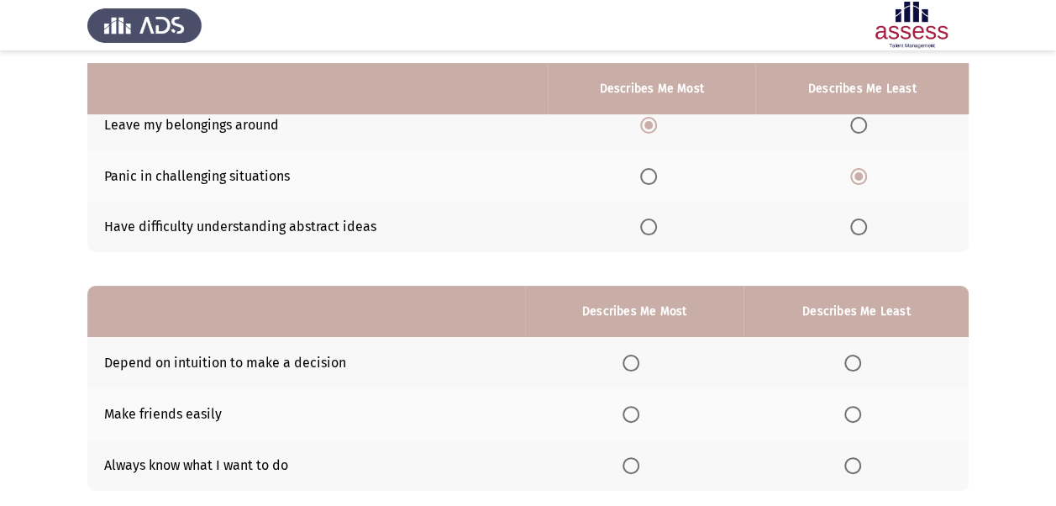
scroll to position [252, 0]
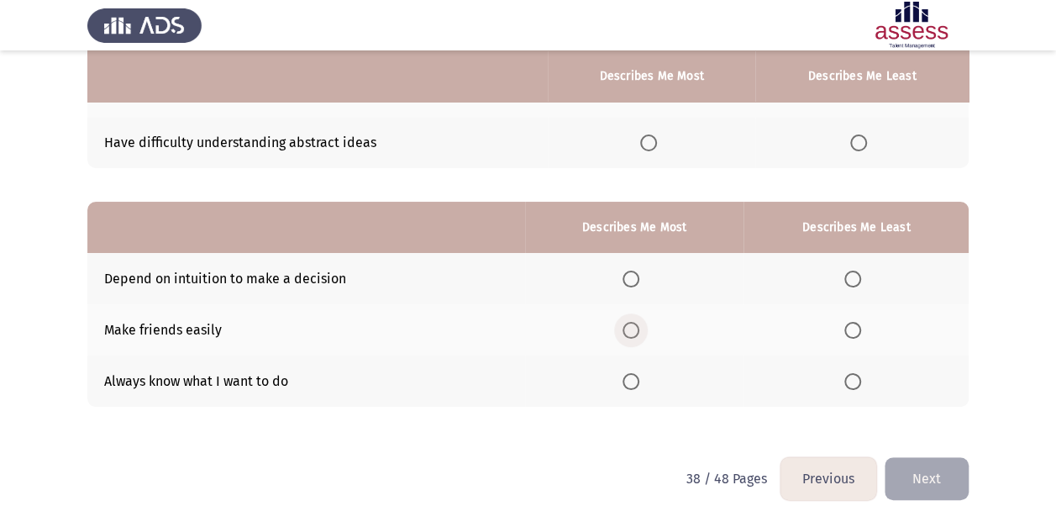
click at [631, 330] on span "Select an option" at bounding box center [631, 330] width 0 height 0
click at [633, 328] on input "Select an option" at bounding box center [631, 330] width 17 height 17
click at [854, 379] on span "Select an option" at bounding box center [852, 381] width 17 height 17
click at [854, 379] on input "Select an option" at bounding box center [852, 381] width 17 height 17
click at [916, 472] on button "Next" at bounding box center [927, 478] width 84 height 43
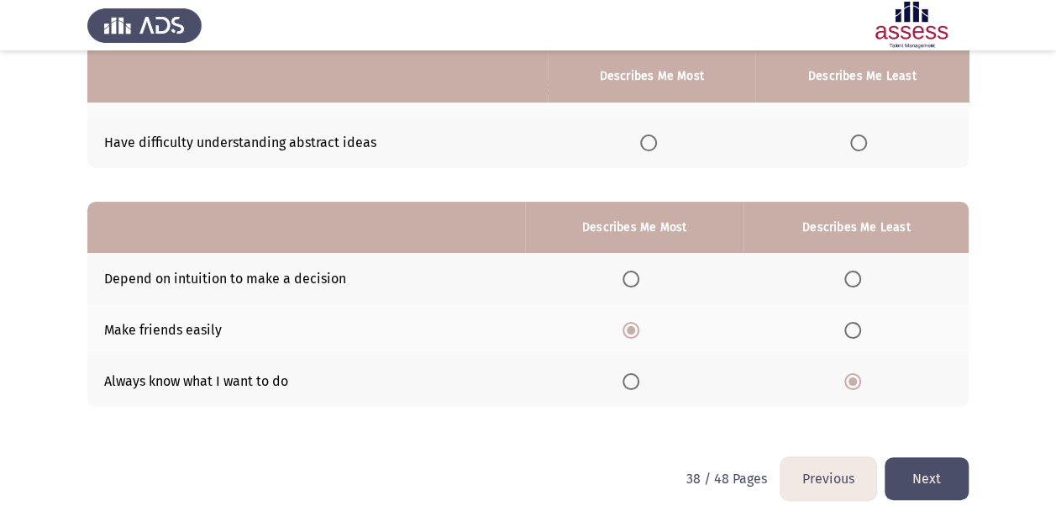
scroll to position [0, 0]
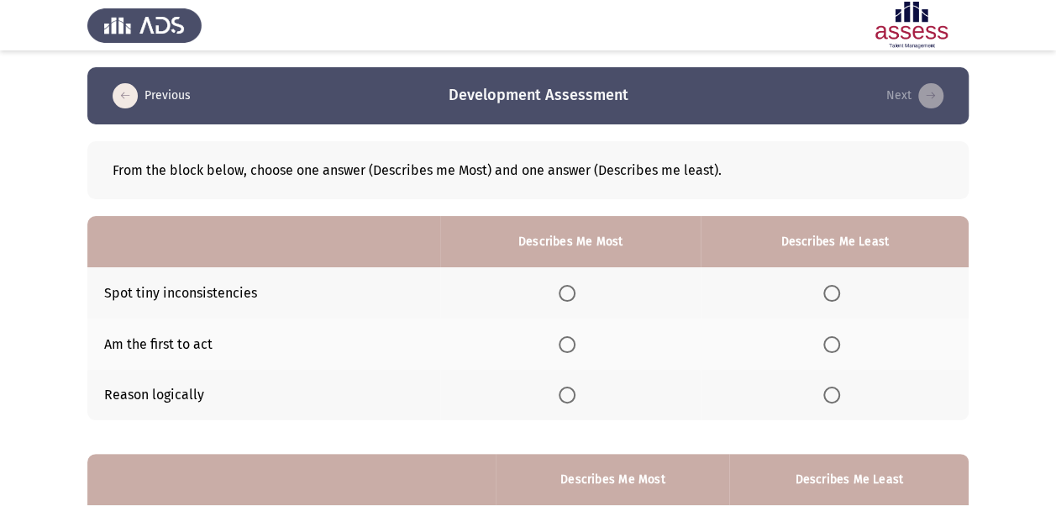
click at [565, 392] on span "Select an option" at bounding box center [567, 394] width 17 height 17
click at [565, 392] on input "Select an option" at bounding box center [567, 394] width 17 height 17
click at [841, 343] on label "Select an option" at bounding box center [835, 344] width 24 height 17
click at [840, 343] on input "Select an option" at bounding box center [831, 344] width 17 height 17
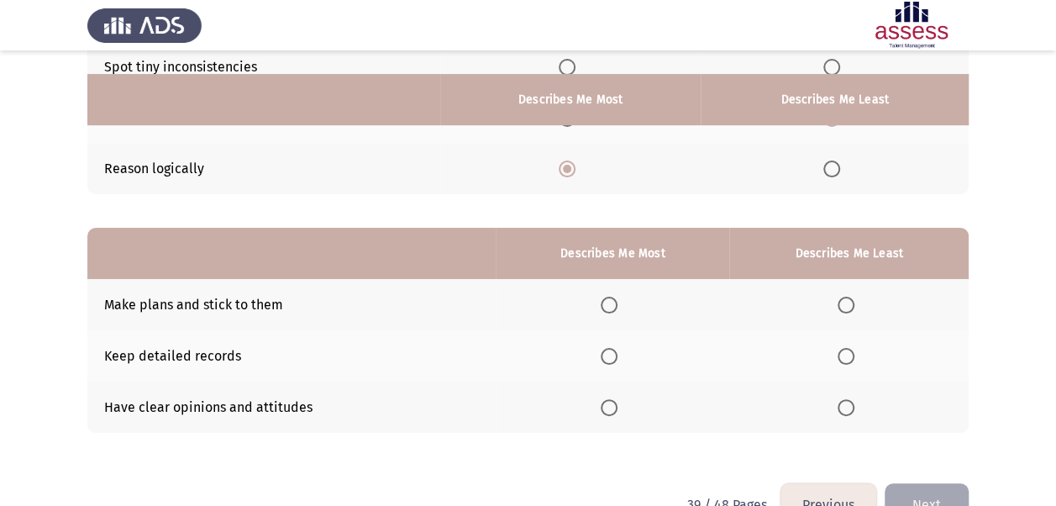
scroll to position [252, 0]
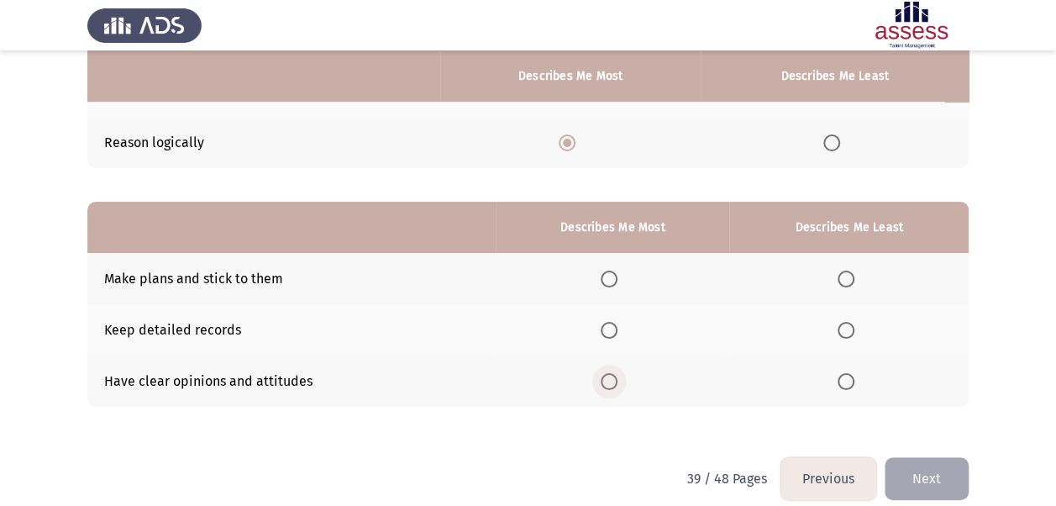
click at [612, 382] on span "Select an option" at bounding box center [609, 381] width 17 height 17
click at [612, 382] on input "Select an option" at bounding box center [609, 381] width 17 height 17
click at [847, 331] on span "Select an option" at bounding box center [846, 330] width 17 height 17
click at [847, 331] on input "Select an option" at bounding box center [846, 330] width 17 height 17
click at [933, 476] on button "Next" at bounding box center [927, 478] width 84 height 43
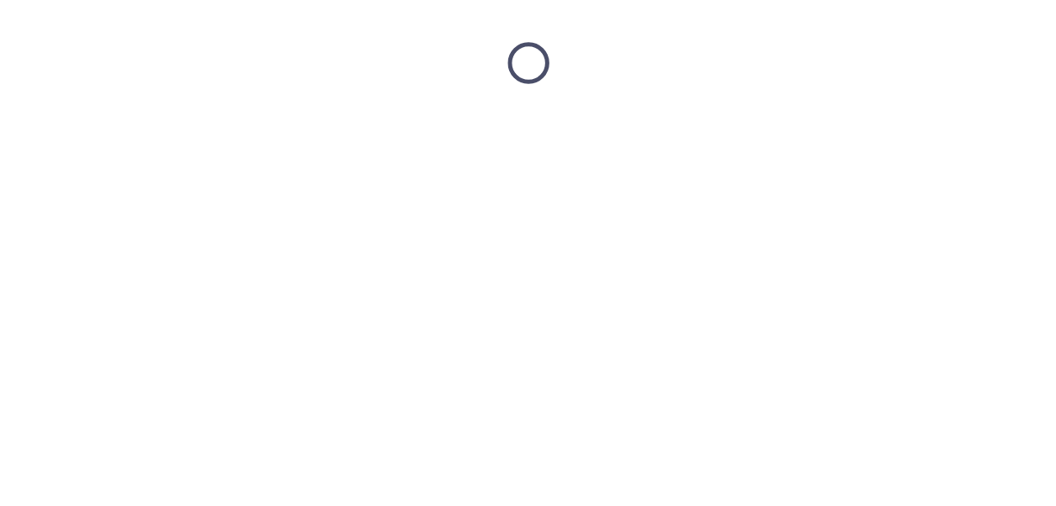
scroll to position [0, 0]
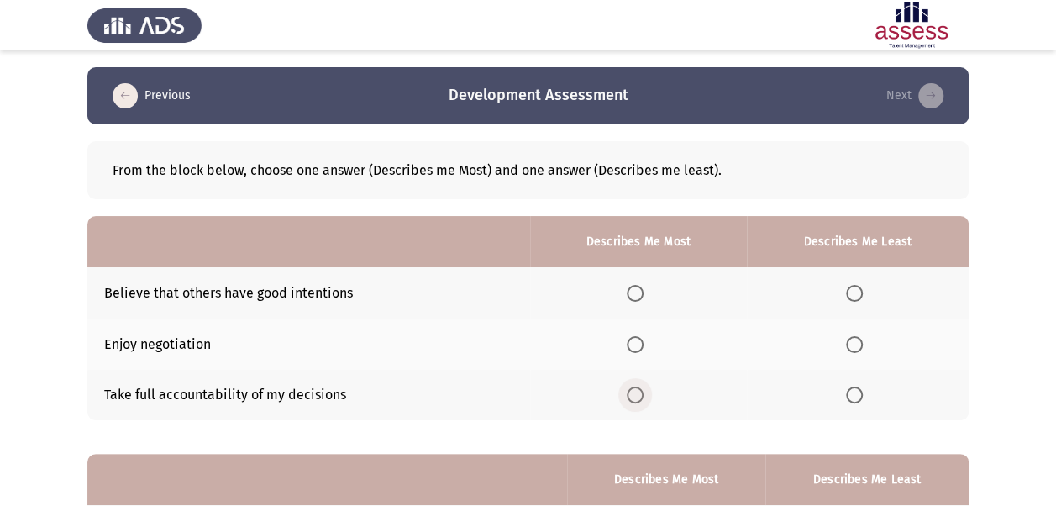
click at [639, 393] on span "Select an option" at bounding box center [635, 394] width 17 height 17
click at [639, 393] on input "Select an option" at bounding box center [635, 394] width 17 height 17
click at [856, 342] on span "Select an option" at bounding box center [854, 344] width 17 height 17
click at [856, 342] on input "Select an option" at bounding box center [854, 344] width 17 height 17
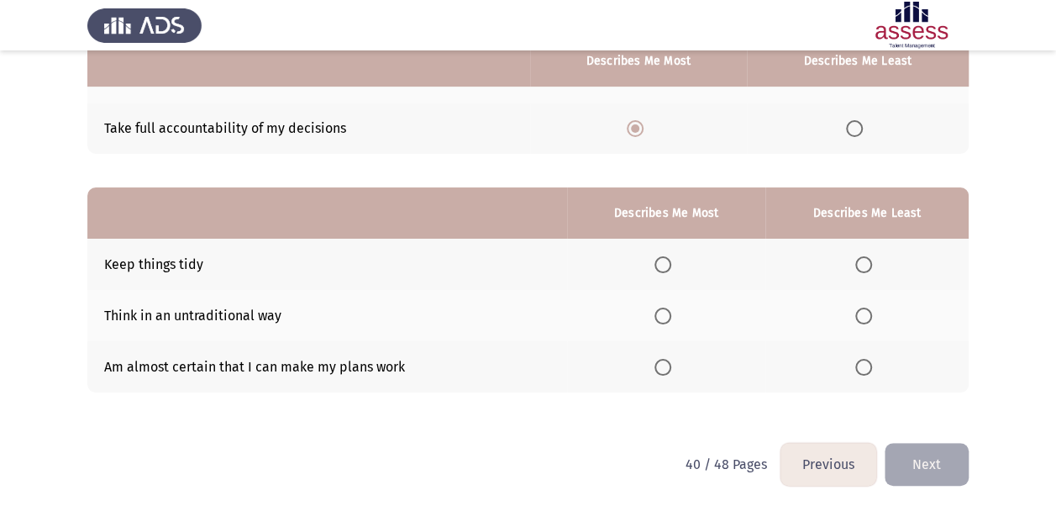
scroll to position [268, 0]
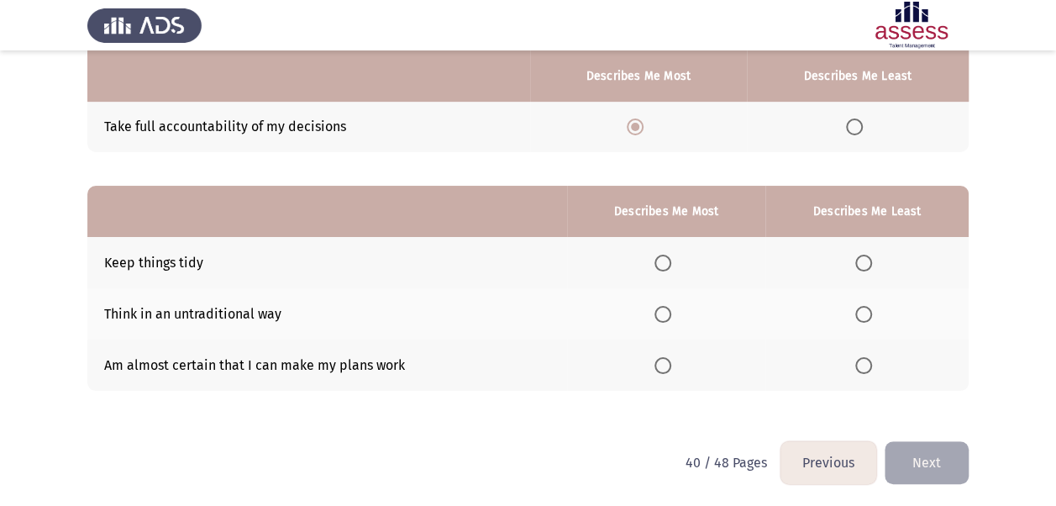
click at [670, 368] on span "Select an option" at bounding box center [662, 365] width 17 height 17
click at [670, 368] on input "Select an option" at bounding box center [662, 365] width 17 height 17
click at [872, 259] on span "Select an option" at bounding box center [863, 263] width 17 height 17
click at [872, 259] on input "Select an option" at bounding box center [863, 263] width 17 height 17
click at [915, 463] on button "Next" at bounding box center [927, 462] width 84 height 43
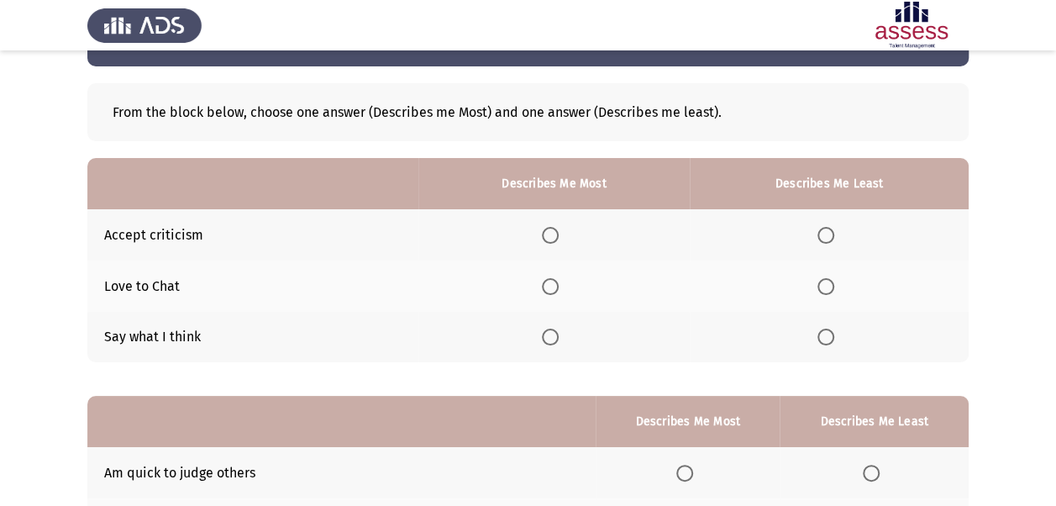
scroll to position [84, 0]
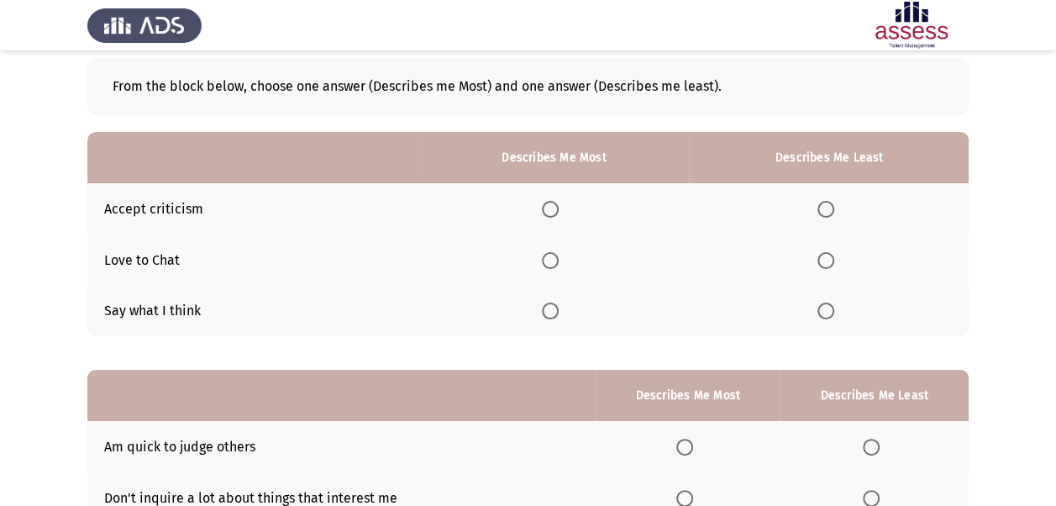
click at [555, 204] on span "Select an option" at bounding box center [550, 209] width 17 height 17
click at [555, 204] on input "Select an option" at bounding box center [550, 209] width 17 height 17
click at [833, 260] on span "Select an option" at bounding box center [825, 260] width 17 height 17
click at [833, 260] on input "Select an option" at bounding box center [825, 260] width 17 height 17
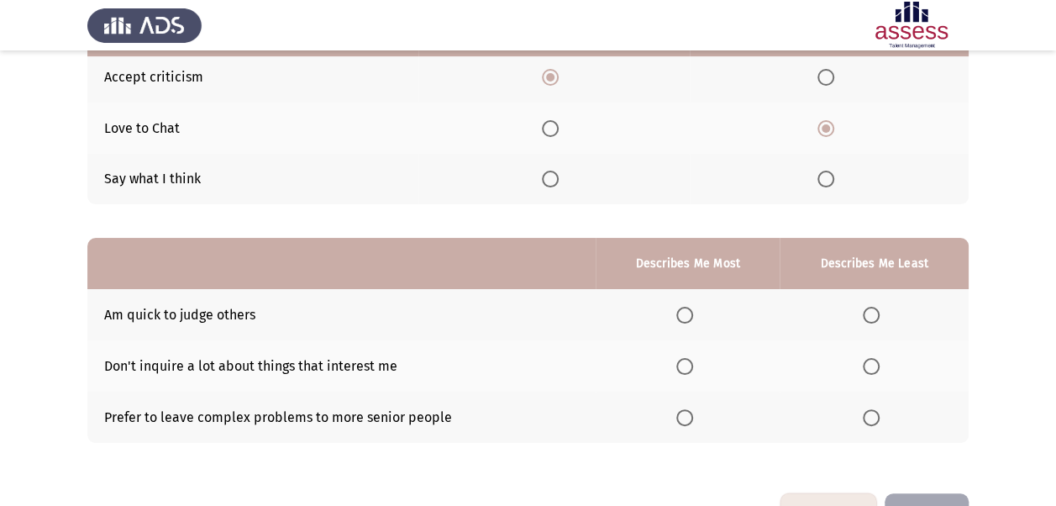
scroll to position [252, 0]
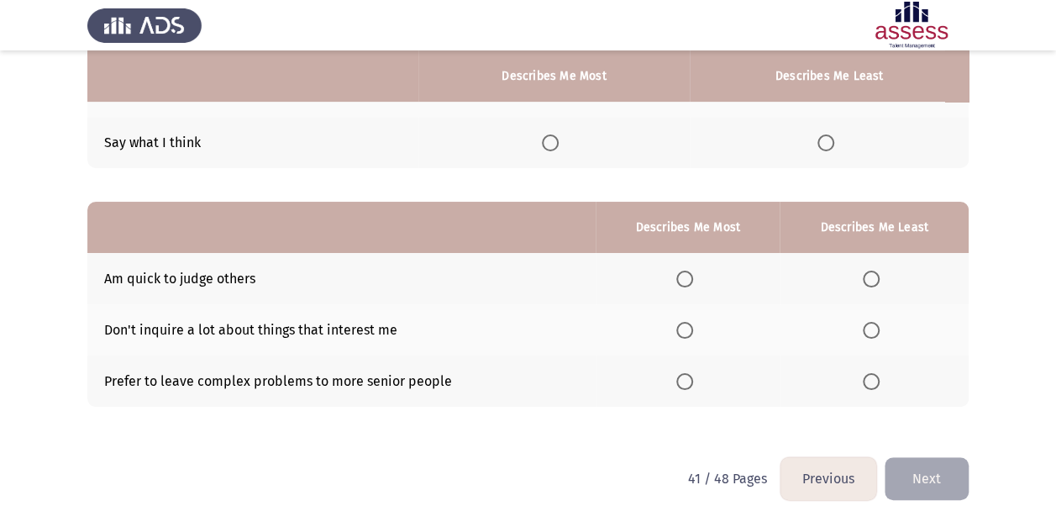
click at [877, 276] on span "Select an option" at bounding box center [871, 279] width 17 height 17
click at [877, 276] on input "Select an option" at bounding box center [871, 279] width 17 height 17
click at [682, 378] on span "Select an option" at bounding box center [684, 381] width 17 height 17
click at [682, 378] on input "Select an option" at bounding box center [684, 381] width 17 height 17
click at [928, 478] on button "Next" at bounding box center [927, 478] width 84 height 43
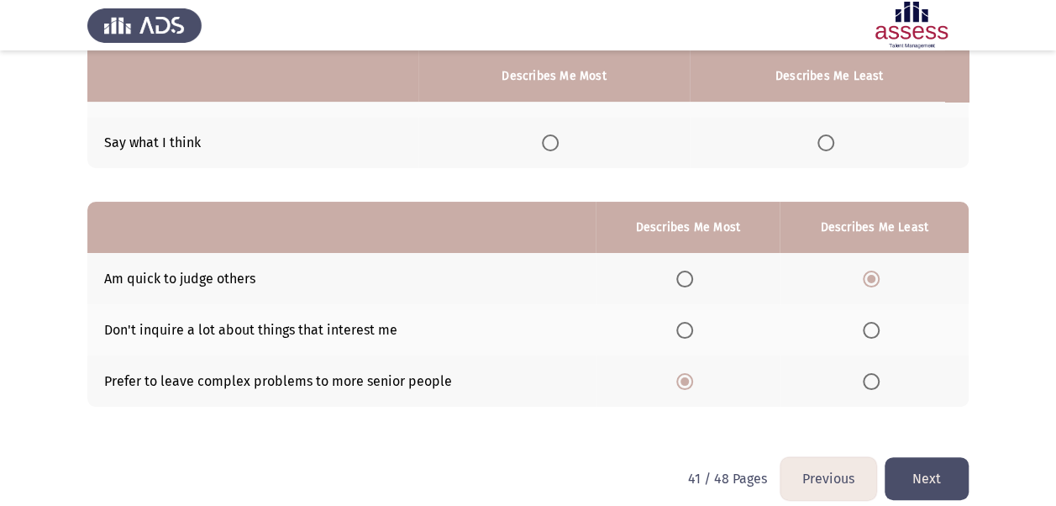
scroll to position [0, 0]
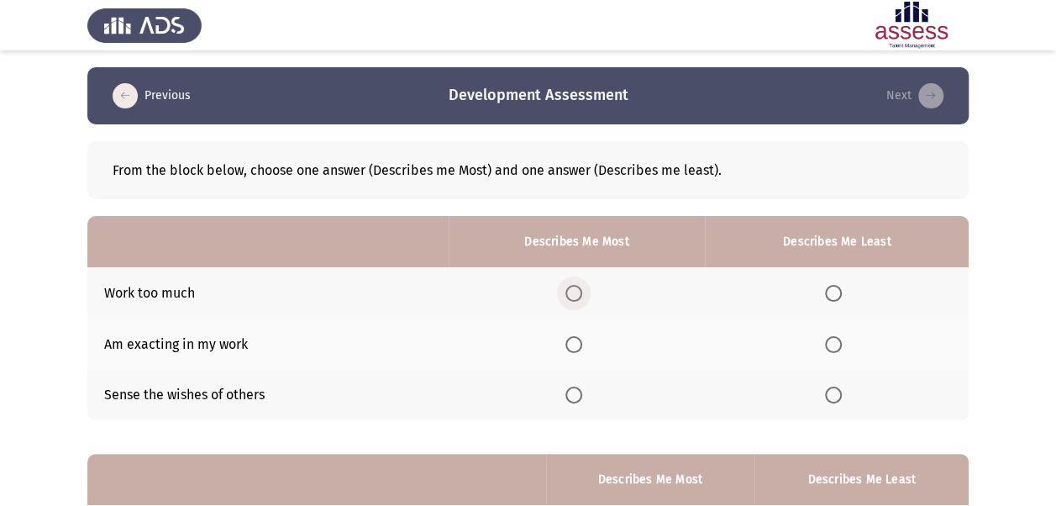
click at [573, 292] on span "Select an option" at bounding box center [573, 293] width 17 height 17
click at [573, 292] on input "Select an option" at bounding box center [573, 293] width 17 height 17
click at [838, 400] on span "Select an option" at bounding box center [833, 394] width 17 height 17
click at [838, 400] on input "Select an option" at bounding box center [833, 394] width 17 height 17
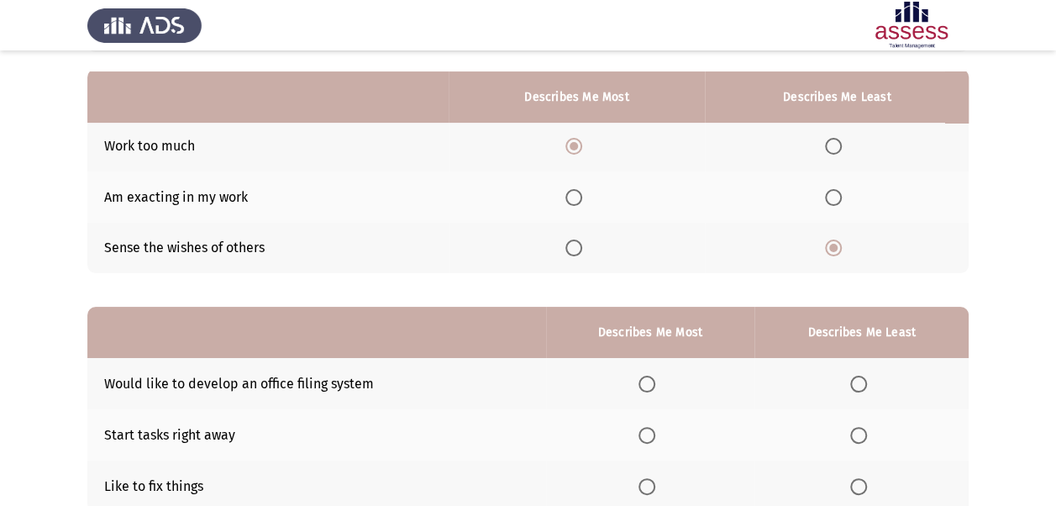
scroll to position [168, 0]
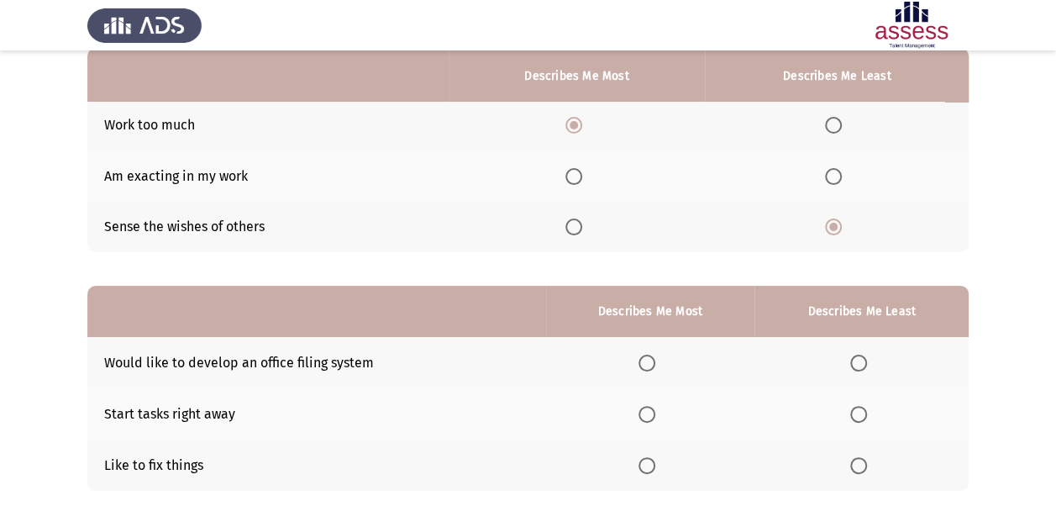
click at [649, 467] on span "Select an option" at bounding box center [647, 465] width 17 height 17
click at [649, 467] on input "Select an option" at bounding box center [647, 465] width 17 height 17
click at [862, 363] on span "Select an option" at bounding box center [858, 363] width 17 height 17
click at [862, 363] on input "Select an option" at bounding box center [858, 363] width 17 height 17
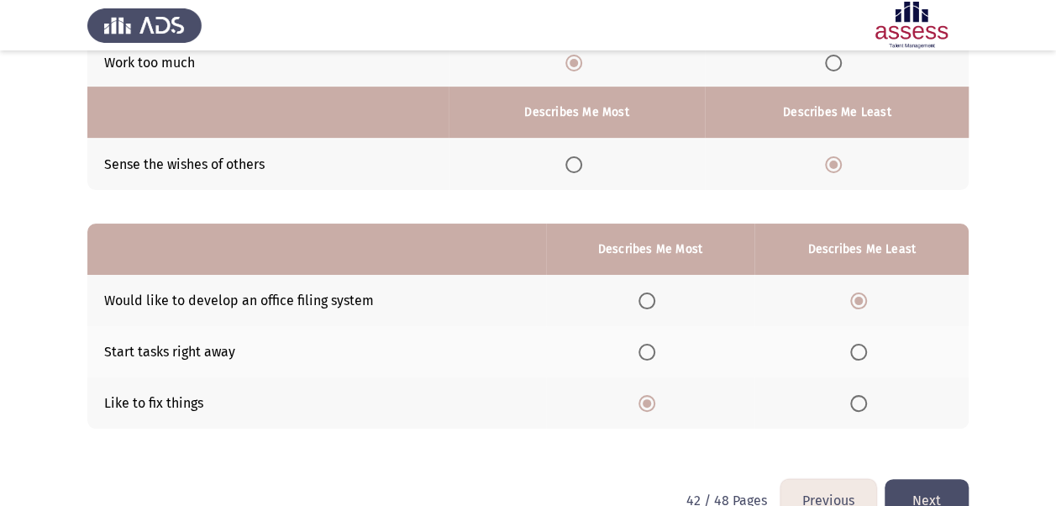
scroll to position [268, 0]
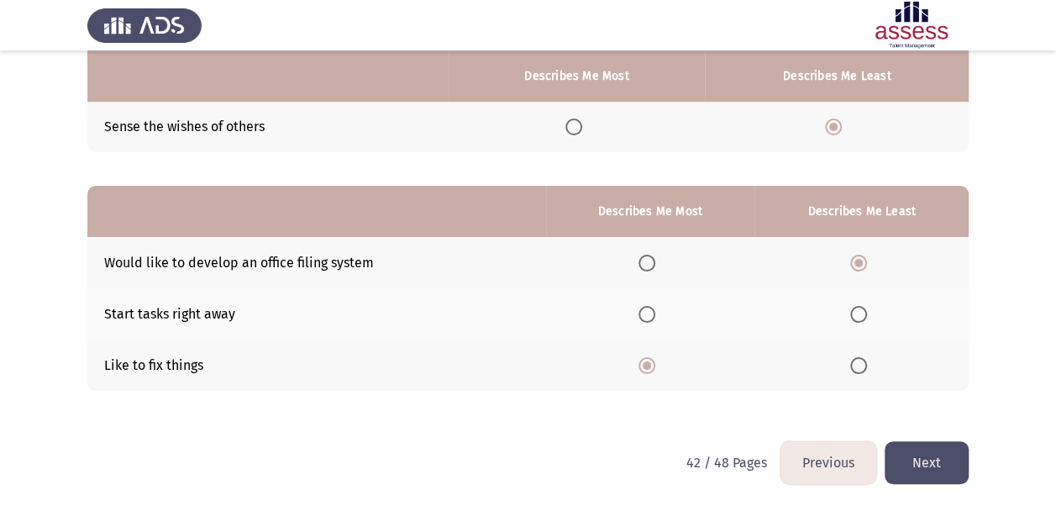
click at [926, 453] on button "Next" at bounding box center [927, 462] width 84 height 43
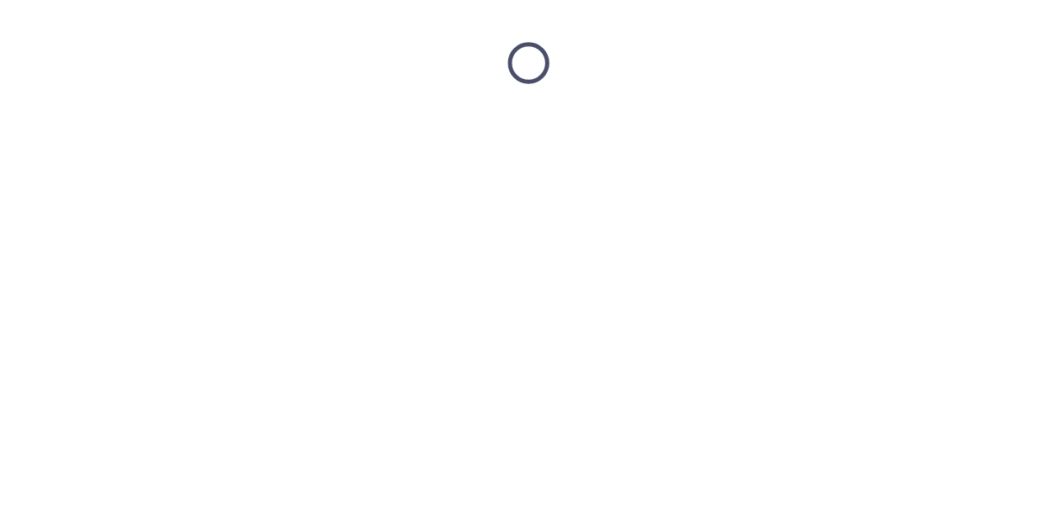
scroll to position [0, 0]
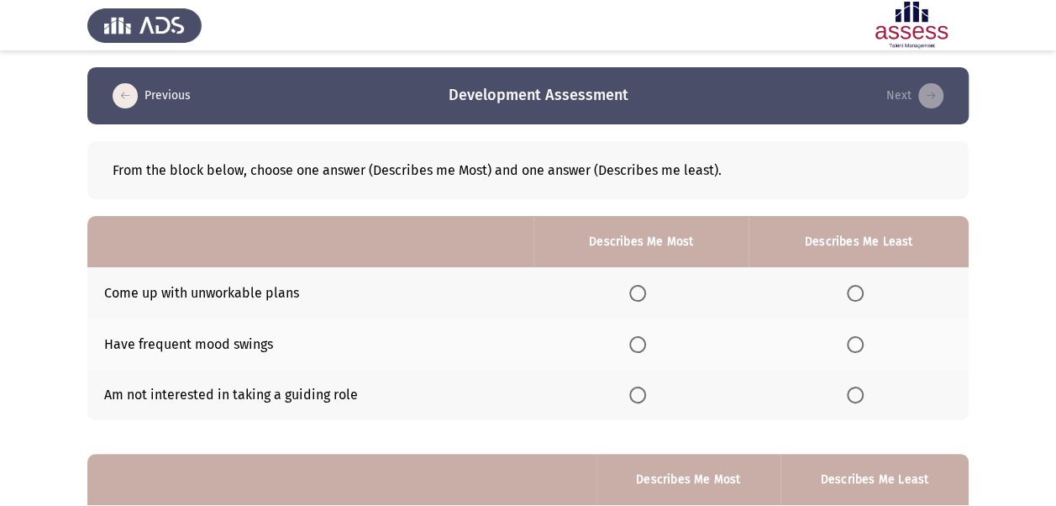
click at [860, 336] on span "Select an option" at bounding box center [855, 344] width 17 height 17
click at [860, 336] on input "Select an option" at bounding box center [855, 344] width 17 height 17
click at [642, 397] on span "Select an option" at bounding box center [637, 394] width 17 height 17
click at [642, 397] on input "Select an option" at bounding box center [637, 394] width 17 height 17
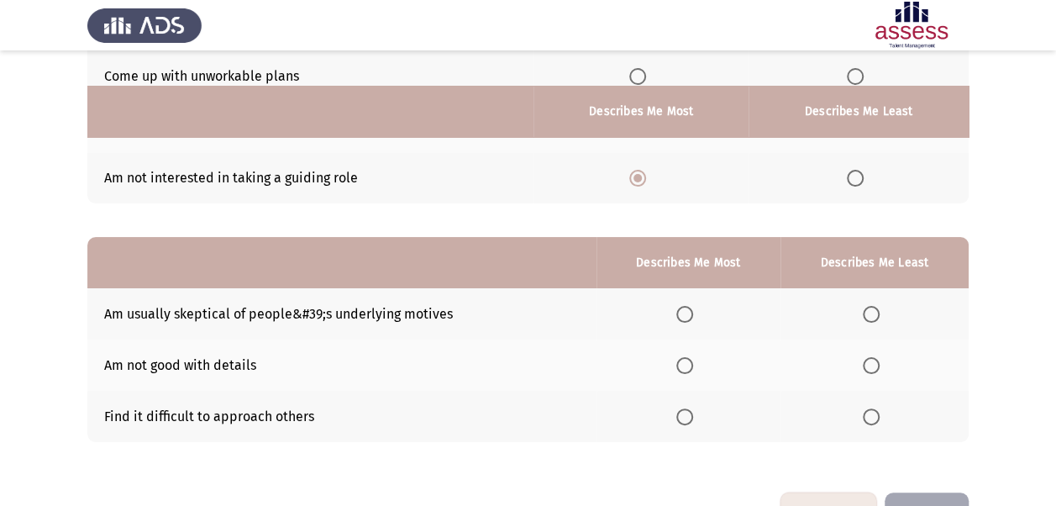
scroll to position [252, 0]
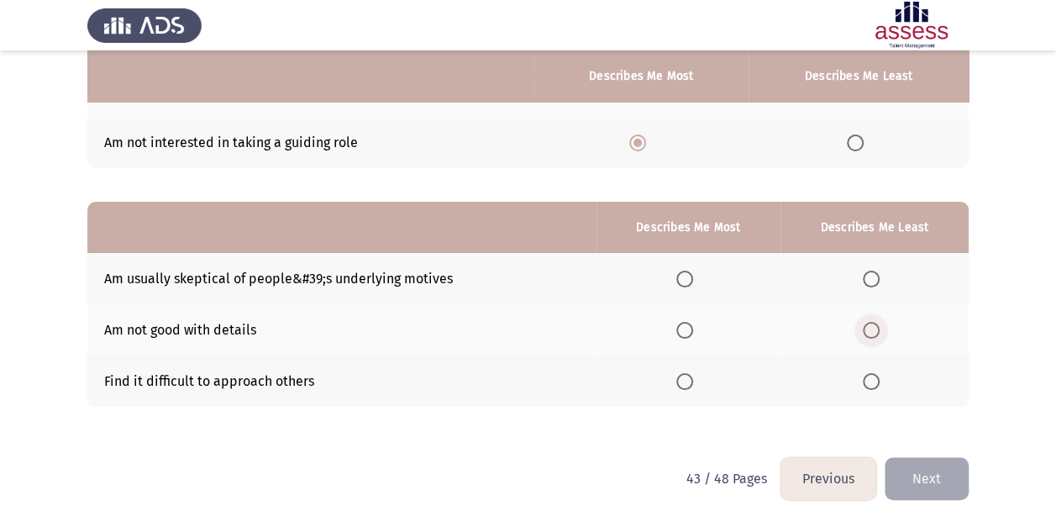
click at [870, 328] on span "Select an option" at bounding box center [871, 330] width 17 height 17
click at [870, 328] on input "Select an option" at bounding box center [871, 330] width 17 height 17
click at [691, 380] on span "Select an option" at bounding box center [684, 381] width 17 height 17
click at [691, 380] on input "Select an option" at bounding box center [684, 381] width 17 height 17
click at [927, 476] on button "Next" at bounding box center [927, 478] width 84 height 43
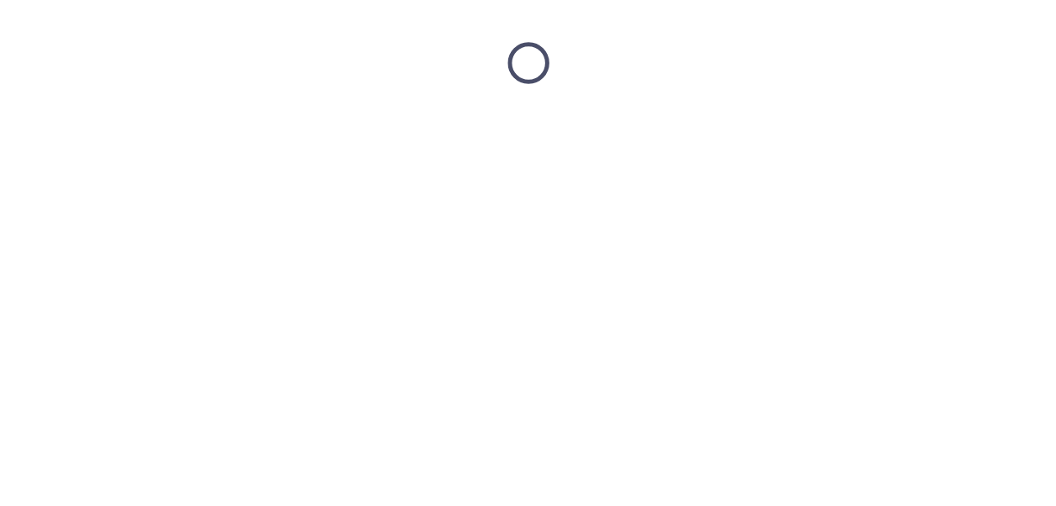
scroll to position [0, 0]
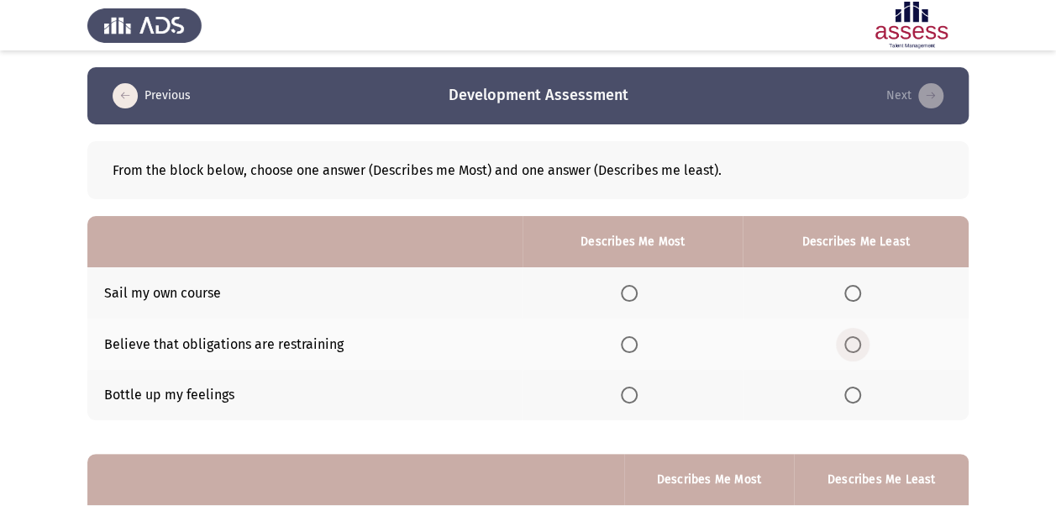
click at [859, 346] on span "Select an option" at bounding box center [852, 344] width 17 height 17
click at [859, 346] on input "Select an option" at bounding box center [852, 344] width 17 height 17
click at [636, 292] on span "Select an option" at bounding box center [629, 293] width 17 height 17
click at [636, 292] on input "Select an option" at bounding box center [629, 293] width 17 height 17
click at [859, 397] on span "Select an option" at bounding box center [852, 394] width 17 height 17
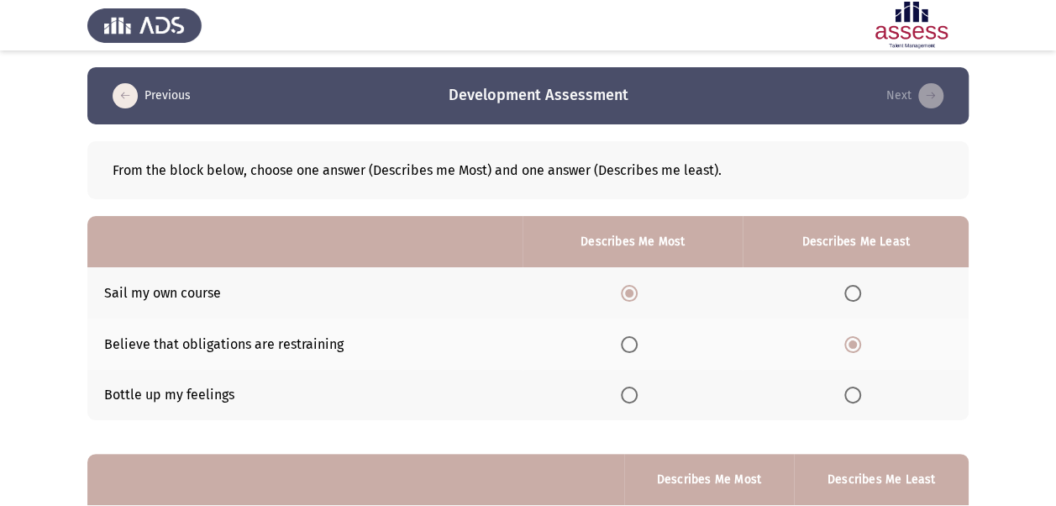
click at [859, 397] on input "Select an option" at bounding box center [852, 394] width 17 height 17
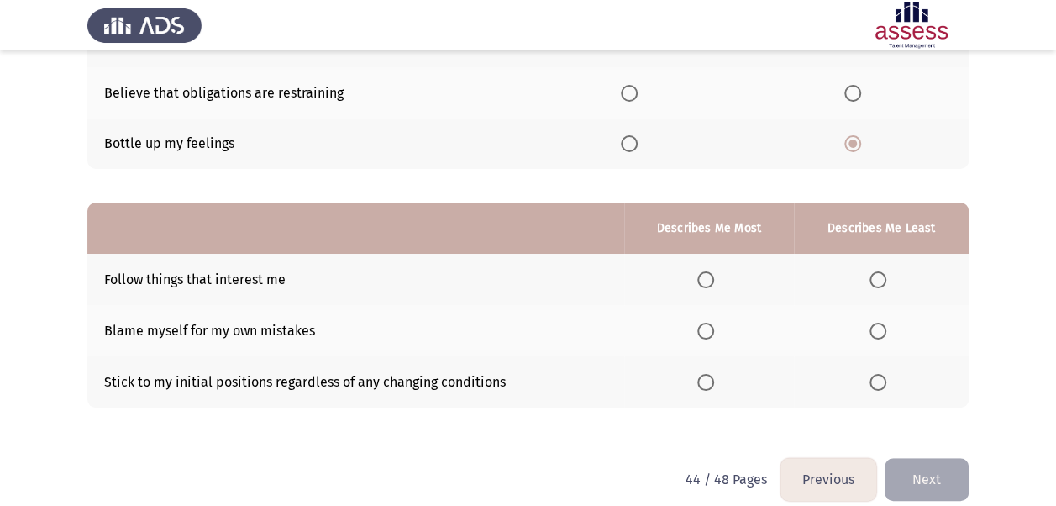
scroll to position [252, 0]
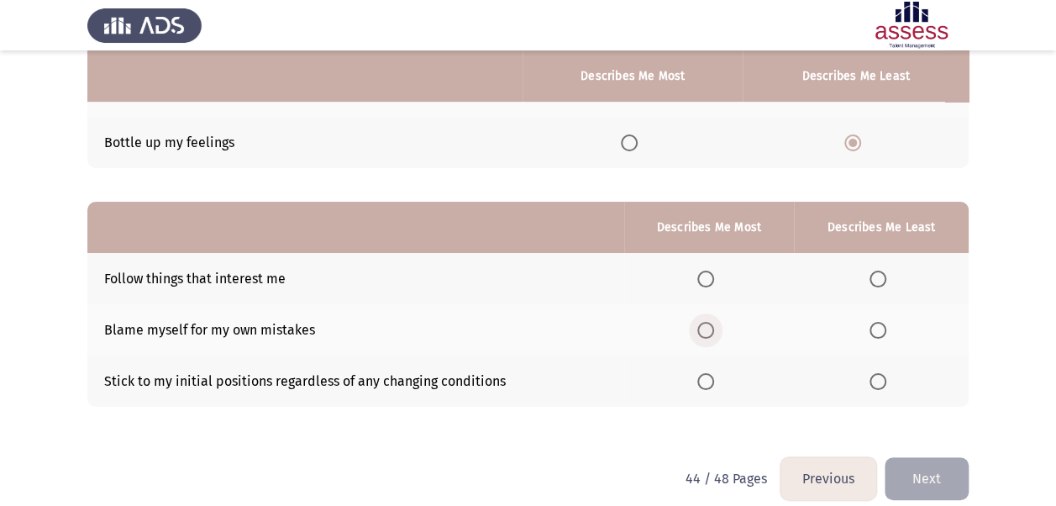
click at [704, 327] on span "Select an option" at bounding box center [705, 330] width 17 height 17
click at [704, 327] on input "Select an option" at bounding box center [705, 330] width 17 height 17
click at [880, 376] on span "Select an option" at bounding box center [878, 381] width 17 height 17
click at [880, 376] on input "Select an option" at bounding box center [878, 381] width 17 height 17
click at [924, 472] on button "Next" at bounding box center [927, 478] width 84 height 43
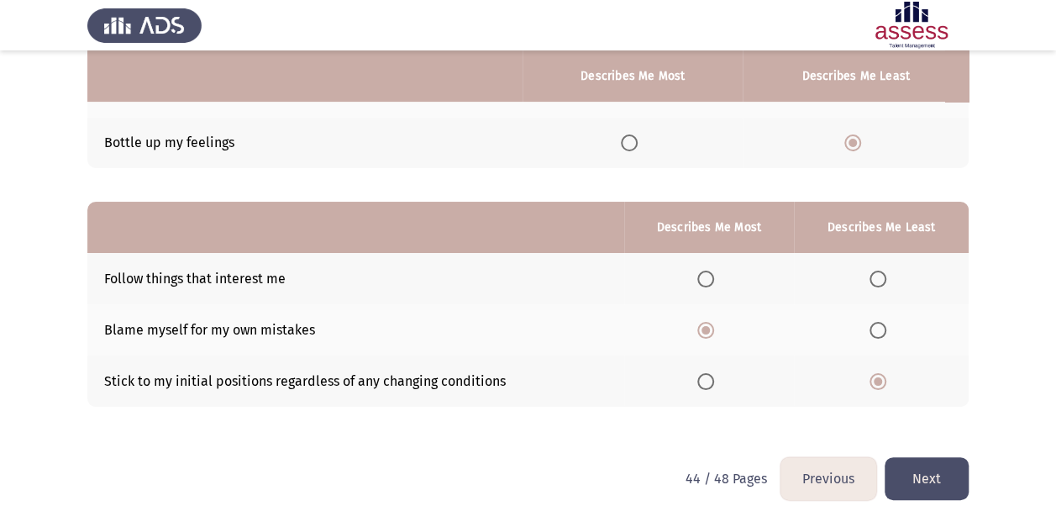
scroll to position [0, 0]
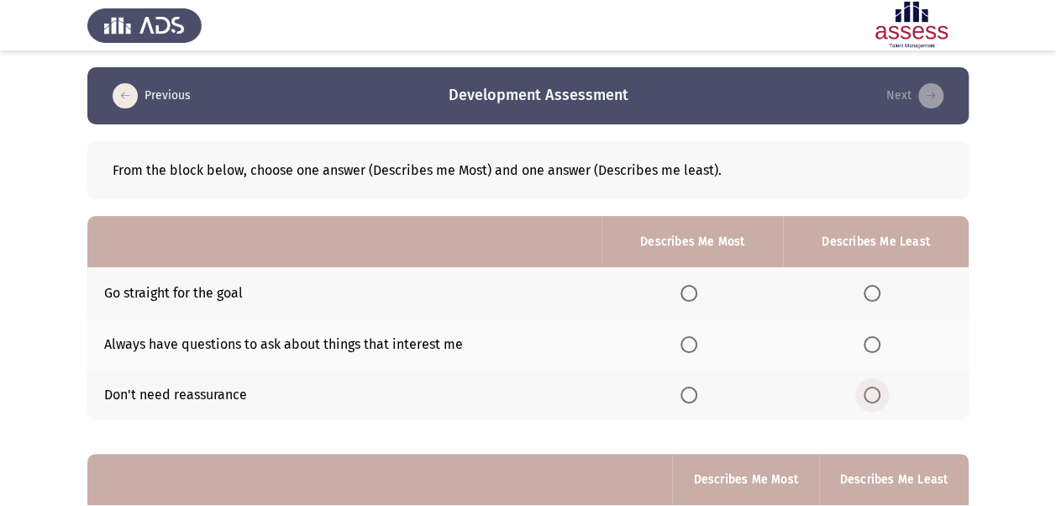
click at [871, 397] on span "Select an option" at bounding box center [872, 394] width 17 height 17
click at [871, 397] on input "Select an option" at bounding box center [872, 394] width 17 height 17
click at [691, 292] on span "Select an option" at bounding box center [689, 293] width 17 height 17
click at [691, 292] on input "Select an option" at bounding box center [689, 293] width 17 height 17
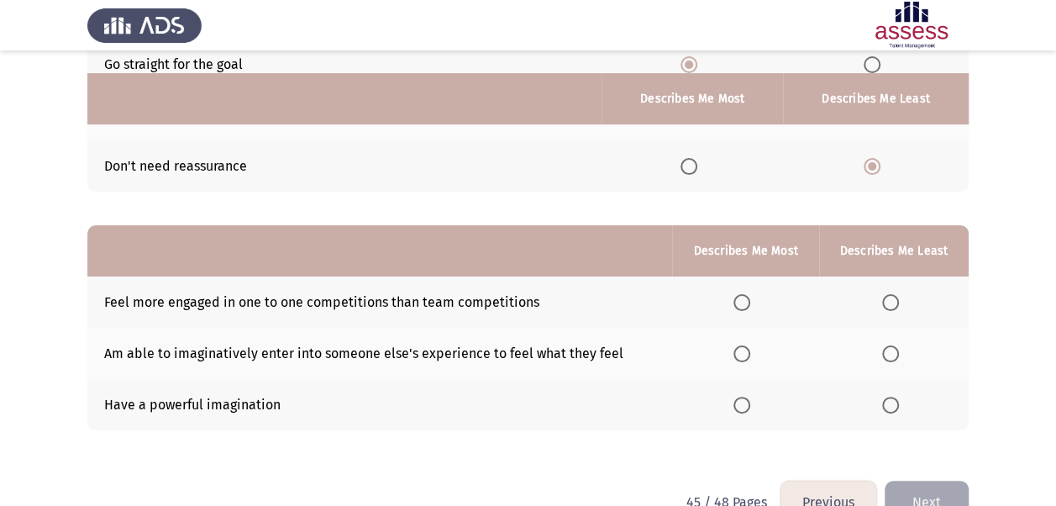
scroll to position [252, 0]
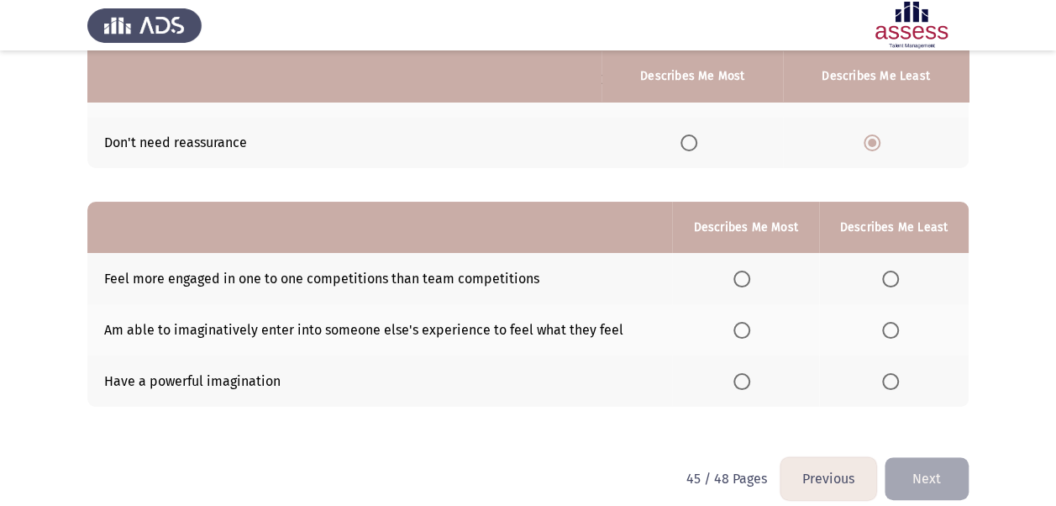
click at [891, 276] on span "Select an option" at bounding box center [890, 279] width 17 height 17
click at [891, 276] on input "Select an option" at bounding box center [890, 279] width 17 height 17
click at [741, 331] on span "Select an option" at bounding box center [741, 330] width 17 height 17
click at [741, 331] on input "Select an option" at bounding box center [741, 330] width 17 height 17
click at [928, 477] on button "Next" at bounding box center [927, 478] width 84 height 43
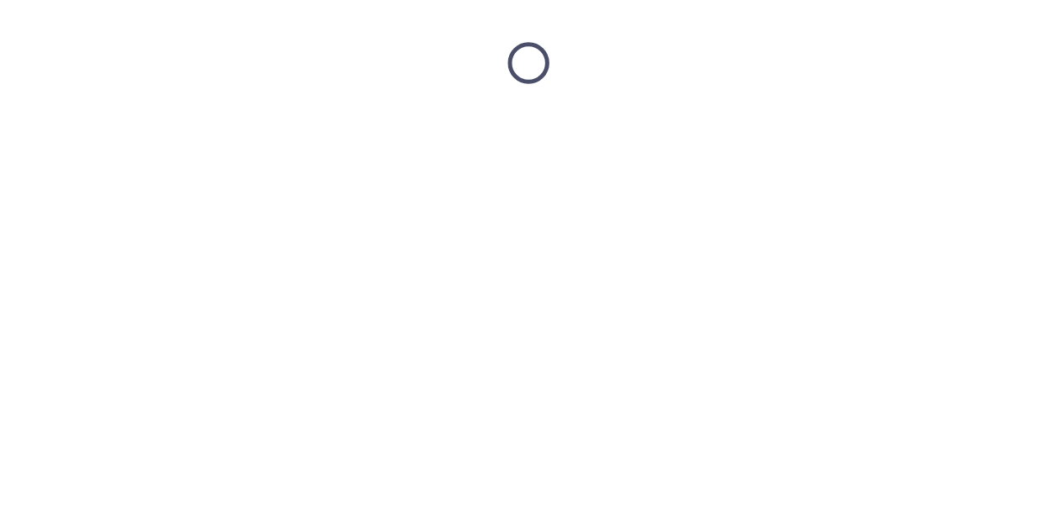
scroll to position [0, 0]
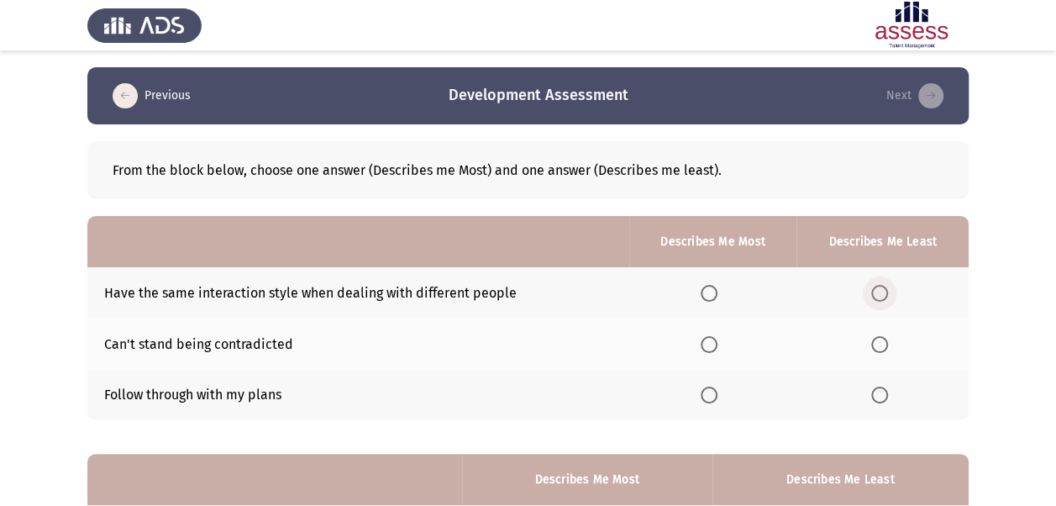
click at [874, 291] on span "Select an option" at bounding box center [879, 293] width 17 height 17
click at [874, 291] on input "Select an option" at bounding box center [879, 293] width 17 height 17
click at [709, 393] on span "Select an option" at bounding box center [709, 394] width 17 height 17
click at [709, 393] on input "Select an option" at bounding box center [709, 394] width 17 height 17
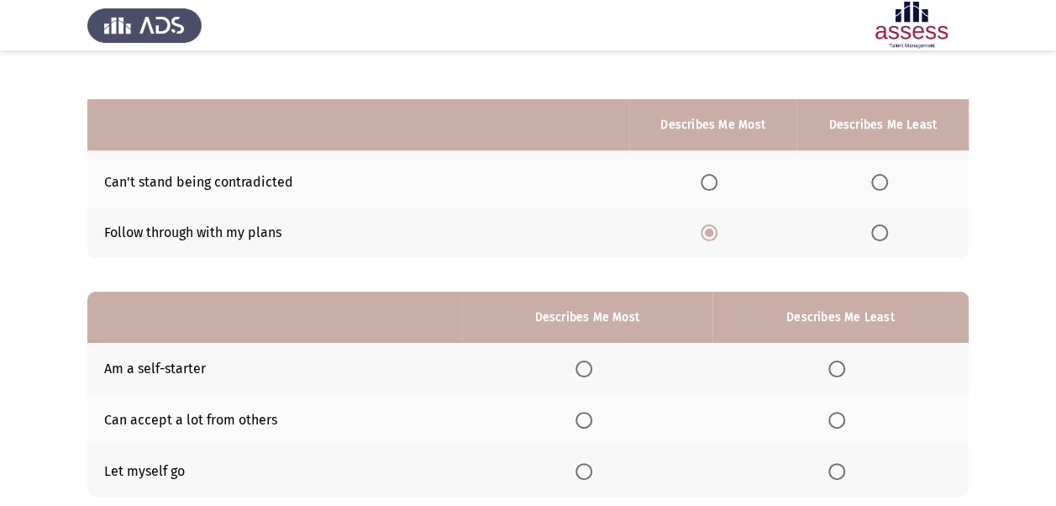
scroll to position [252, 0]
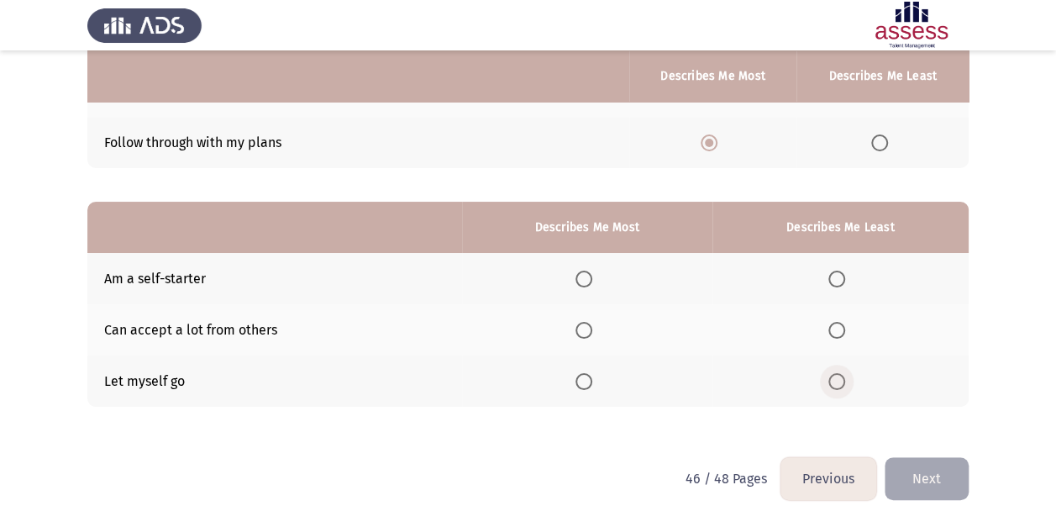
click at [842, 375] on span "Select an option" at bounding box center [836, 381] width 17 height 17
click at [842, 375] on input "Select an option" at bounding box center [836, 381] width 17 height 17
click at [588, 276] on span "Select an option" at bounding box center [584, 279] width 17 height 17
click at [588, 276] on input "Select an option" at bounding box center [584, 279] width 17 height 17
click at [924, 471] on button "Next" at bounding box center [927, 478] width 84 height 43
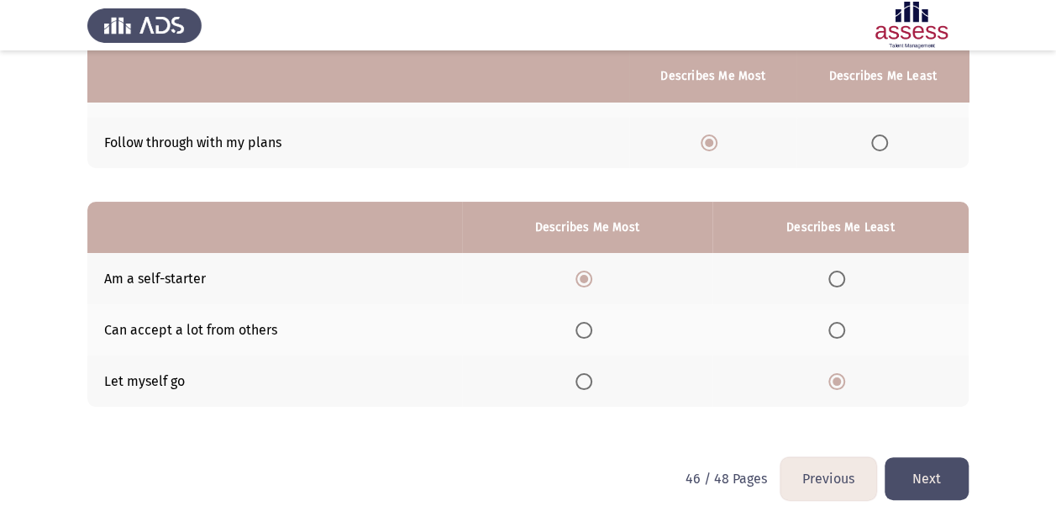
scroll to position [0, 0]
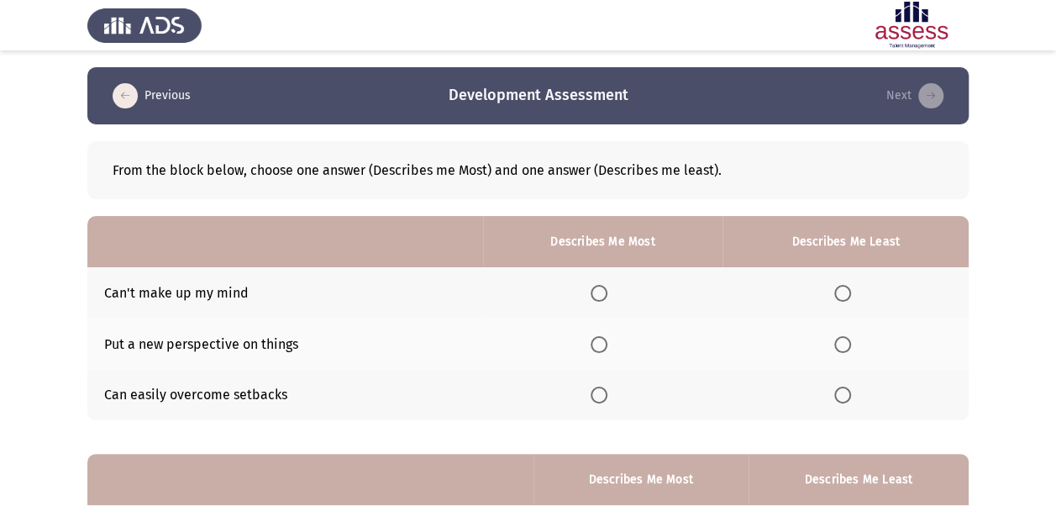
click at [606, 392] on span "Select an option" at bounding box center [599, 394] width 17 height 17
click at [606, 392] on input "Select an option" at bounding box center [599, 394] width 17 height 17
click at [845, 289] on span "Select an option" at bounding box center [842, 293] width 17 height 17
click at [845, 289] on input "Select an option" at bounding box center [842, 293] width 17 height 17
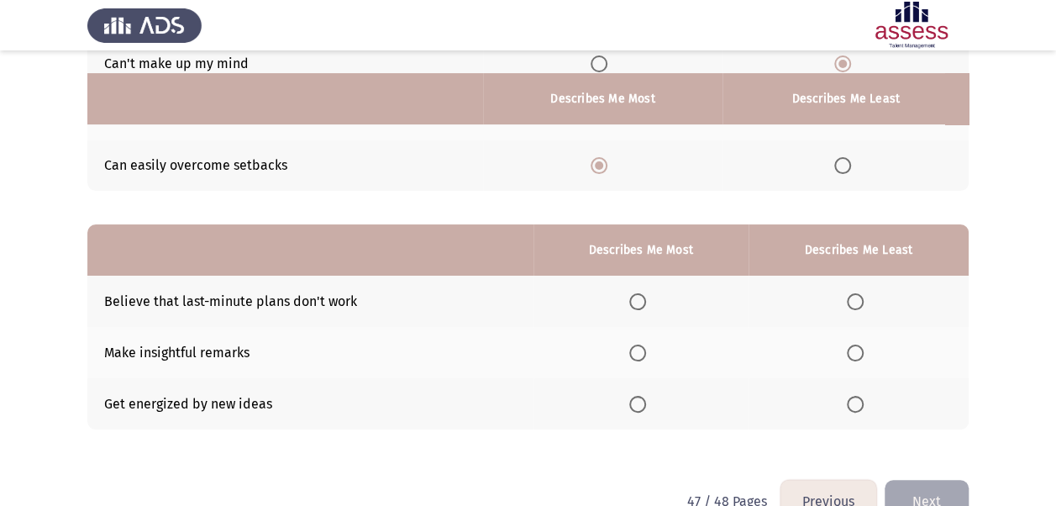
scroll to position [252, 0]
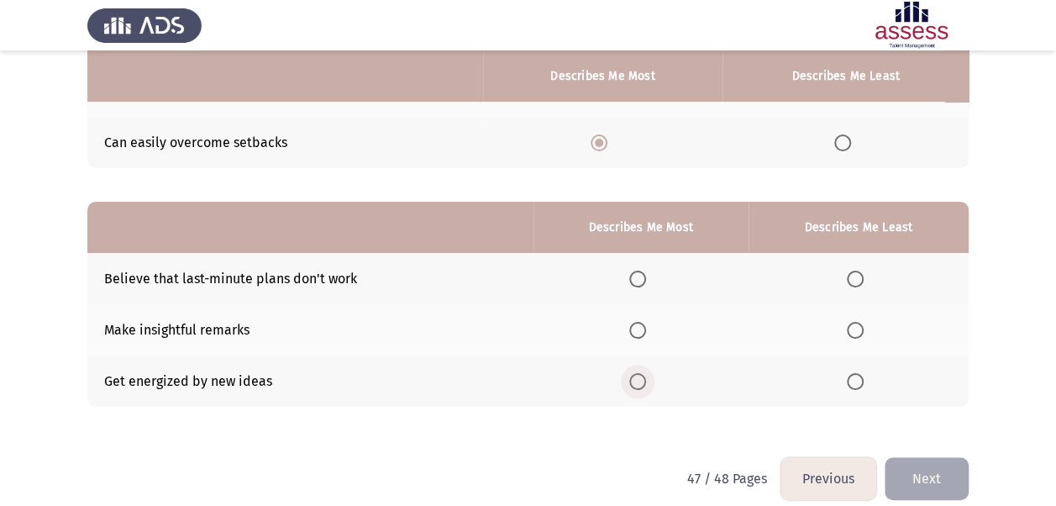
click at [640, 376] on span "Select an option" at bounding box center [637, 381] width 17 height 17
click at [640, 376] on input "Select an option" at bounding box center [637, 381] width 17 height 17
click at [856, 272] on span "Select an option" at bounding box center [855, 279] width 17 height 17
click at [856, 272] on input "Select an option" at bounding box center [855, 279] width 17 height 17
click at [930, 481] on button "Next" at bounding box center [927, 478] width 84 height 43
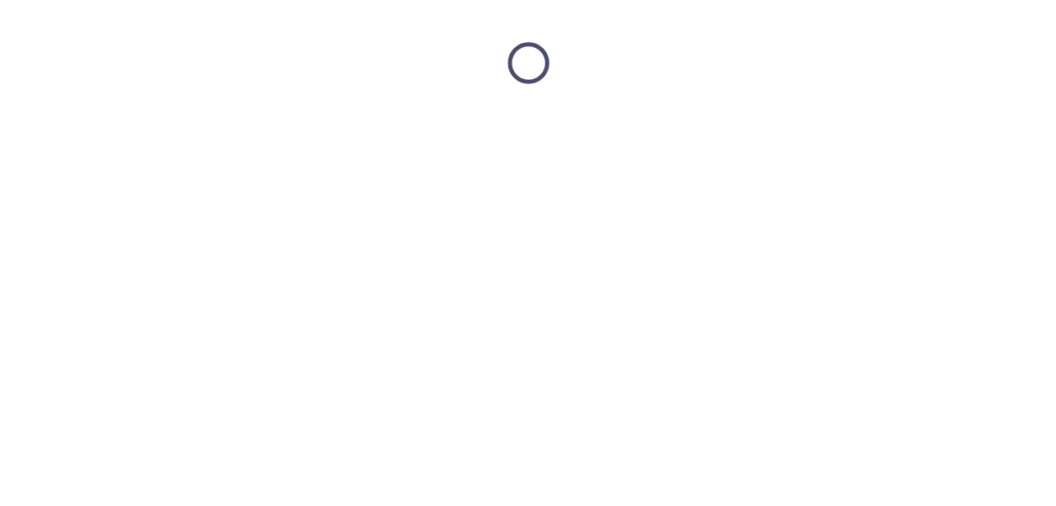
scroll to position [0, 0]
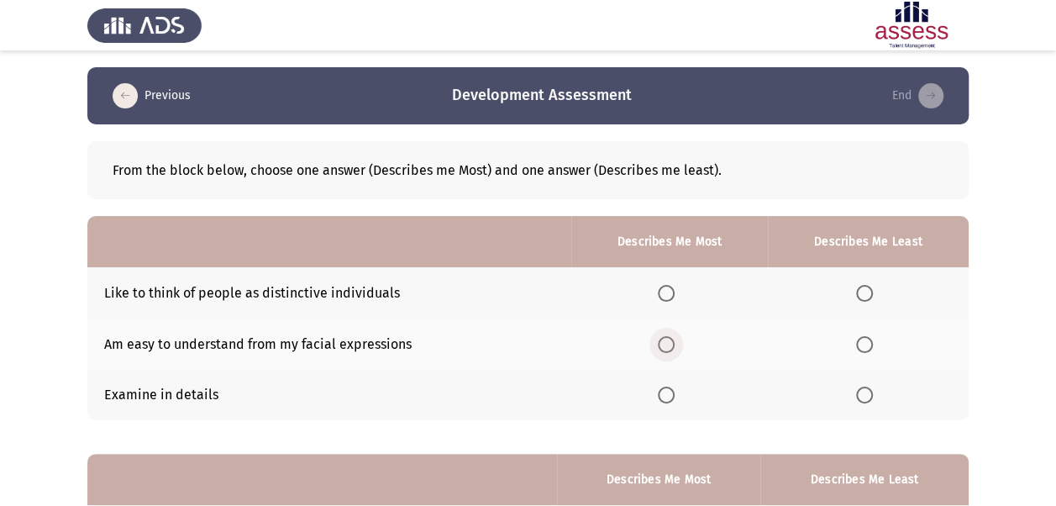
click at [673, 344] on span "Select an option" at bounding box center [666, 344] width 17 height 17
click at [673, 344] on input "Select an option" at bounding box center [666, 344] width 17 height 17
click at [671, 291] on span "Select an option" at bounding box center [666, 293] width 17 height 17
click at [671, 291] on input "Select an option" at bounding box center [666, 293] width 17 height 17
click at [867, 344] on span "Select an option" at bounding box center [864, 344] width 17 height 17
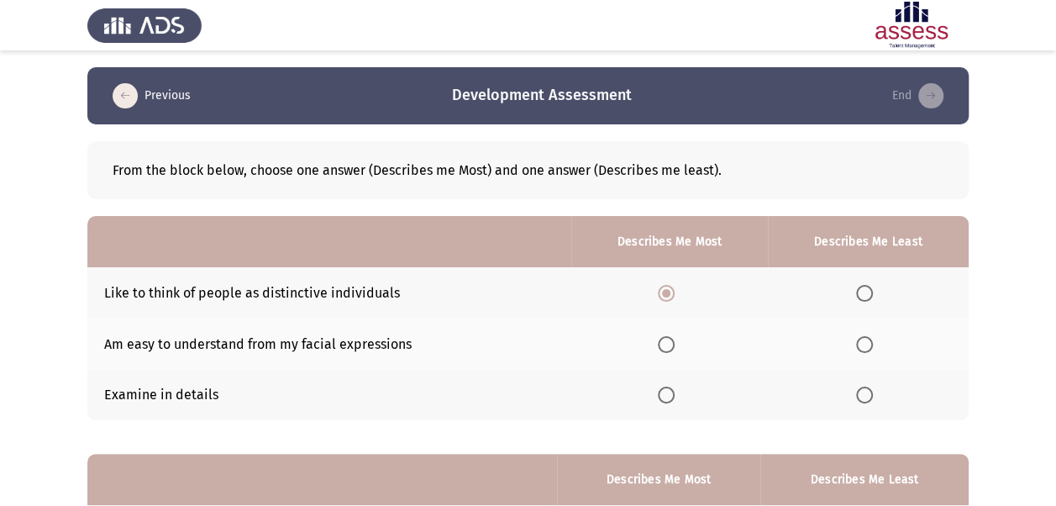
click at [867, 344] on input "Select an option" at bounding box center [864, 344] width 17 height 17
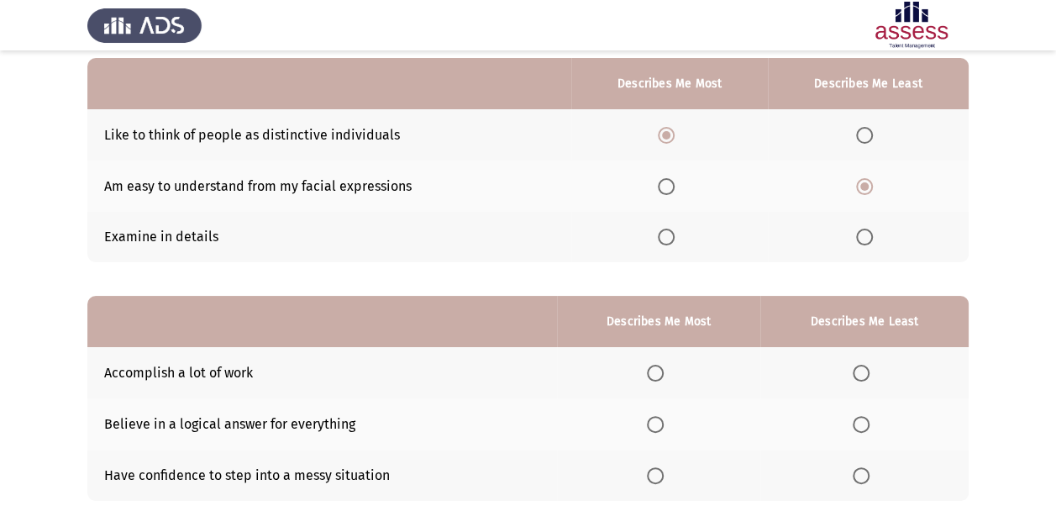
scroll to position [252, 0]
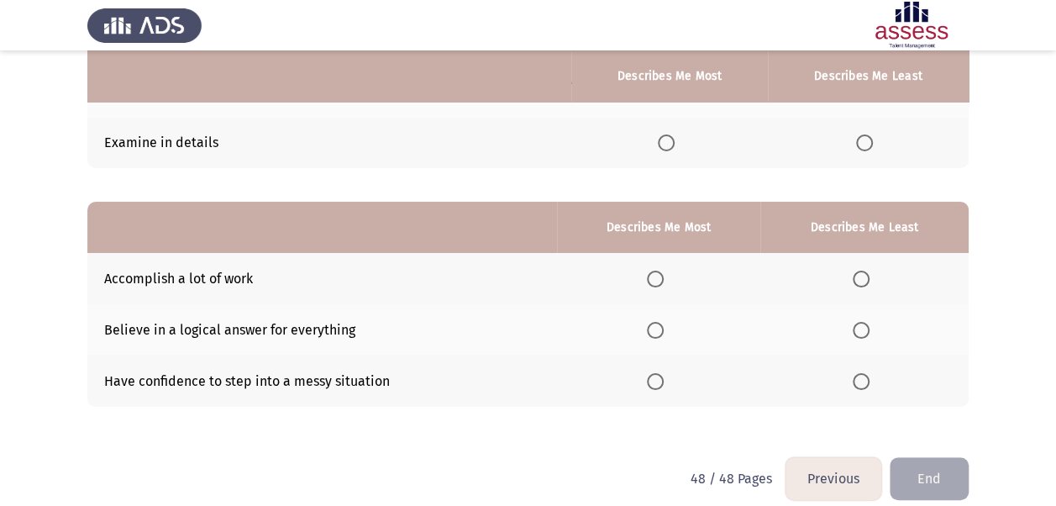
click at [662, 279] on span "Select an option" at bounding box center [655, 279] width 17 height 17
click at [662, 279] on input "Select an option" at bounding box center [655, 279] width 17 height 17
click at [863, 328] on span "Select an option" at bounding box center [861, 330] width 17 height 17
click at [863, 328] on input "Select an option" at bounding box center [861, 330] width 17 height 17
click at [935, 479] on button "End" at bounding box center [929, 478] width 79 height 43
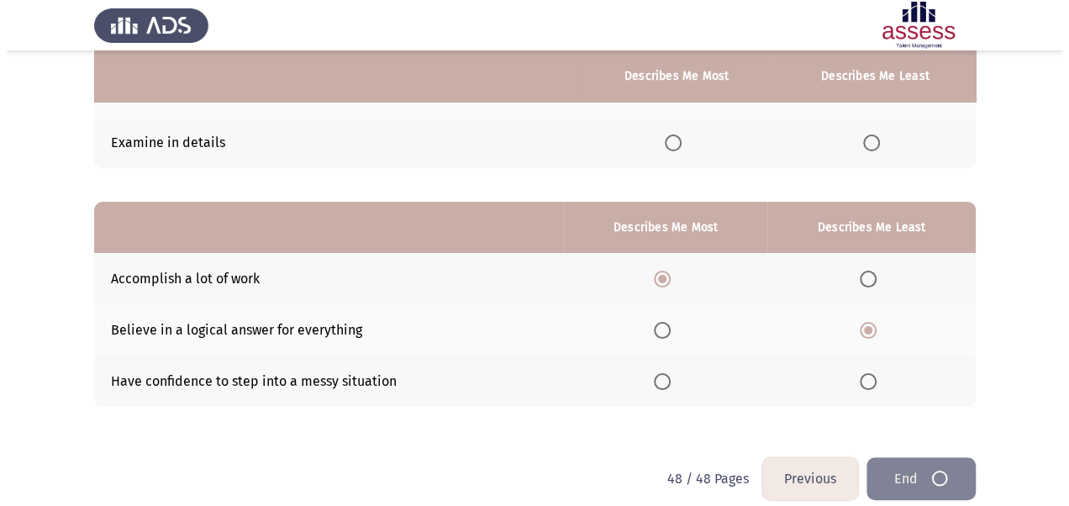
scroll to position [0, 0]
